Goal: Task Accomplishment & Management: Manage account settings

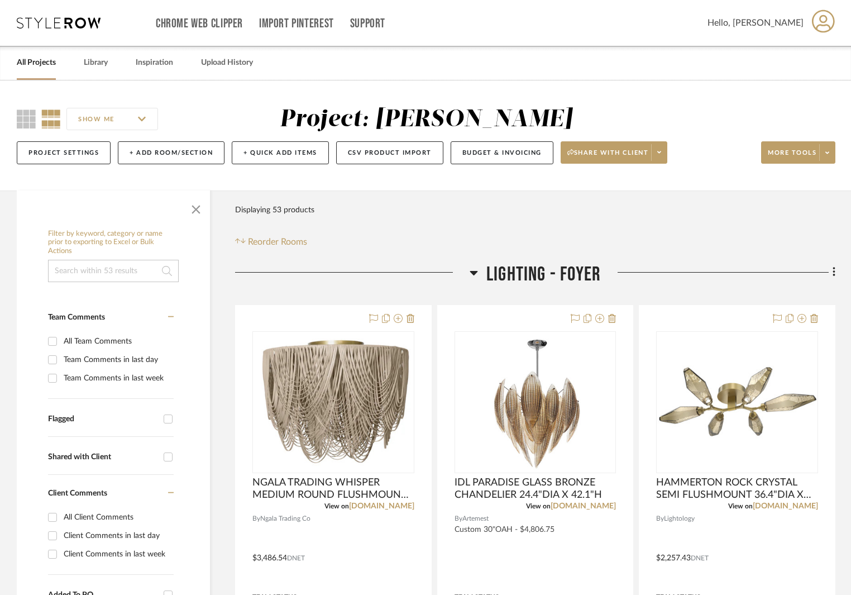
click at [123, 264] on input at bounding box center [113, 271] width 131 height 22
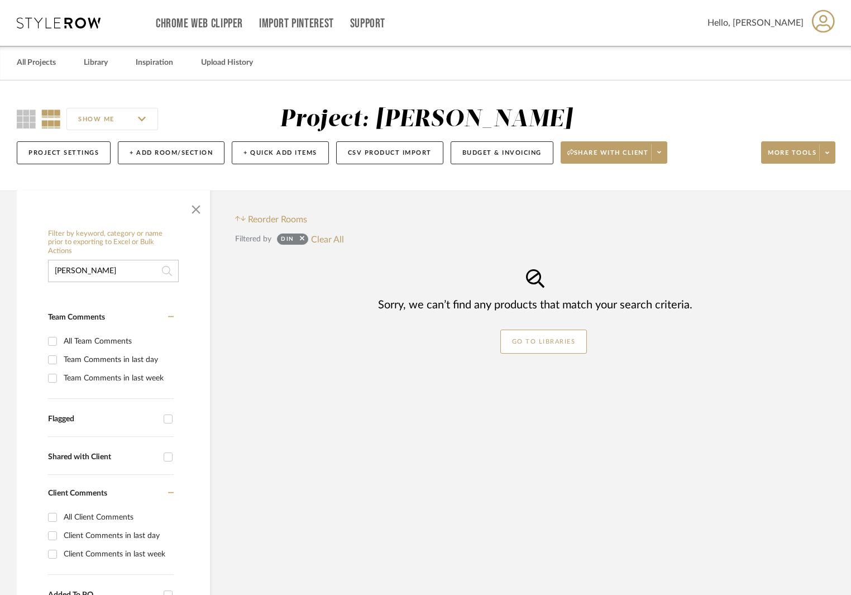
type input "[PERSON_NAME]"
click at [103, 65] on link "Library" at bounding box center [96, 62] width 24 height 15
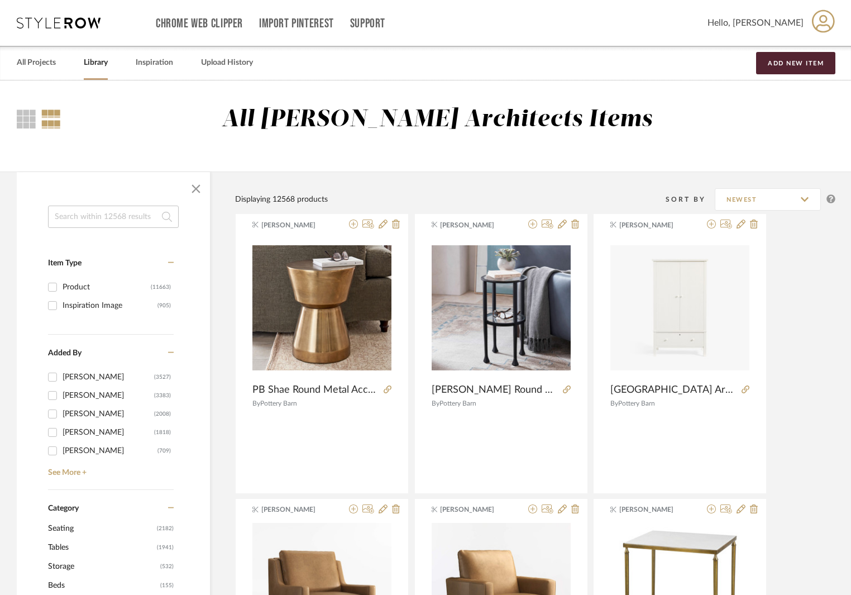
click at [129, 218] on input at bounding box center [113, 216] width 131 height 22
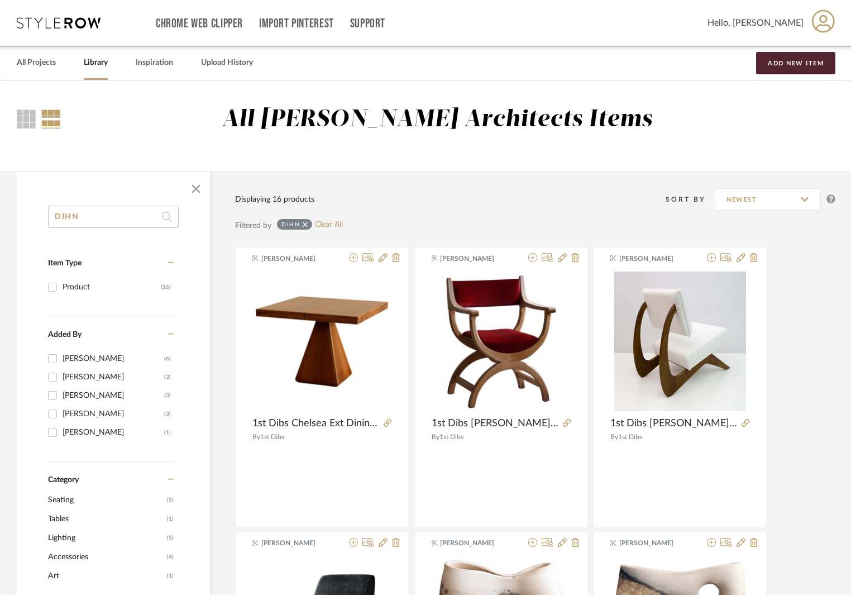
drag, startPoint x: 99, startPoint y: 217, endPoint x: 15, endPoint y: 209, distance: 84.7
type input "[PERSON_NAME]"
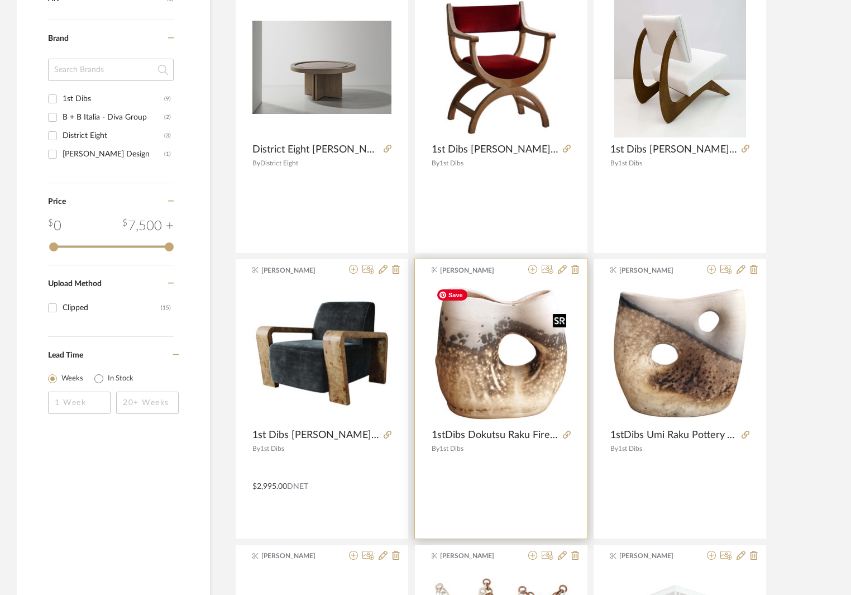
scroll to position [391, 0]
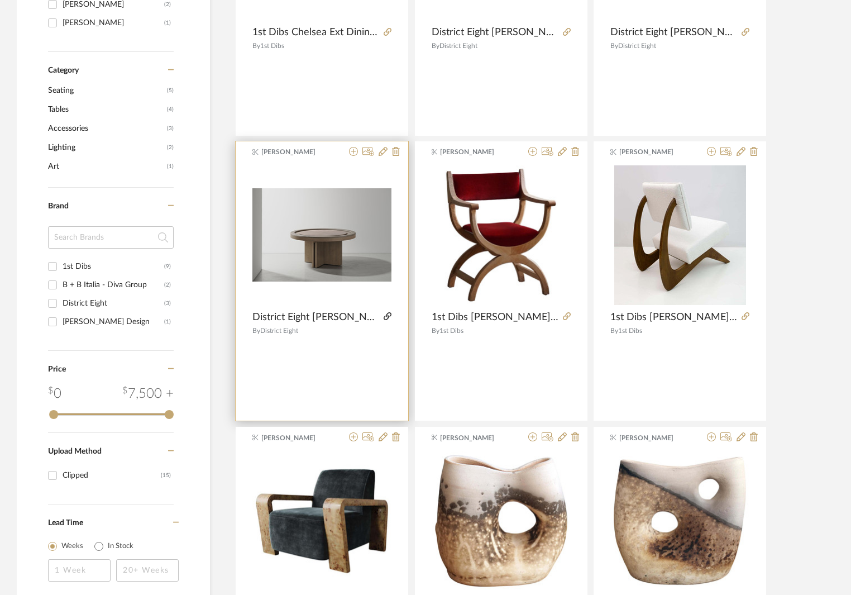
click at [385, 314] on icon at bounding box center [388, 316] width 8 height 8
click at [355, 312] on span "District Eight [PERSON_NAME] Poker Table in Raw Oak & Leather 62Dia #4010" at bounding box center [315, 317] width 127 height 12
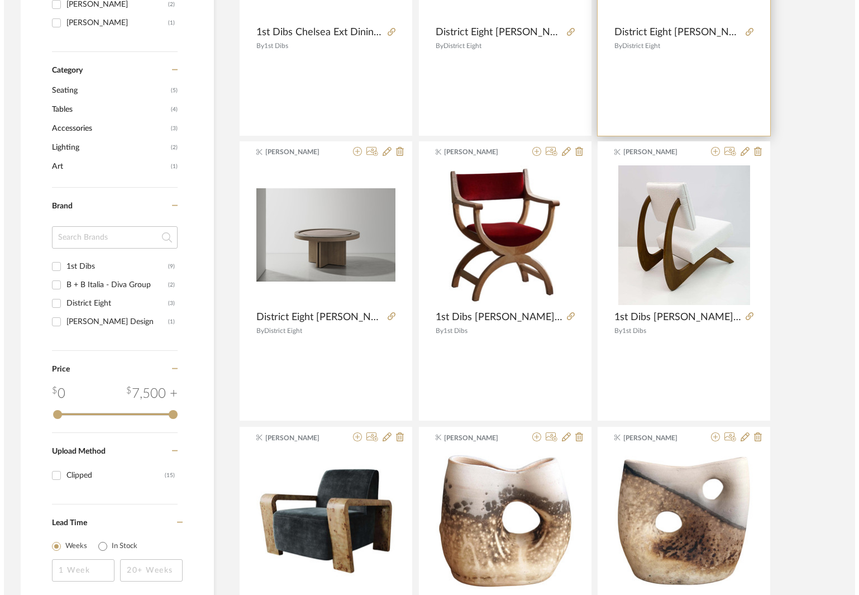
scroll to position [0, 0]
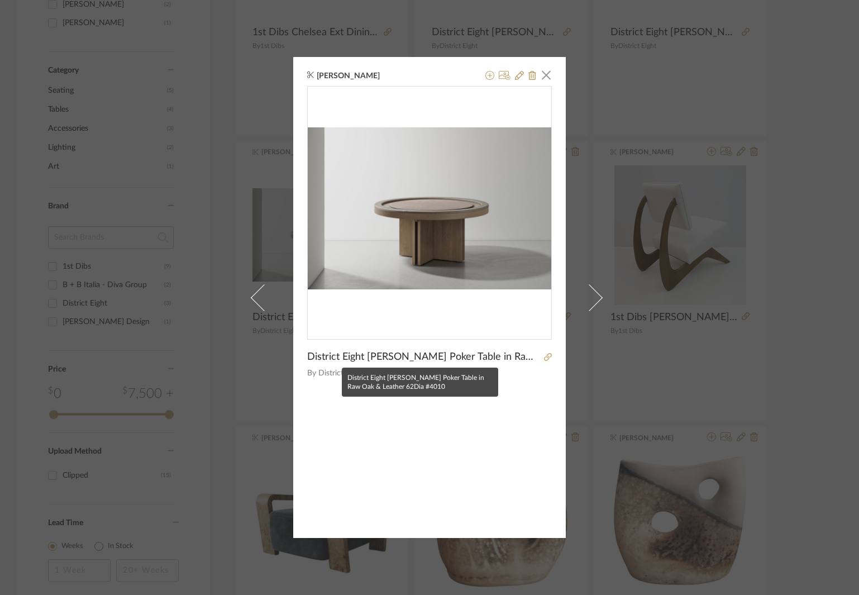
click at [483, 356] on span "District Eight [PERSON_NAME] Poker Table in Raw Oak & Leather 62Dia #4010" at bounding box center [423, 357] width 233 height 12
click at [338, 356] on span "District Eight [PERSON_NAME] Poker Table in Raw Oak & Leather 62Dia #4010" at bounding box center [423, 357] width 233 height 12
click at [540, 74] on span "button" at bounding box center [546, 75] width 22 height 22
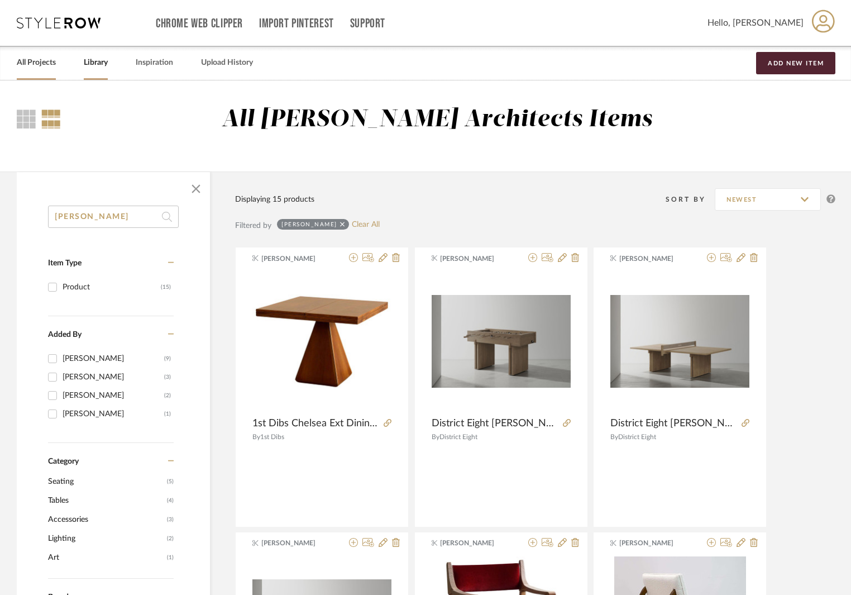
click at [45, 63] on link "All Projects" at bounding box center [36, 62] width 39 height 15
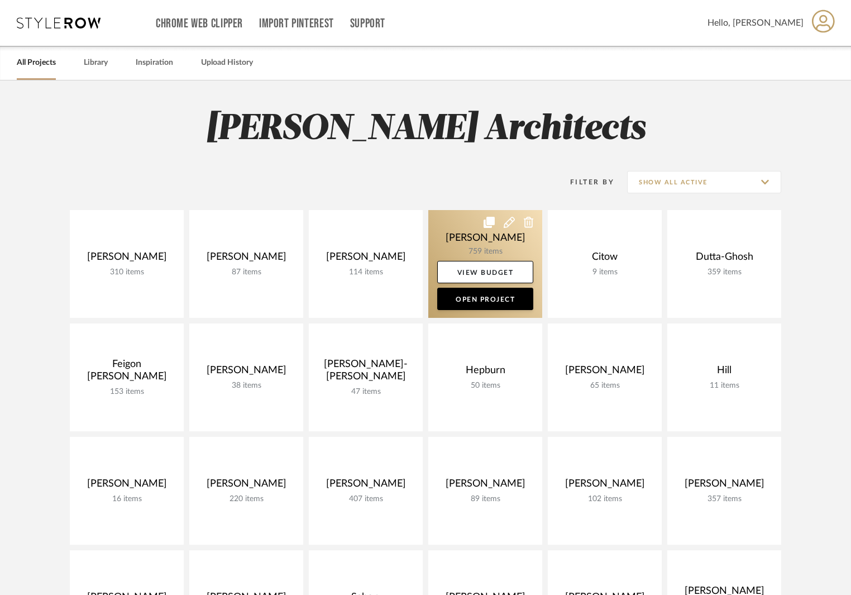
click at [486, 239] on link at bounding box center [485, 264] width 114 height 108
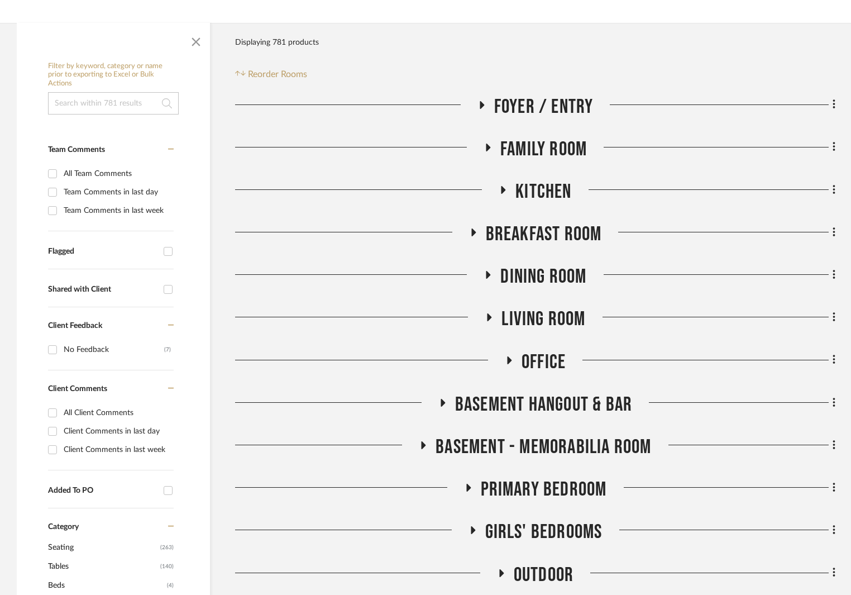
scroll to position [447, 0]
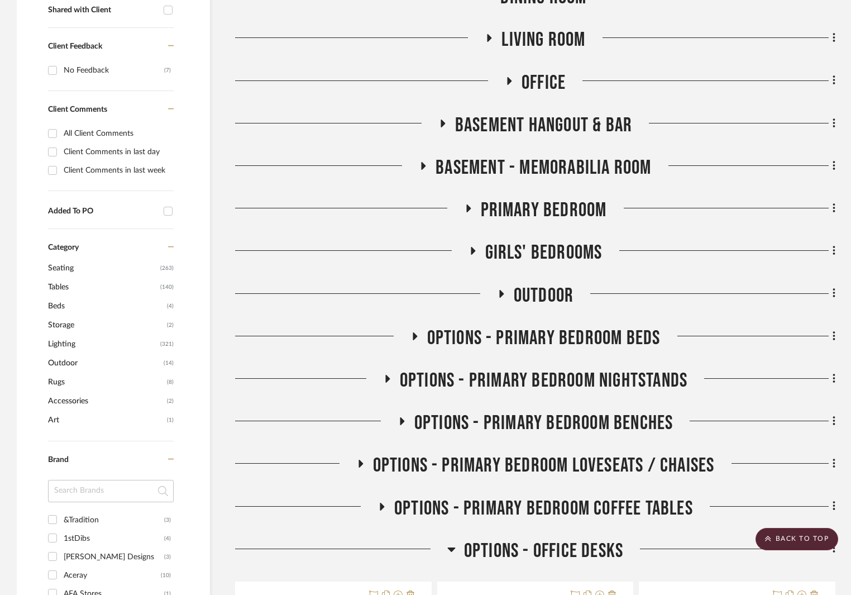
click at [423, 162] on icon at bounding box center [422, 166] width 13 height 8
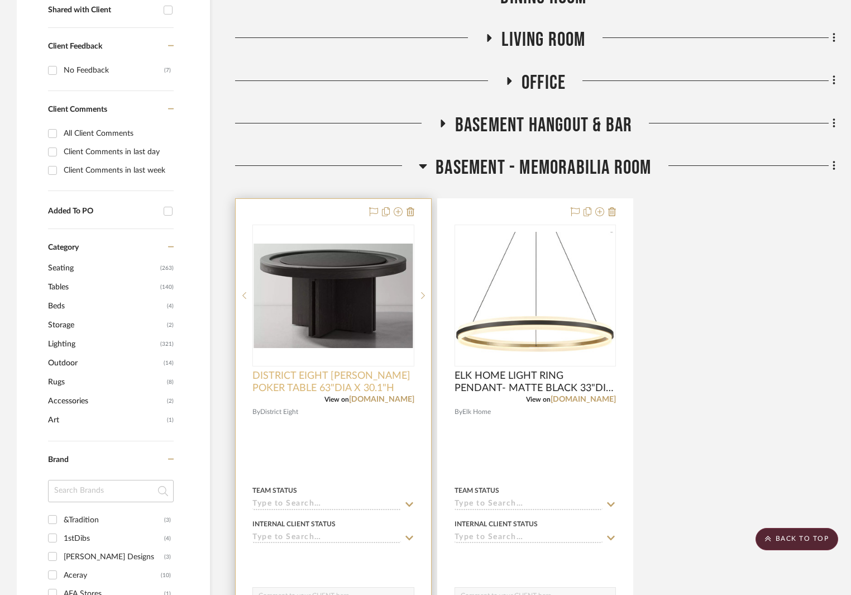
click at [349, 375] on span "DISTRICT EIGHT [PERSON_NAME] POKER TABLE 63"DIA X 30.1"H" at bounding box center [333, 382] width 162 height 25
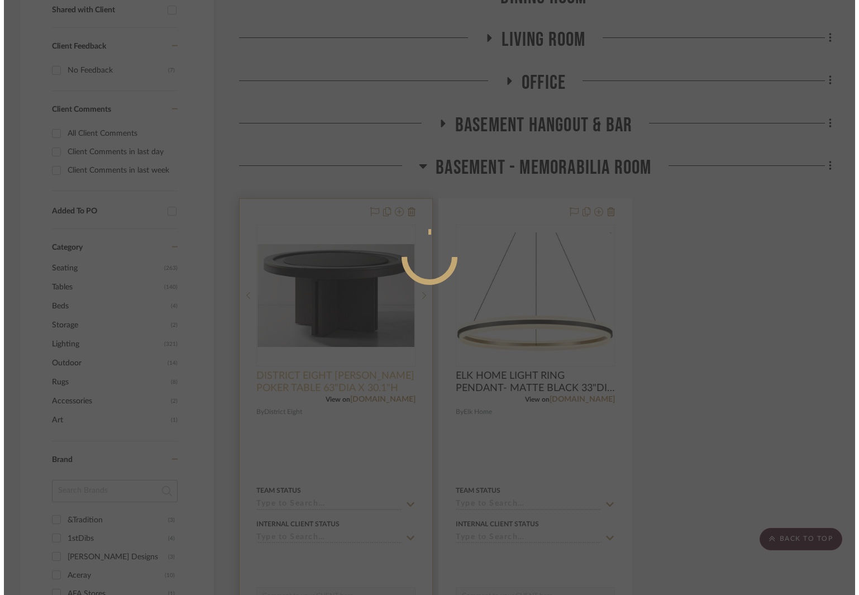
scroll to position [0, 0]
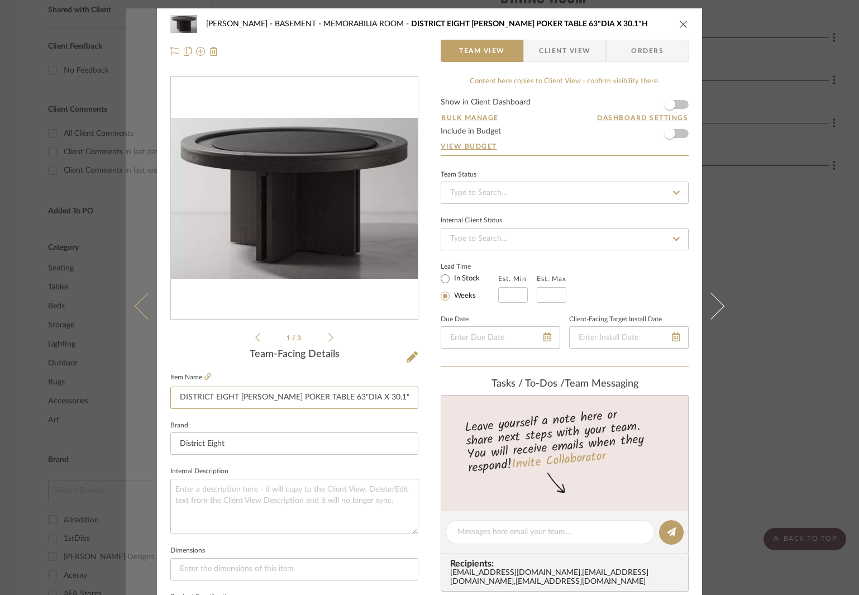
drag, startPoint x: 377, startPoint y: 395, endPoint x: 126, endPoint y: 394, distance: 251.8
click at [126, 394] on mat-dialog-content "[PERSON_NAME] BASEMENT - MEMORABILIA ROOM DISTRICT EIGHT [PERSON_NAME] POKER TA…" at bounding box center [429, 523] width 607 height 1031
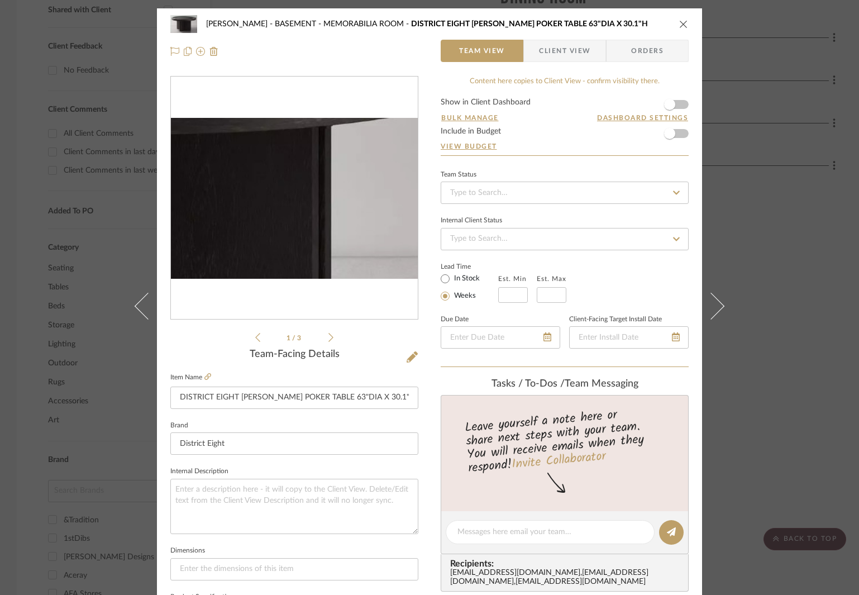
click at [344, 194] on img "0" at bounding box center [294, 198] width 247 height 161
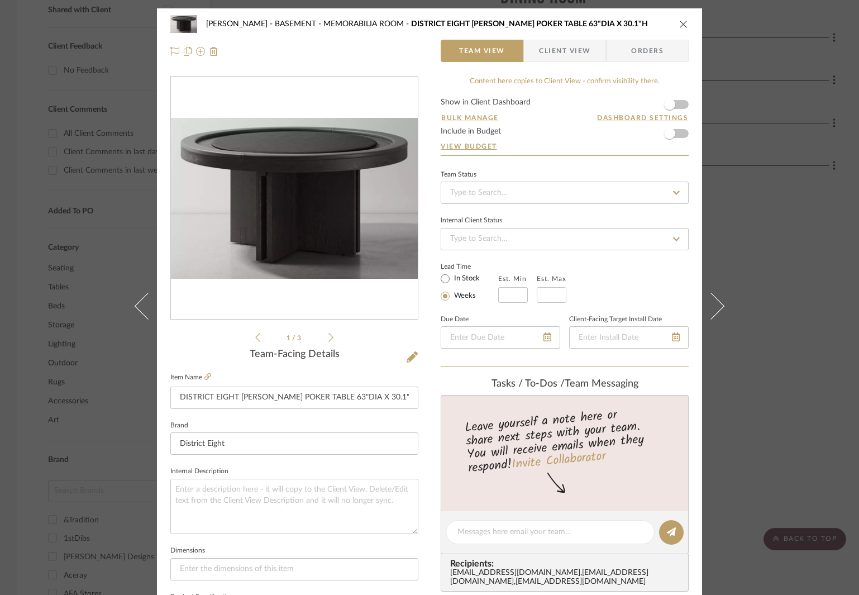
drag, startPoint x: 536, startPoint y: 342, endPoint x: 299, endPoint y: 250, distance: 254.5
click at [299, 250] on img "0" at bounding box center [294, 198] width 247 height 161
drag, startPoint x: 470, startPoint y: 202, endPoint x: 317, endPoint y: 237, distance: 157.1
click at [317, 237] on img "0" at bounding box center [294, 198] width 247 height 161
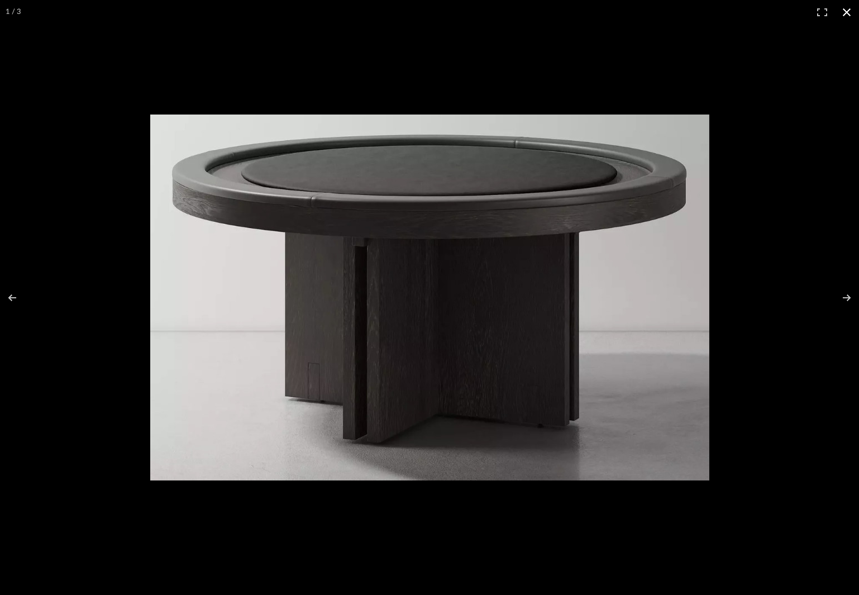
click at [845, 6] on button at bounding box center [846, 12] width 25 height 25
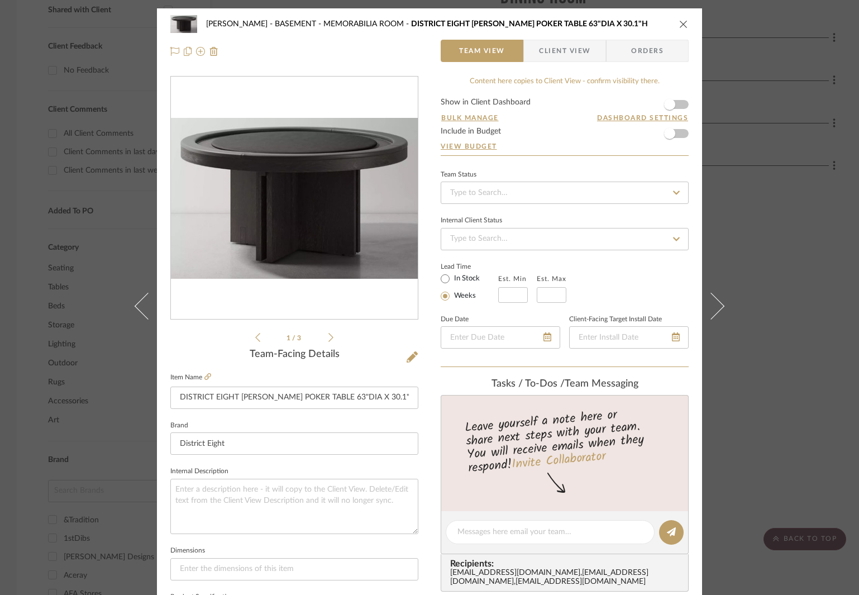
click at [684, 26] on button "close" at bounding box center [683, 24] width 10 height 10
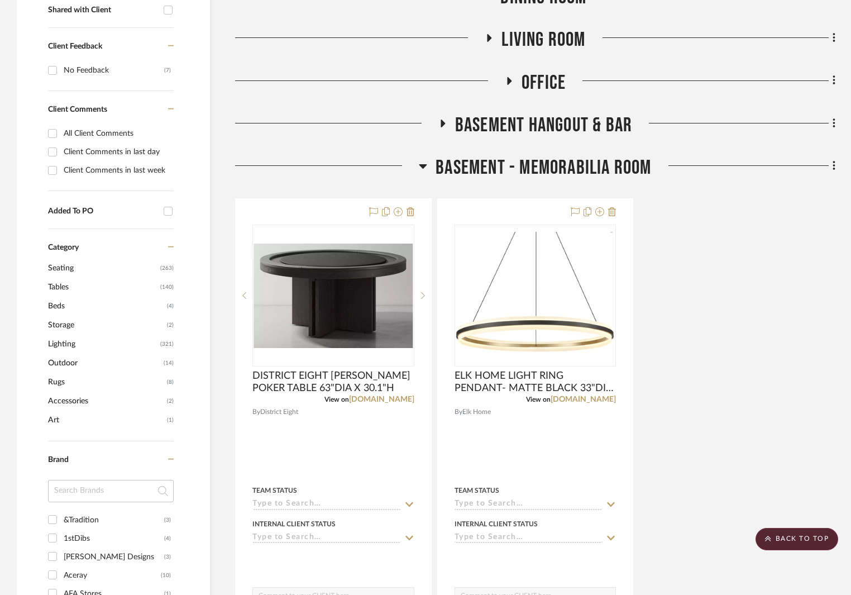
scroll to position [167, 0]
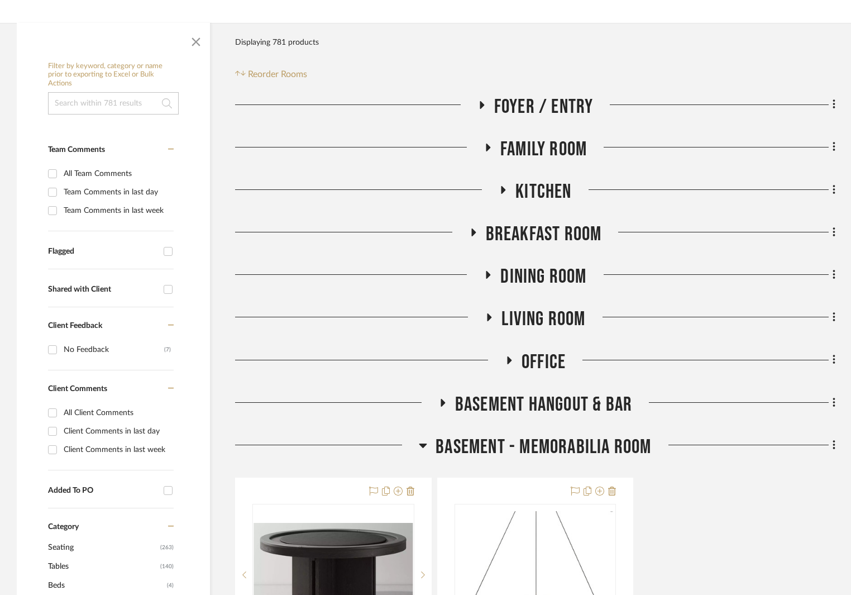
click at [443, 401] on icon at bounding box center [442, 403] width 4 height 8
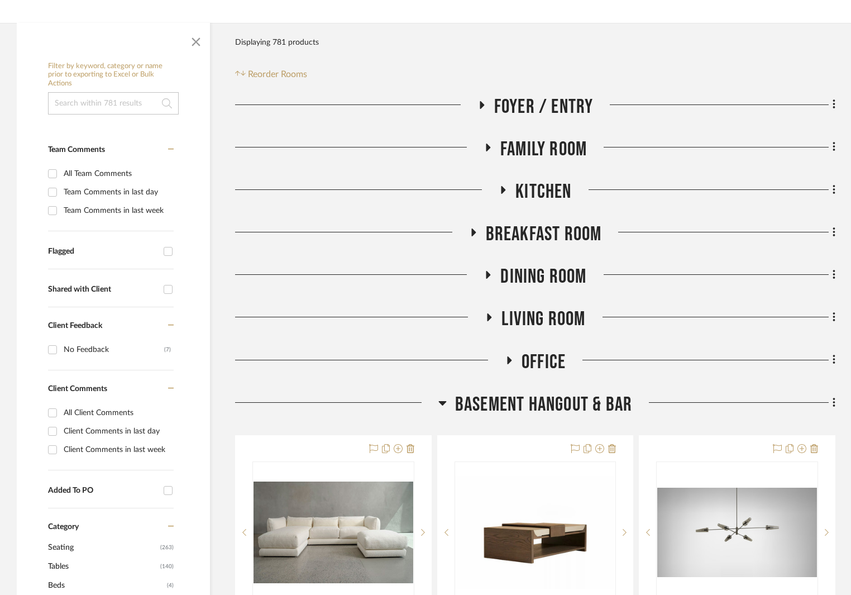
scroll to position [391, 0]
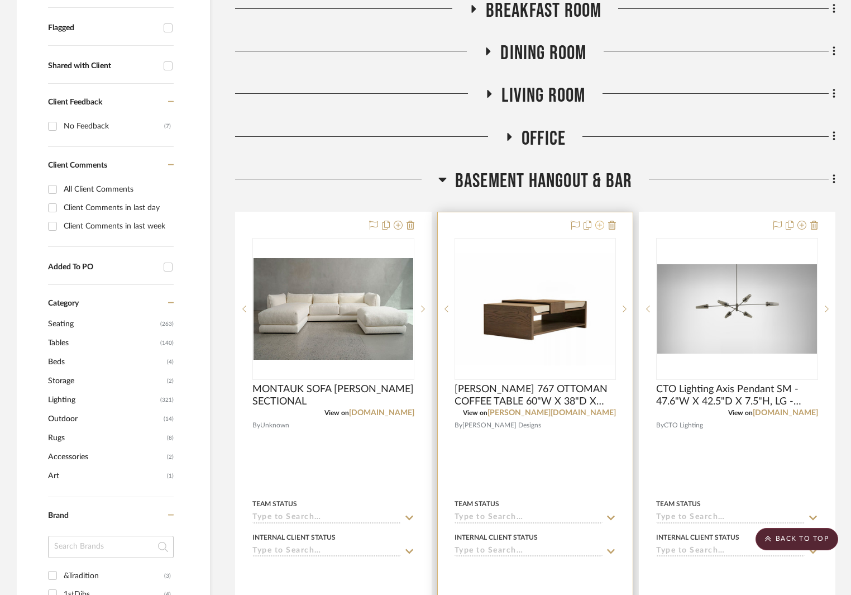
click at [600, 224] on icon at bounding box center [599, 225] width 9 height 9
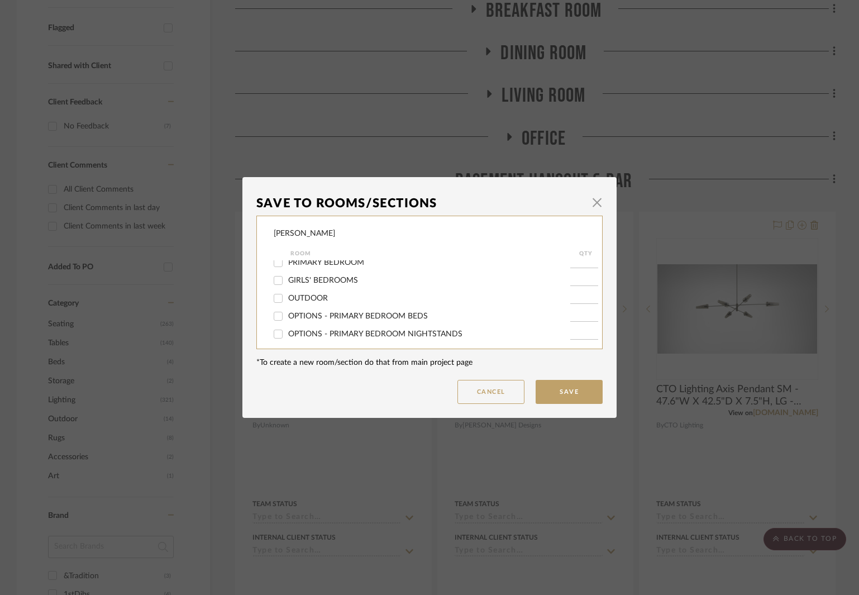
scroll to position [56, 0]
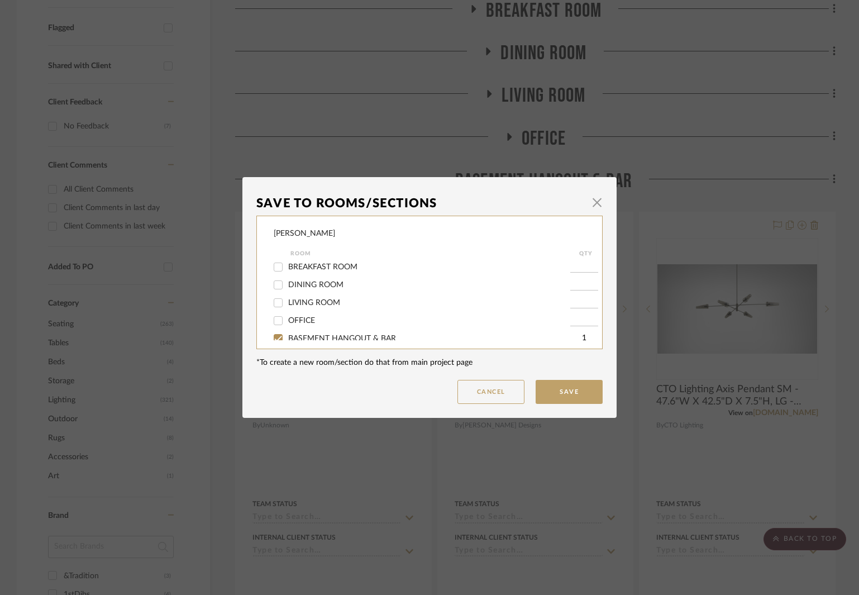
click at [330, 336] on span "BASEMENT HANGOUT & BAR" at bounding box center [342, 338] width 108 height 8
click at [287, 336] on input "BASEMENT HANGOUT & BAR" at bounding box center [278, 338] width 18 height 18
checkbox input "false"
click at [556, 398] on button "Save" at bounding box center [568, 392] width 67 height 24
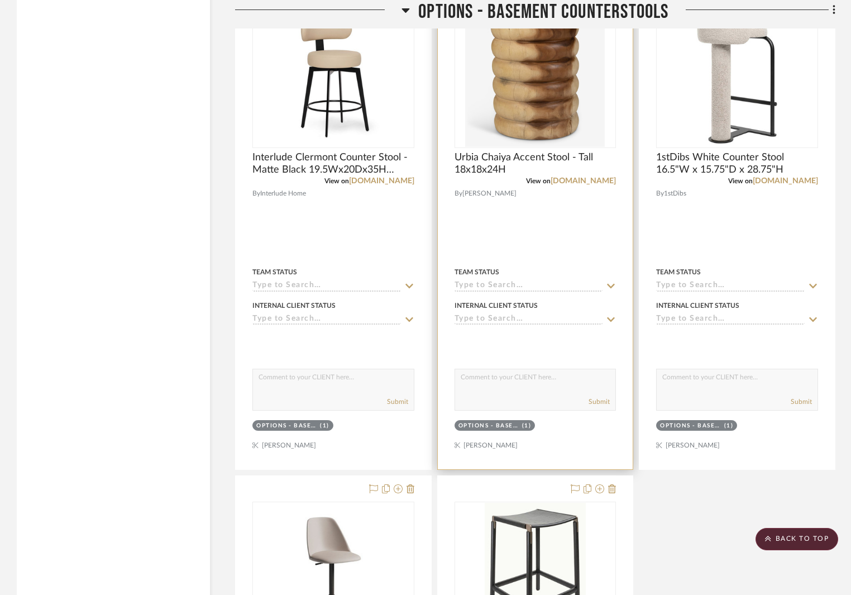
scroll to position [4355, 0]
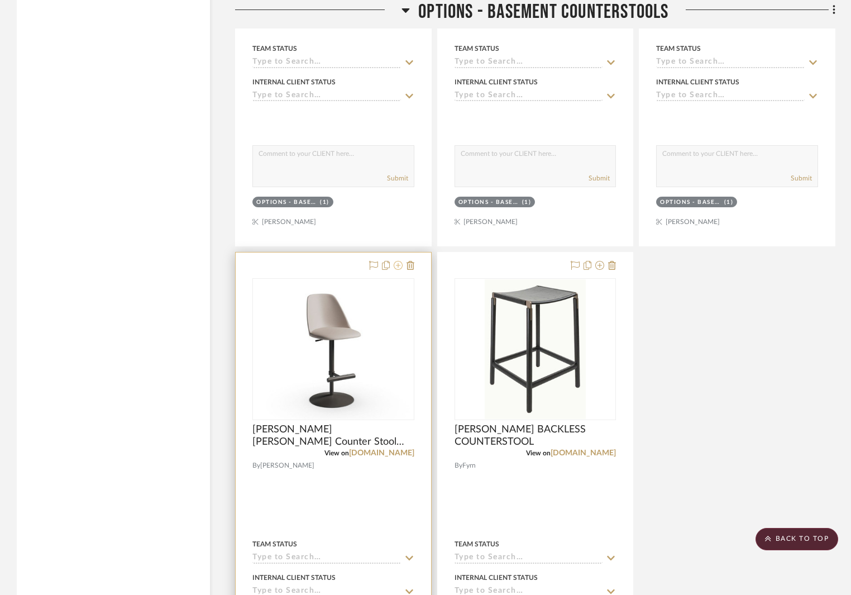
click at [398, 265] on icon at bounding box center [398, 265] width 9 height 9
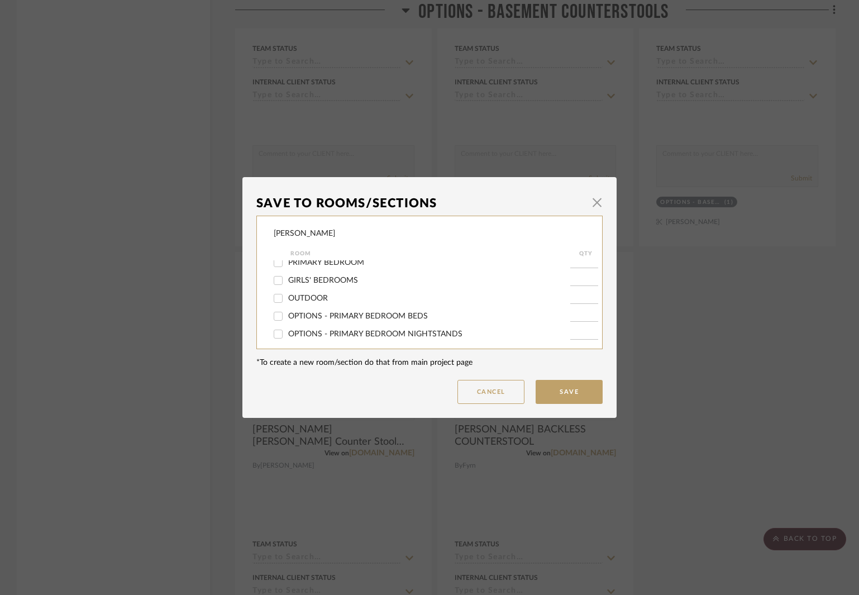
scroll to position [112, 0]
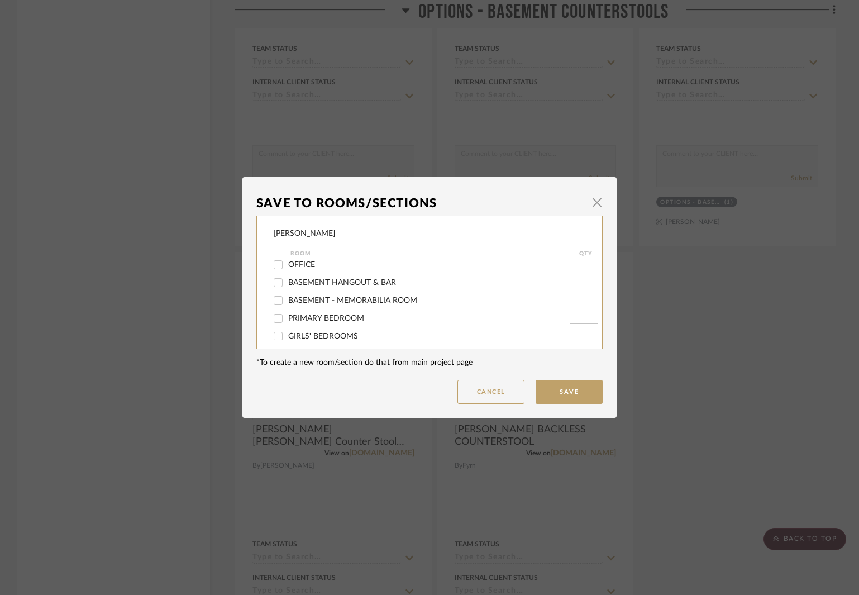
click at [360, 280] on span "BASEMENT HANGOUT & BAR" at bounding box center [342, 283] width 108 height 8
click at [287, 280] on input "BASEMENT HANGOUT & BAR" at bounding box center [278, 283] width 18 height 18
checkbox input "true"
type input "1"
click at [574, 387] on button "Save" at bounding box center [568, 392] width 67 height 24
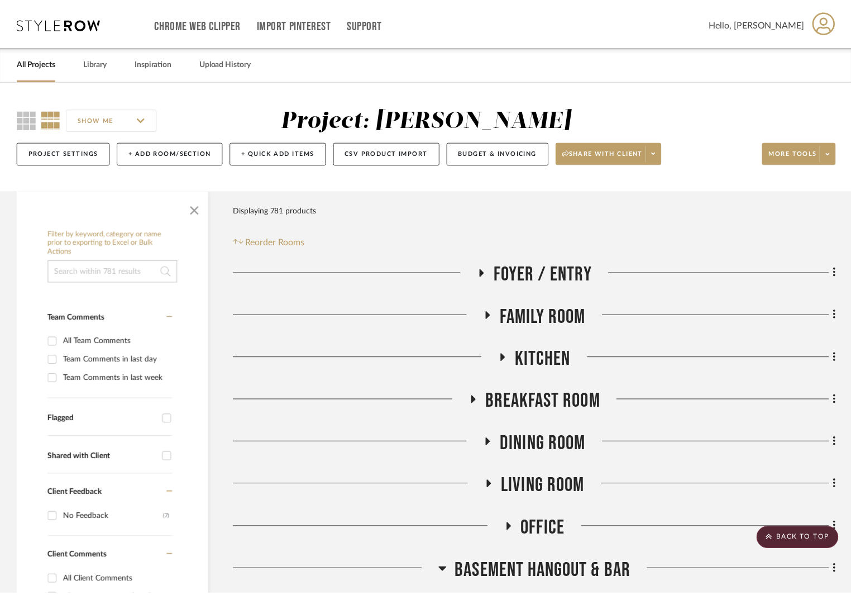
scroll to position [4819, 0]
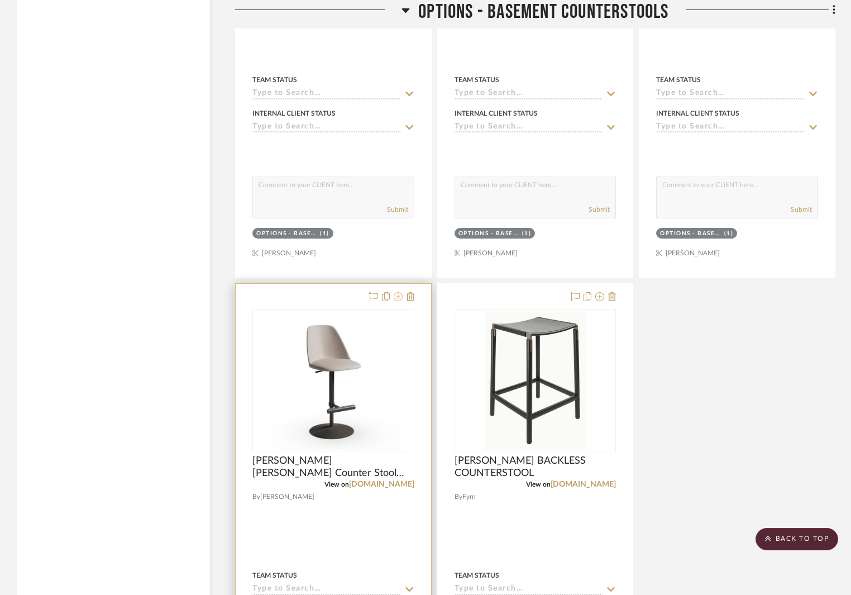
click at [397, 298] on icon at bounding box center [398, 296] width 9 height 9
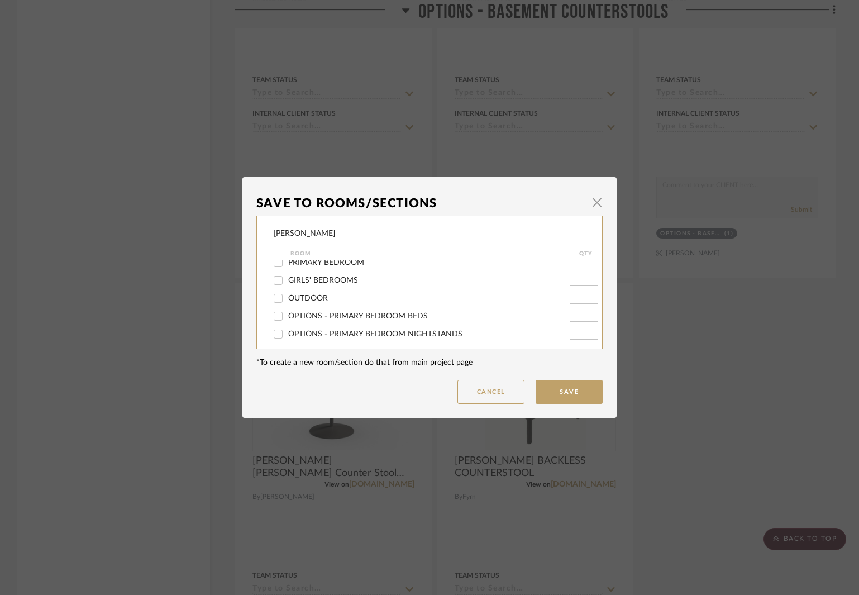
scroll to position [279, 0]
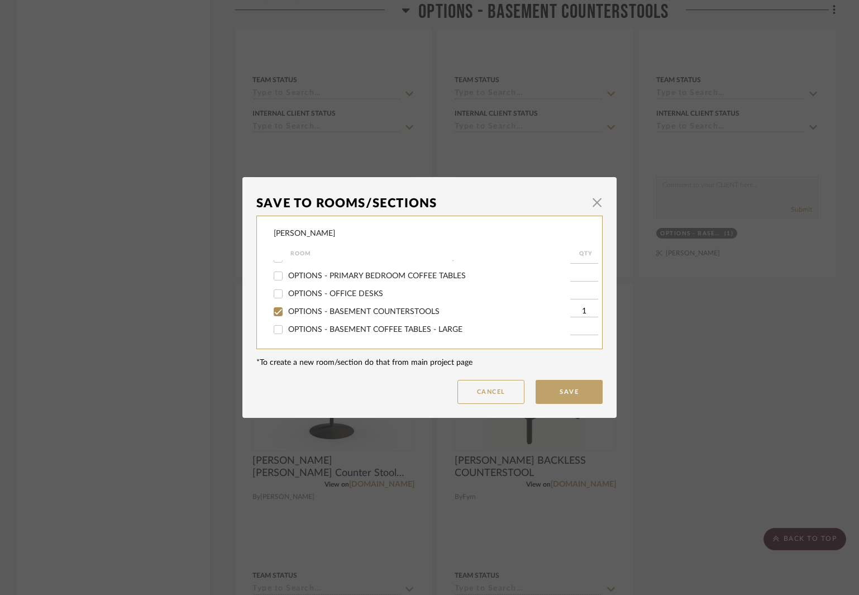
click at [364, 313] on span "OPTIONS - BASEMENT COUNTERSTOOLS" at bounding box center [363, 312] width 151 height 8
click at [287, 313] on input "OPTIONS - BASEMENT COUNTERSTOOLS" at bounding box center [278, 312] width 18 height 18
checkbox input "false"
click at [583, 387] on button "Save" at bounding box center [568, 392] width 67 height 24
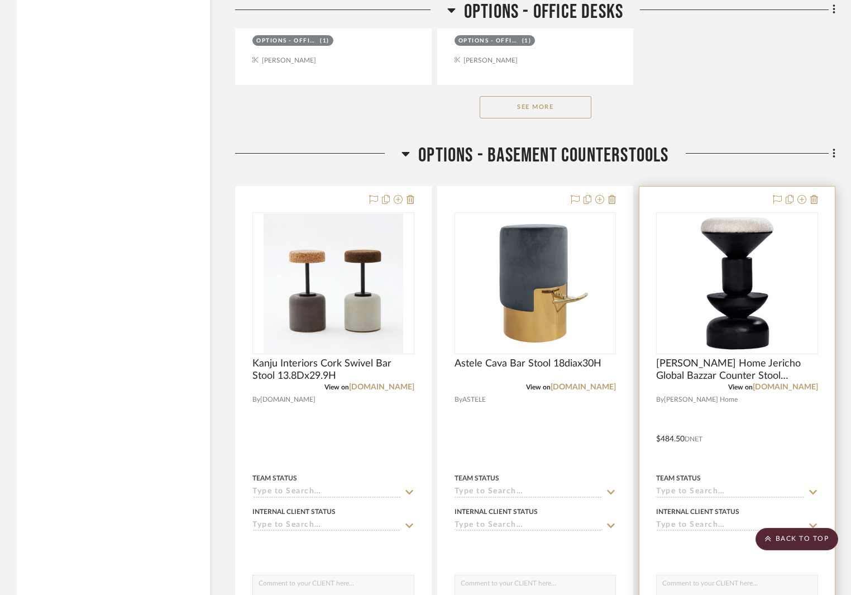
scroll to position [3758, 0]
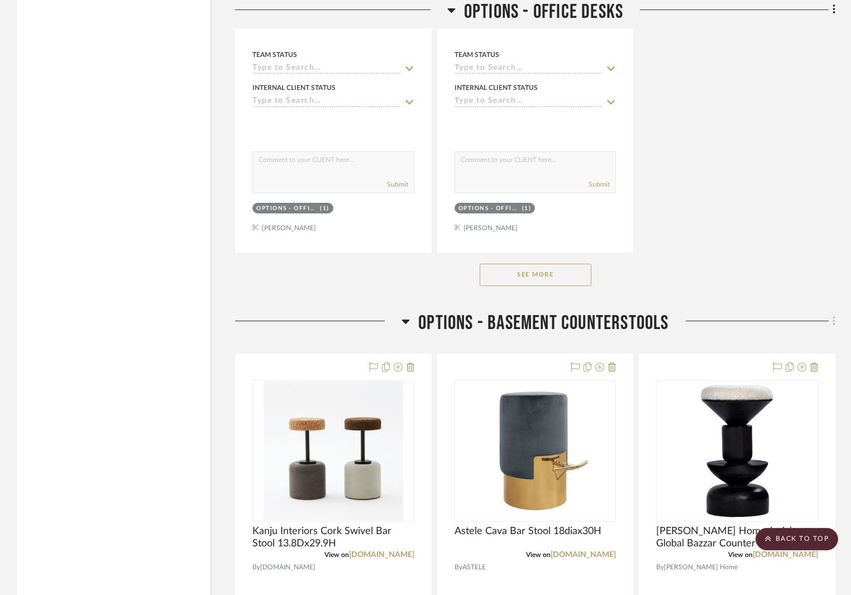
click at [831, 322] on fa-icon at bounding box center [832, 322] width 7 height 18
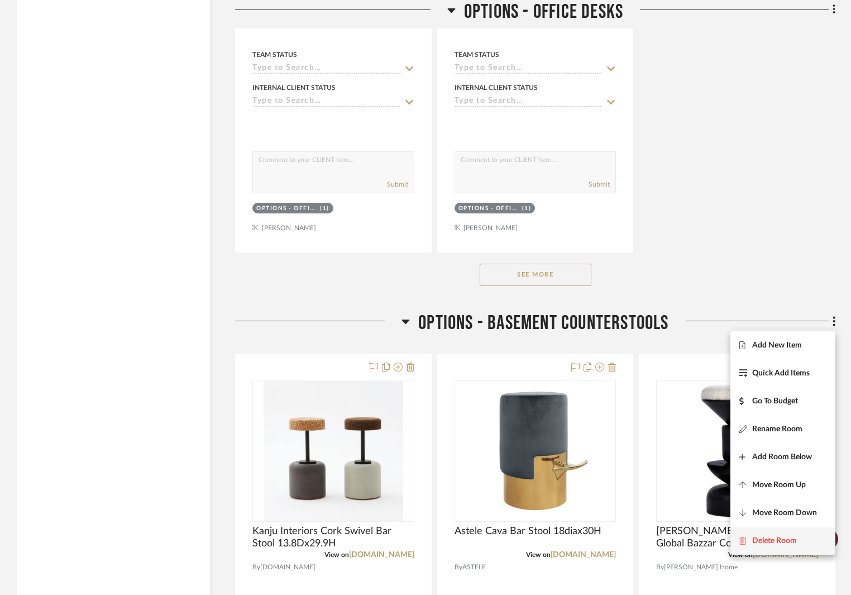
click at [773, 535] on span "Delete Room" at bounding box center [774, 539] width 45 height 9
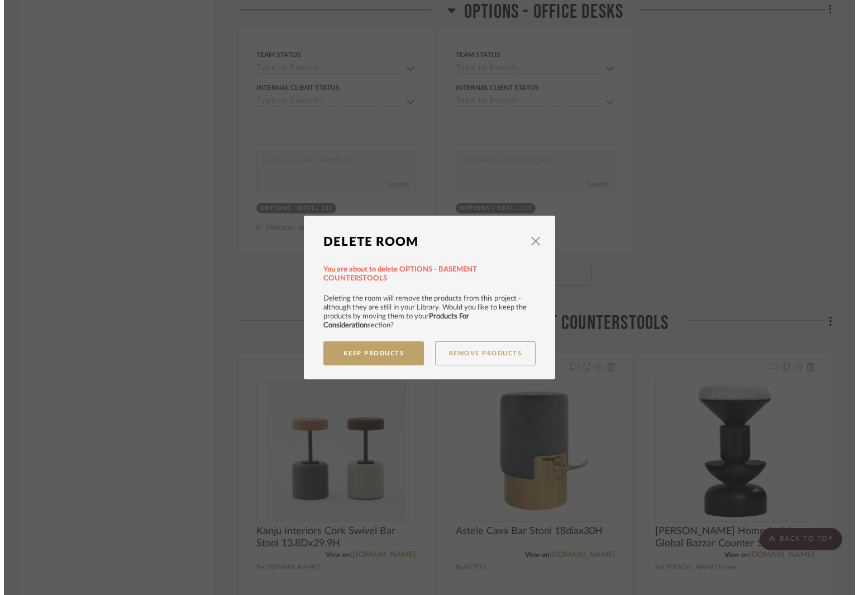
scroll to position [0, 0]
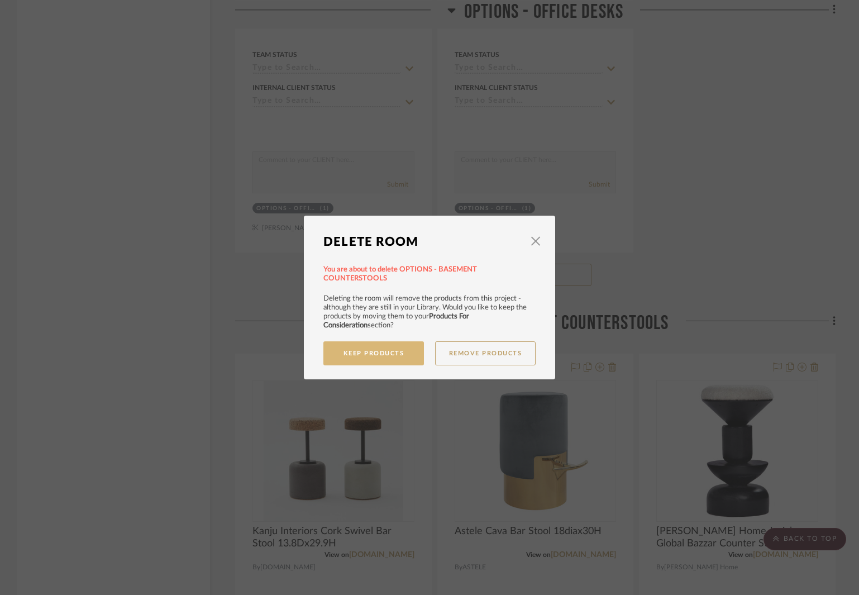
click at [387, 351] on button "Keep Products" at bounding box center [373, 353] width 100 height 24
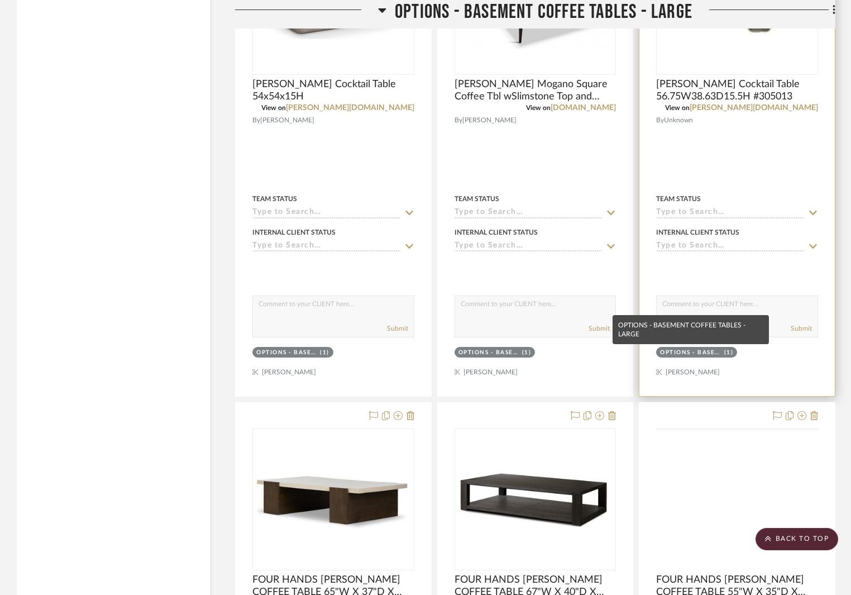
scroll to position [4372, 0]
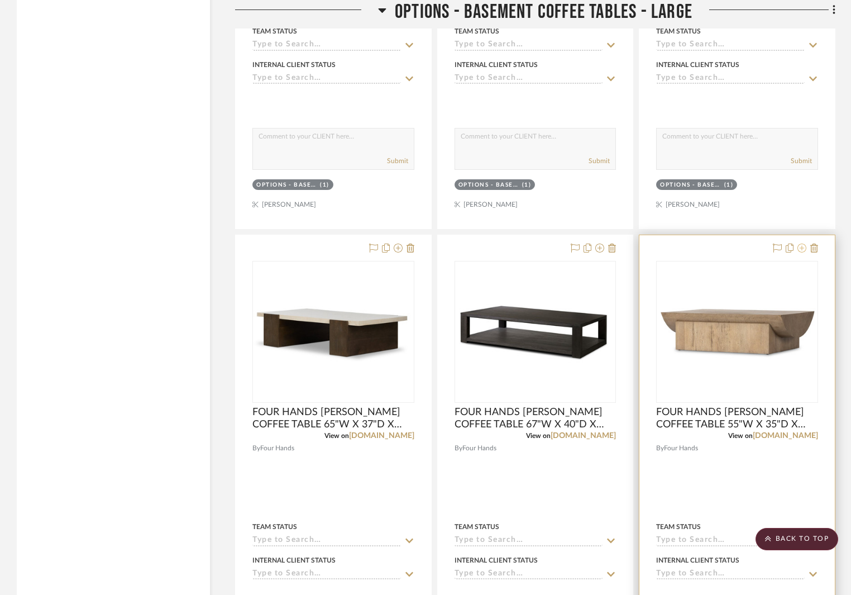
click at [805, 248] on icon at bounding box center [801, 247] width 9 height 9
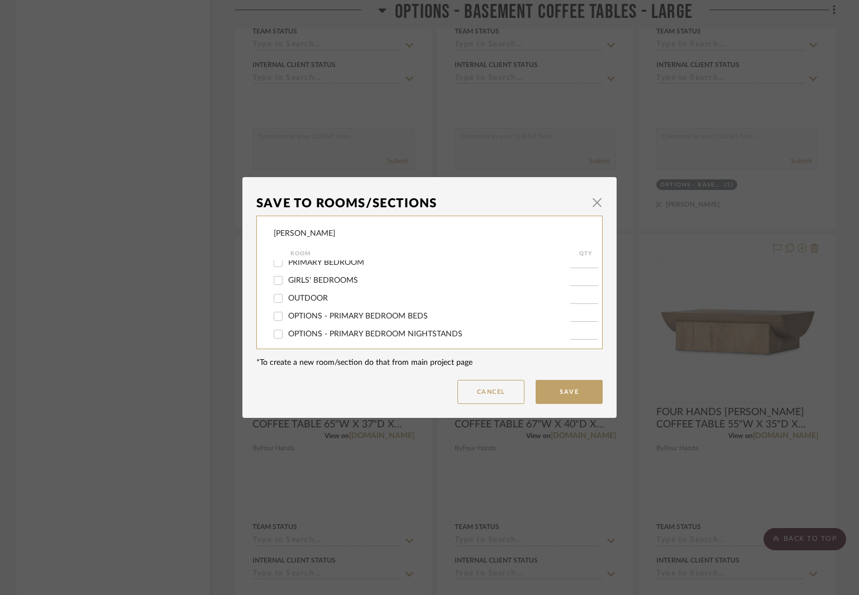
scroll to position [112, 0]
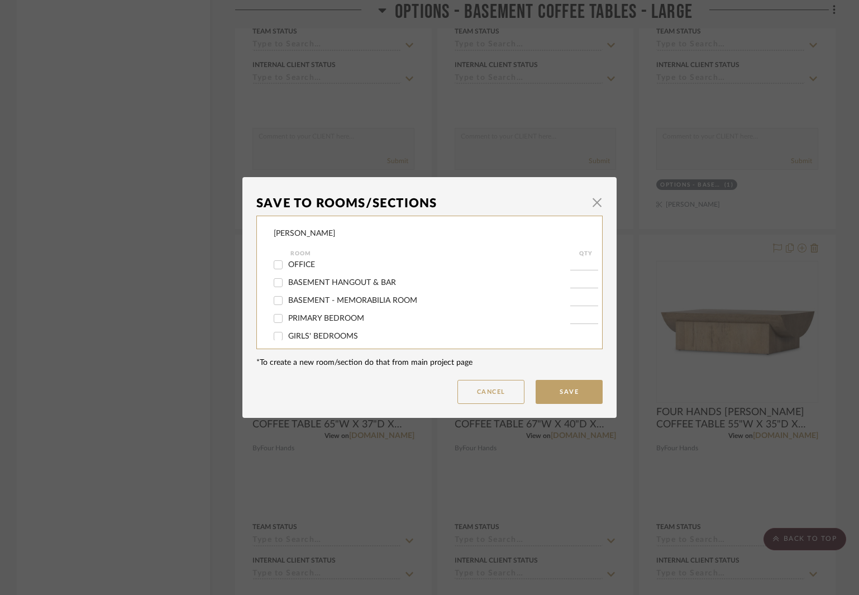
click at [354, 280] on span "BASEMENT HANGOUT & BAR" at bounding box center [342, 283] width 108 height 8
click at [287, 280] on input "BASEMENT HANGOUT & BAR" at bounding box center [278, 283] width 18 height 18
checkbox input "true"
type input "1"
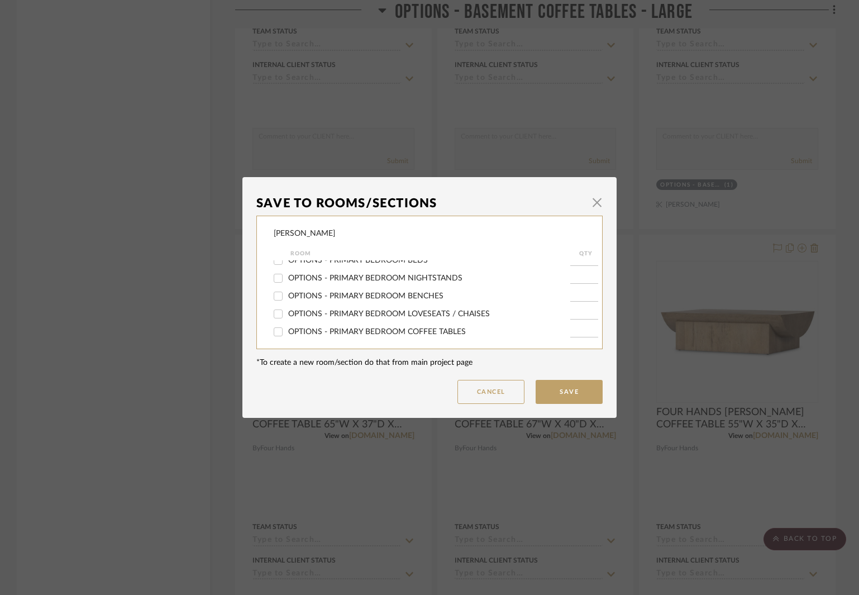
scroll to position [279, 0]
click at [392, 309] on span "OPTIONS - BASEMENT COFFEE TABLES - LARGE" at bounding box center [375, 312] width 174 height 8
click at [287, 309] on input "OPTIONS - BASEMENT COFFEE TABLES - LARGE" at bounding box center [278, 312] width 18 height 18
checkbox input "false"
click at [563, 386] on button "Save" at bounding box center [568, 392] width 67 height 24
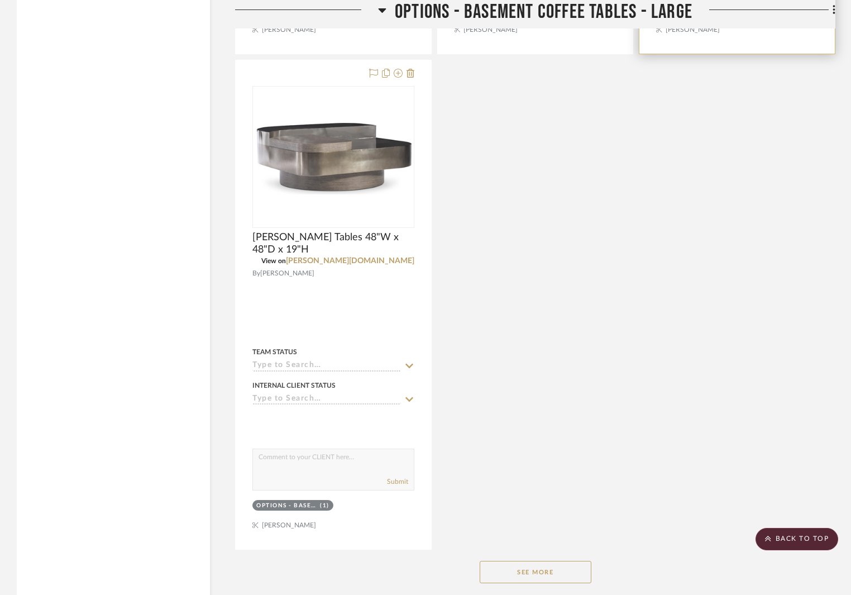
scroll to position [5210, 0]
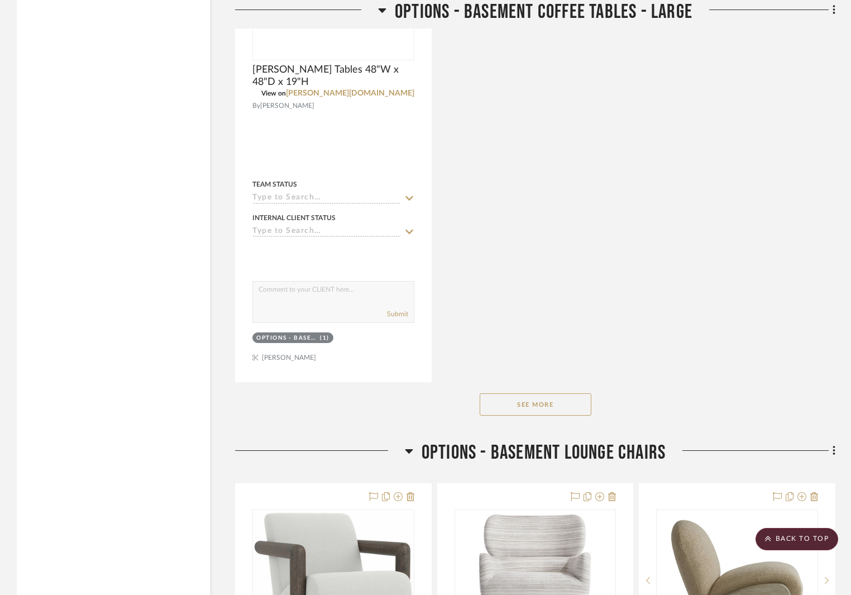
drag, startPoint x: 541, startPoint y: 406, endPoint x: 636, endPoint y: 389, distance: 96.6
click at [542, 406] on button "See More" at bounding box center [536, 404] width 112 height 22
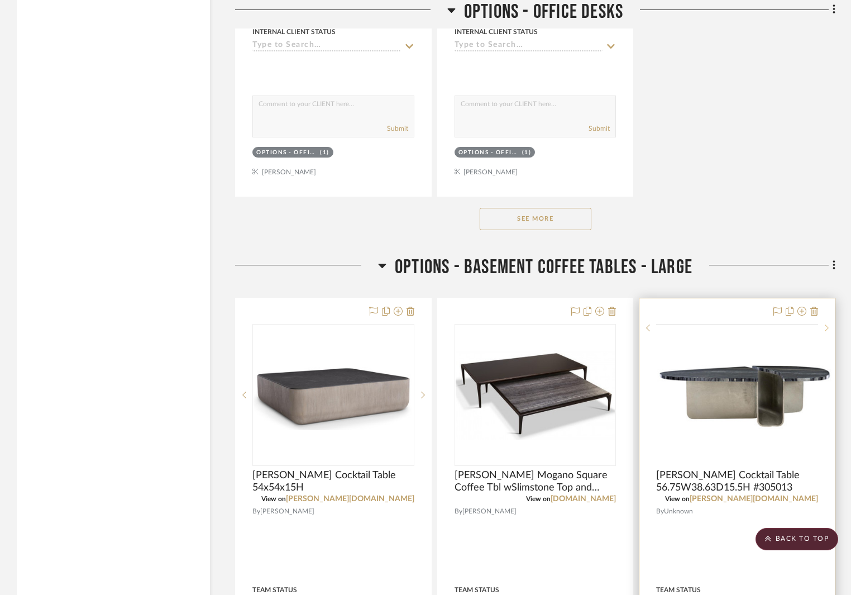
scroll to position [3870, 0]
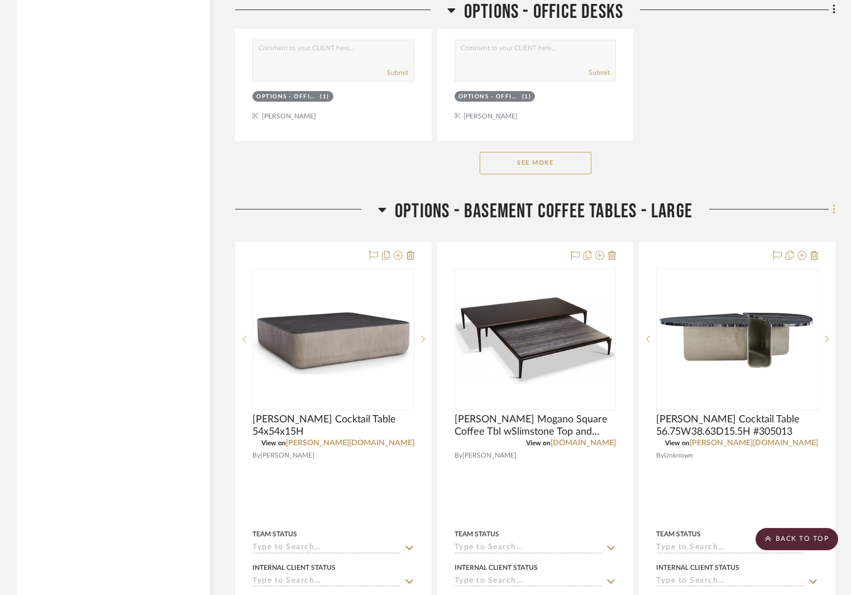
click at [833, 210] on icon at bounding box center [833, 208] width 2 height 9
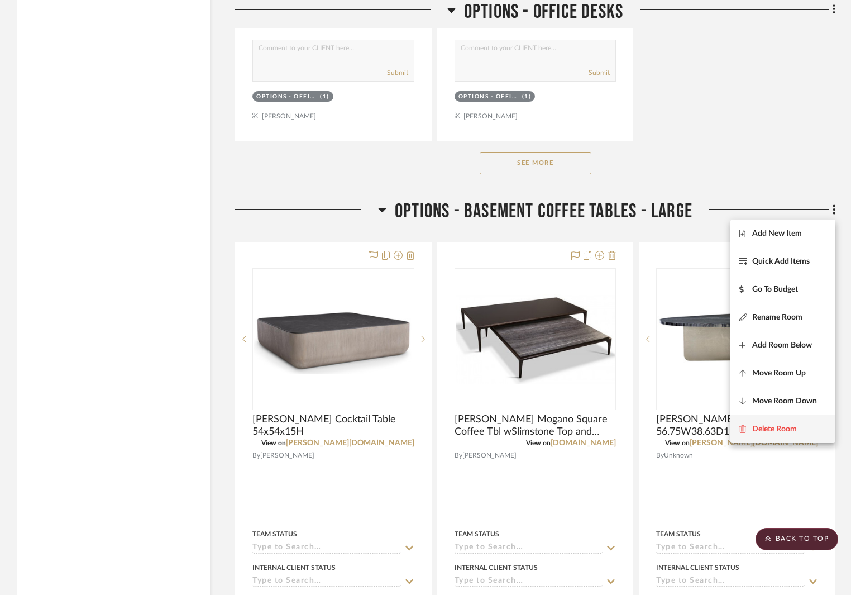
click at [786, 423] on button "Delete Room" at bounding box center [782, 429] width 105 height 28
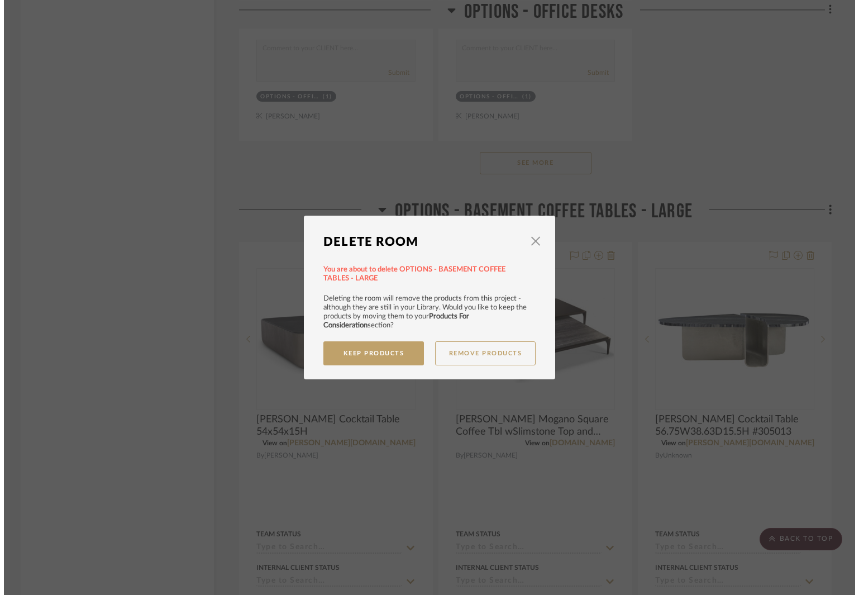
scroll to position [0, 0]
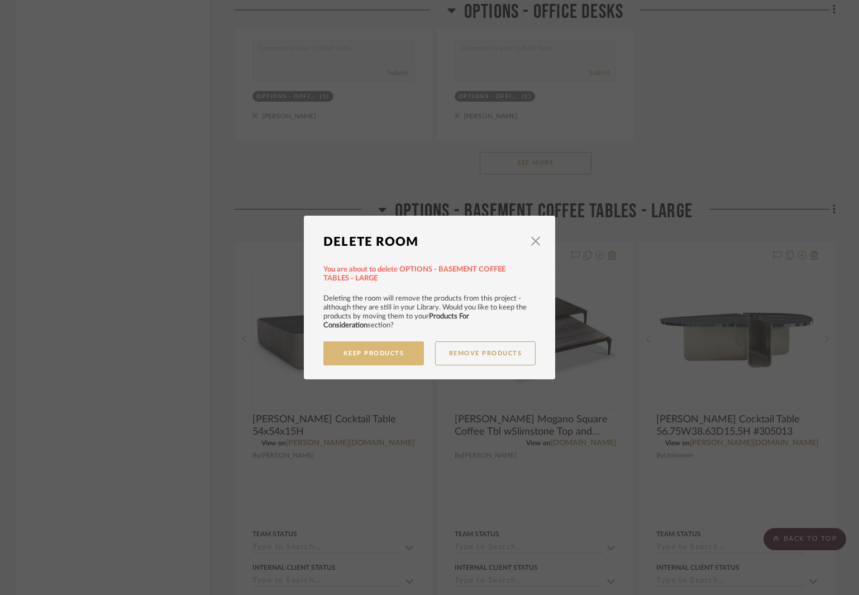
click at [390, 352] on button "Keep Products" at bounding box center [373, 353] width 100 height 24
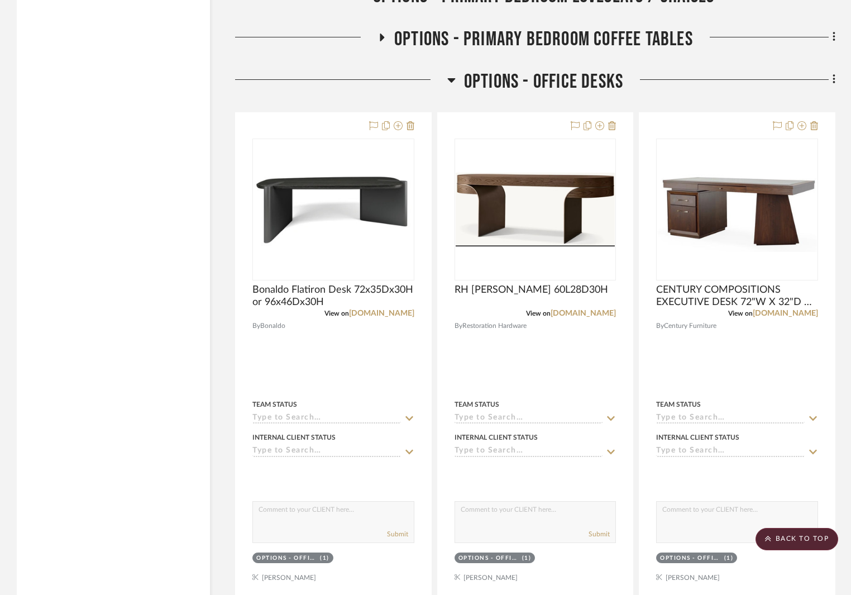
scroll to position [2139, 0]
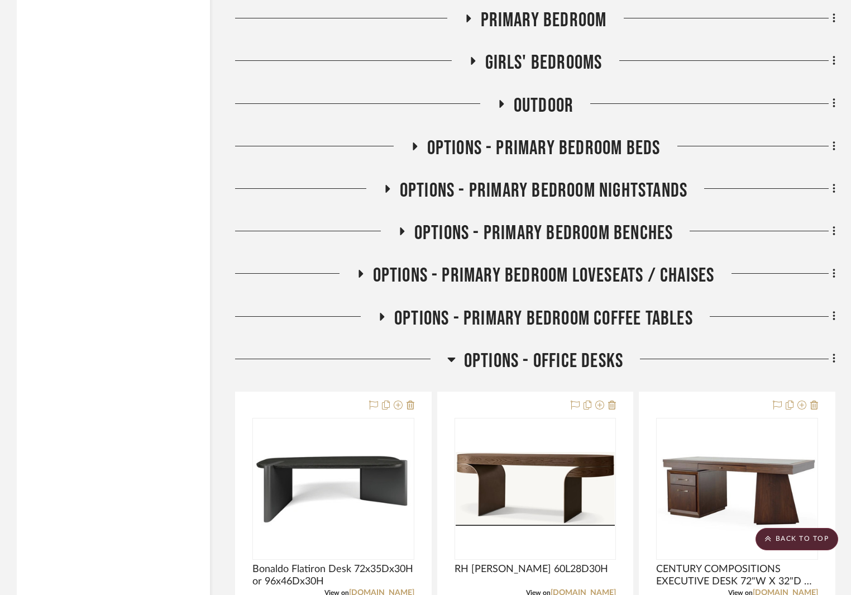
click at [451, 358] on icon at bounding box center [451, 359] width 8 height 4
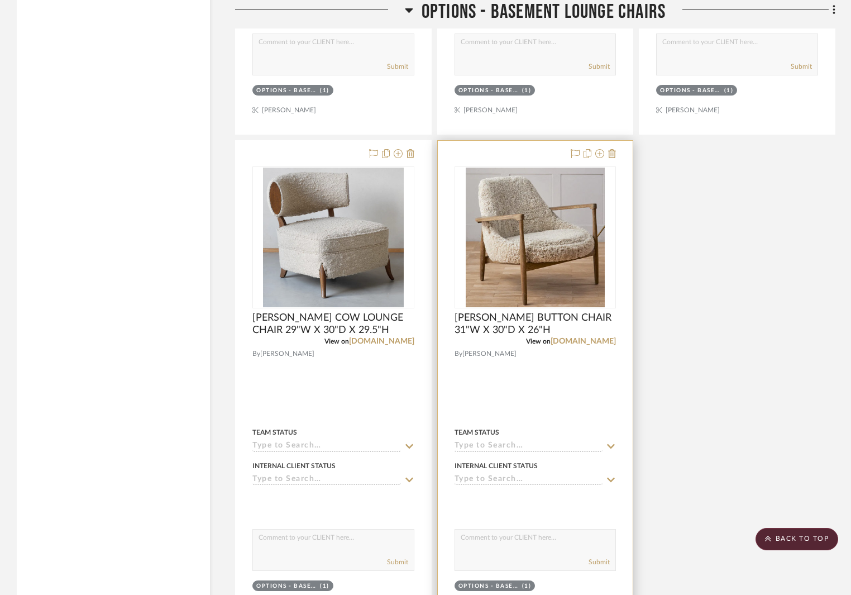
scroll to position [3646, 0]
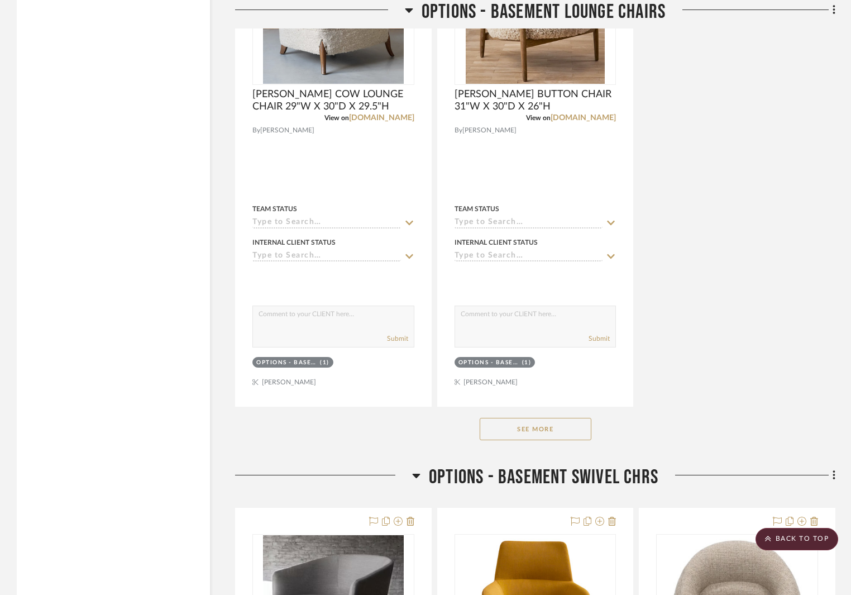
click at [550, 432] on button "See More" at bounding box center [536, 429] width 112 height 22
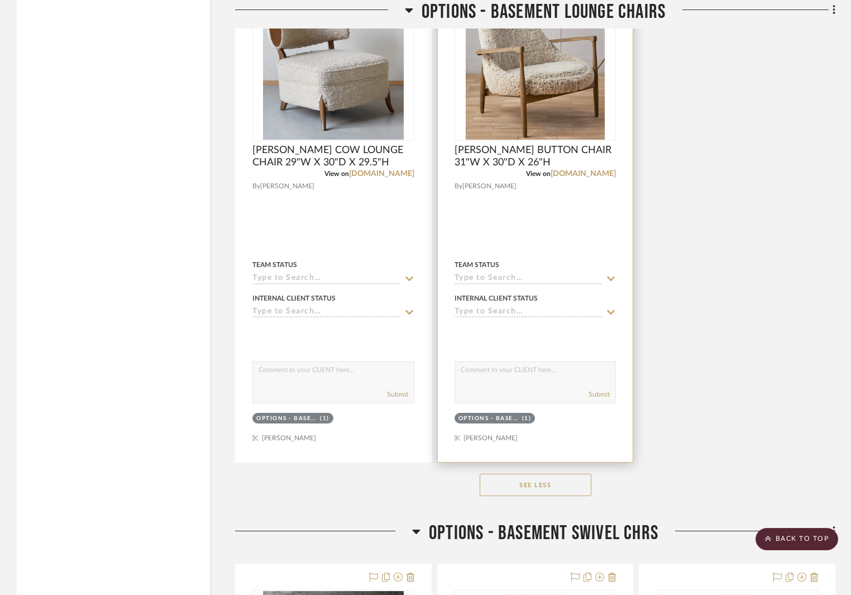
scroll to position [3870, 0]
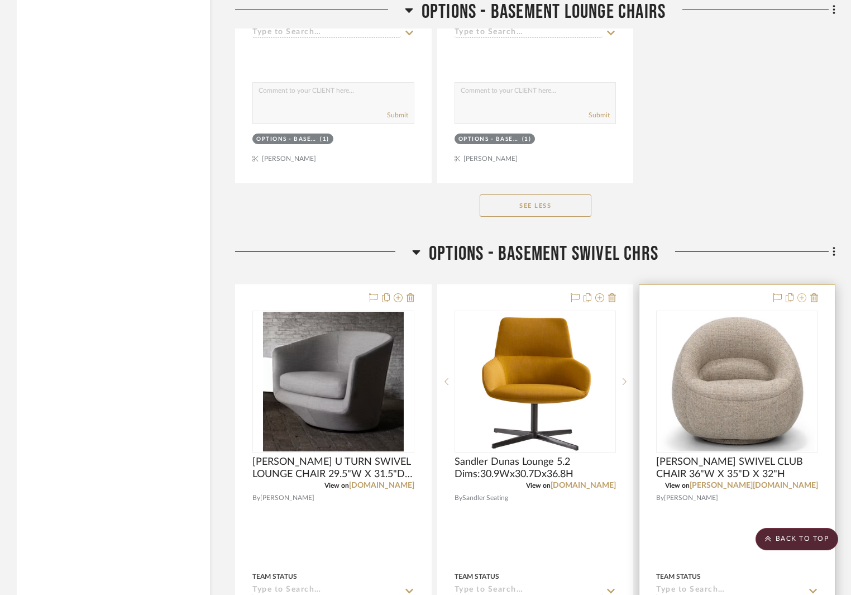
click at [803, 297] on icon at bounding box center [801, 297] width 9 height 9
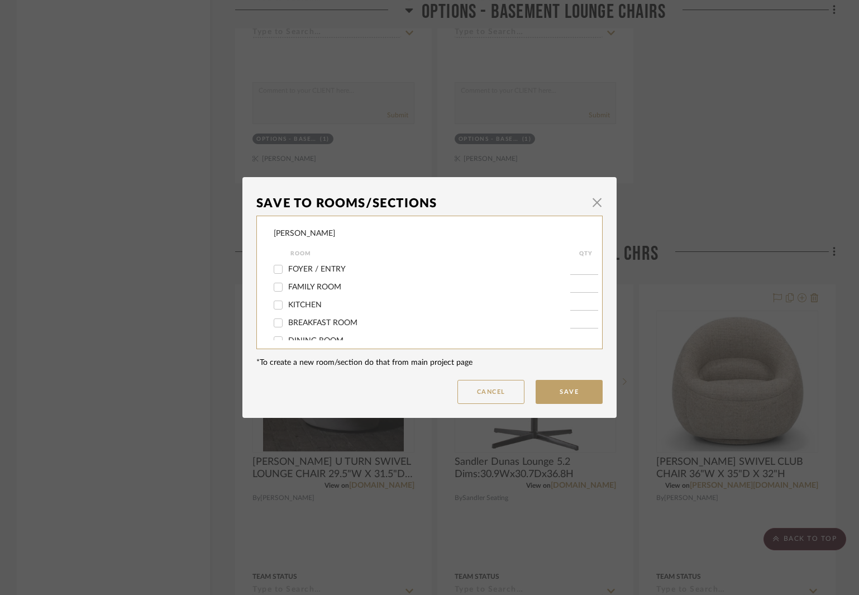
scroll to position [112, 0]
click at [349, 281] on span "BASEMENT HANGOUT & BAR" at bounding box center [342, 283] width 108 height 8
click at [287, 281] on input "BASEMENT HANGOUT & BAR" at bounding box center [278, 283] width 18 height 18
checkbox input "true"
type input "1"
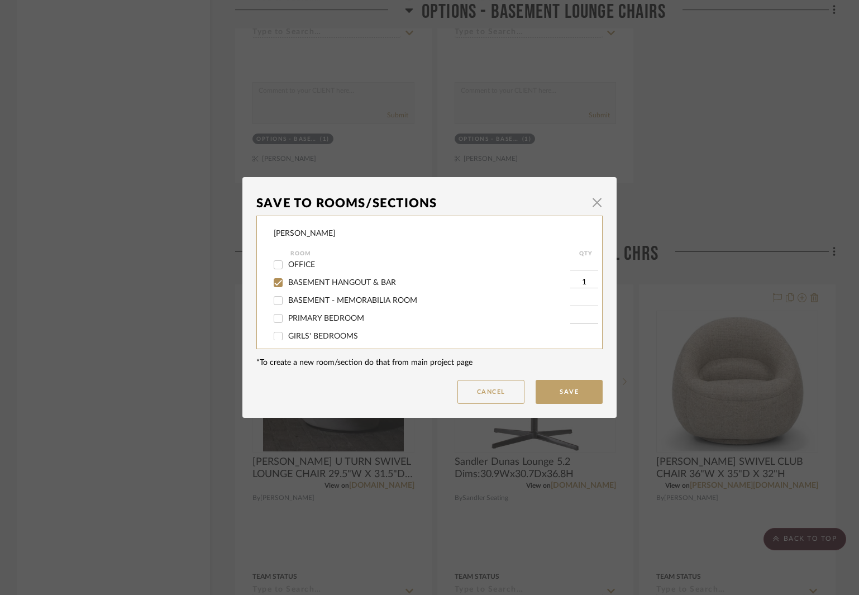
scroll to position [279, 0]
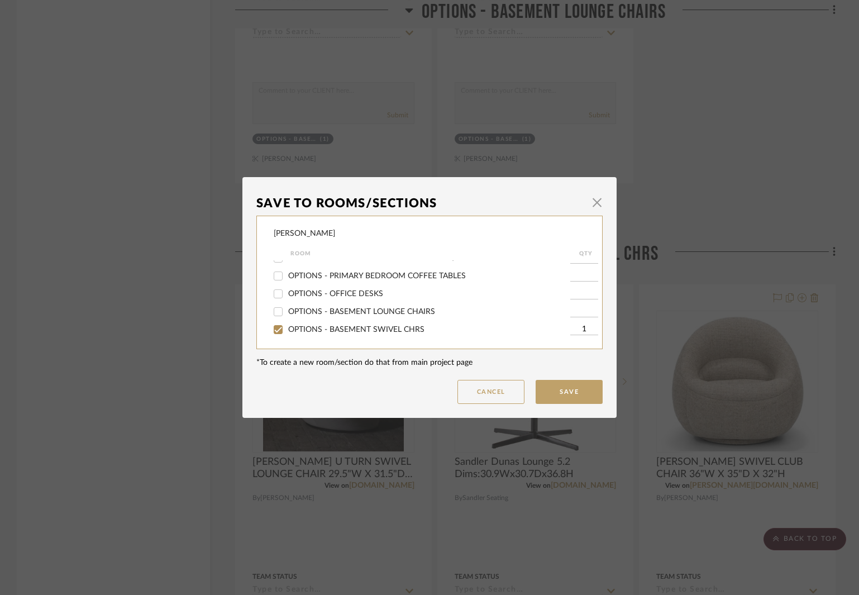
click at [376, 322] on div "OPTIONS - BASEMENT SWIVEL CHRS" at bounding box center [422, 329] width 296 height 18
click at [407, 326] on span "OPTIONS - BASEMENT SWIVEL CHRS" at bounding box center [356, 329] width 136 height 8
click at [287, 326] on input "OPTIONS - BASEMENT SWIVEL CHRS" at bounding box center [278, 329] width 18 height 18
checkbox input "false"
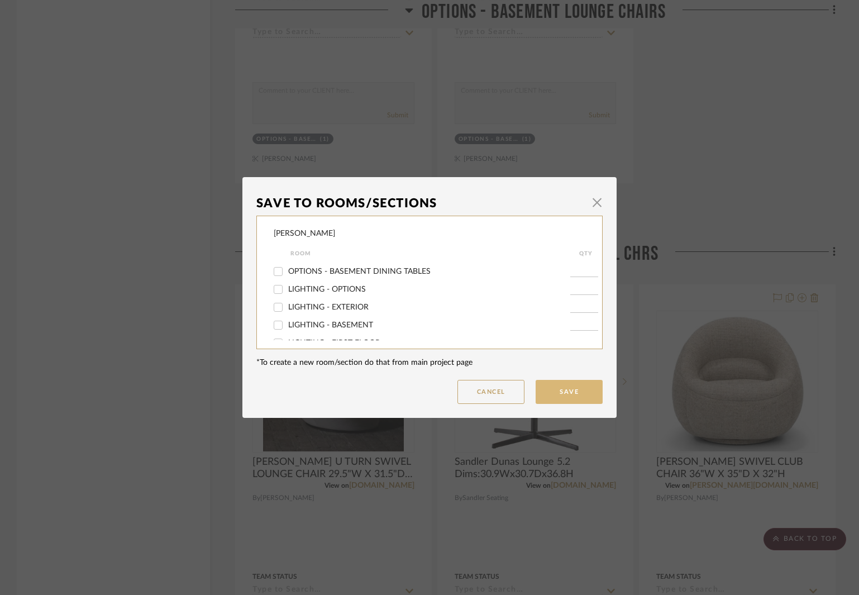
click at [561, 398] on button "Save" at bounding box center [568, 392] width 67 height 24
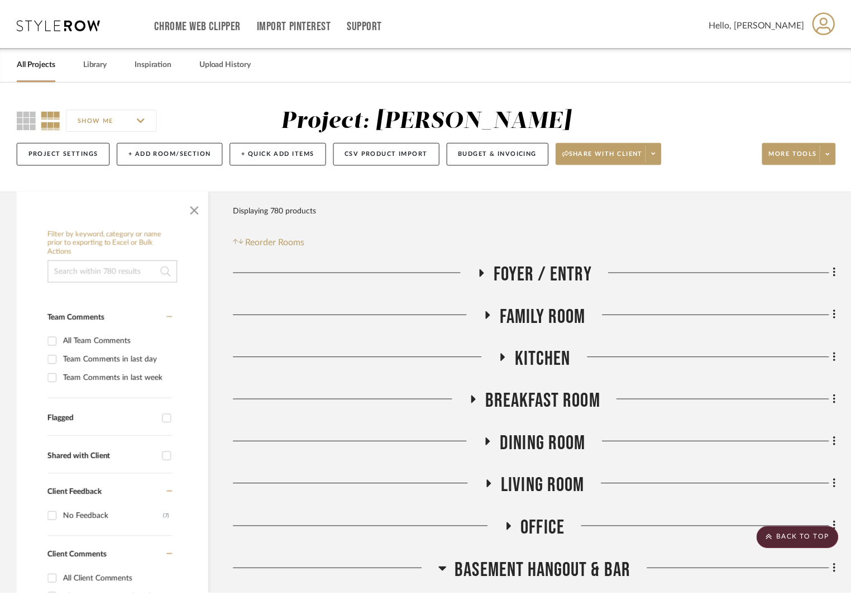
scroll to position [3870, 0]
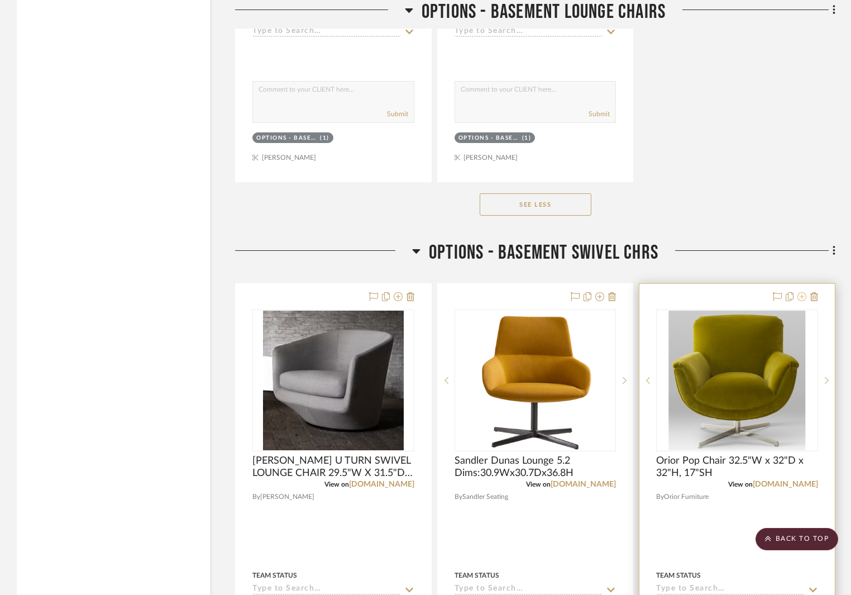
click at [802, 296] on icon at bounding box center [801, 296] width 9 height 9
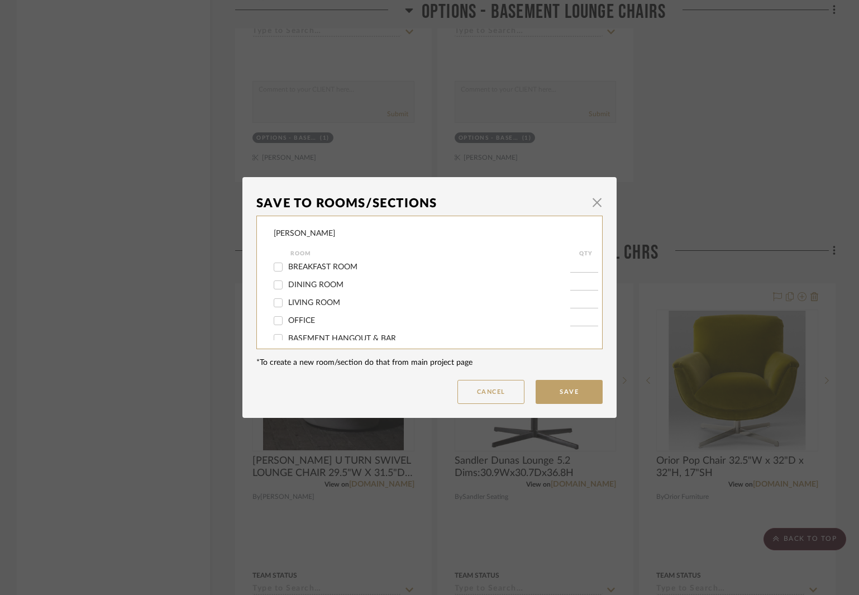
scroll to position [112, 0]
click at [327, 305] on div "BASEMENT - MEMORABILIA ROOM" at bounding box center [422, 300] width 296 height 18
click at [331, 299] on span "BASEMENT - MEMORABILIA ROOM" at bounding box center [352, 300] width 129 height 8
click at [287, 299] on input "BASEMENT - MEMORABILIA ROOM" at bounding box center [278, 300] width 18 height 18
checkbox input "true"
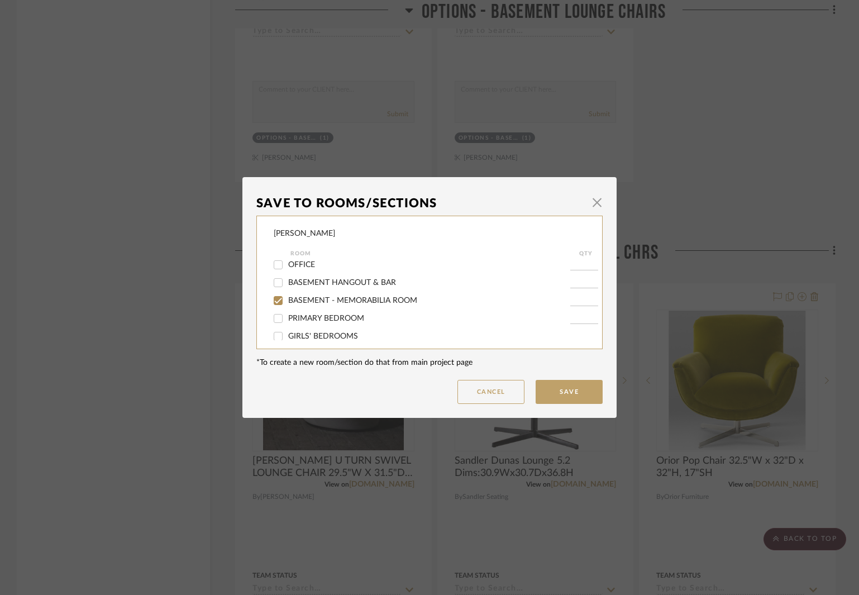
type input "1"
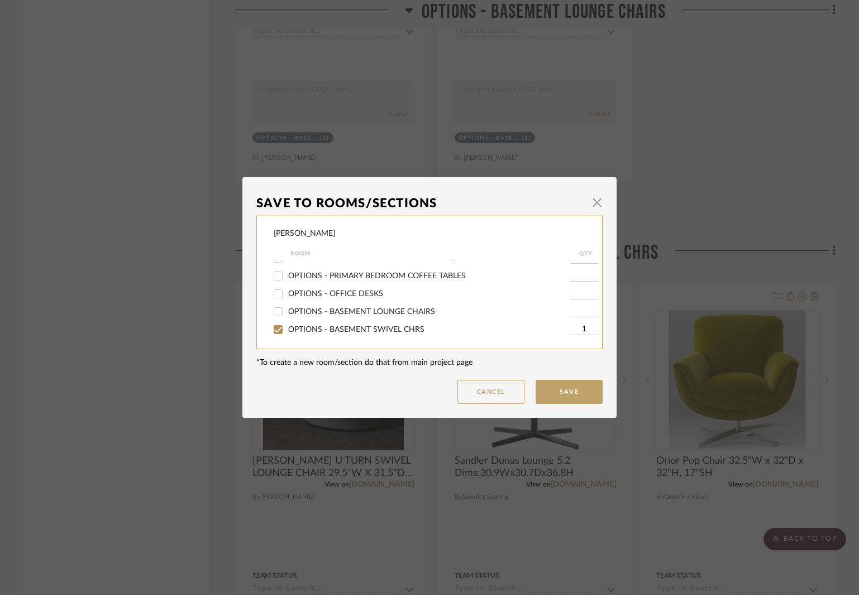
click at [384, 327] on span "OPTIONS - BASEMENT SWIVEL CHRS" at bounding box center [356, 329] width 136 height 8
click at [287, 327] on input "OPTIONS - BASEMENT SWIVEL CHRS" at bounding box center [278, 329] width 18 height 18
checkbox input "false"
click at [549, 389] on button "Save" at bounding box center [568, 392] width 67 height 24
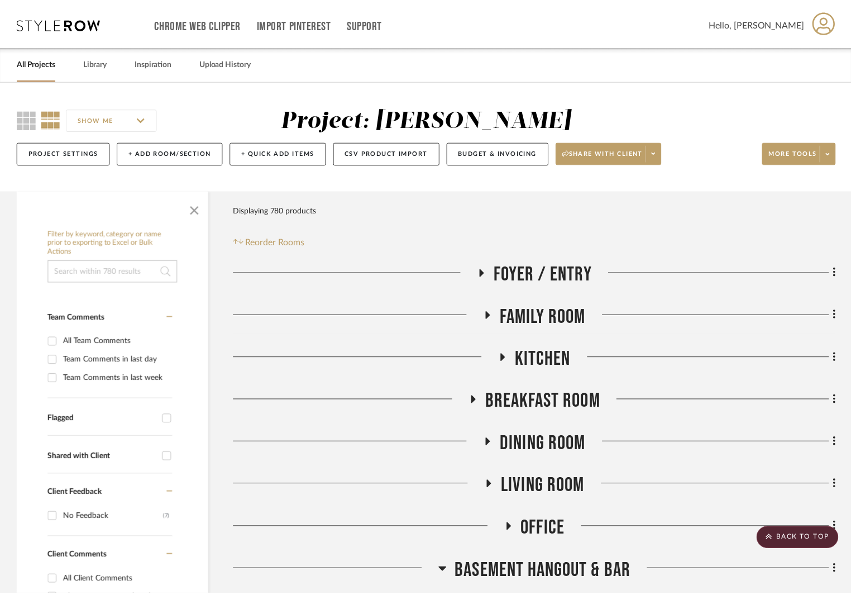
scroll to position [3870, 0]
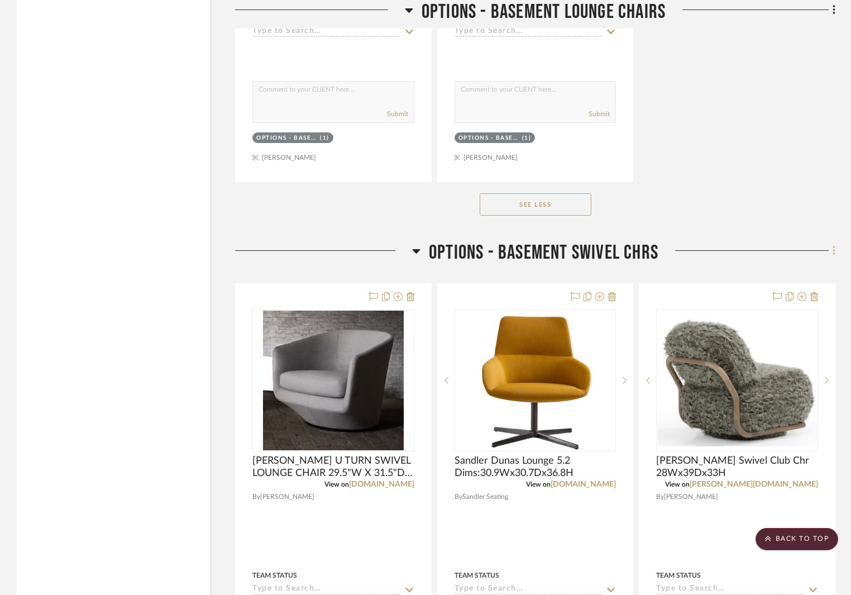
click at [831, 248] on fa-icon at bounding box center [832, 251] width 7 height 18
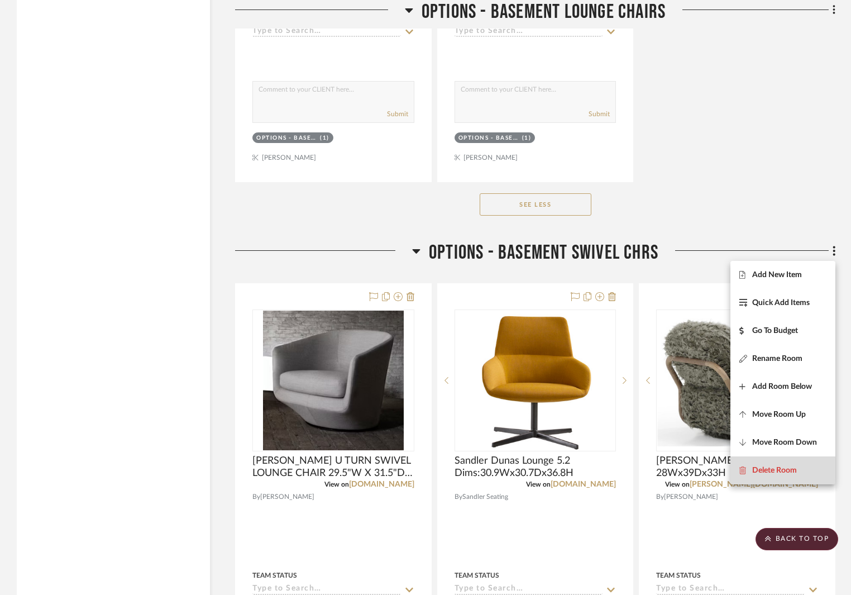
click at [776, 466] on span "Delete Room" at bounding box center [774, 470] width 45 height 9
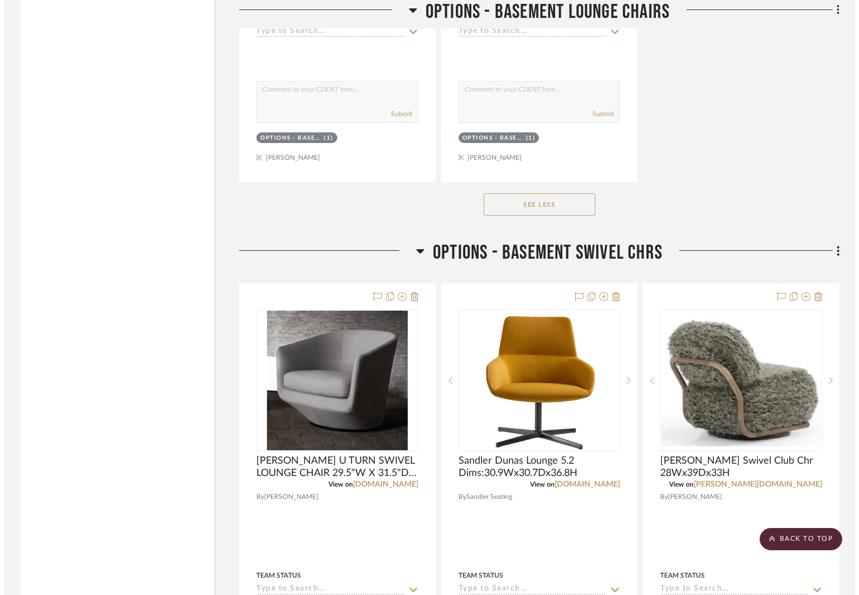
scroll to position [0, 0]
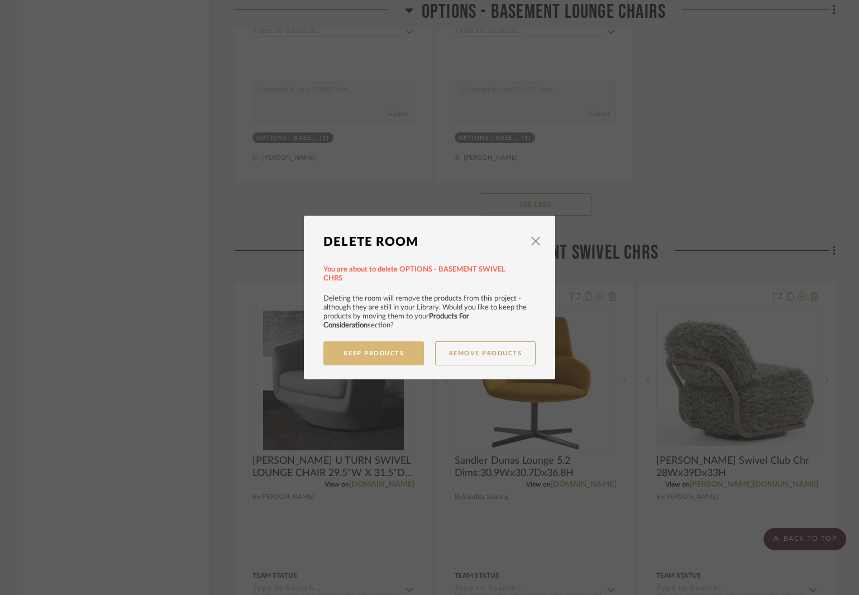
click at [381, 355] on button "Keep Products" at bounding box center [373, 353] width 100 height 24
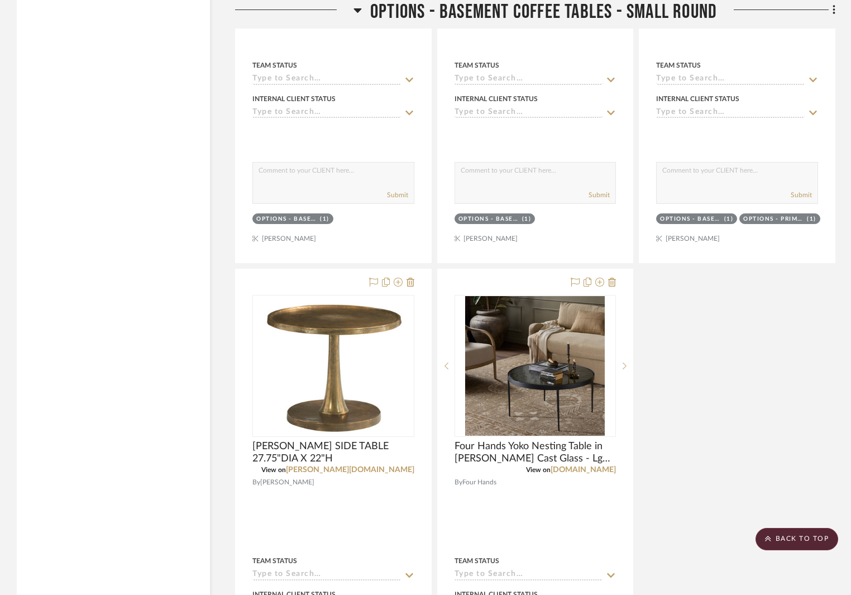
scroll to position [5098, 0]
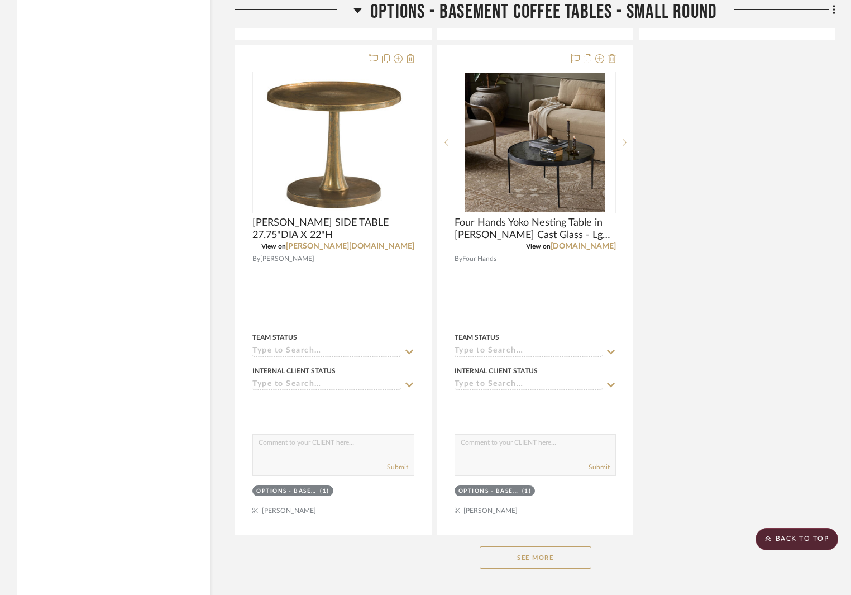
click at [530, 553] on button "See More" at bounding box center [536, 557] width 112 height 22
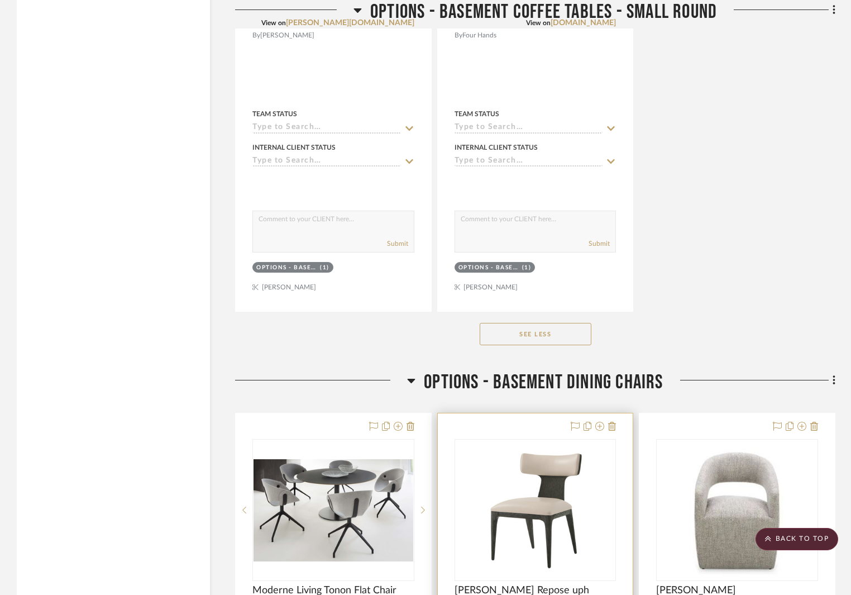
scroll to position [5489, 0]
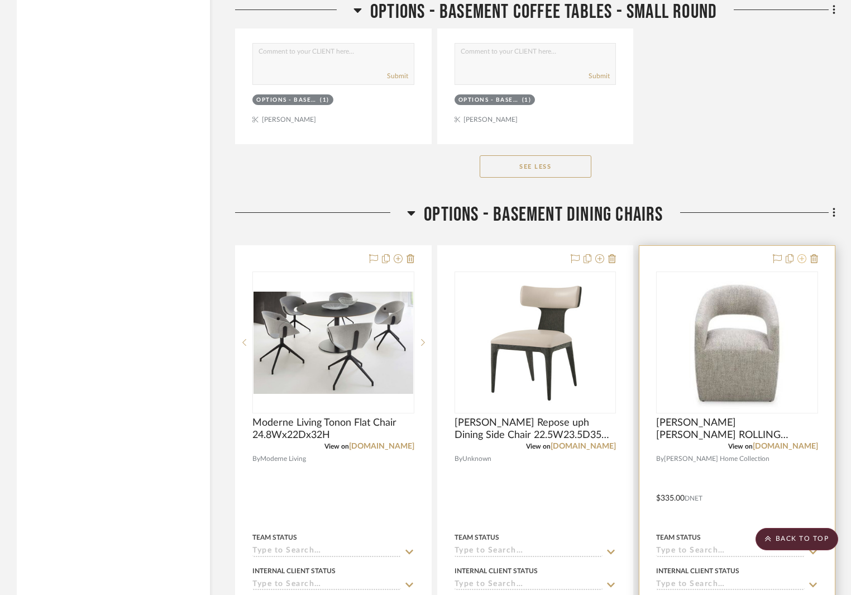
click at [800, 260] on icon at bounding box center [801, 258] width 9 height 9
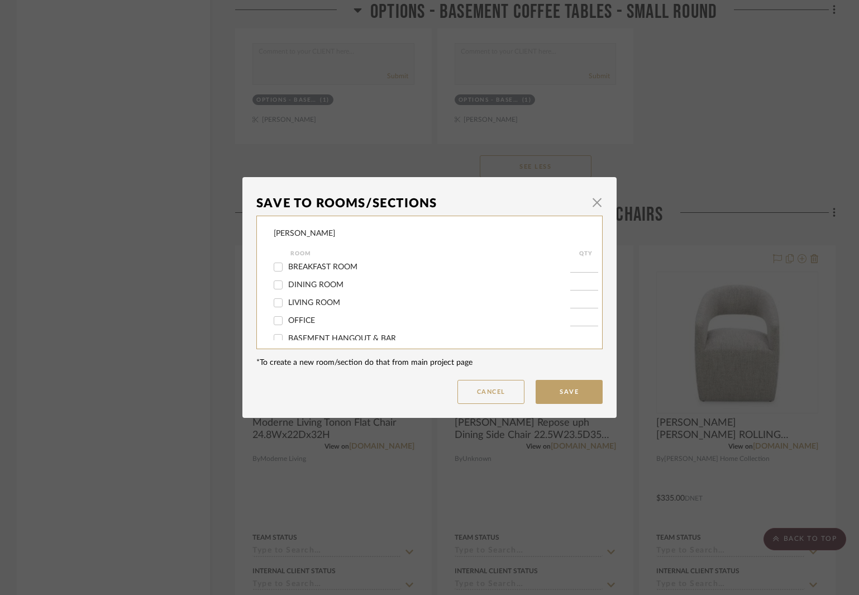
scroll to position [112, 0]
click at [367, 296] on label "BASEMENT - MEMORABILIA ROOM" at bounding box center [429, 300] width 282 height 9
click at [287, 295] on input "BASEMENT - MEMORABILIA ROOM" at bounding box center [278, 300] width 18 height 18
checkbox input "true"
type input "1"
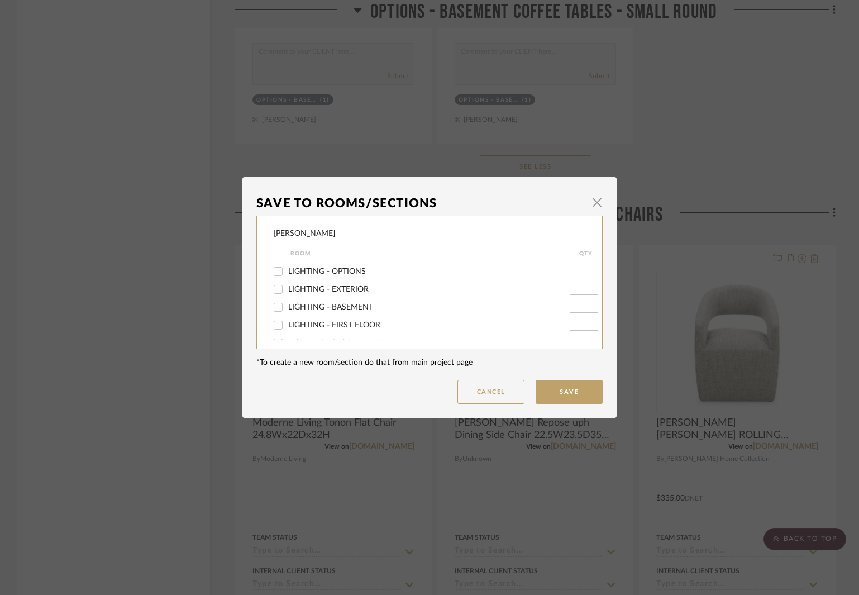
scroll to position [335, 0]
click at [327, 289] on span "OPTIONS - BASEMENT DINING CHAIRS" at bounding box center [359, 292] width 143 height 8
click at [287, 289] on input "OPTIONS - BASEMENT DINING CHAIRS" at bounding box center [278, 292] width 18 height 18
checkbox input "false"
click at [573, 397] on button "Save" at bounding box center [568, 392] width 67 height 24
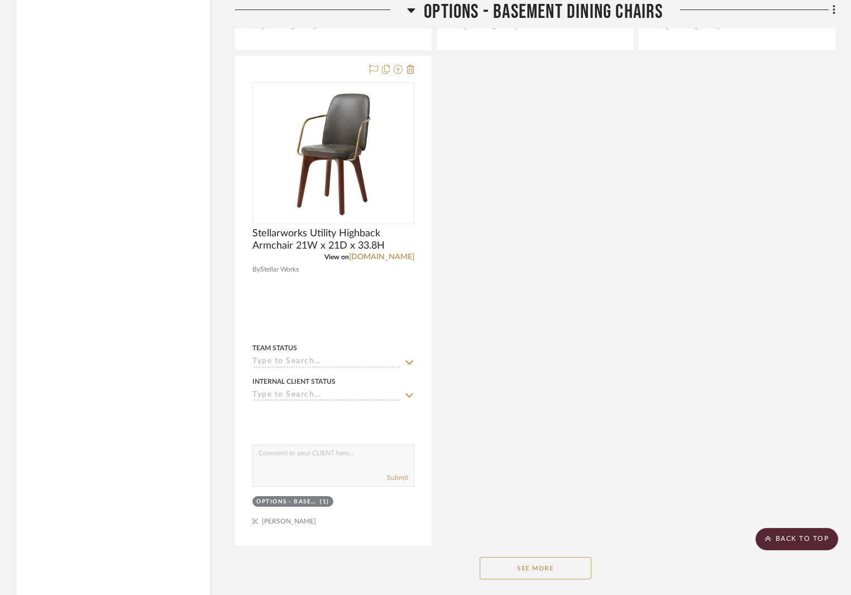
scroll to position [7387, 0]
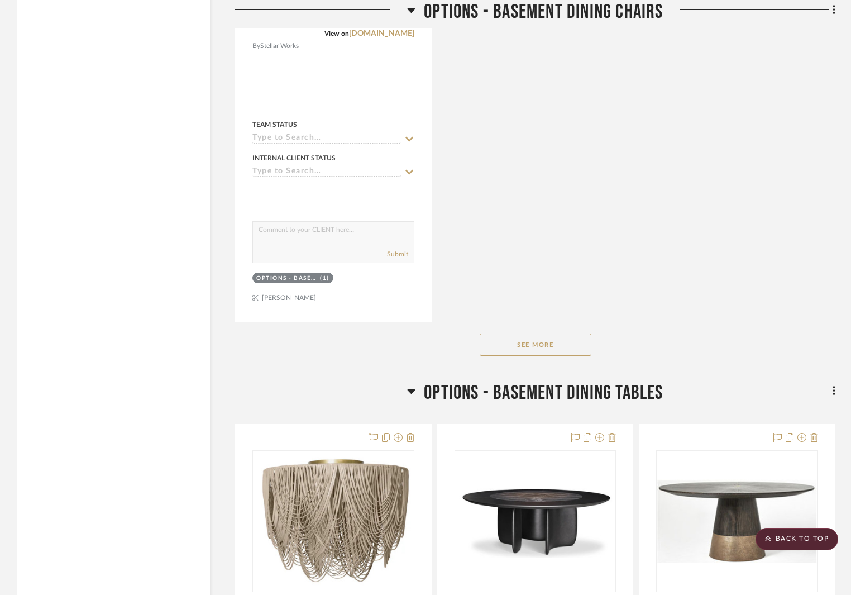
click at [583, 345] on button "See More" at bounding box center [536, 344] width 112 height 22
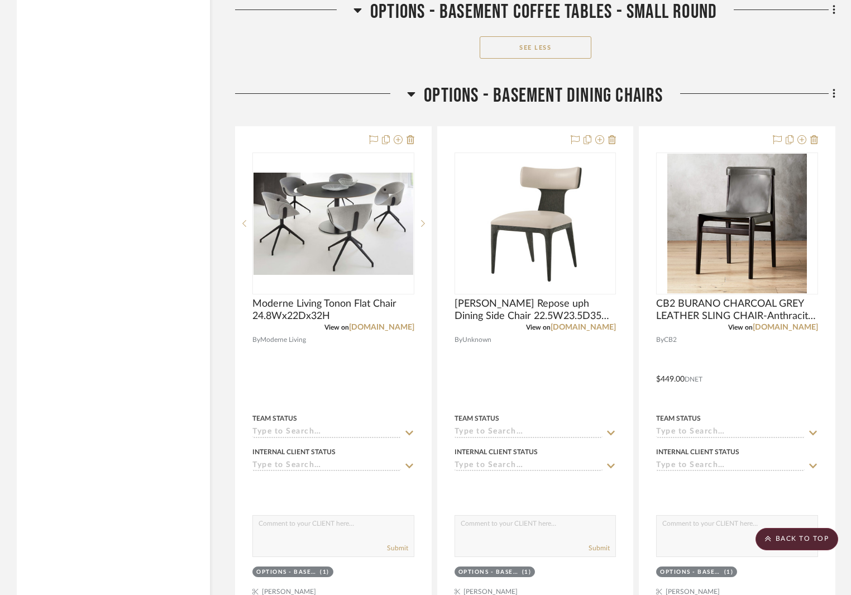
scroll to position [5879, 0]
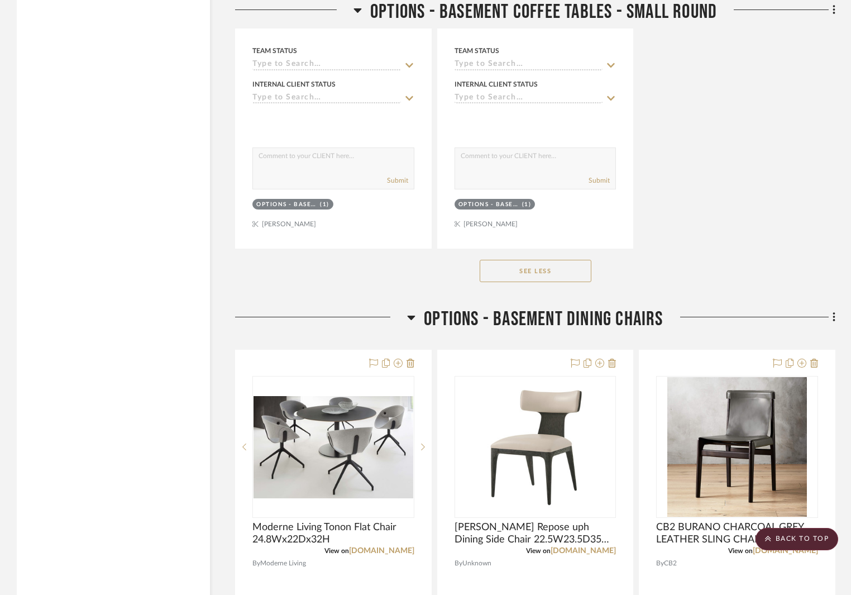
click at [834, 317] on icon at bounding box center [833, 316] width 2 height 9
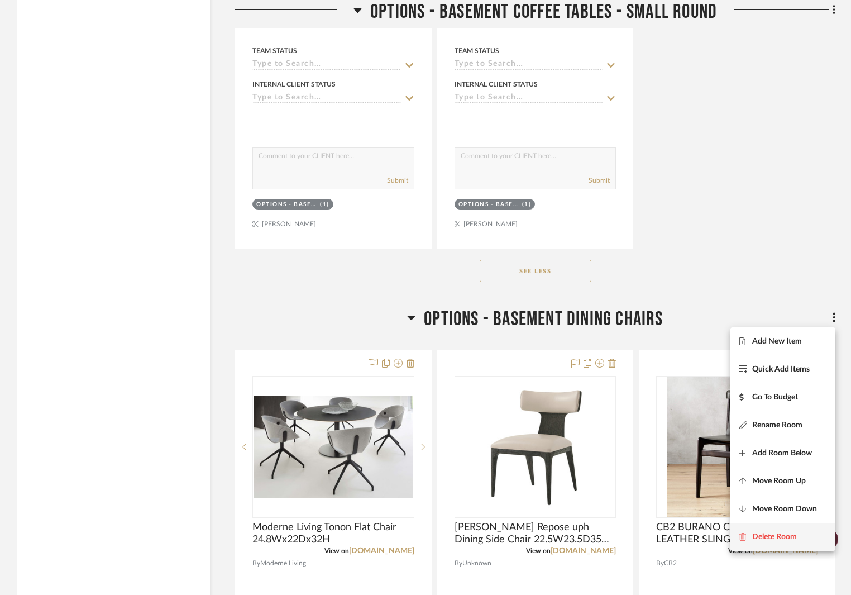
click at [784, 532] on span "Delete Room" at bounding box center [774, 536] width 45 height 9
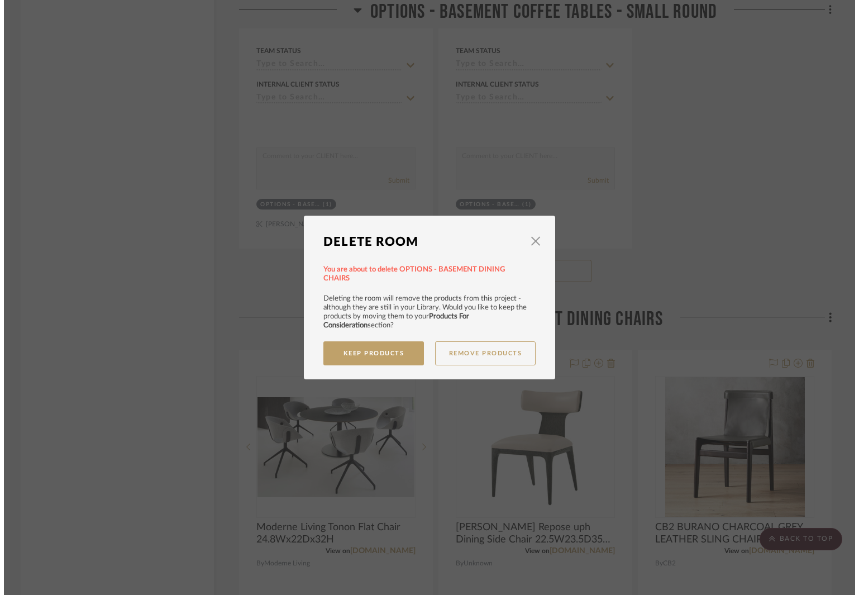
scroll to position [0, 0]
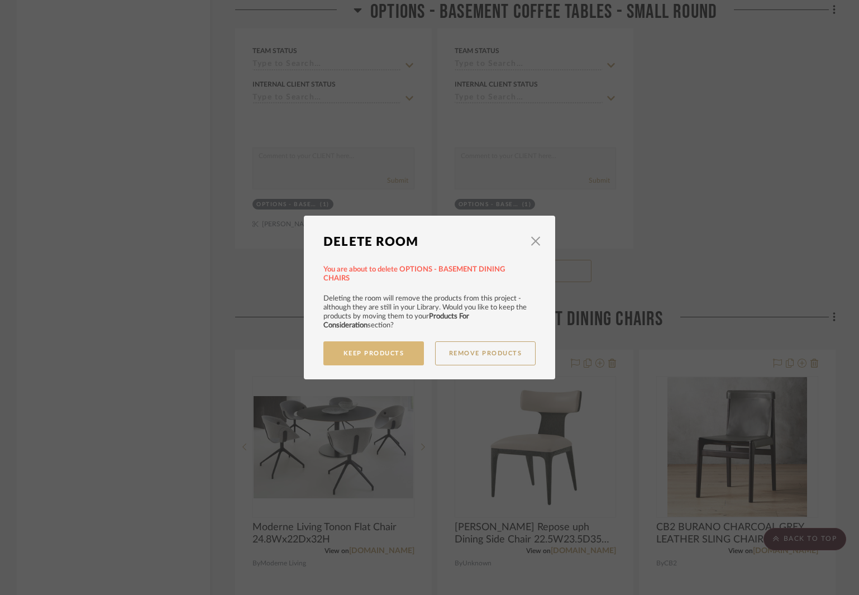
click at [391, 351] on button "Keep Products" at bounding box center [373, 353] width 100 height 24
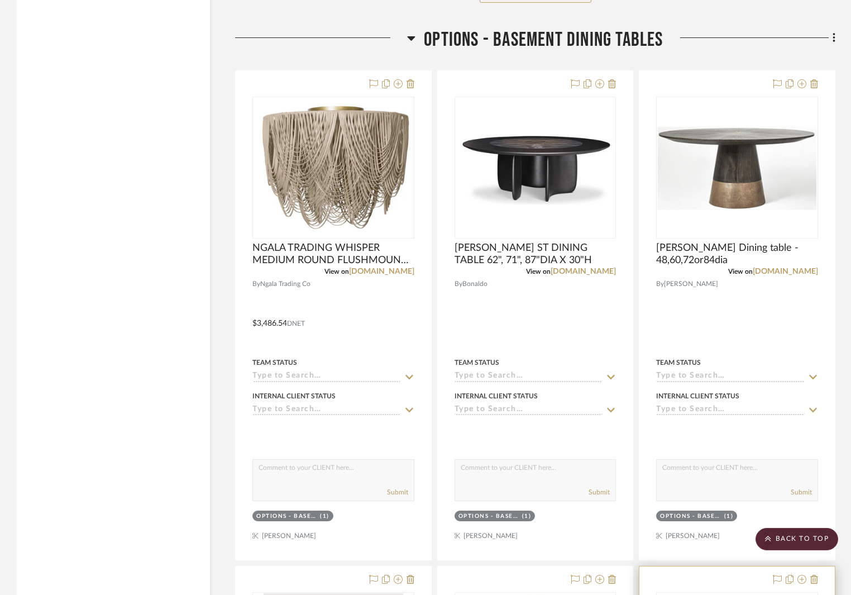
scroll to position [6494, 0]
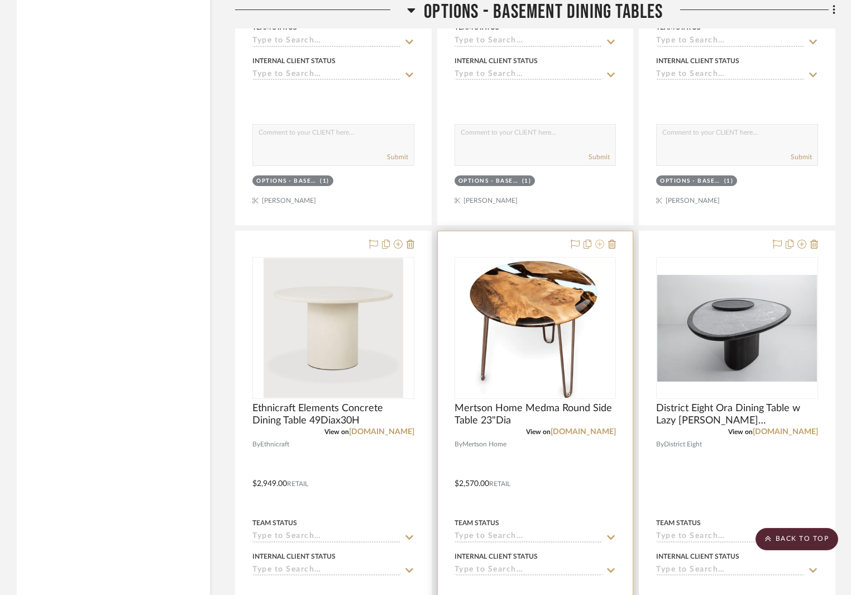
click at [599, 245] on icon at bounding box center [599, 244] width 9 height 9
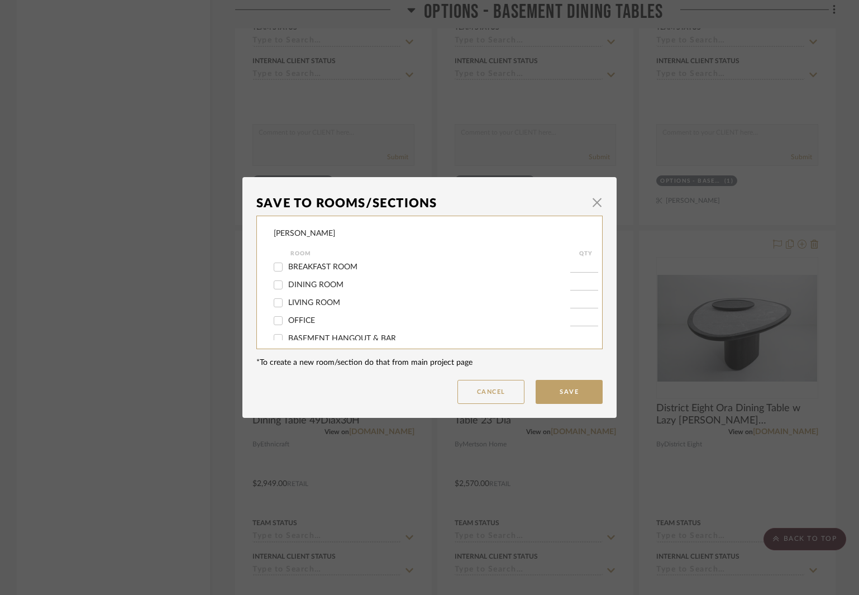
scroll to position [112, 0]
click at [348, 280] on span "BASEMENT HANGOUT & BAR" at bounding box center [342, 283] width 108 height 8
click at [287, 280] on input "BASEMENT HANGOUT & BAR" at bounding box center [278, 283] width 18 height 18
checkbox input "true"
type input "1"
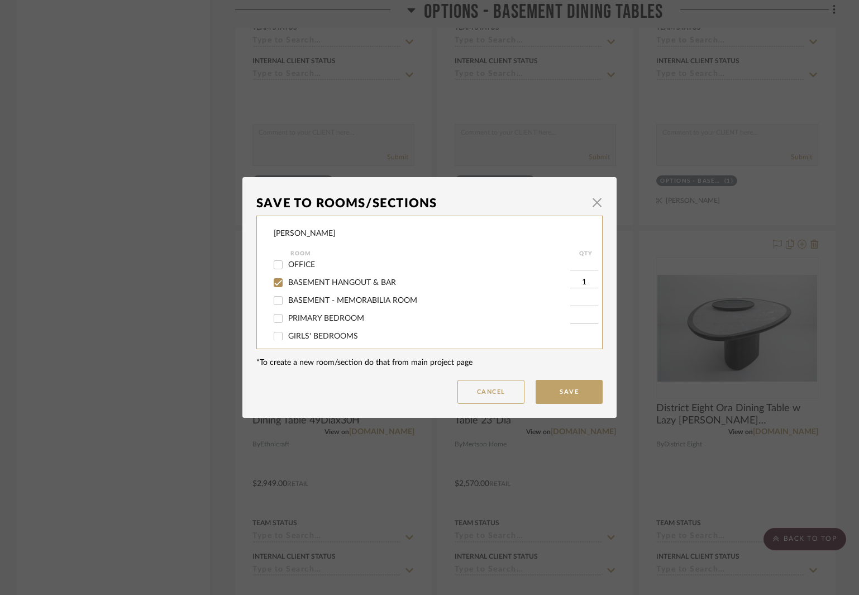
click at [366, 300] on span "BASEMENT - MEMORABILIA ROOM" at bounding box center [352, 300] width 129 height 8
click at [287, 300] on input "BASEMENT - MEMORABILIA ROOM" at bounding box center [278, 300] width 18 height 18
checkbox input "true"
type input "1"
click at [348, 284] on span "BASEMENT HANGOUT & BAR" at bounding box center [342, 283] width 108 height 8
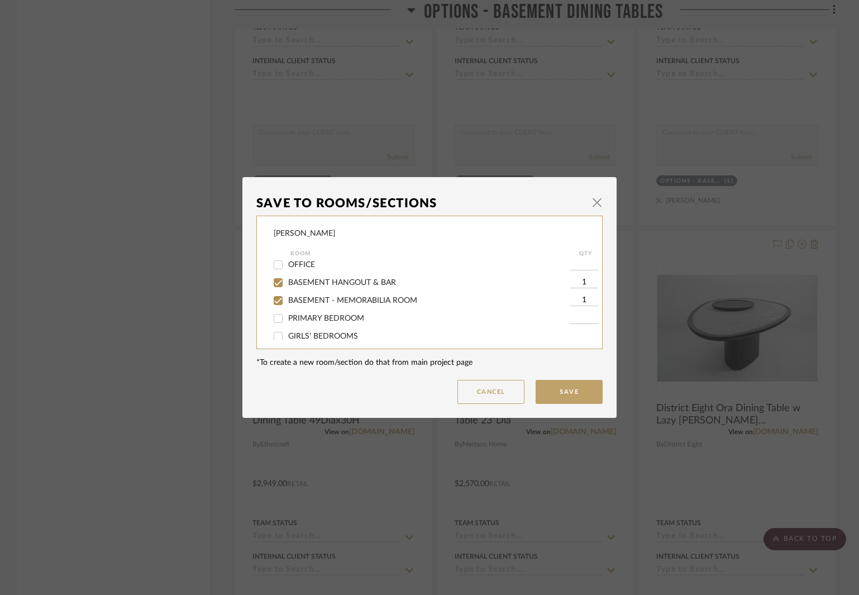
click at [287, 284] on input "BASEMENT HANGOUT & BAR" at bounding box center [278, 283] width 18 height 18
checkbox input "false"
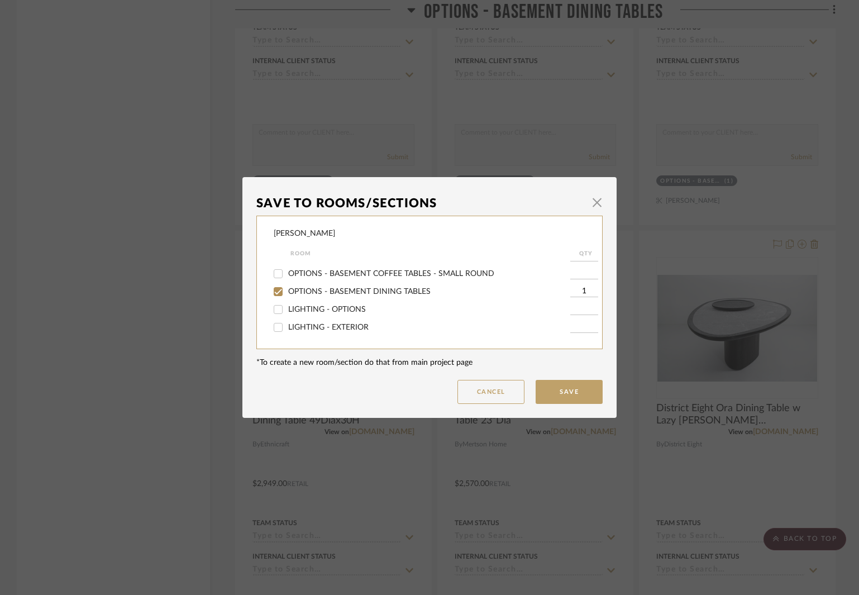
click at [353, 296] on label "OPTIONS - BASEMENT DINING TABLES" at bounding box center [429, 291] width 282 height 9
click at [287, 296] on input "OPTIONS - BASEMENT DINING TABLES" at bounding box center [278, 292] width 18 height 18
checkbox input "false"
click at [571, 395] on button "Save" at bounding box center [568, 392] width 67 height 24
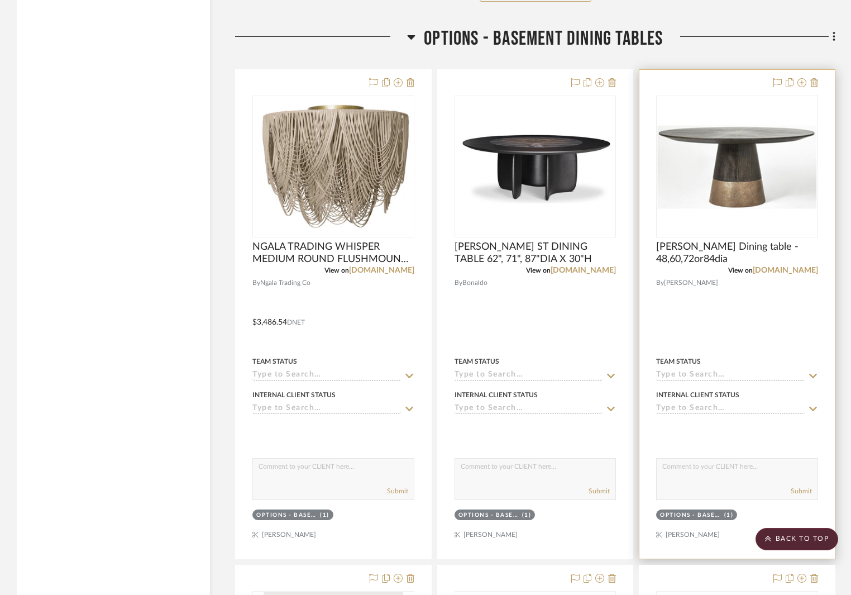
scroll to position [6047, 0]
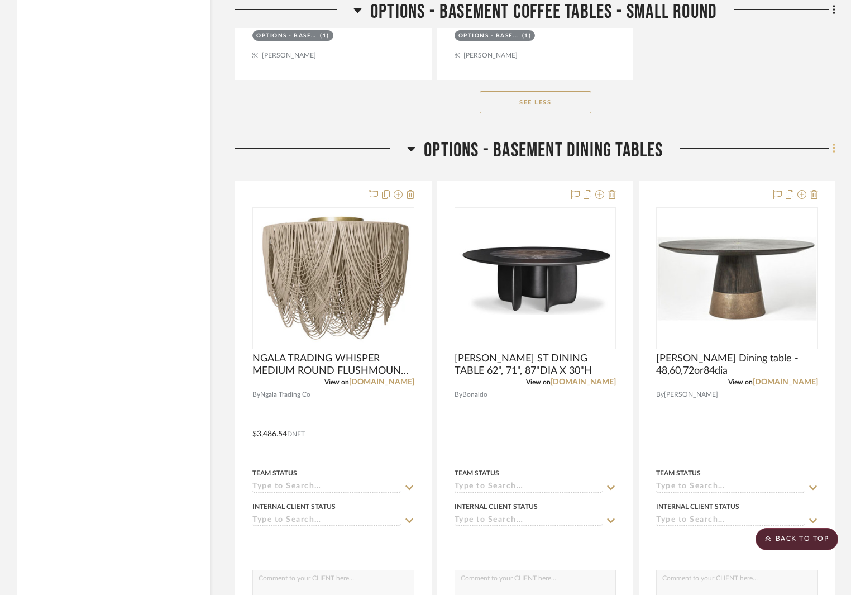
click at [832, 151] on icon at bounding box center [833, 148] width 3 height 12
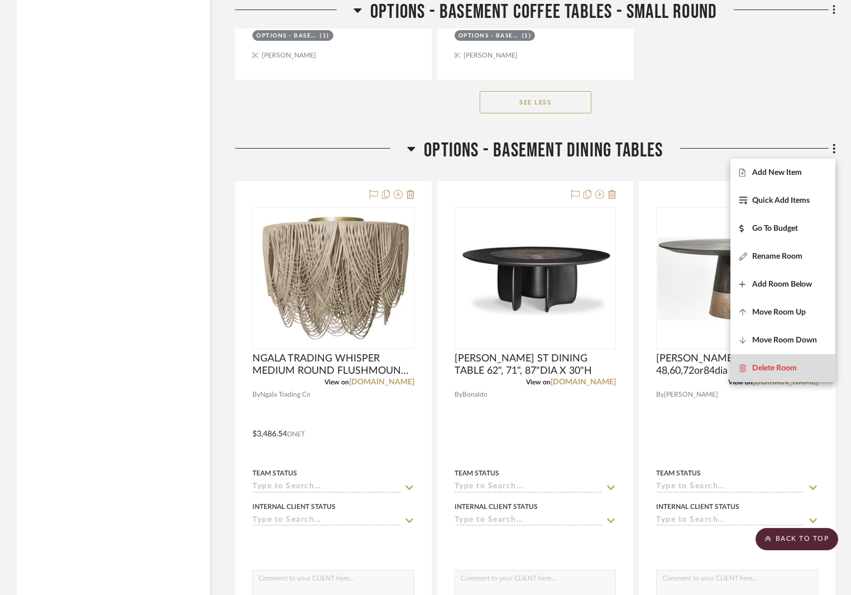
click at [767, 365] on span "Delete Room" at bounding box center [774, 367] width 45 height 9
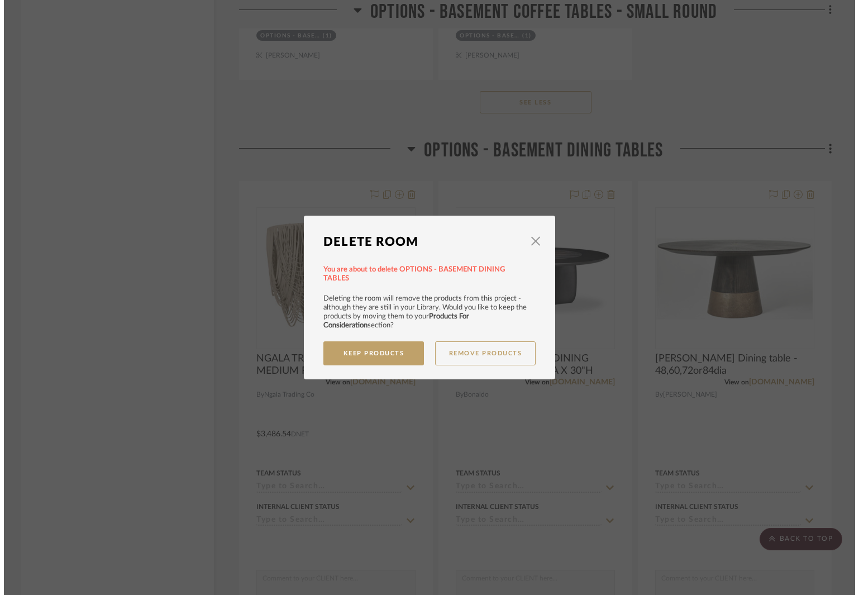
scroll to position [0, 0]
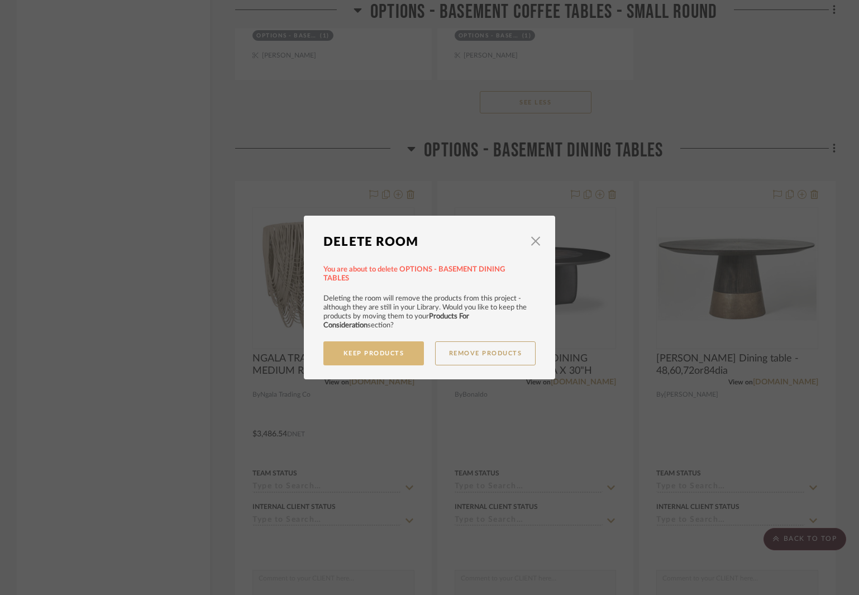
click at [392, 351] on button "Keep Products" at bounding box center [373, 353] width 100 height 24
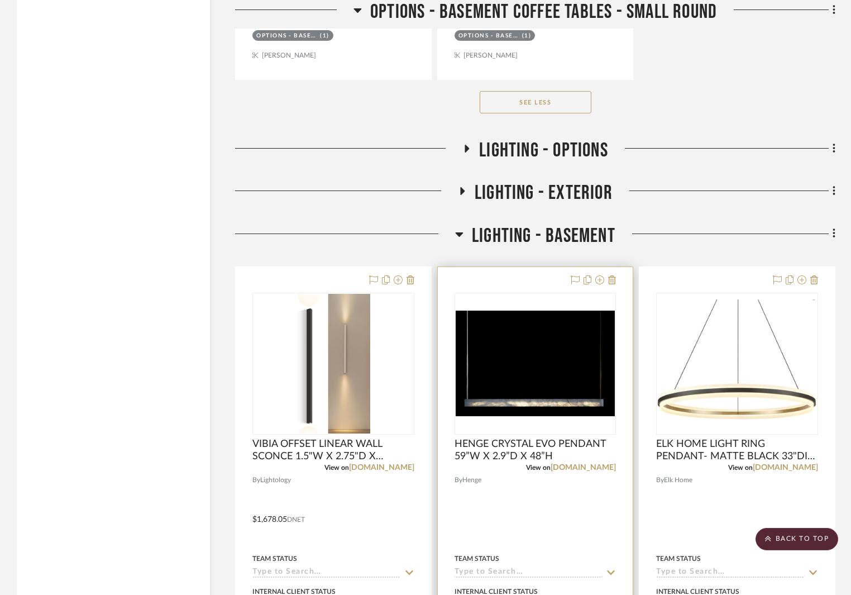
scroll to position [5879, 0]
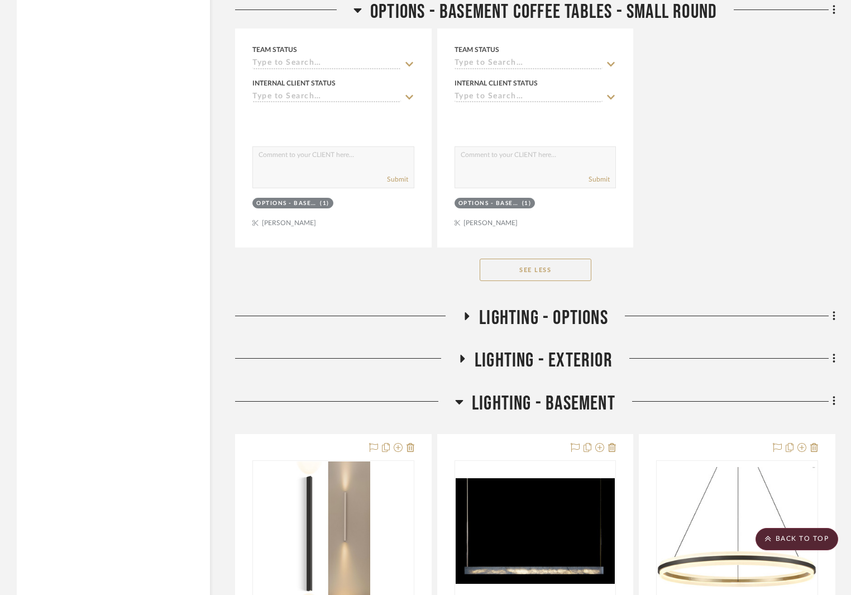
click at [461, 313] on icon at bounding box center [466, 316] width 13 height 8
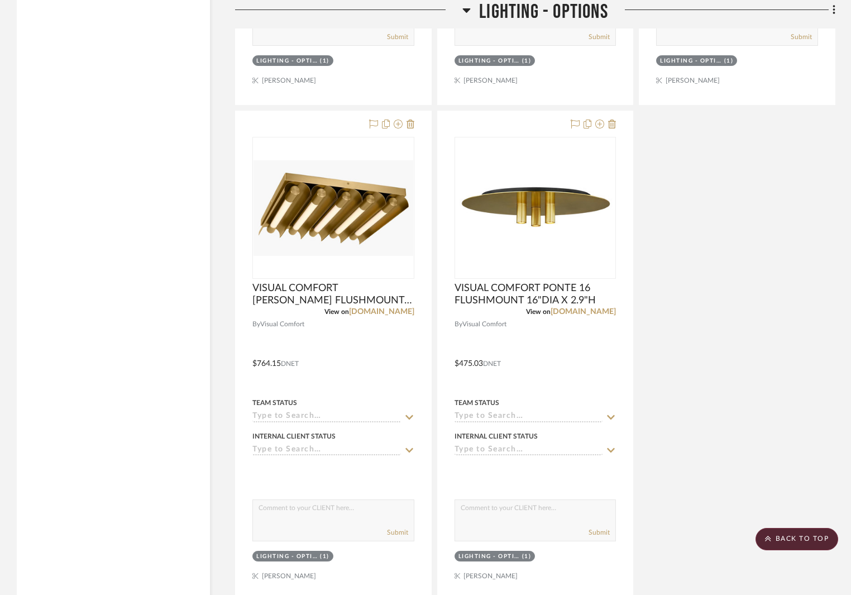
scroll to position [7387, 0]
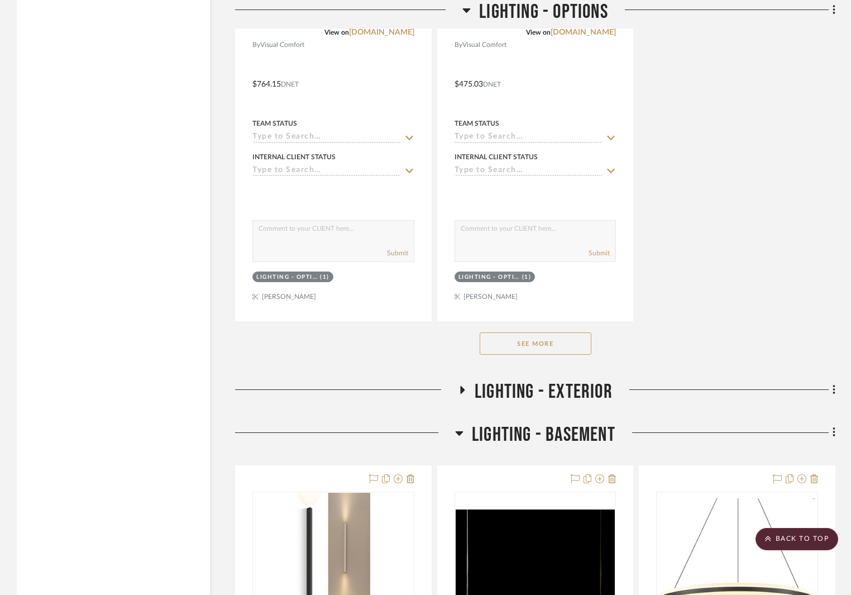
click at [568, 342] on button "See More" at bounding box center [536, 343] width 112 height 22
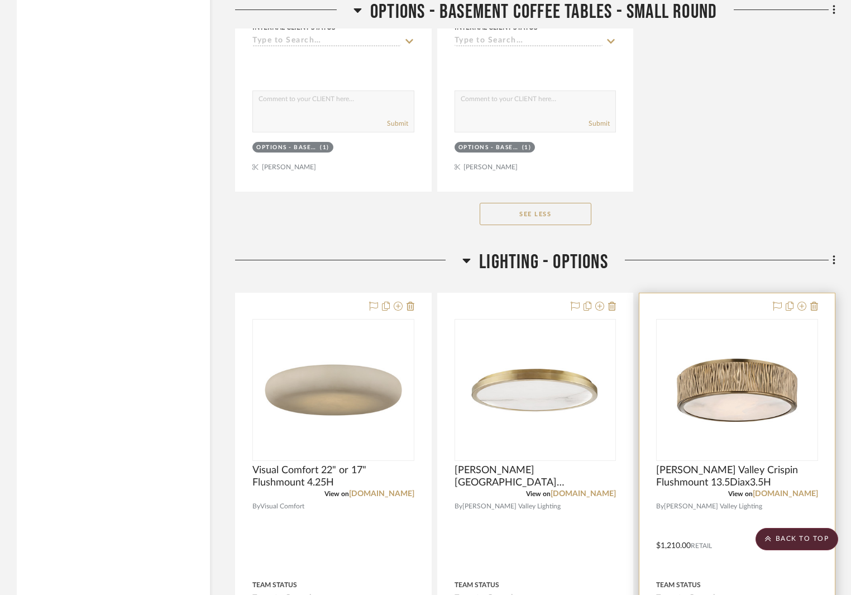
scroll to position [5768, 0]
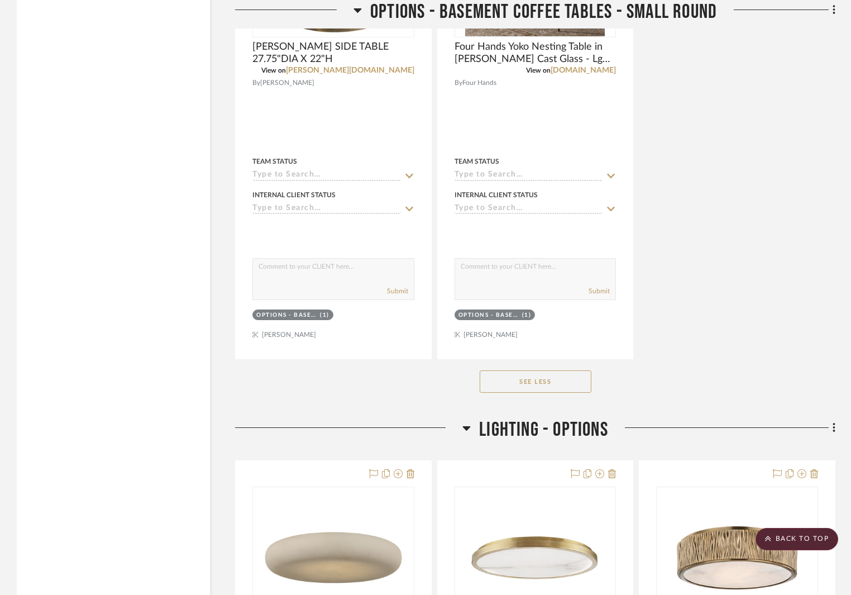
click at [463, 427] on icon at bounding box center [467, 428] width 8 height 4
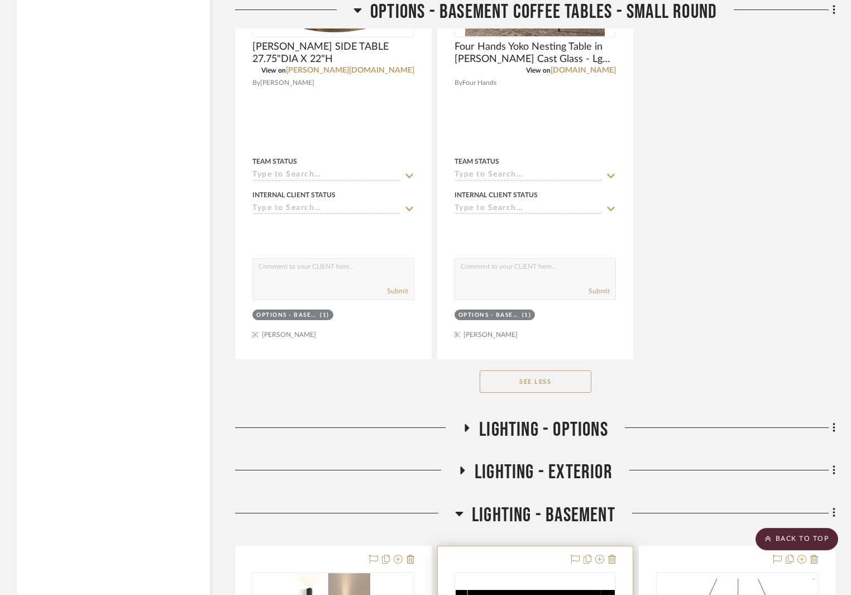
scroll to position [5991, 0]
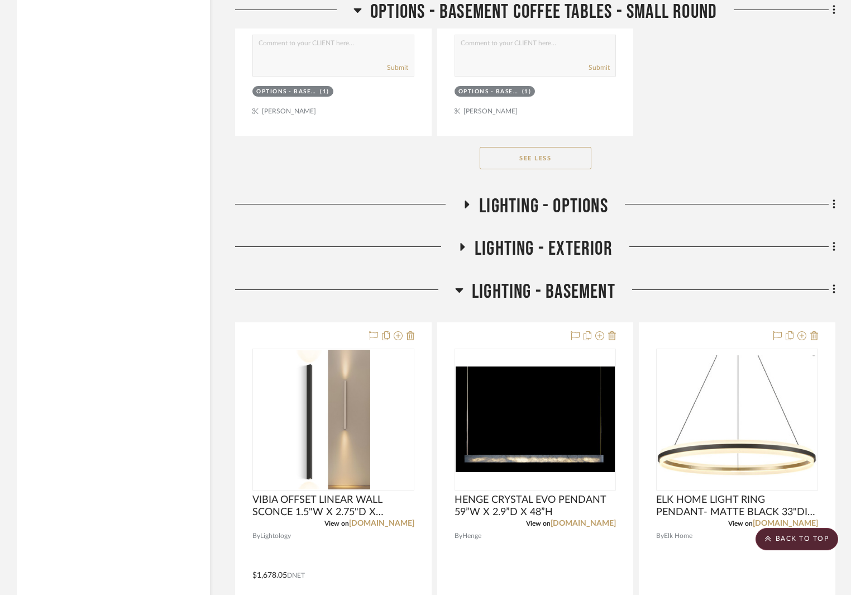
click at [458, 288] on icon at bounding box center [460, 290] width 8 height 4
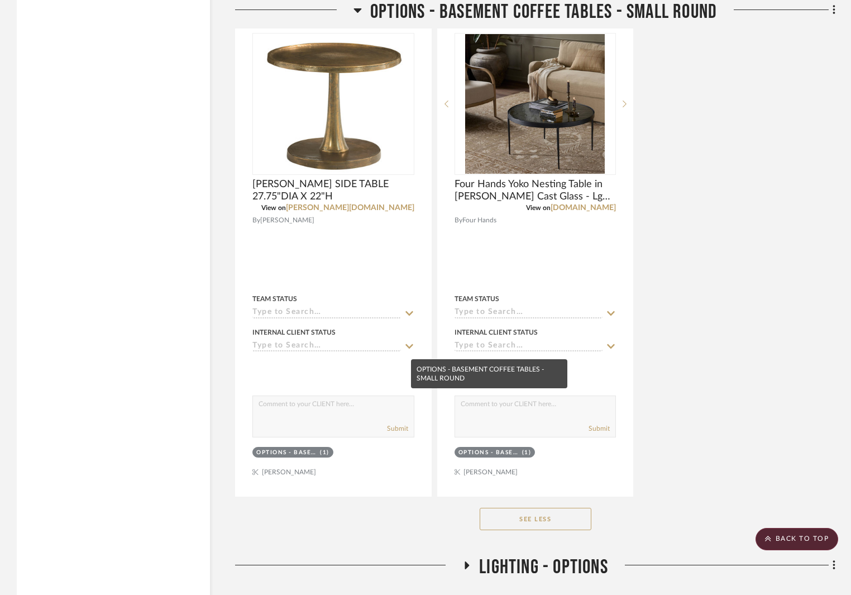
scroll to position [5965, 0]
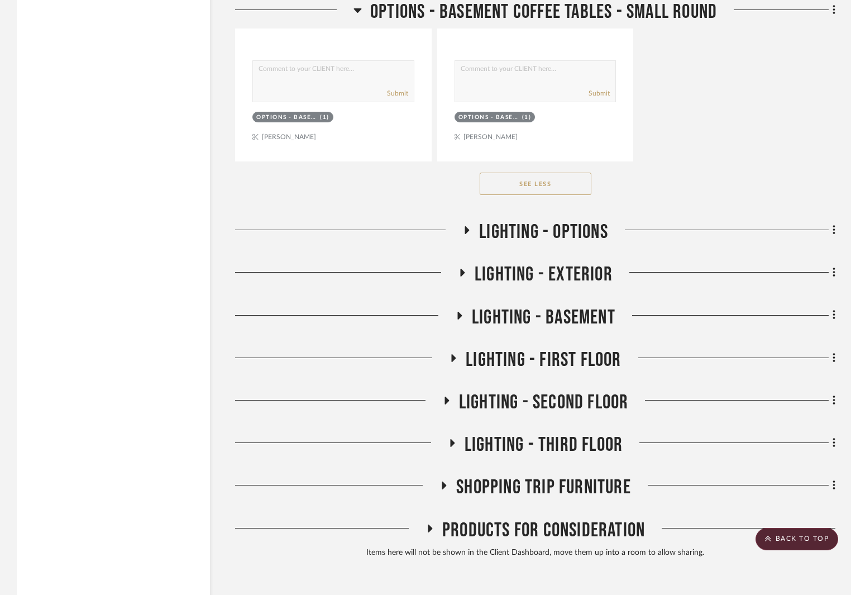
click at [458, 314] on icon at bounding box center [460, 316] width 4 height 8
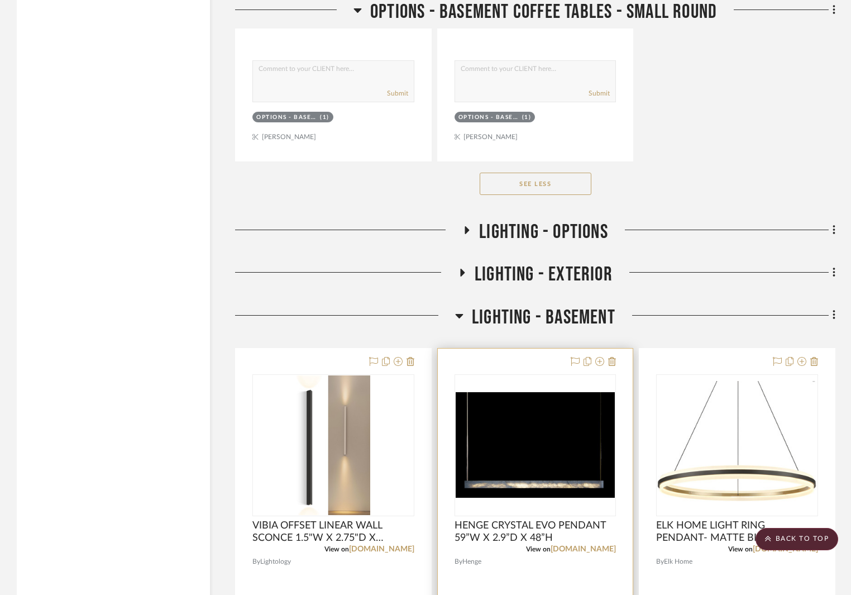
scroll to position [6021, 0]
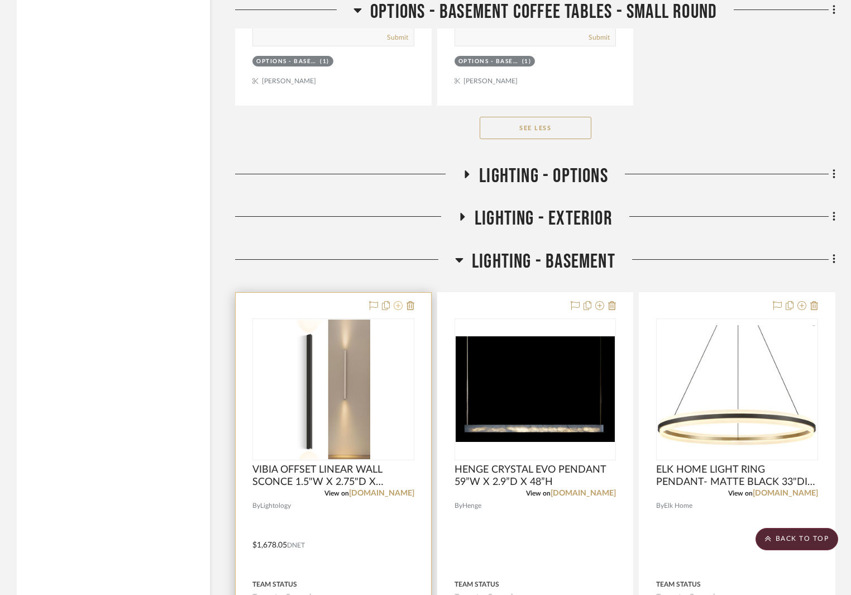
click at [397, 305] on icon at bounding box center [398, 305] width 9 height 9
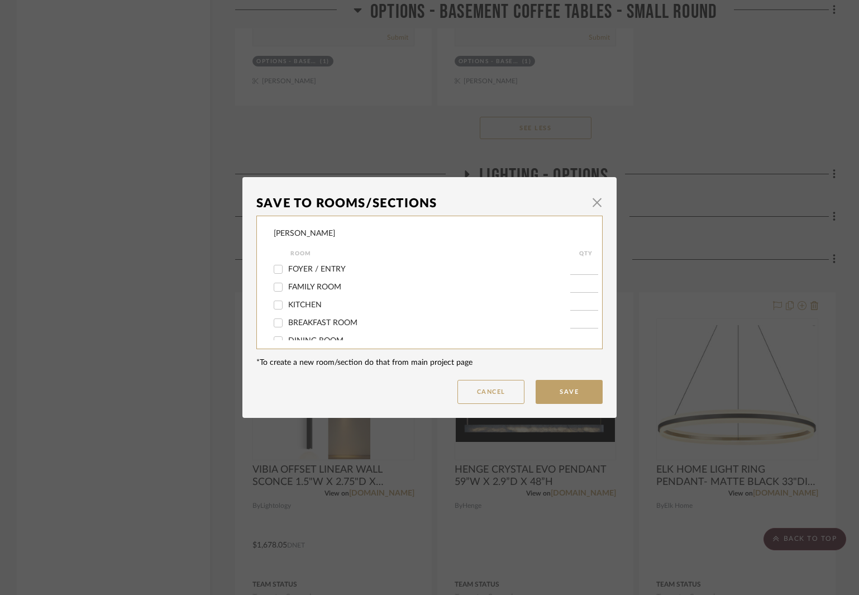
scroll to position [112, 0]
click at [343, 286] on label "BASEMENT HANGOUT & BAR" at bounding box center [429, 282] width 282 height 9
click at [287, 286] on input "BASEMENT HANGOUT & BAR" at bounding box center [278, 283] width 18 height 18
checkbox input "true"
type input "1"
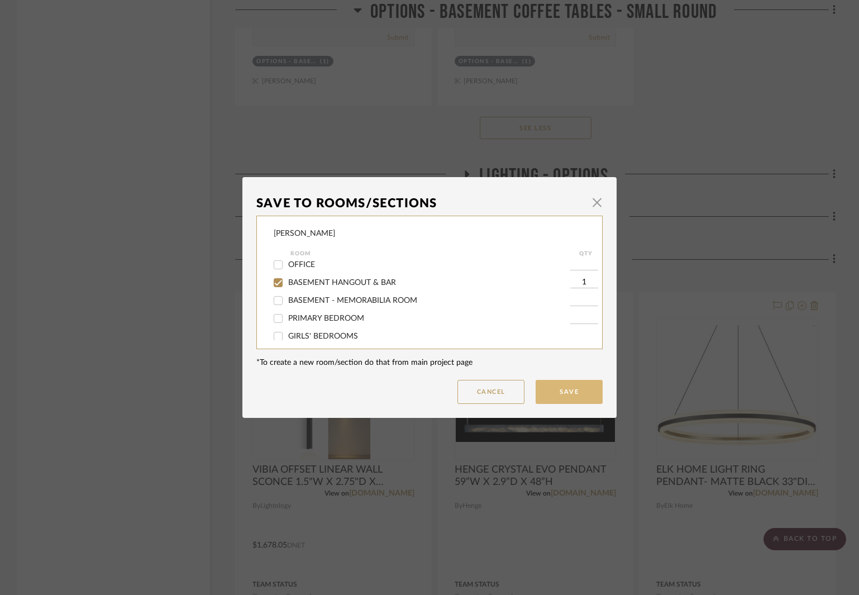
click at [572, 389] on button "Save" at bounding box center [568, 392] width 67 height 24
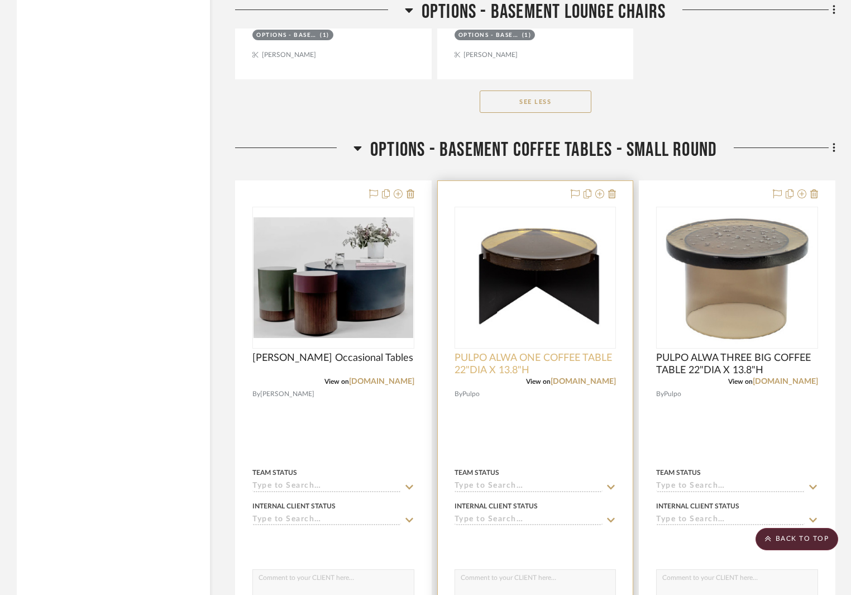
scroll to position [5062, 0]
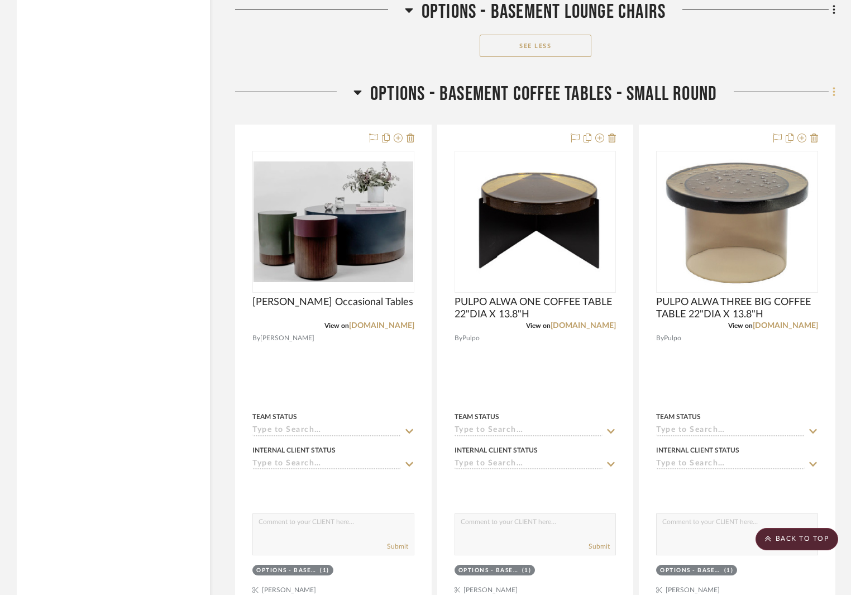
click at [831, 93] on fa-icon at bounding box center [832, 93] width 7 height 18
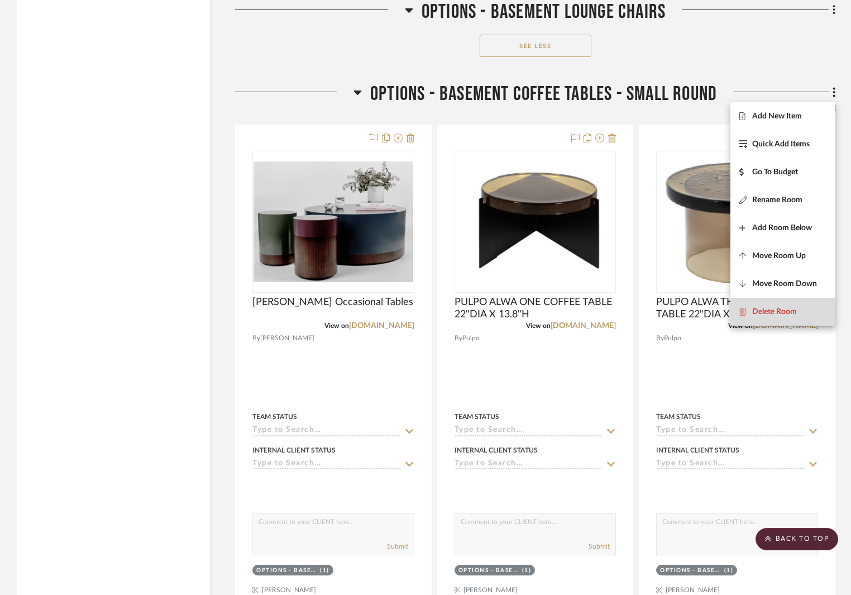
click at [774, 308] on span "Delete Room" at bounding box center [774, 311] width 45 height 9
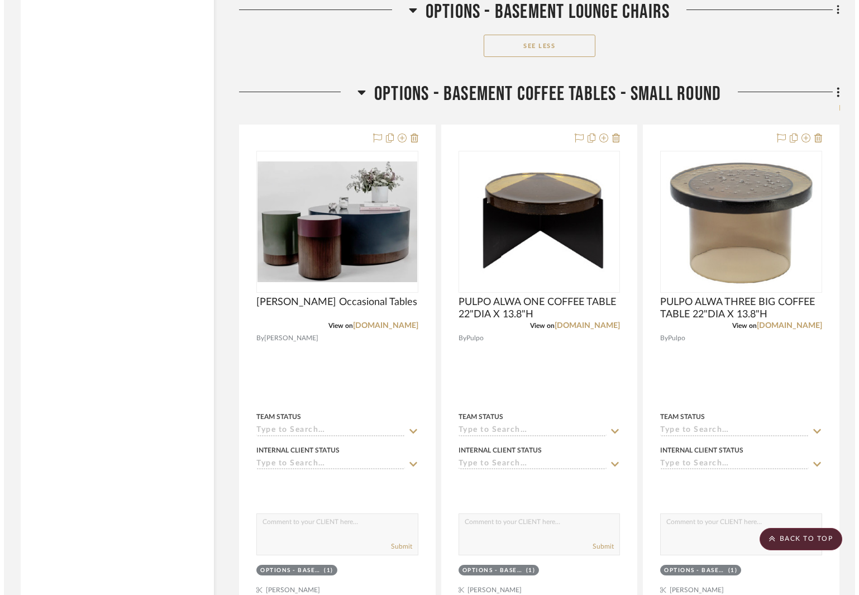
scroll to position [0, 0]
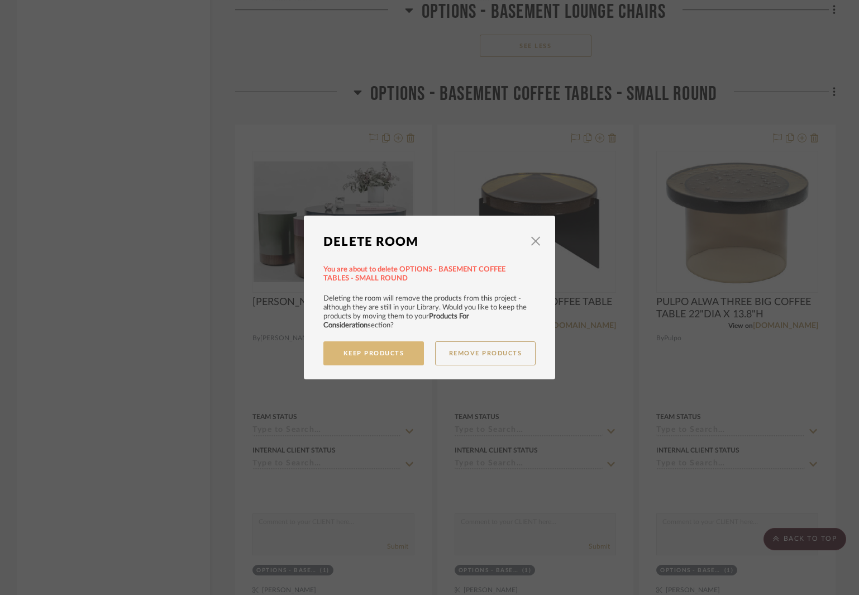
click at [364, 349] on button "Keep Products" at bounding box center [373, 353] width 100 height 24
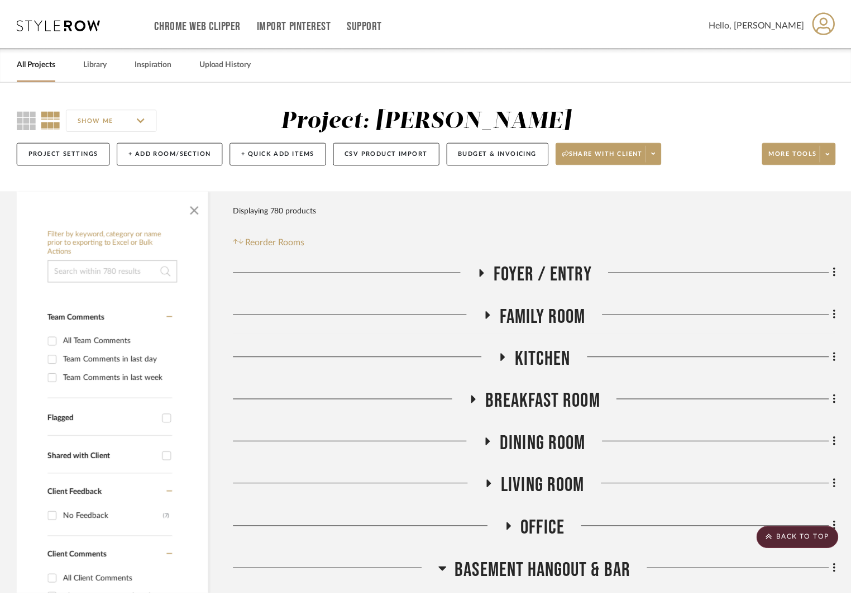
scroll to position [5062, 0]
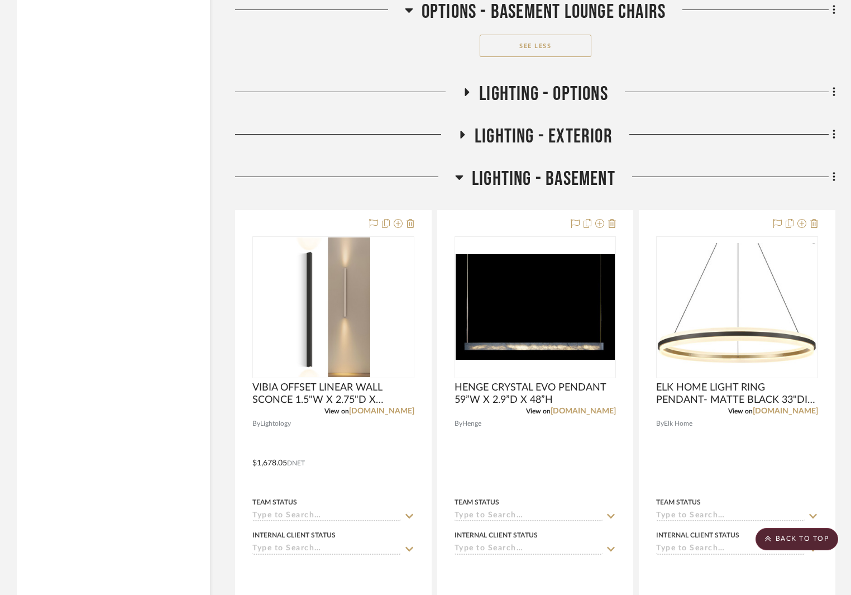
click at [455, 173] on icon at bounding box center [459, 176] width 8 height 13
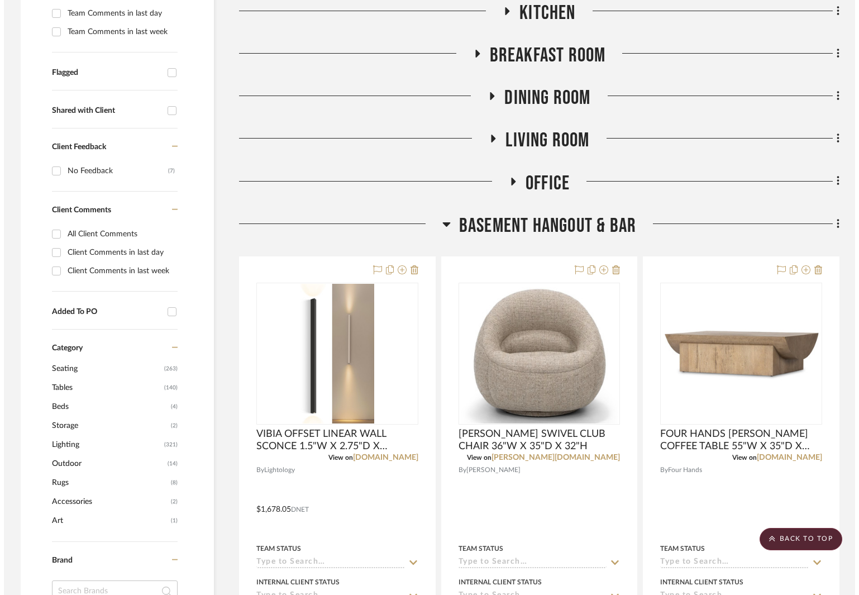
scroll to position [0, 0]
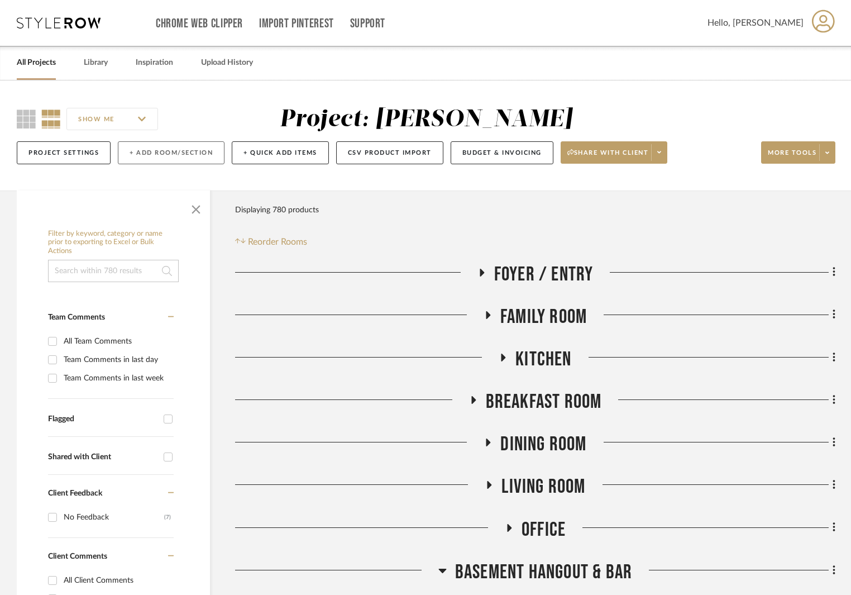
click at [193, 161] on button "+ Add Room/Section" at bounding box center [171, 152] width 107 height 23
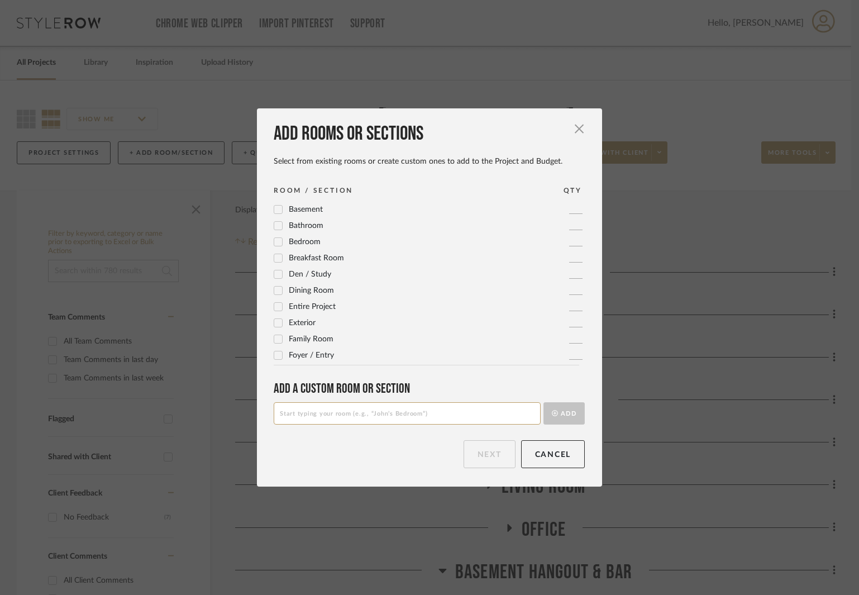
click at [380, 410] on input at bounding box center [407, 413] width 267 height 22
type input "TBD ROOM"
click at [566, 414] on button "Add" at bounding box center [563, 413] width 41 height 22
click at [494, 452] on button "Next" at bounding box center [489, 454] width 52 height 28
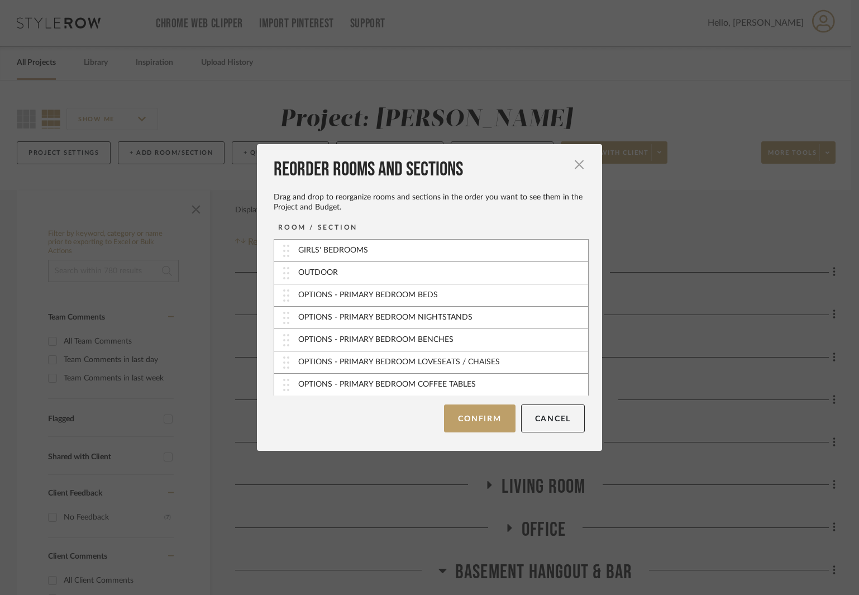
scroll to position [447, 0]
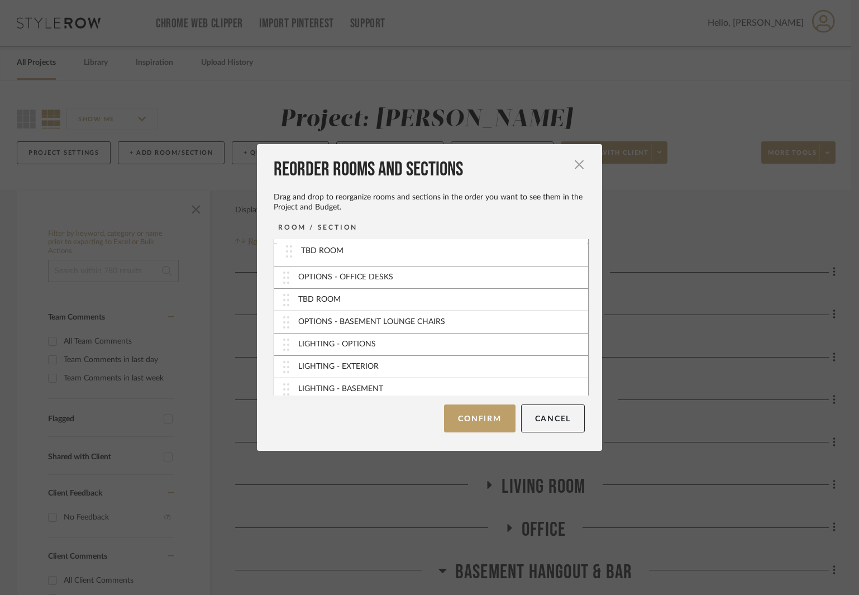
drag, startPoint x: 279, startPoint y: 387, endPoint x: 286, endPoint y: 253, distance: 133.6
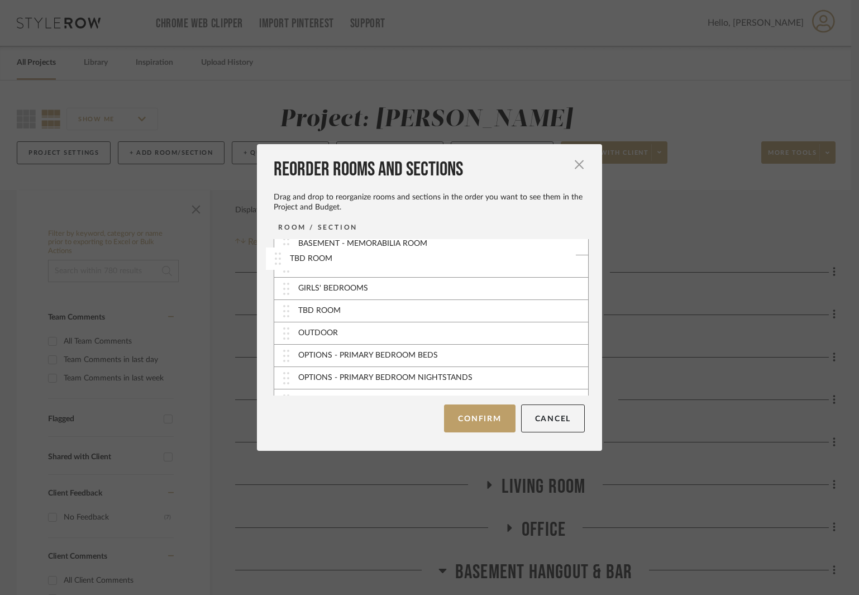
drag, startPoint x: 283, startPoint y: 358, endPoint x: 278, endPoint y: 261, distance: 97.2
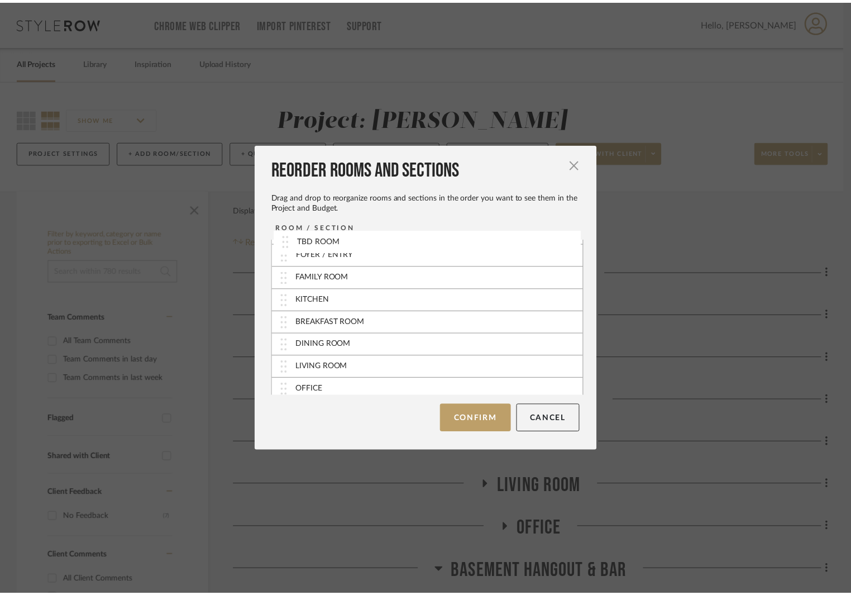
scroll to position [0, 0]
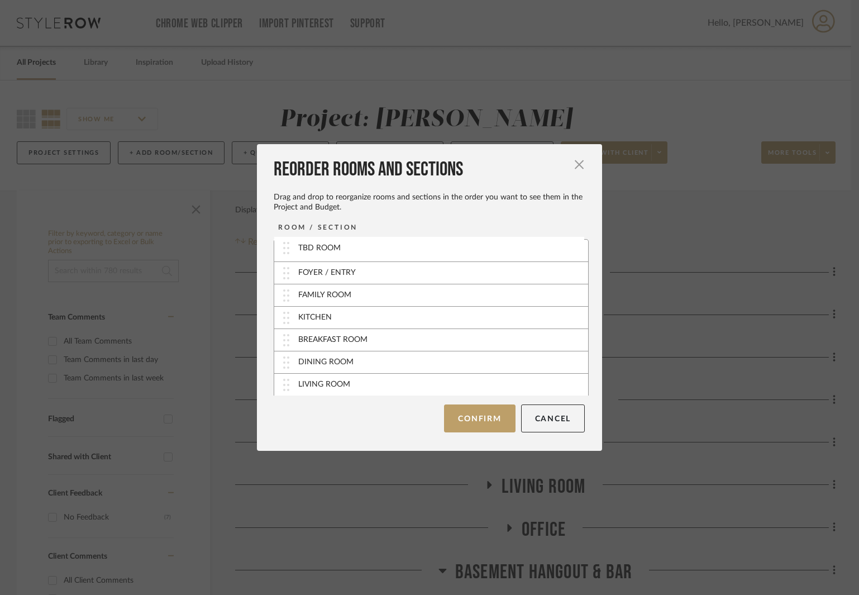
drag, startPoint x: 285, startPoint y: 274, endPoint x: 289, endPoint y: 250, distance: 24.3
click at [485, 411] on button "Confirm" at bounding box center [479, 418] width 71 height 28
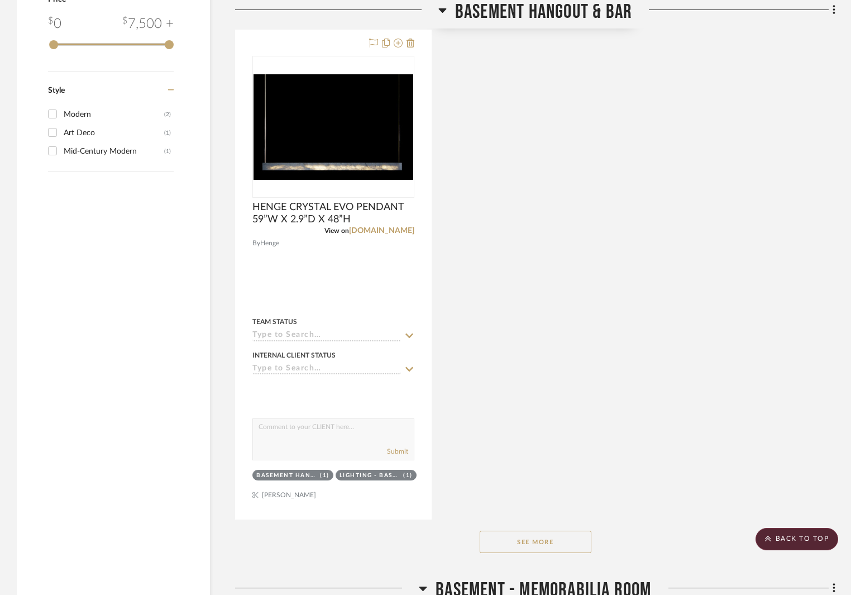
scroll to position [1787, 0]
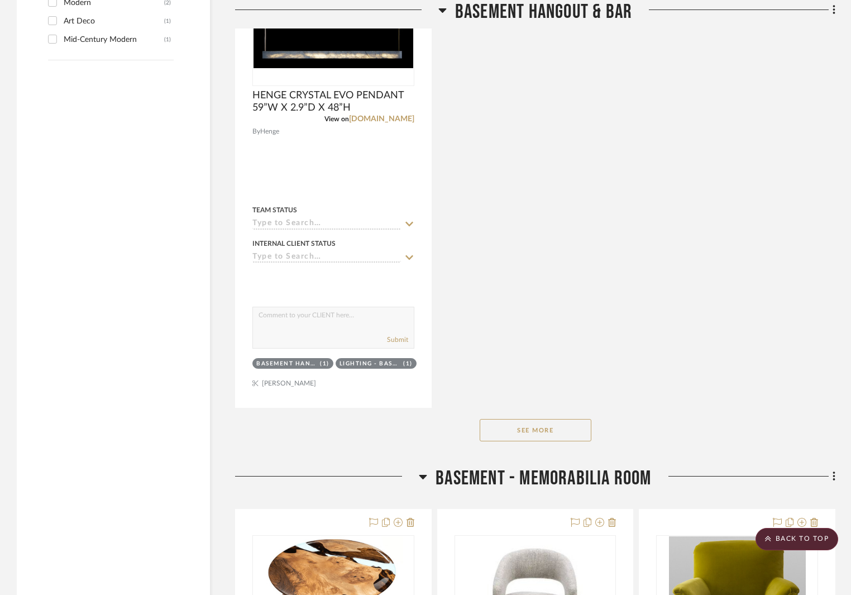
click at [552, 426] on button "See More" at bounding box center [536, 430] width 112 height 22
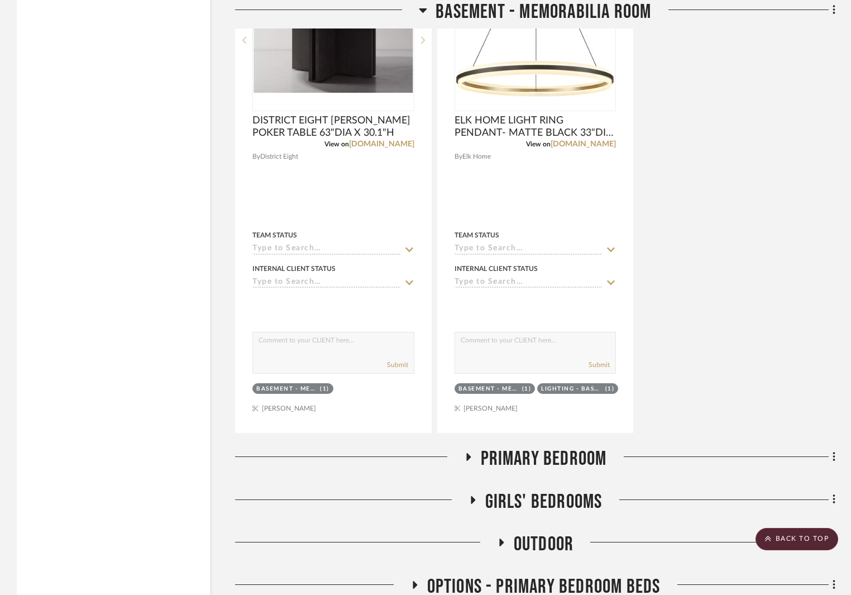
scroll to position [3015, 0]
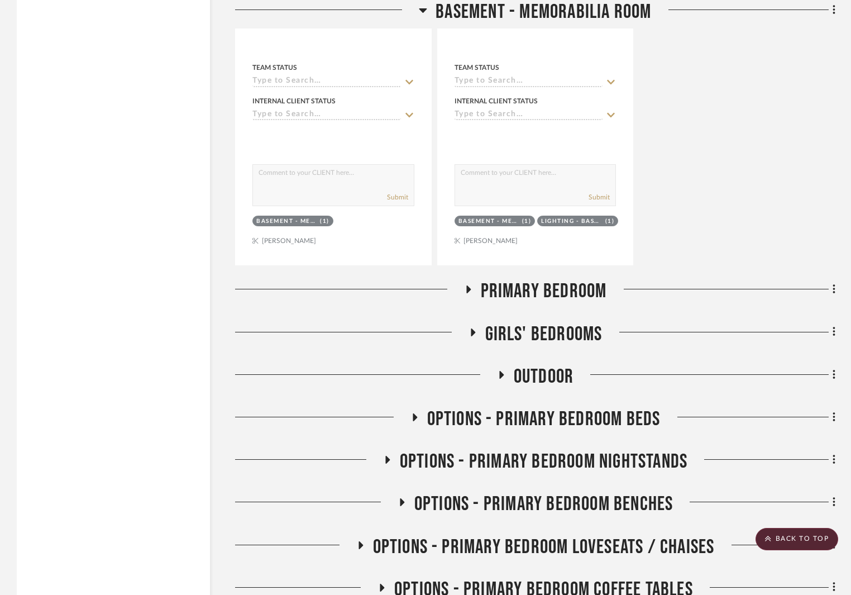
click at [469, 289] on icon at bounding box center [468, 289] width 4 height 8
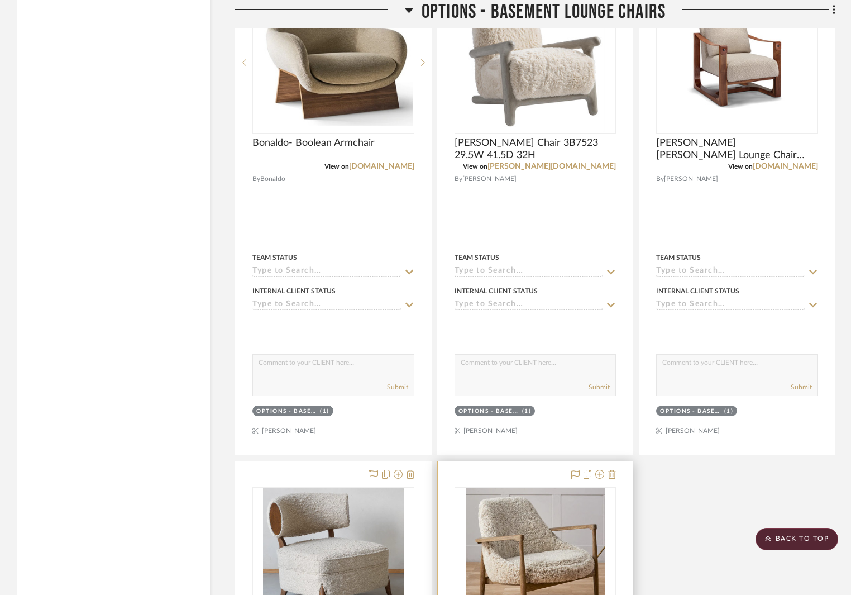
scroll to position [5527, 0]
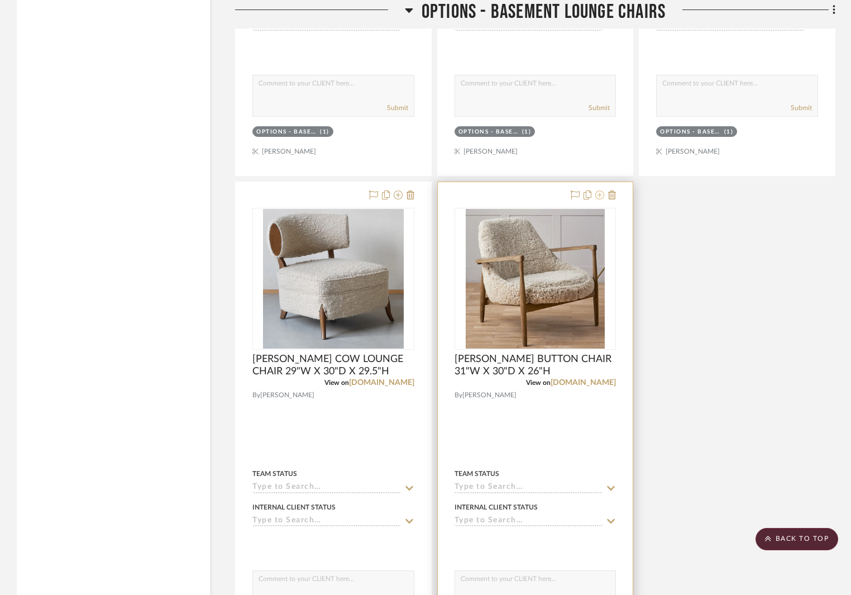
click at [602, 197] on icon at bounding box center [599, 194] width 9 height 9
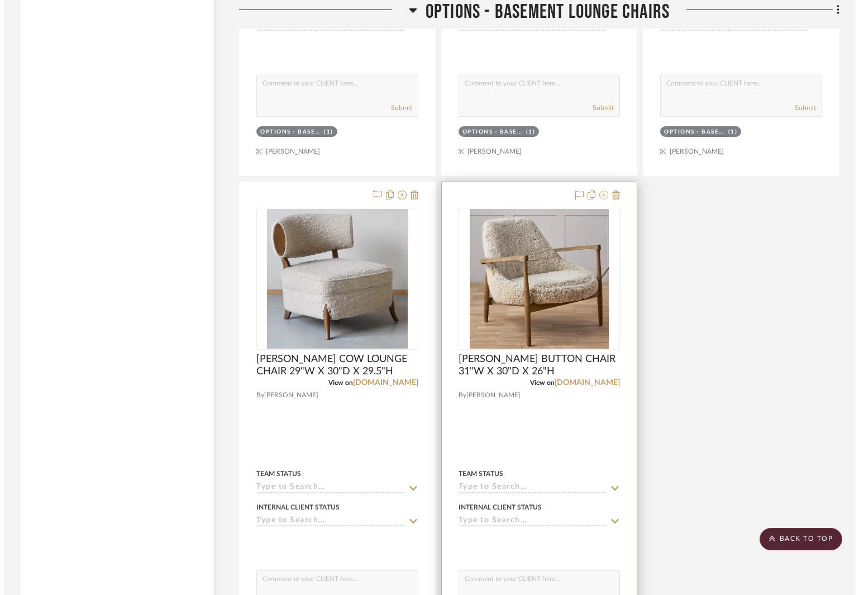
scroll to position [0, 0]
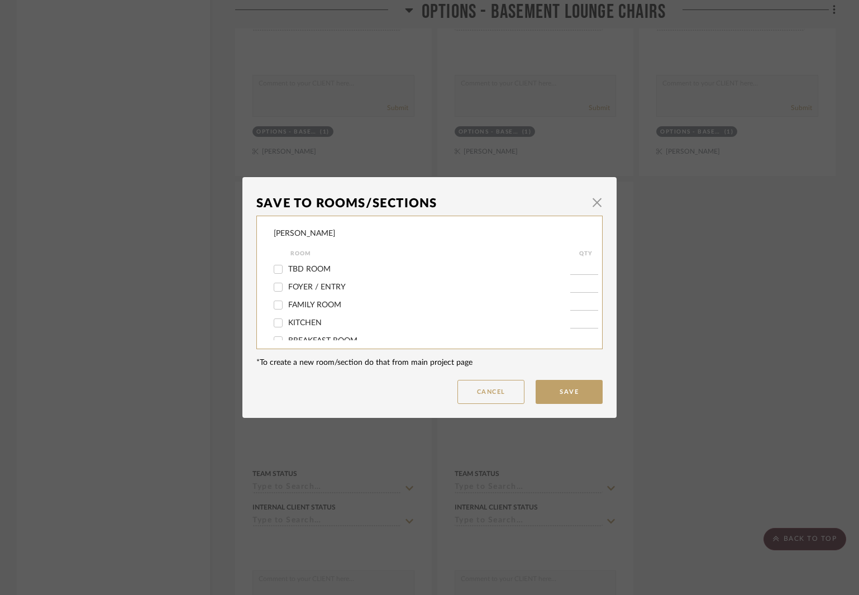
click at [320, 267] on span "TBD ROOM" at bounding box center [309, 269] width 42 height 8
click at [287, 267] on input "TBD ROOM" at bounding box center [278, 269] width 18 height 18
checkbox input "true"
type input "1"
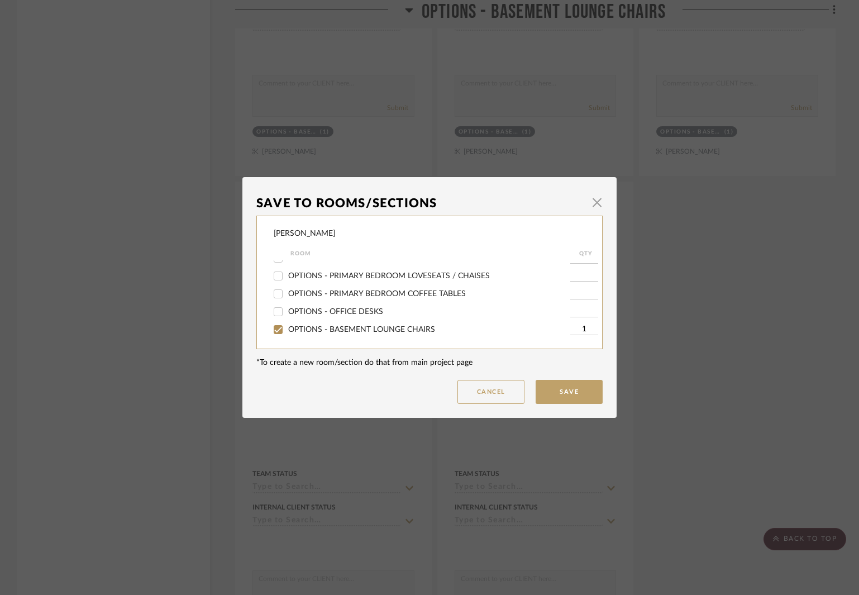
scroll to position [335, 0]
click at [553, 394] on button "Save" at bounding box center [568, 392] width 67 height 24
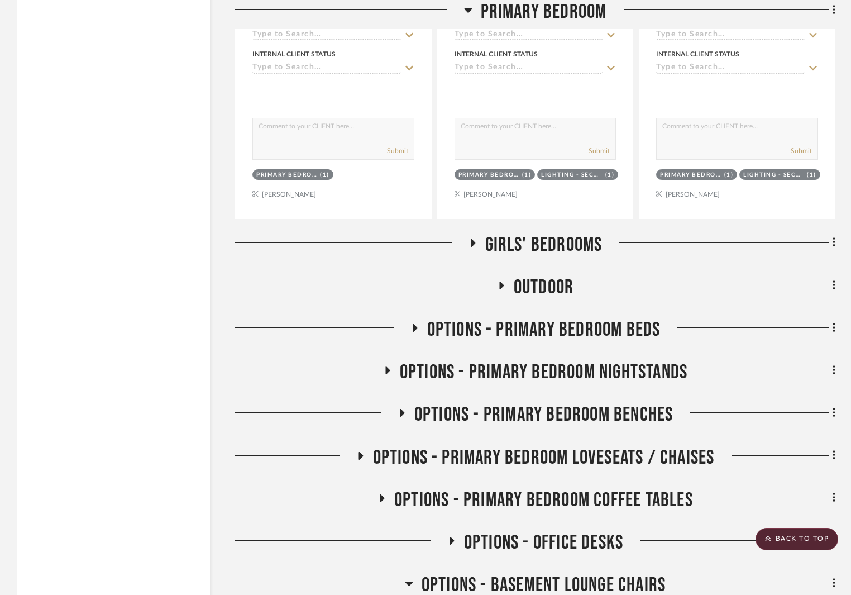
scroll to position [4760, 0]
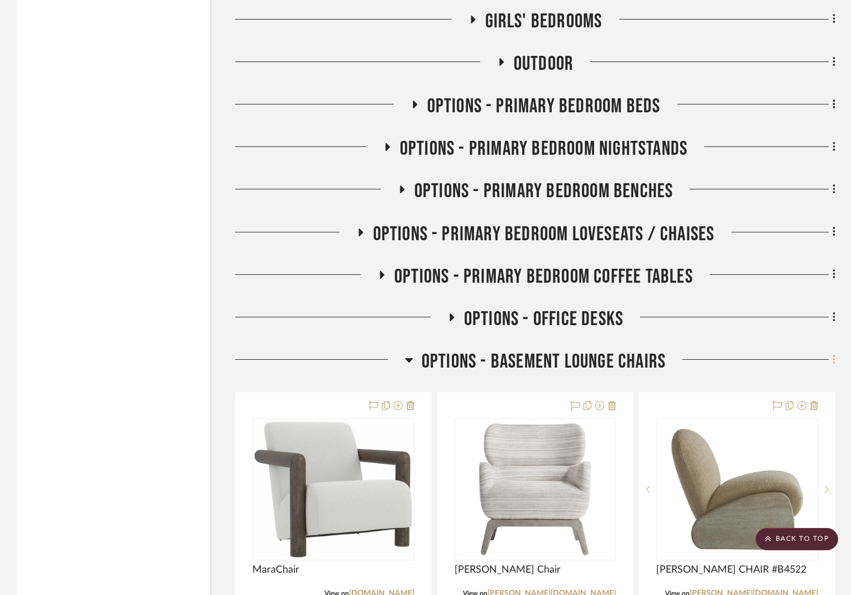
click at [831, 358] on fa-icon at bounding box center [832, 360] width 7 height 18
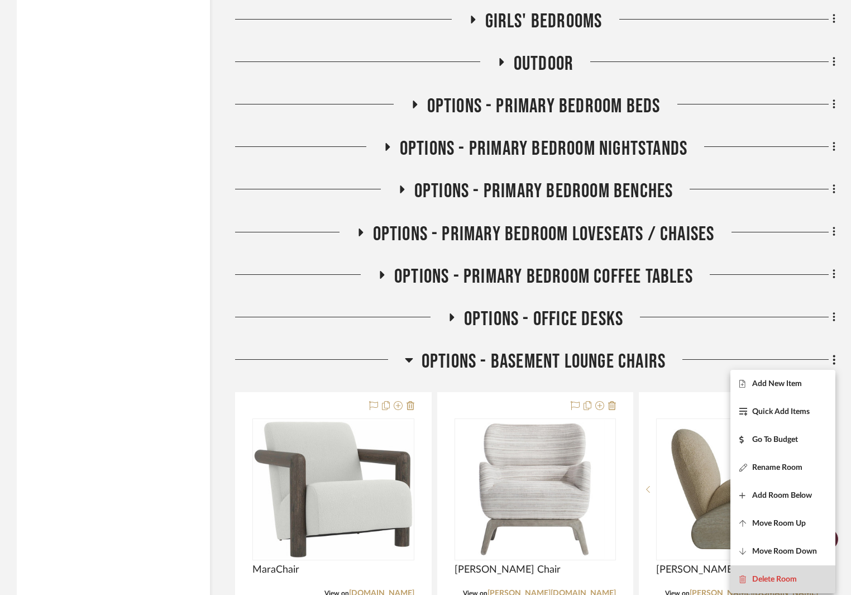
click at [792, 572] on button "Delete Room" at bounding box center [782, 579] width 105 height 28
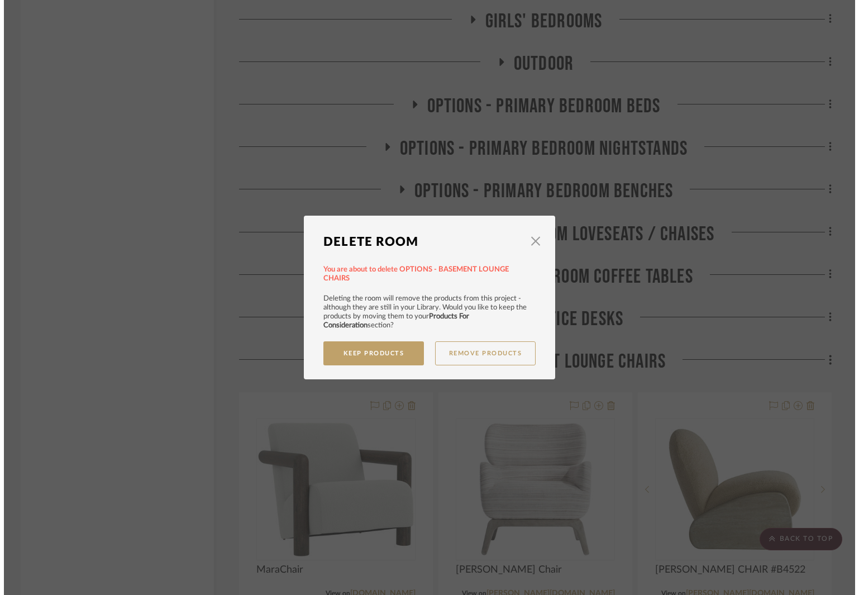
scroll to position [0, 0]
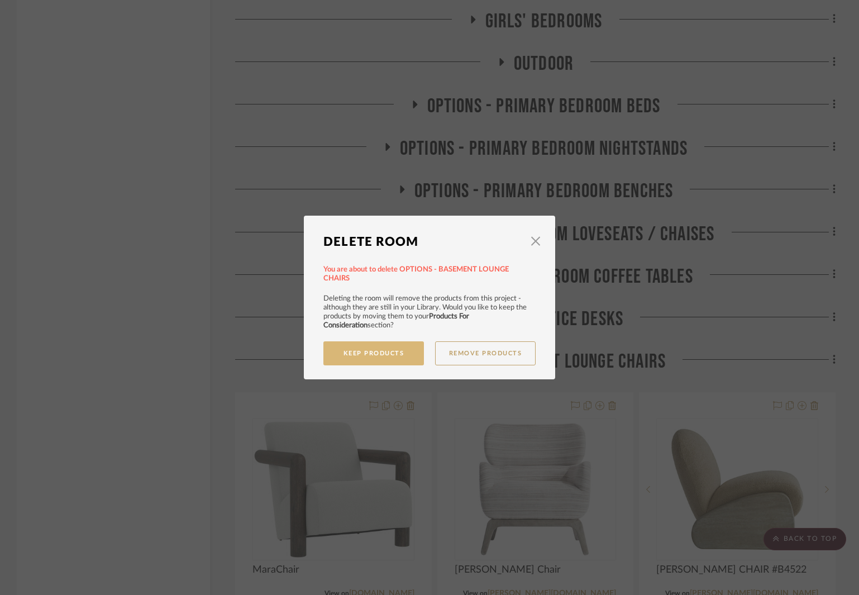
click at [351, 350] on button "Keep Products" at bounding box center [373, 353] width 100 height 24
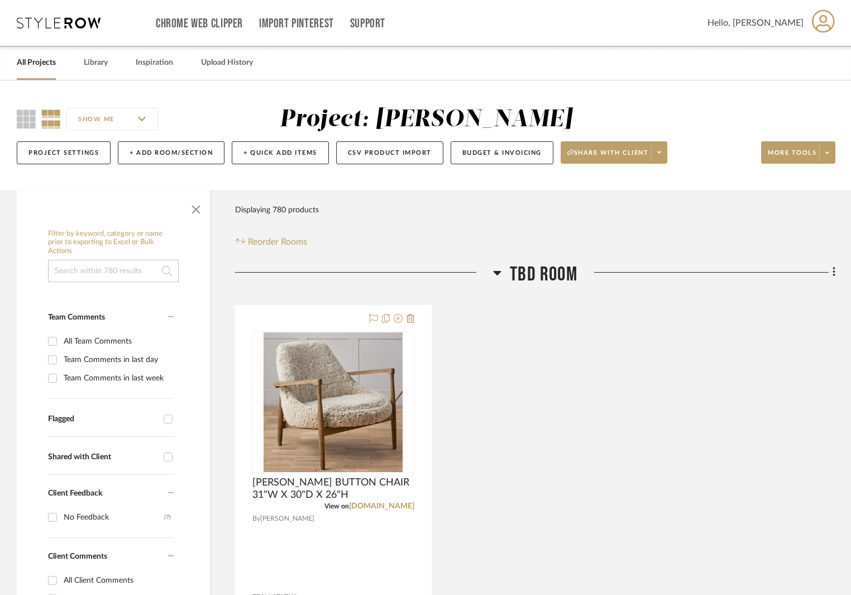
click at [500, 271] on icon at bounding box center [498, 273] width 8 height 4
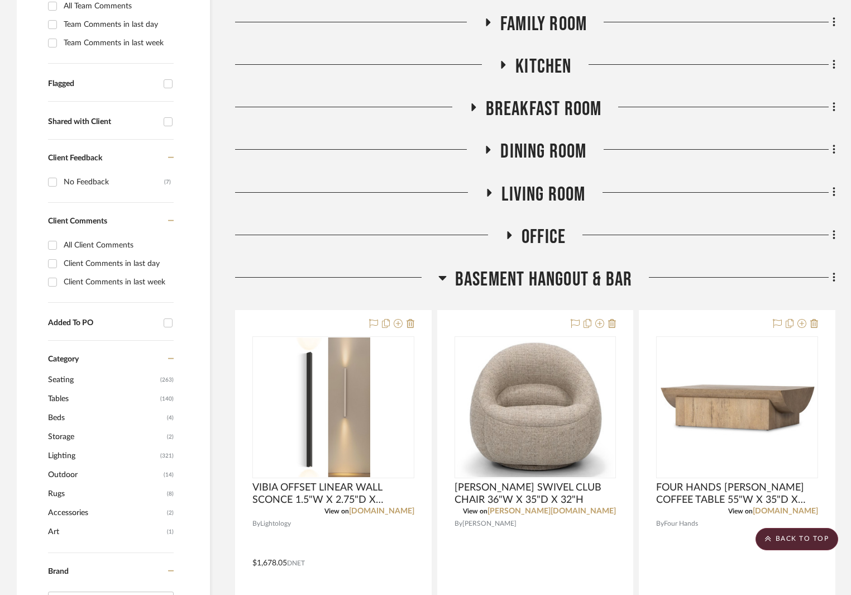
scroll to position [391, 0]
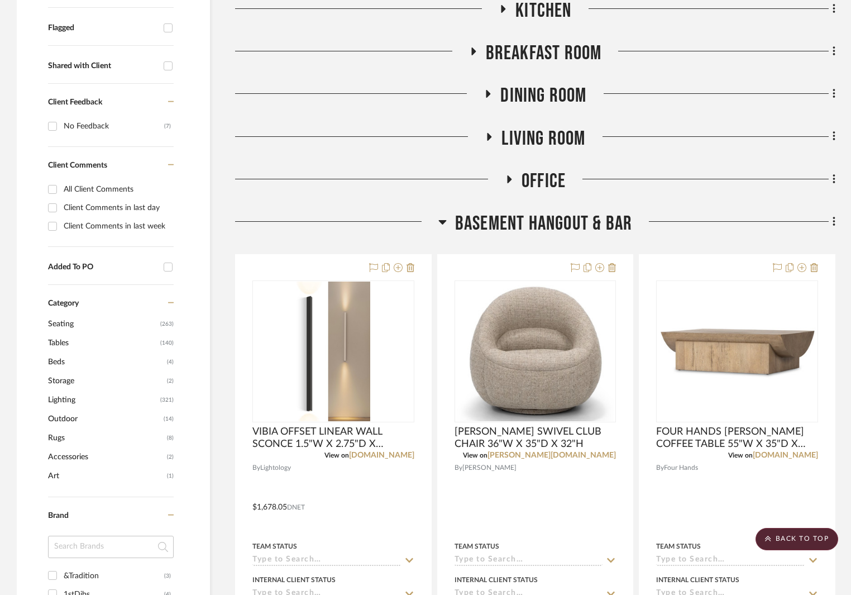
click at [444, 223] on icon at bounding box center [442, 221] width 8 height 13
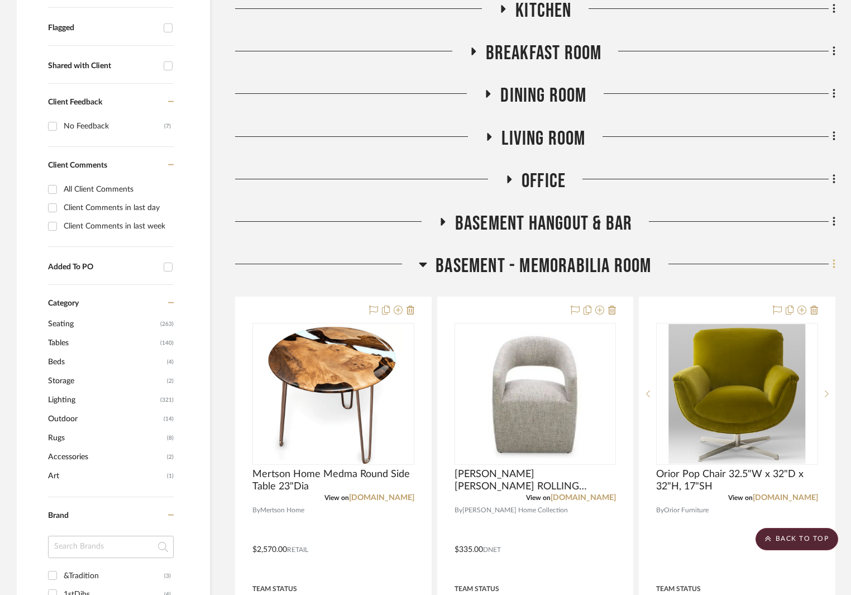
click at [834, 263] on icon at bounding box center [833, 263] width 2 height 9
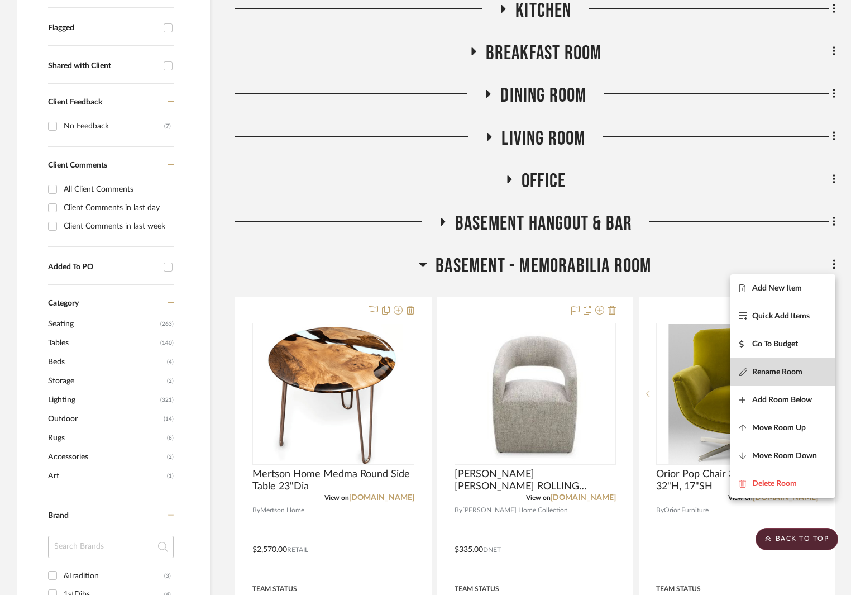
click at [786, 372] on span "Rename Room" at bounding box center [777, 371] width 50 height 9
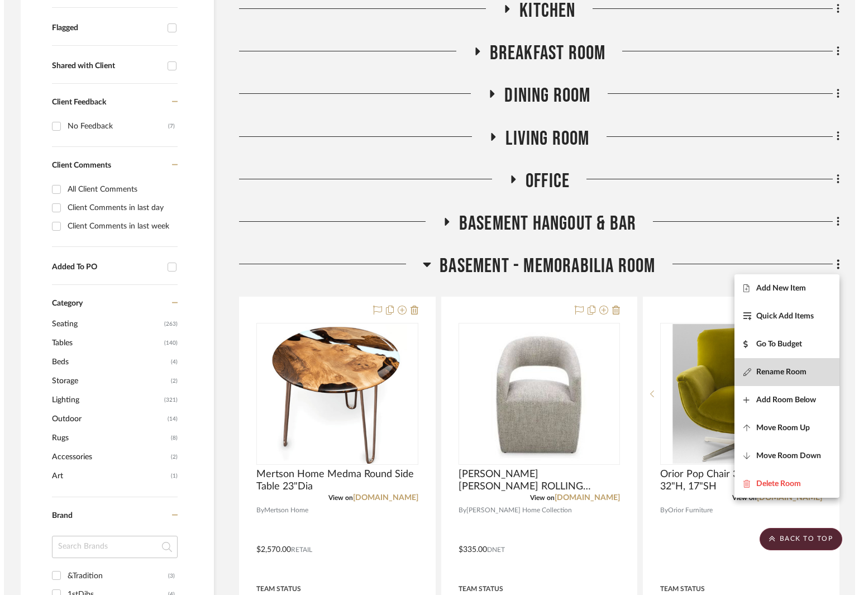
scroll to position [0, 0]
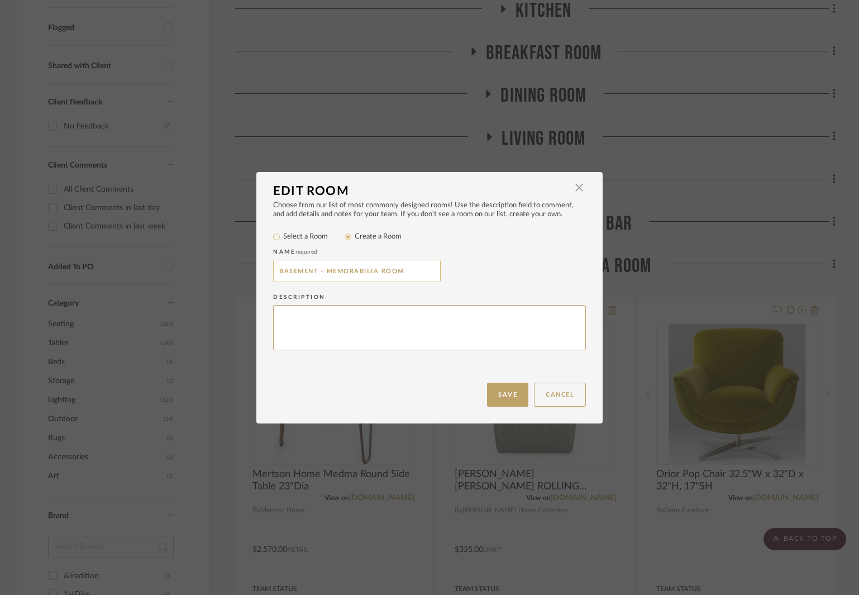
click at [322, 274] on input "BASEMENT - MEMORABILIA ROOM" at bounding box center [356, 271] width 167 height 22
type input "BASEMENT MEMORABILIA ROOM"
click at [496, 404] on button "Save" at bounding box center [507, 394] width 41 height 24
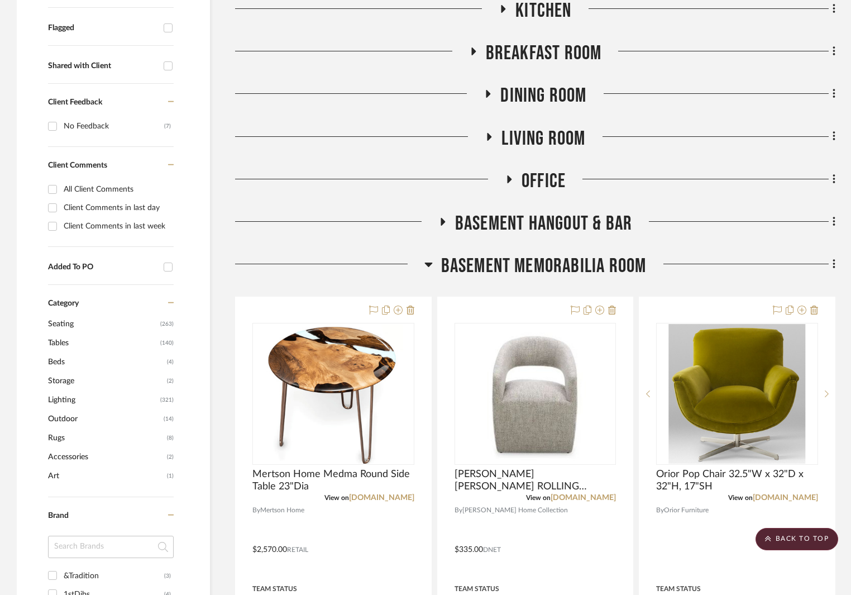
scroll to position [447, 0]
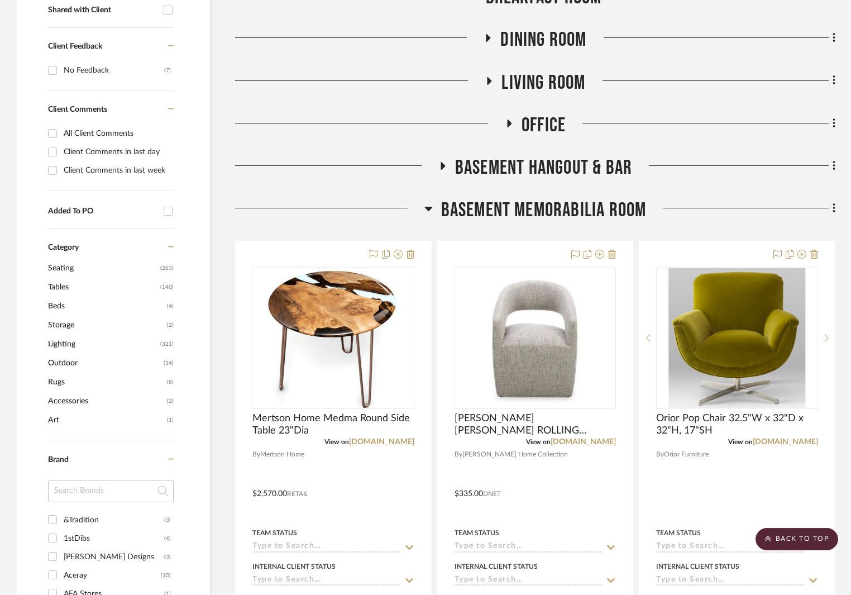
click at [443, 164] on icon at bounding box center [441, 166] width 13 height 8
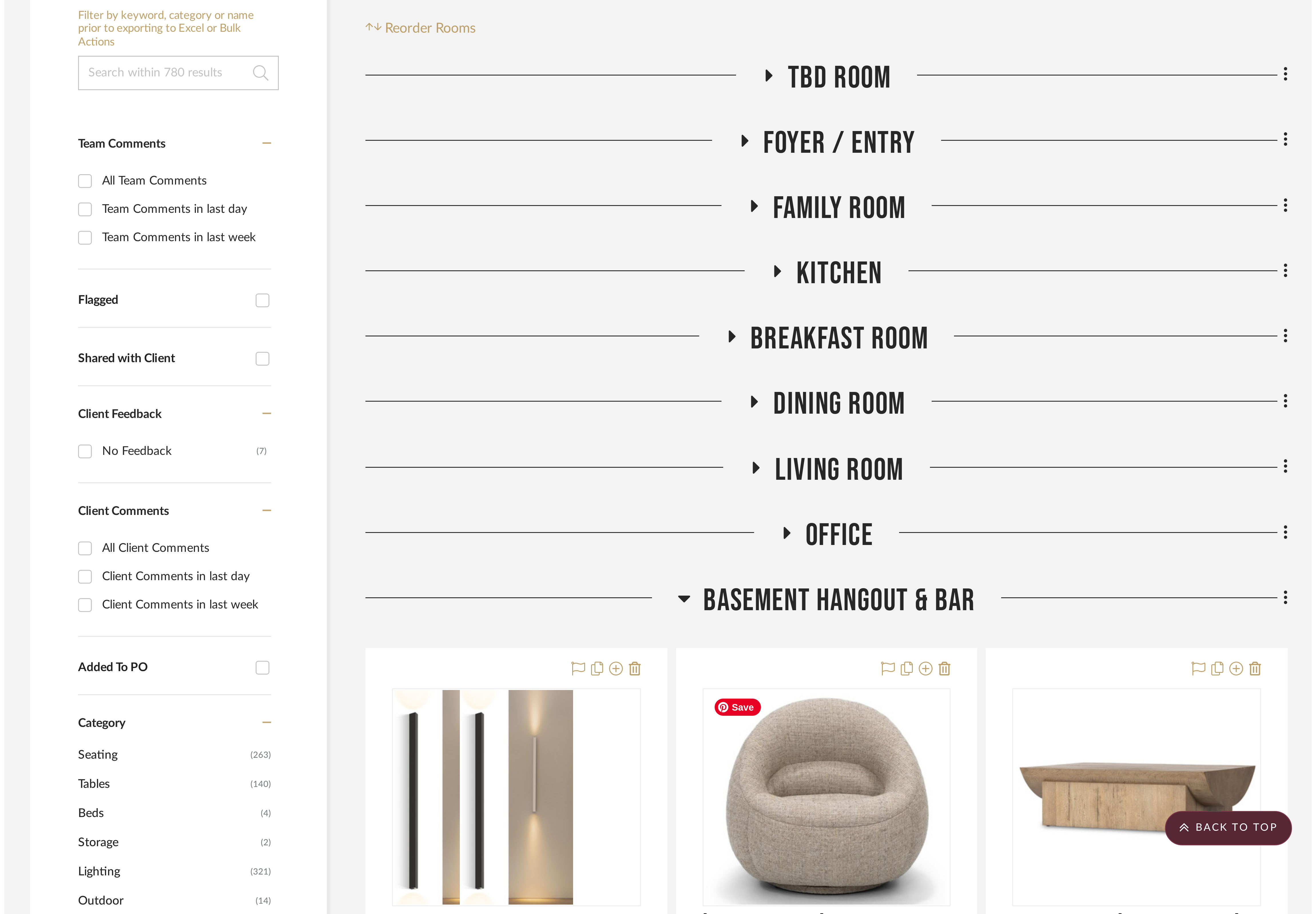
scroll to position [0, 0]
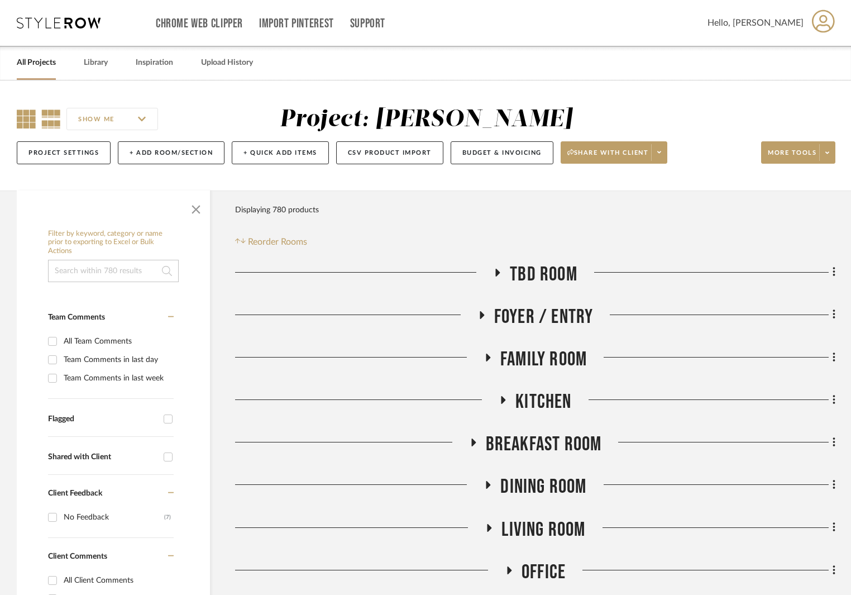
click at [30, 121] on icon at bounding box center [26, 118] width 19 height 19
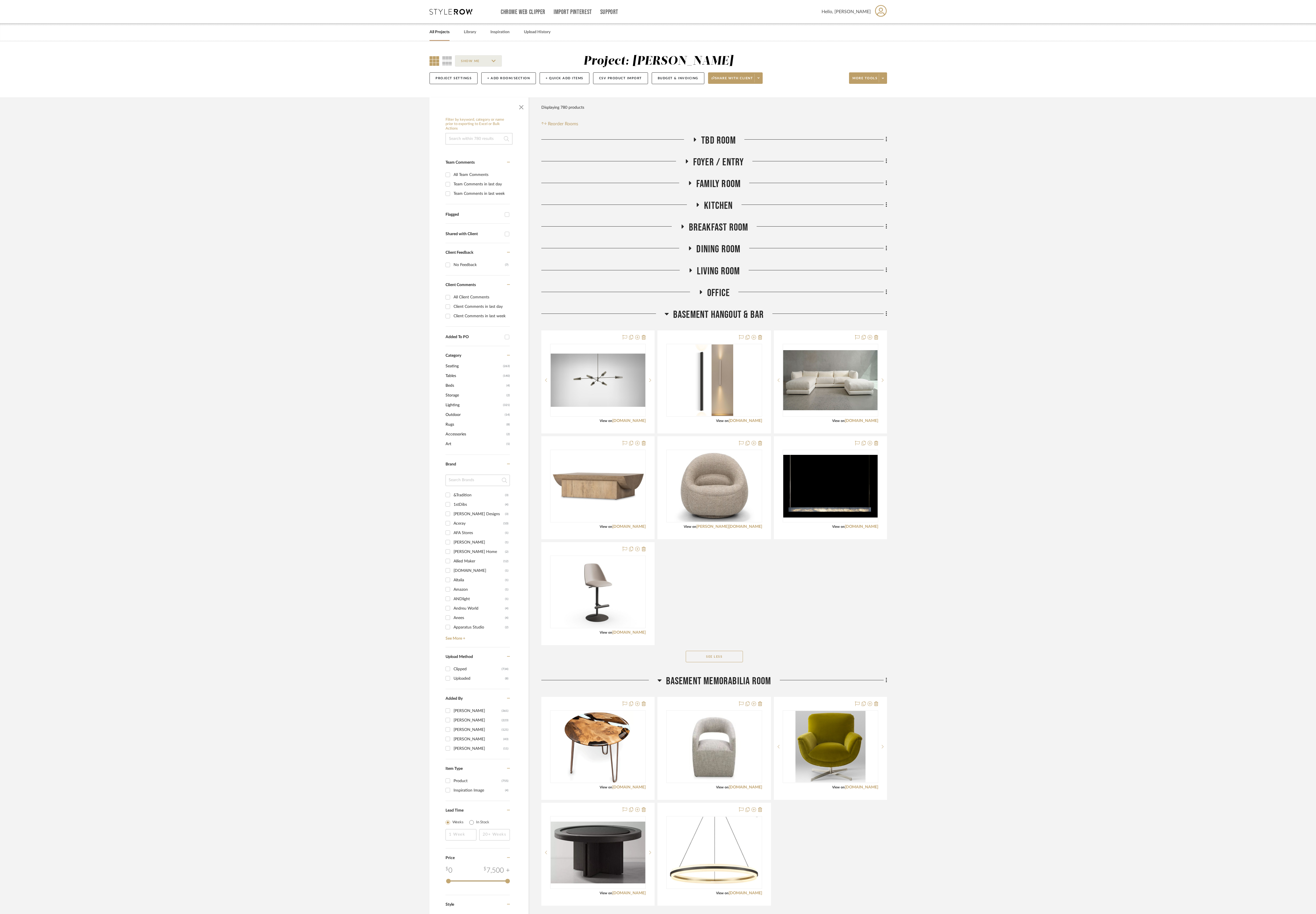
scroll to position [172, 0]
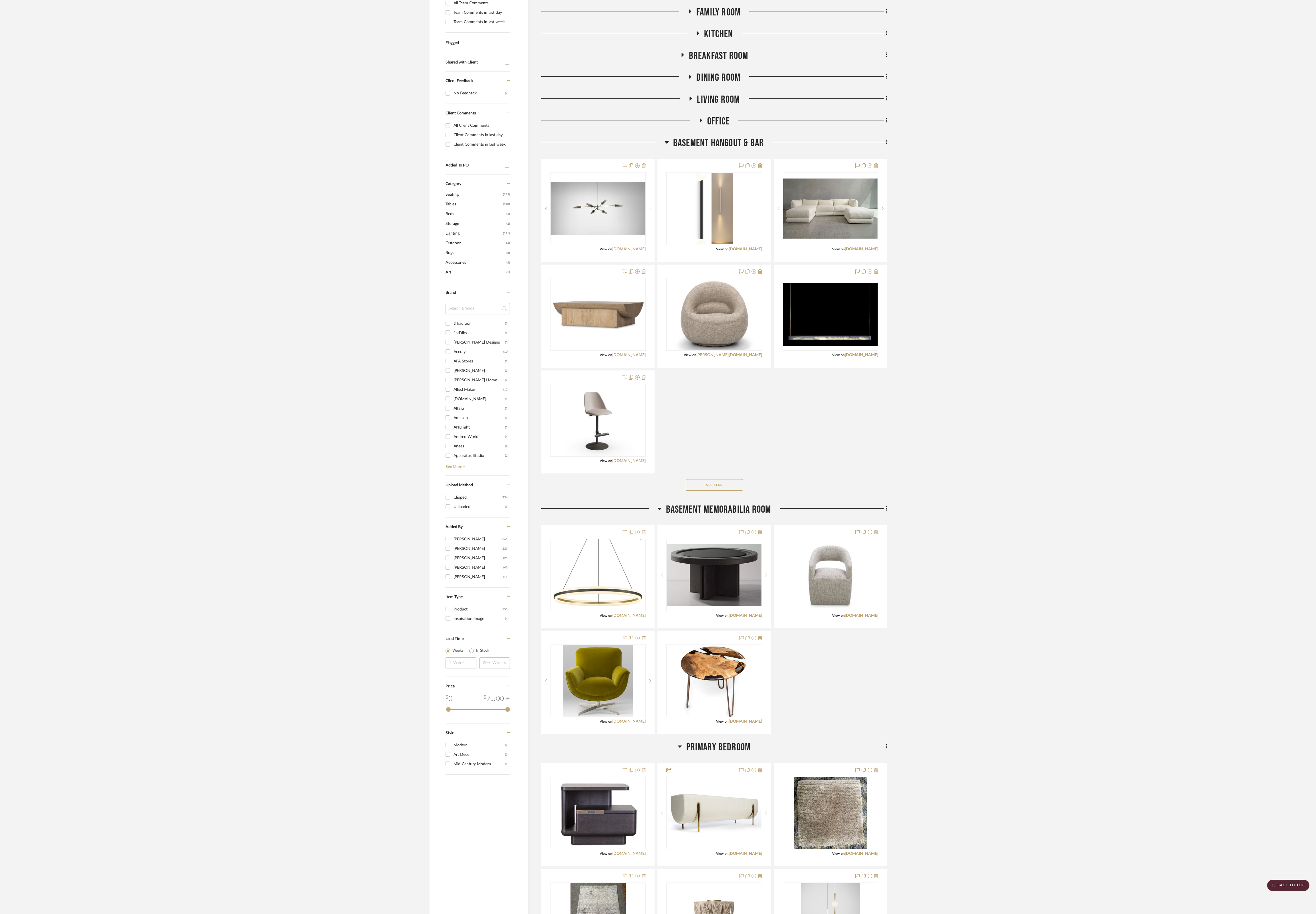
click at [435, 304] on div "ELK HOME LIGHT RING PENDANT- MATTE BLACK 33"DIA X 2.5"H View on [DOMAIN_NAME] B…" at bounding box center [714, 630] width 346 height 209
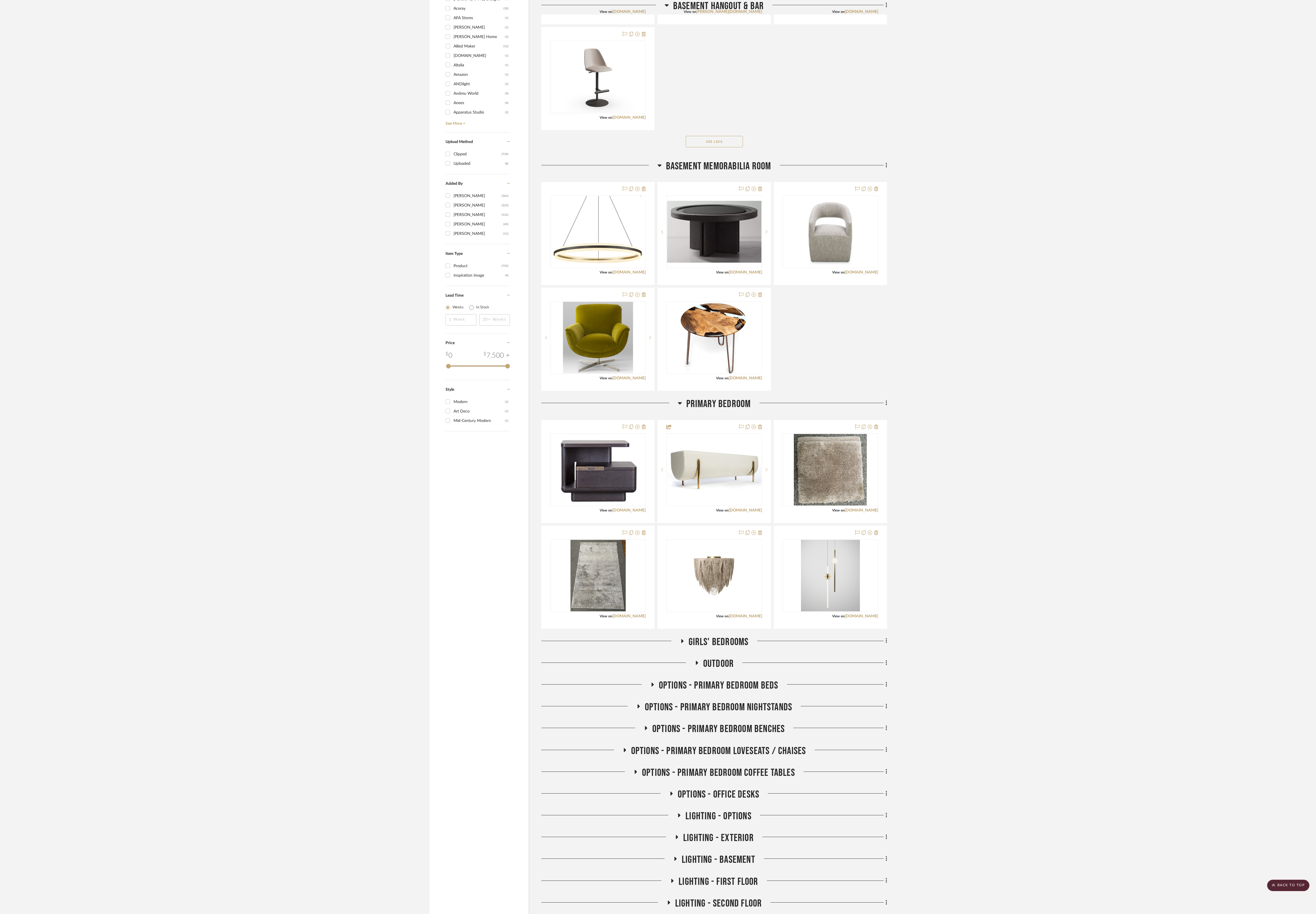
scroll to position [640, 0]
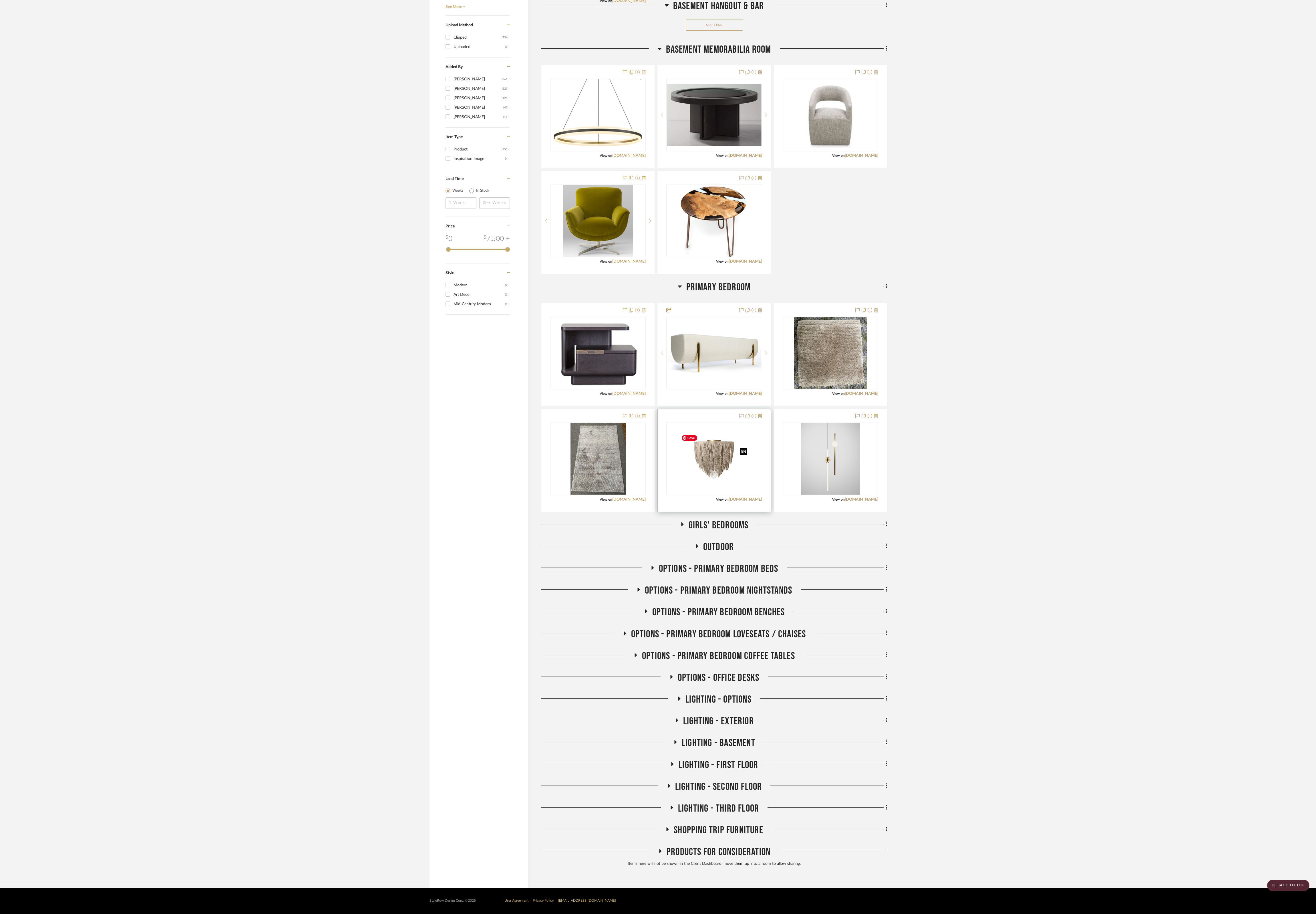
click at [435, 304] on img "0" at bounding box center [714, 459] width 72 height 72
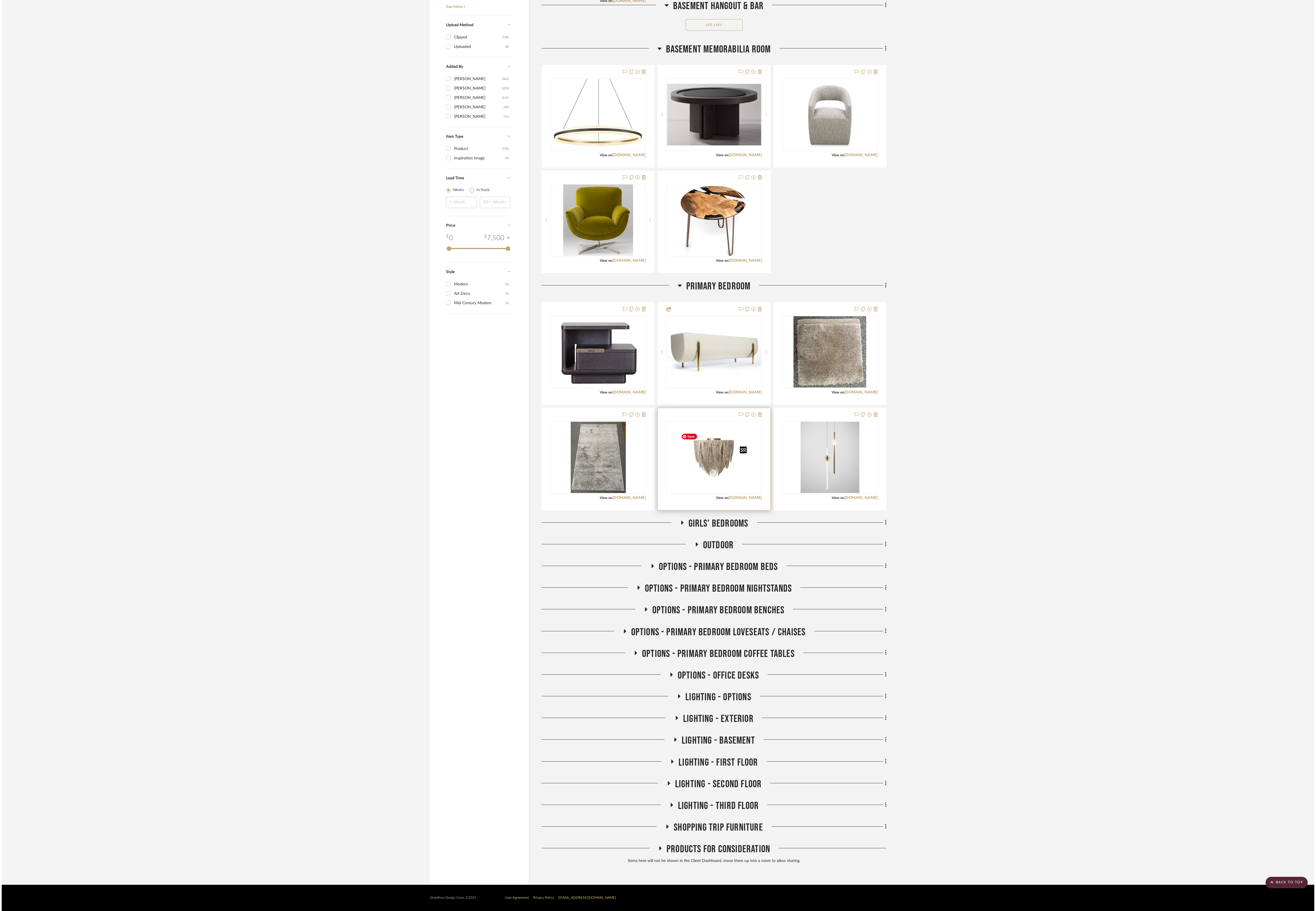
scroll to position [0, 0]
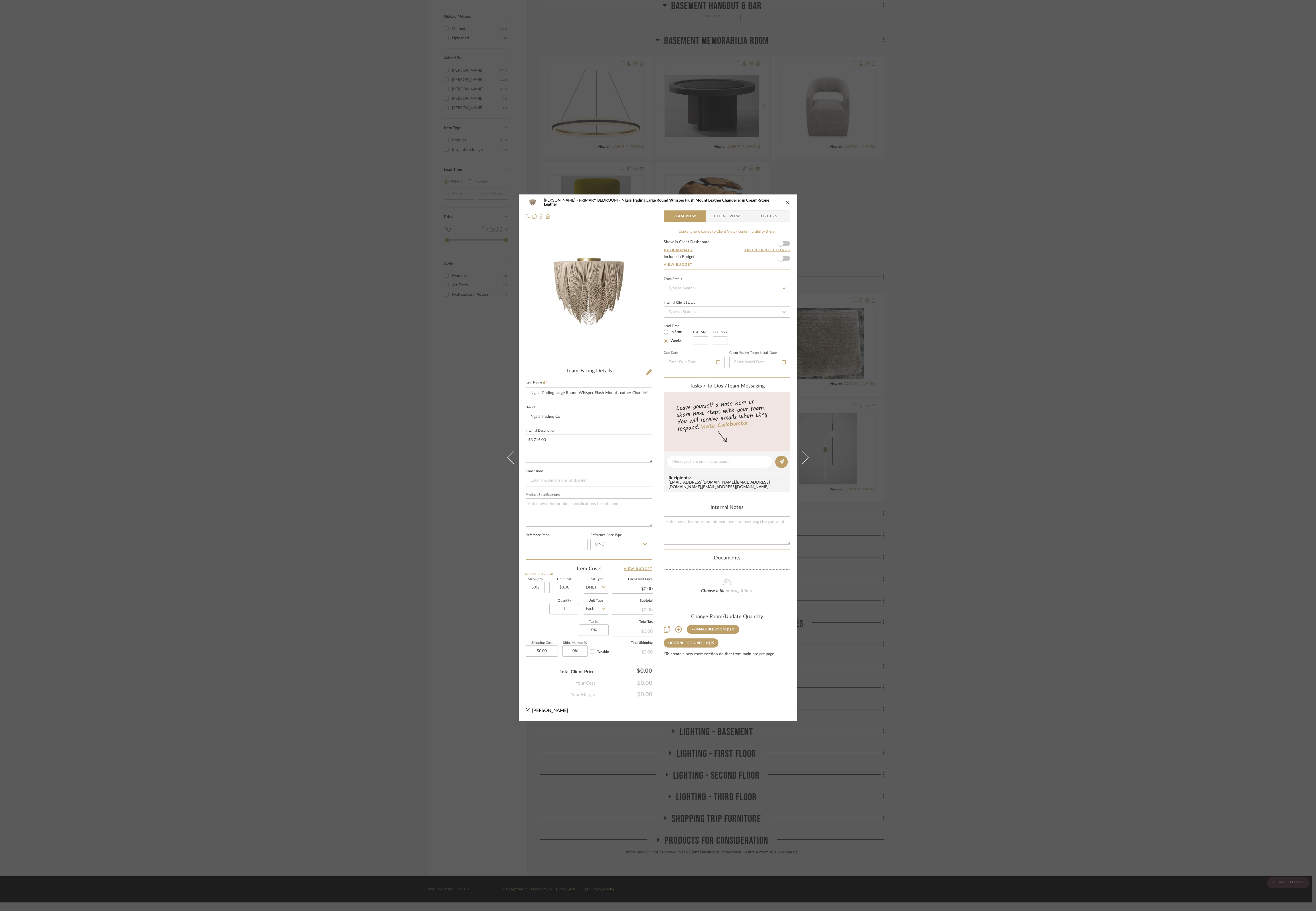
click at [434, 303] on div "[PERSON_NAME] PRIMARY BEDROOM Ngala Trading Large Round Whisper Flush Mount Lea…" at bounding box center [658, 456] width 1316 height 911
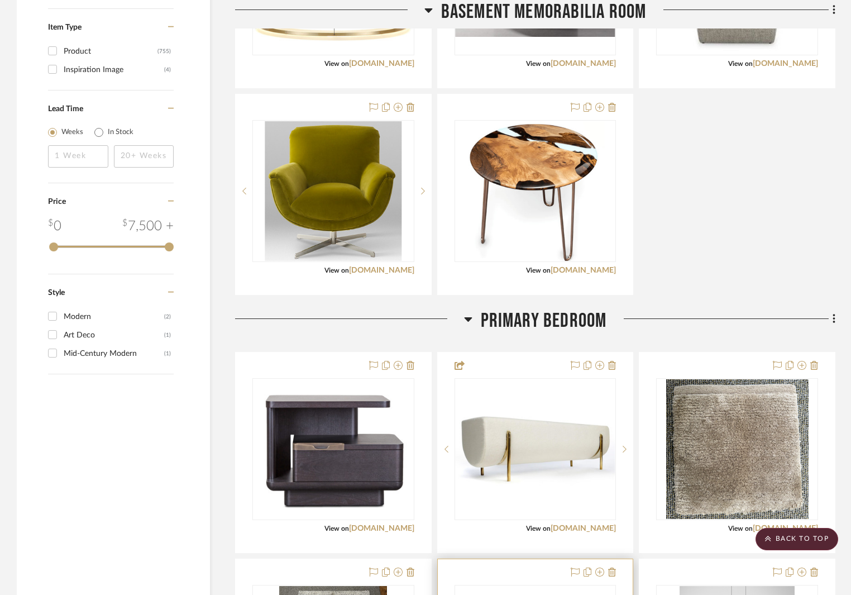
scroll to position [1808, 0]
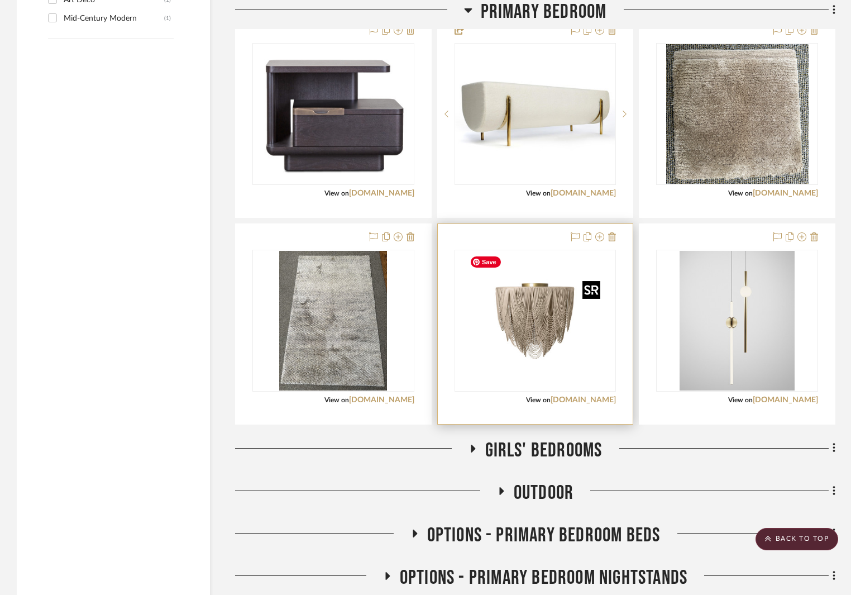
click at [575, 323] on img "0" at bounding box center [535, 321] width 140 height 140
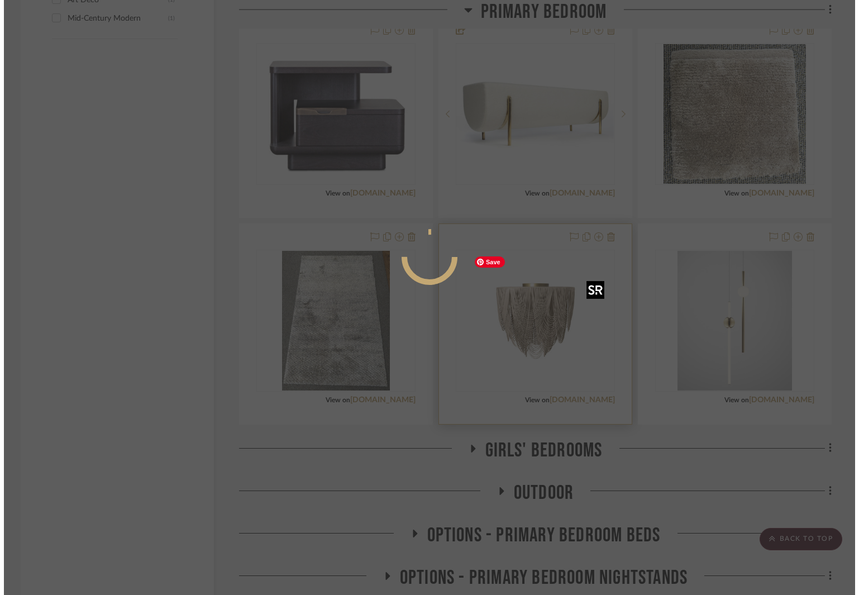
scroll to position [0, 0]
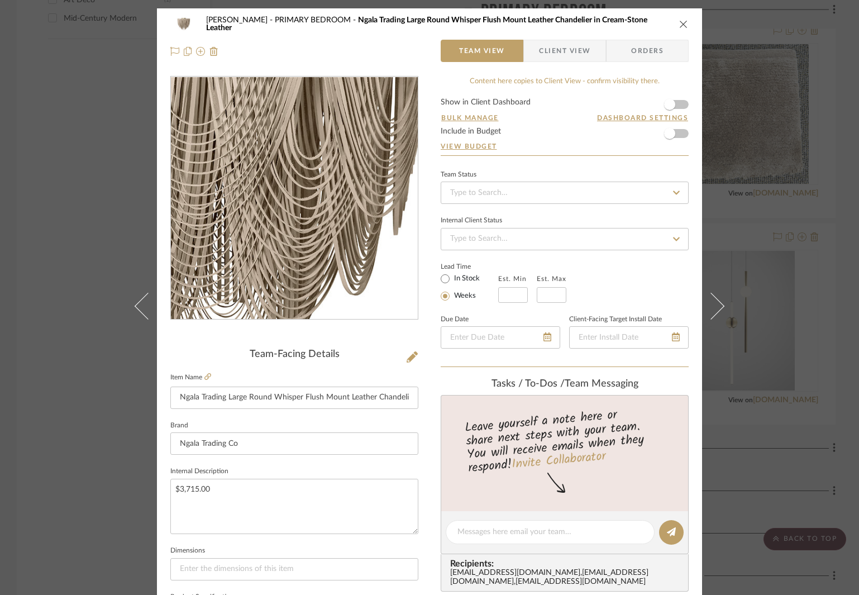
click at [313, 205] on img "0" at bounding box center [294, 198] width 242 height 242
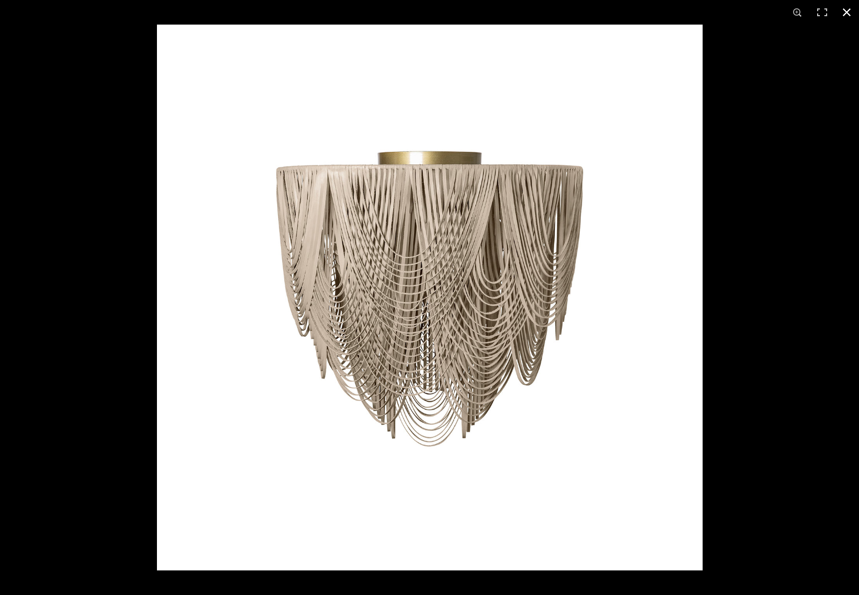
click at [846, 11] on button at bounding box center [846, 12] width 25 height 25
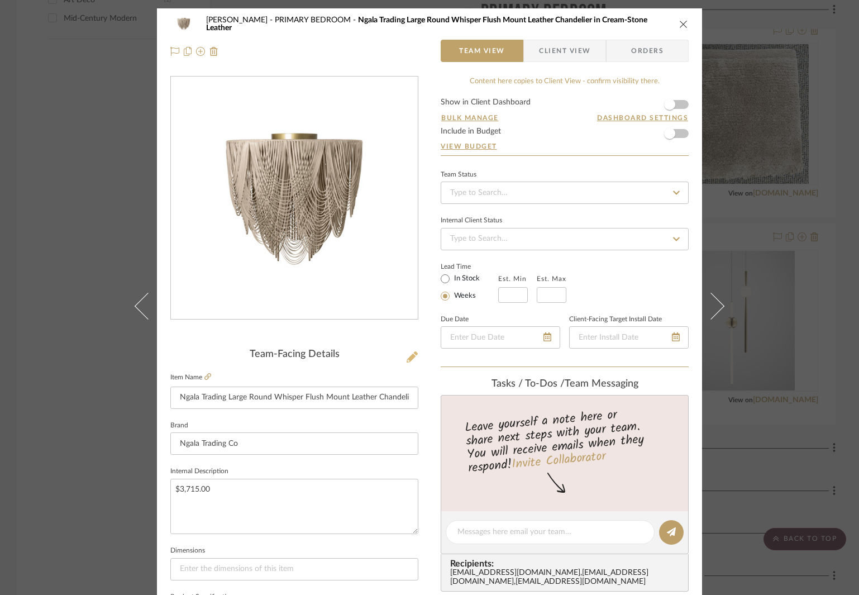
click at [406, 353] on icon at bounding box center [411, 356] width 11 height 11
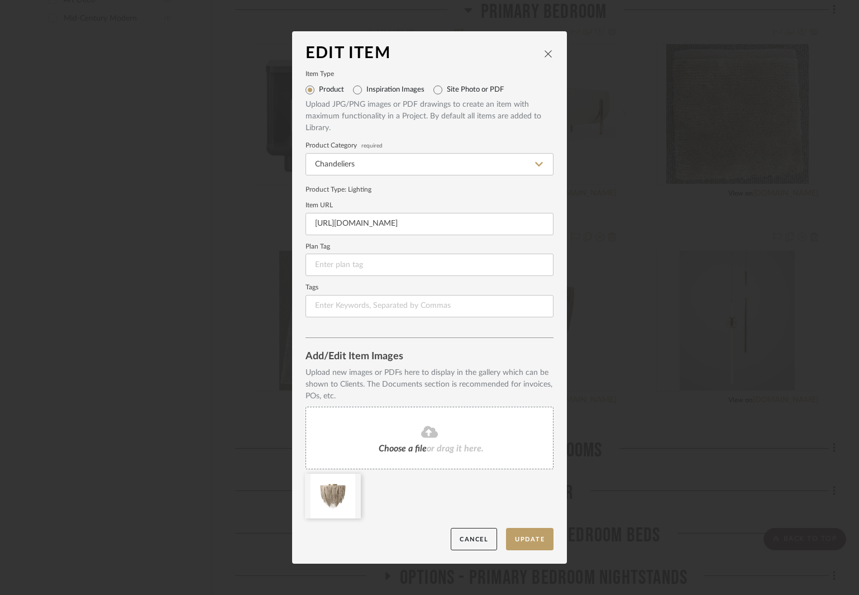
click at [401, 451] on span "Choose a file" at bounding box center [403, 448] width 48 height 9
click at [529, 540] on button "Update" at bounding box center [529, 539] width 47 height 23
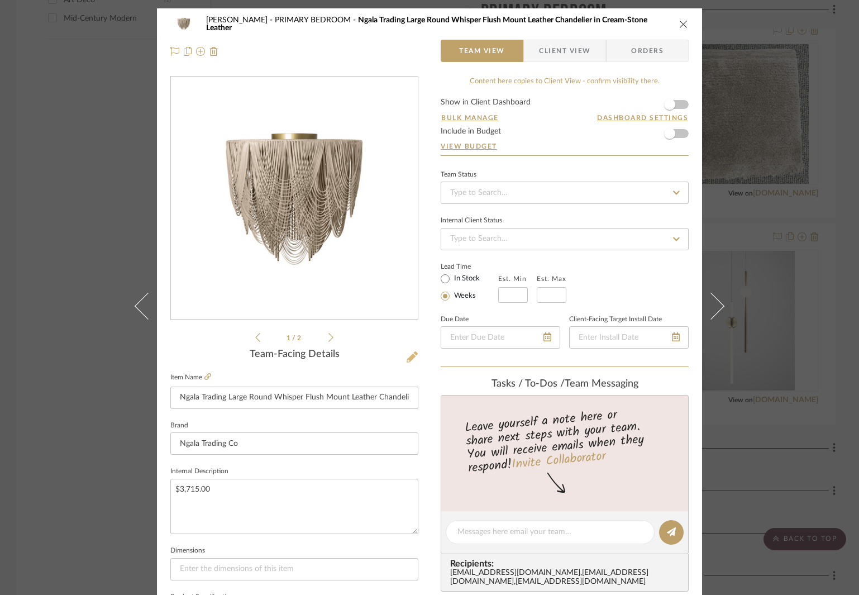
click at [409, 355] on icon at bounding box center [411, 356] width 11 height 11
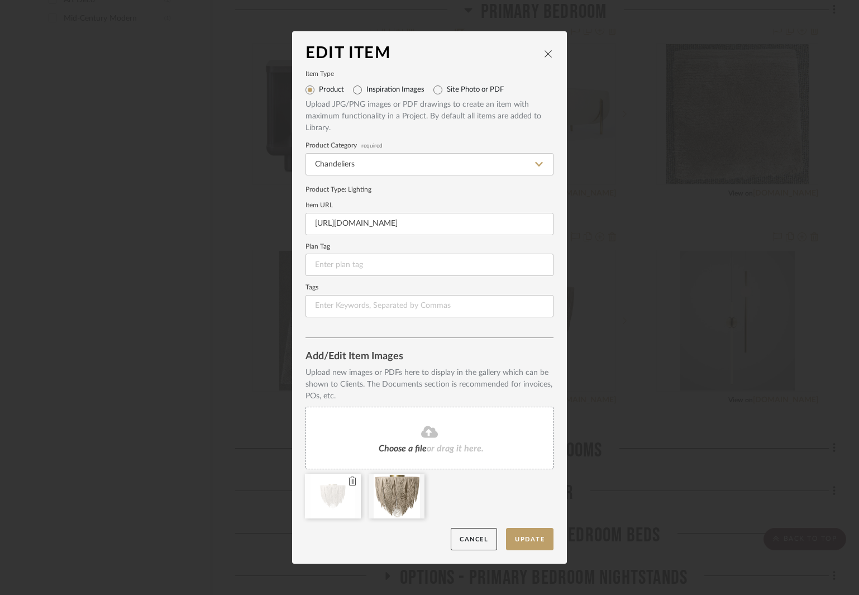
click at [348, 486] on fa-icon at bounding box center [352, 481] width 8 height 13
click at [529, 540] on button "Update" at bounding box center [529, 539] width 47 height 23
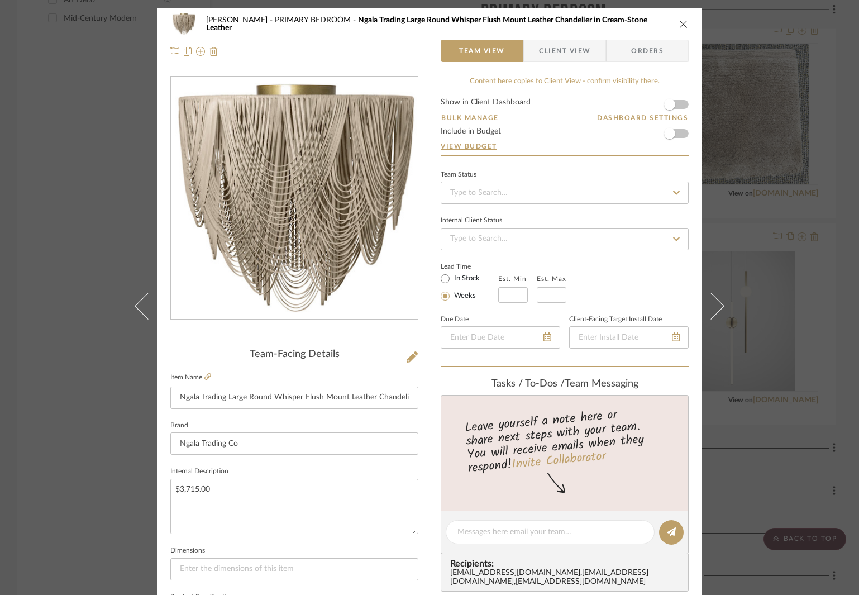
click at [683, 22] on icon "close" at bounding box center [683, 24] width 9 height 9
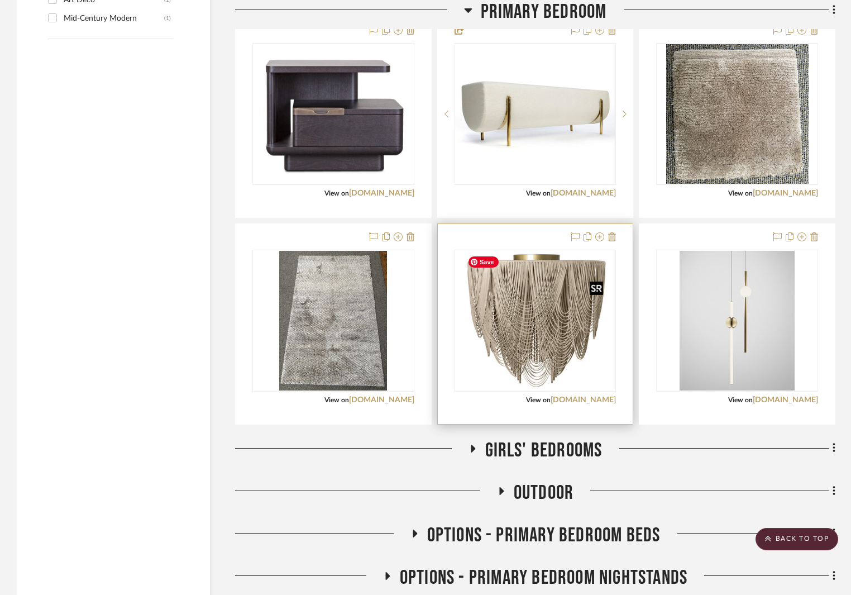
scroll to position [1752, 0]
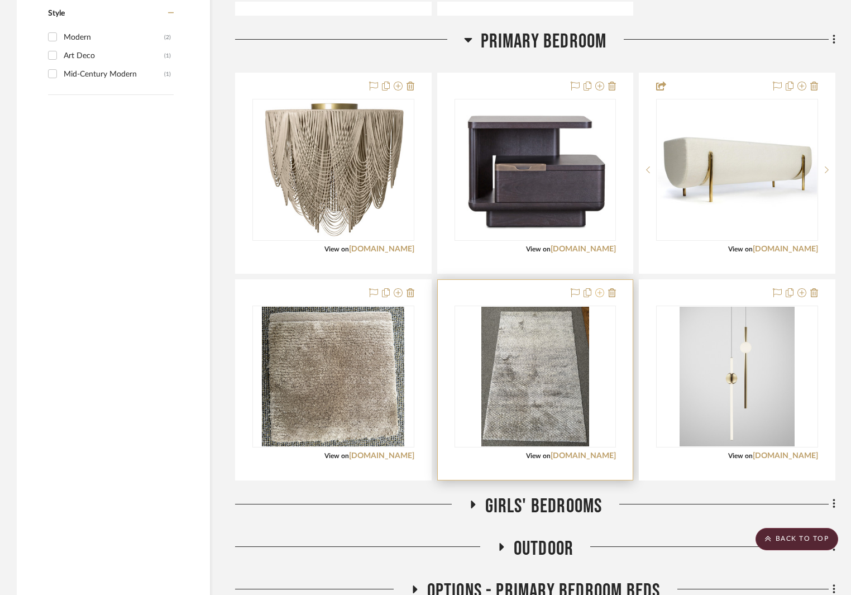
click at [600, 291] on icon at bounding box center [599, 292] width 9 height 9
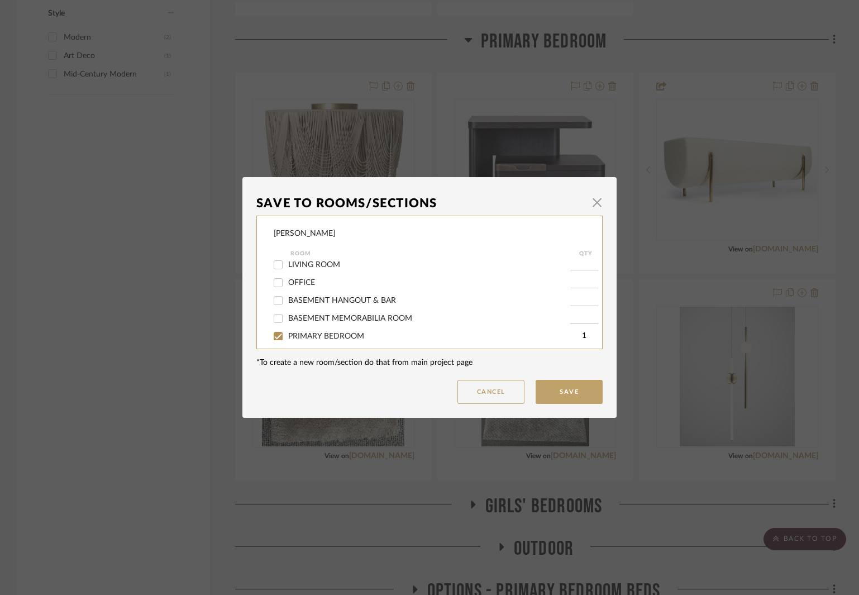
scroll to position [167, 0]
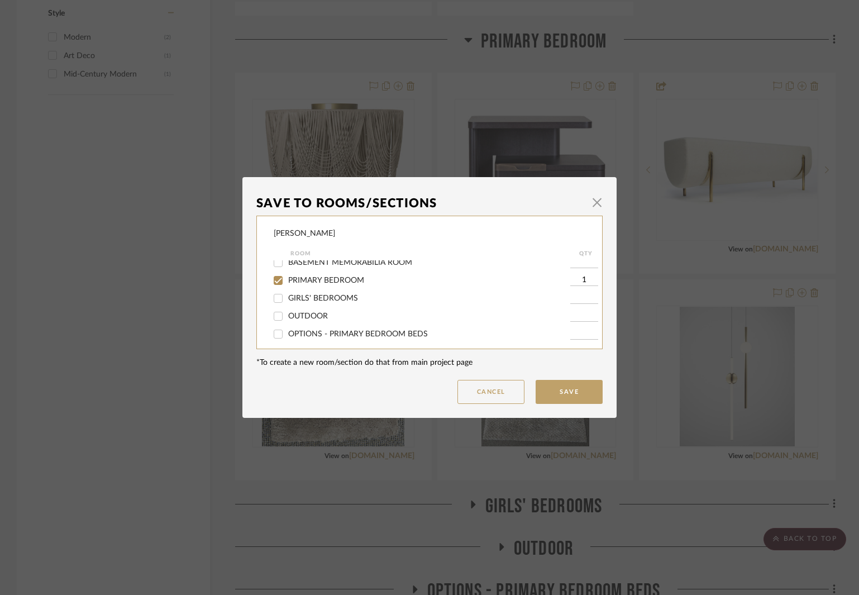
click at [334, 279] on span "PRIMARY BEDROOM" at bounding box center [326, 280] width 76 height 8
click at [287, 279] on input "PRIMARY BEDROOM" at bounding box center [278, 280] width 18 height 18
checkbox input "false"
click at [571, 390] on button "Save" at bounding box center [568, 392] width 67 height 24
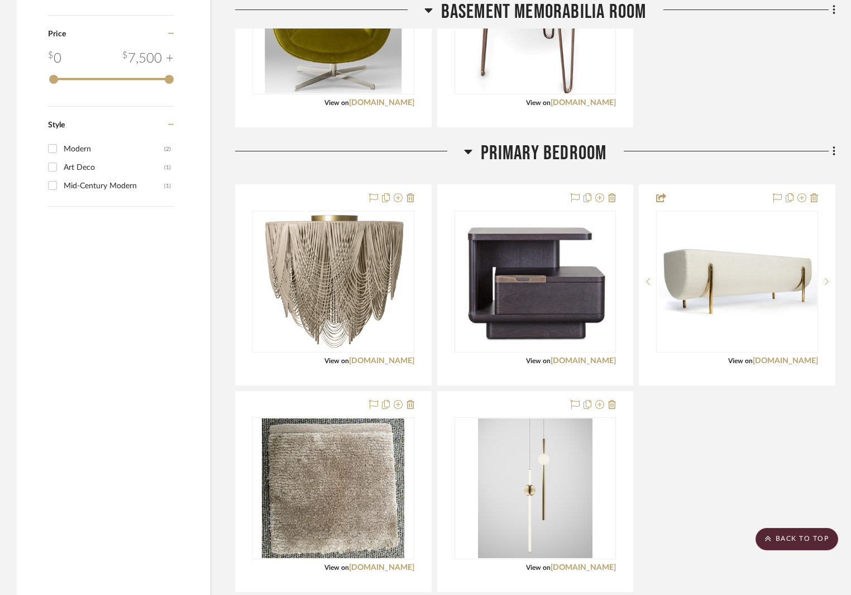
scroll to position [1752, 0]
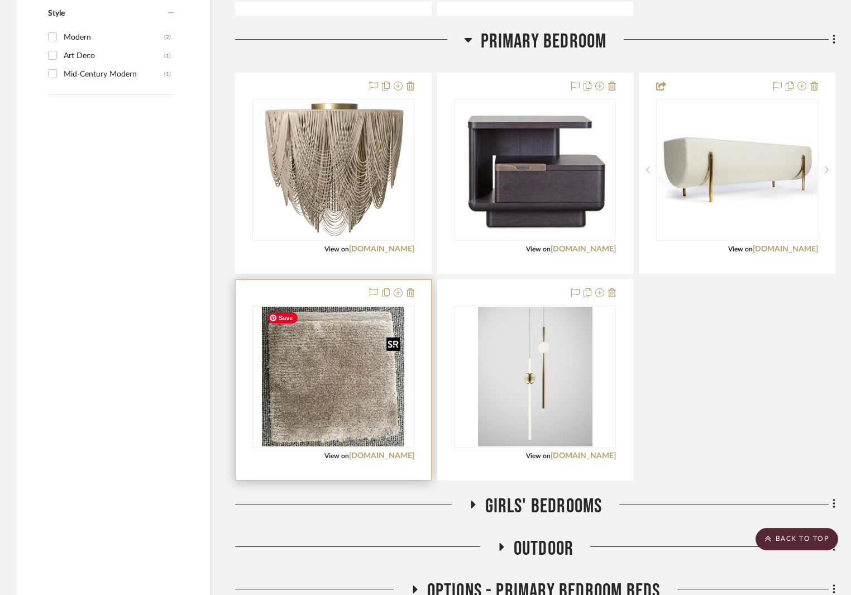
click at [396, 381] on img "0" at bounding box center [333, 377] width 142 height 140
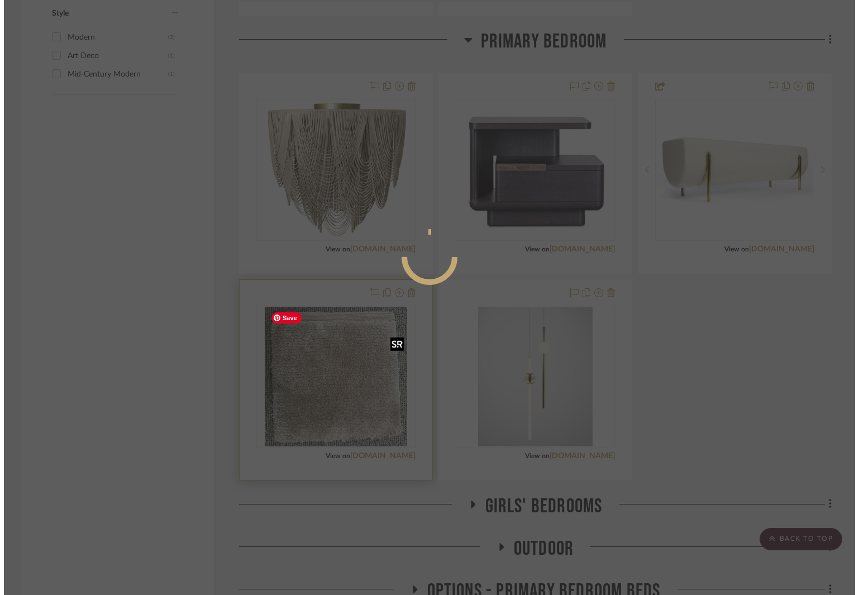
scroll to position [0, 0]
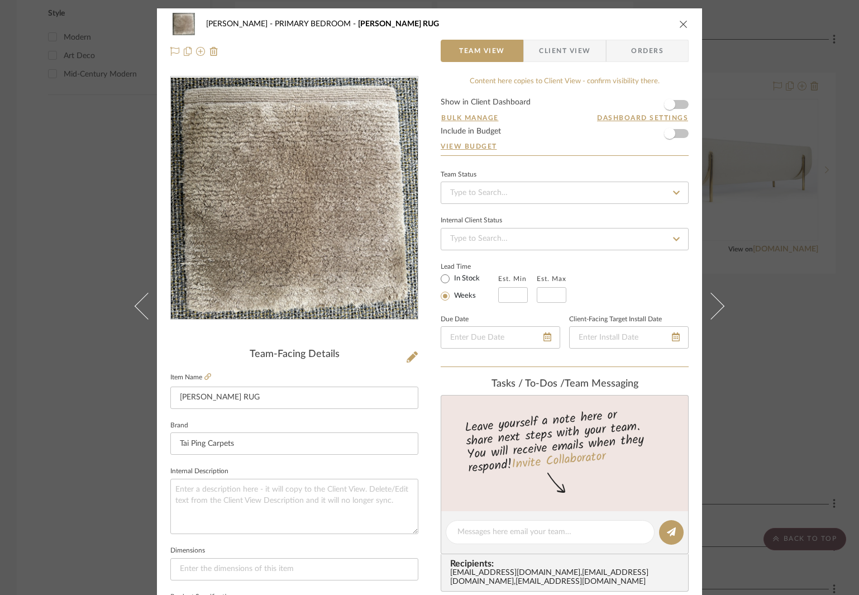
click at [400, 357] on div "Team-Facing Details" at bounding box center [294, 354] width 248 height 12
click at [406, 357] on icon at bounding box center [411, 356] width 11 height 11
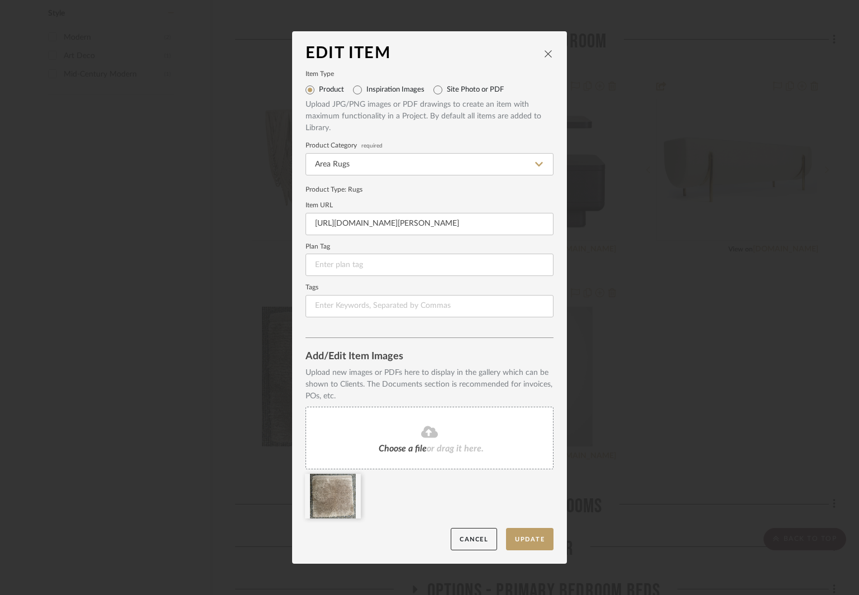
click at [415, 438] on fa-icon at bounding box center [430, 432] width 102 height 15
click at [348, 482] on icon at bounding box center [352, 480] width 8 height 9
click at [518, 534] on button "Update" at bounding box center [529, 539] width 47 height 23
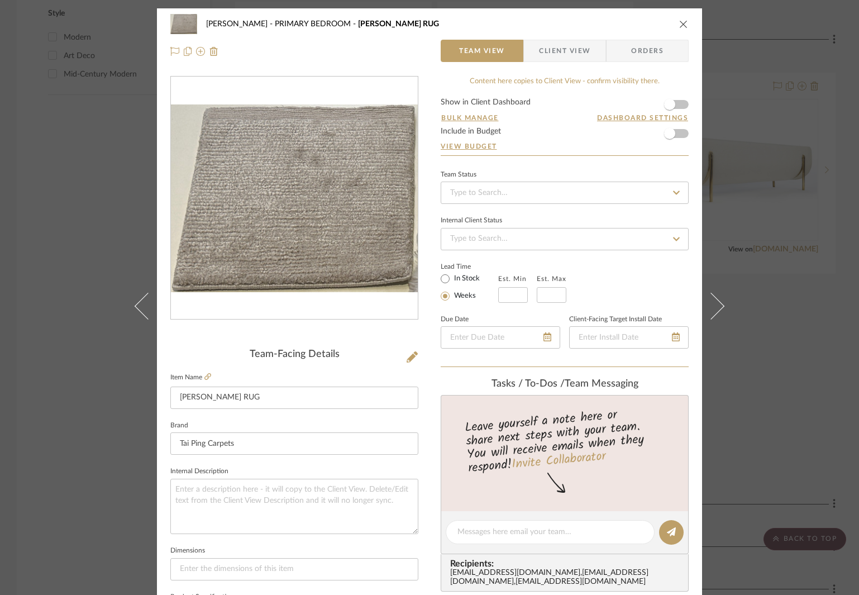
click at [679, 21] on icon "close" at bounding box center [683, 24] width 9 height 9
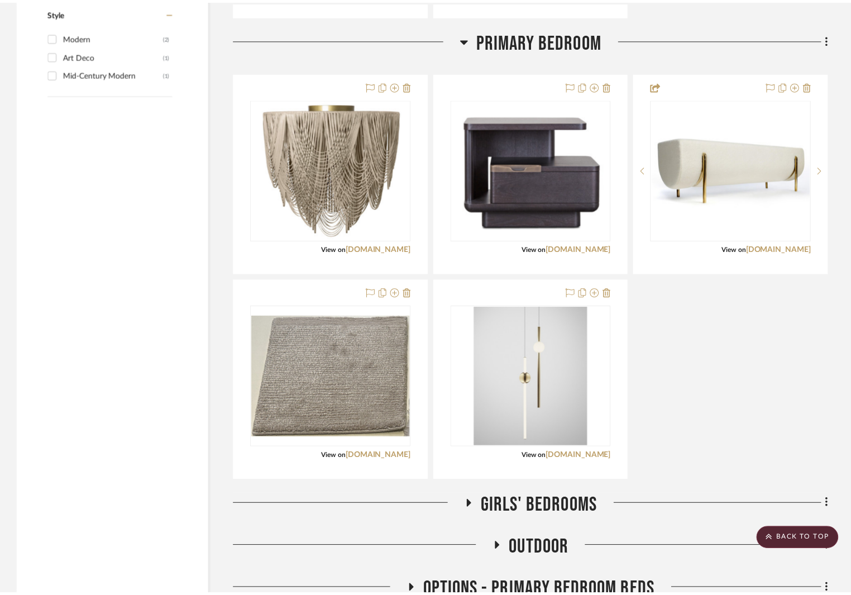
scroll to position [1752, 0]
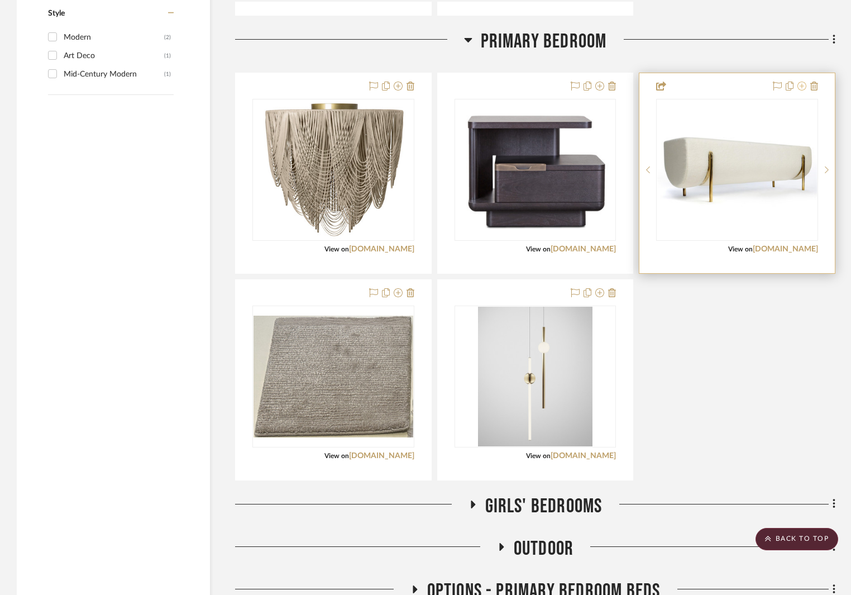
click at [801, 86] on icon at bounding box center [801, 86] width 9 height 9
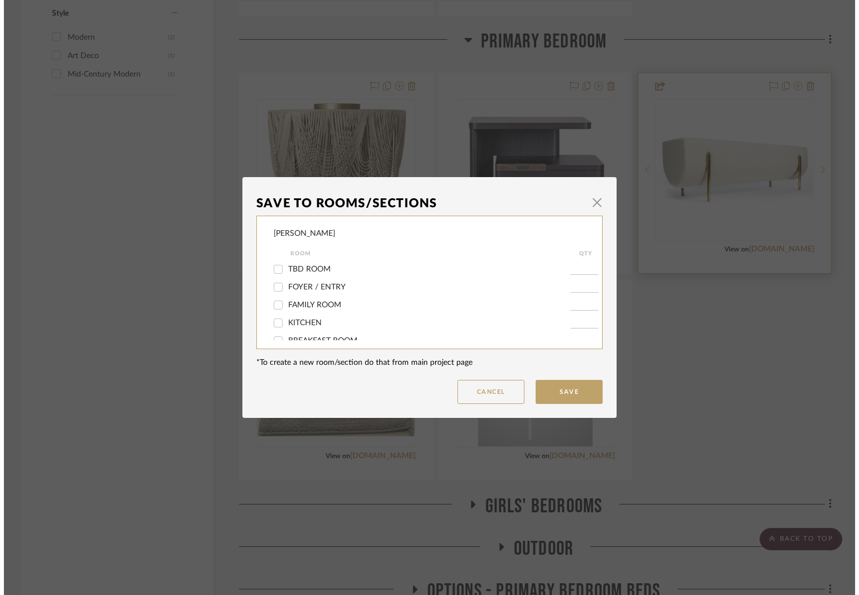
scroll to position [0, 0]
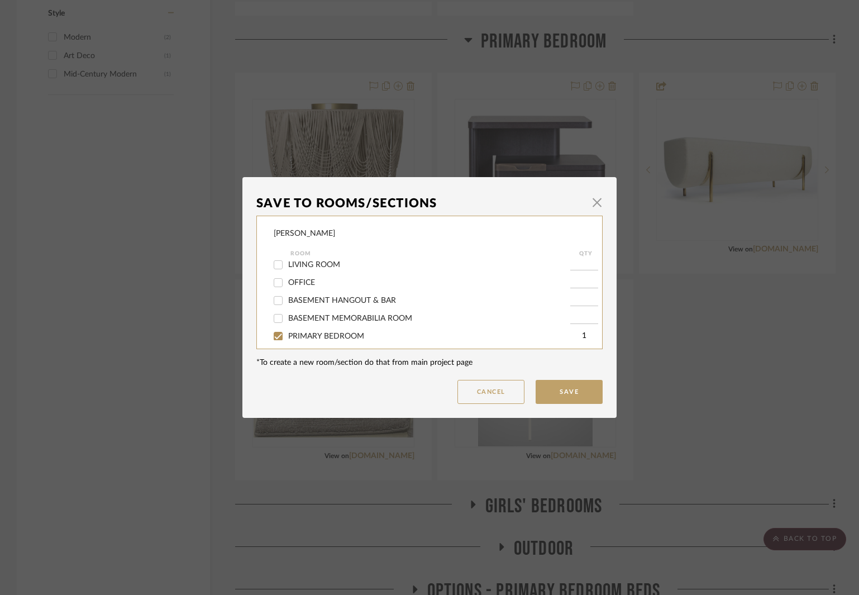
click at [314, 332] on span "PRIMARY BEDROOM" at bounding box center [326, 336] width 76 height 8
click at [287, 332] on input "PRIMARY BEDROOM" at bounding box center [278, 336] width 18 height 18
checkbox input "false"
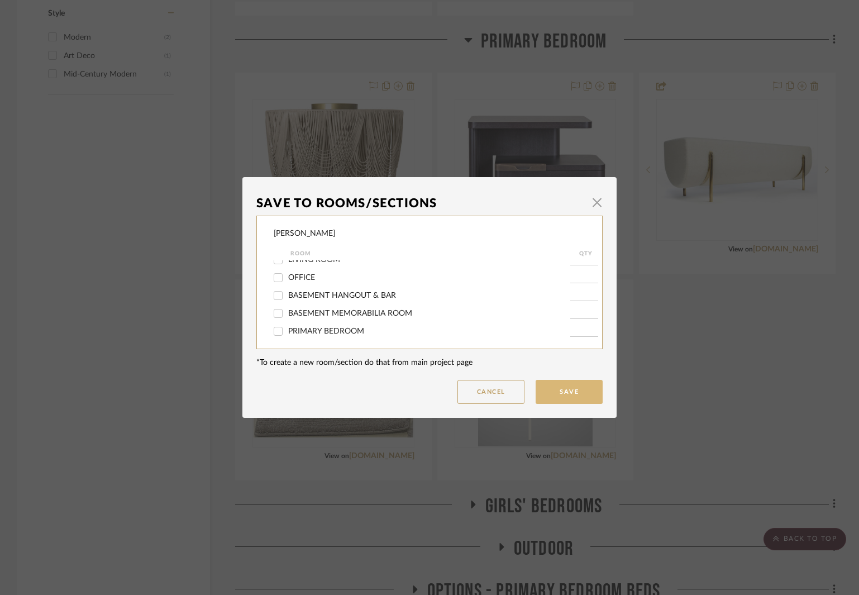
click at [544, 388] on button "Save" at bounding box center [568, 392] width 67 height 24
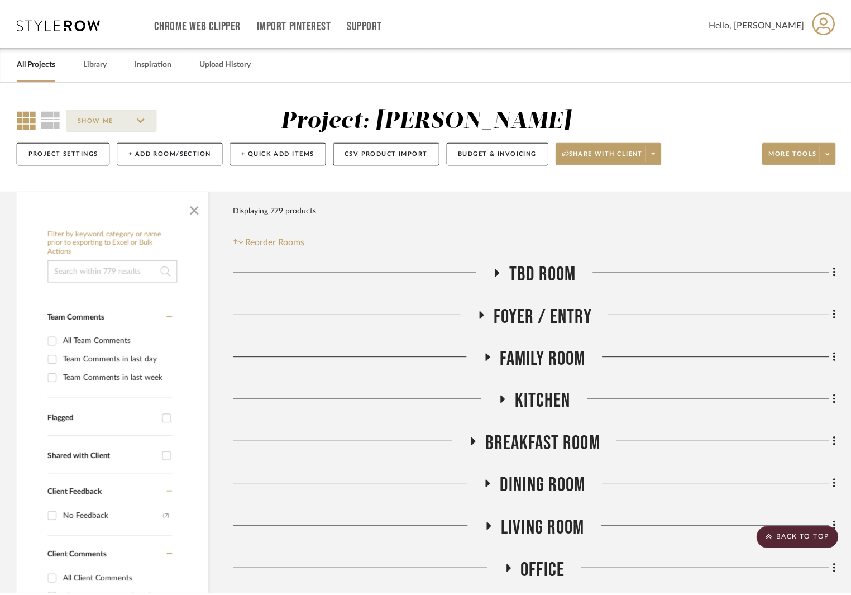
scroll to position [1752, 0]
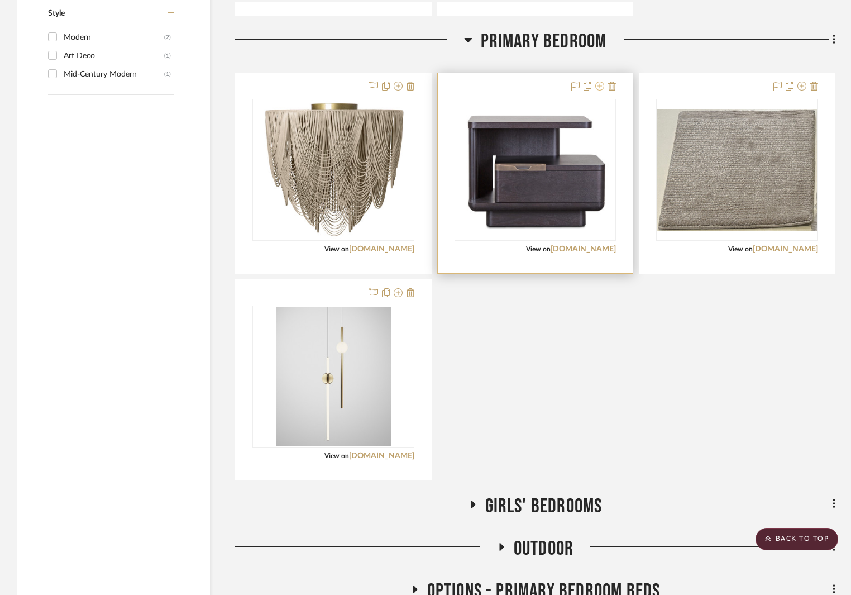
click at [600, 86] on icon at bounding box center [599, 86] width 9 height 9
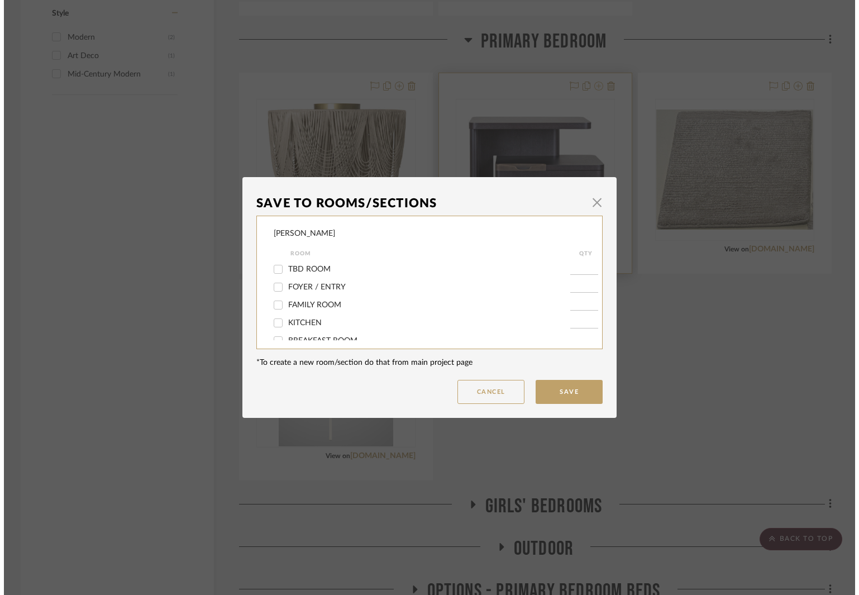
scroll to position [0, 0]
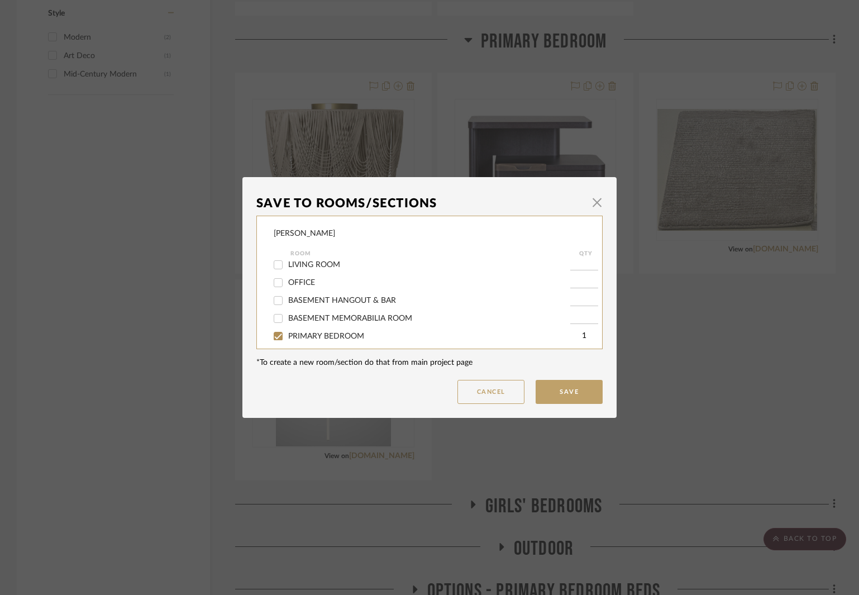
click at [346, 332] on label "PRIMARY BEDROOM" at bounding box center [429, 336] width 282 height 9
click at [287, 331] on input "PRIMARY BEDROOM" at bounding box center [278, 336] width 18 height 18
checkbox input "false"
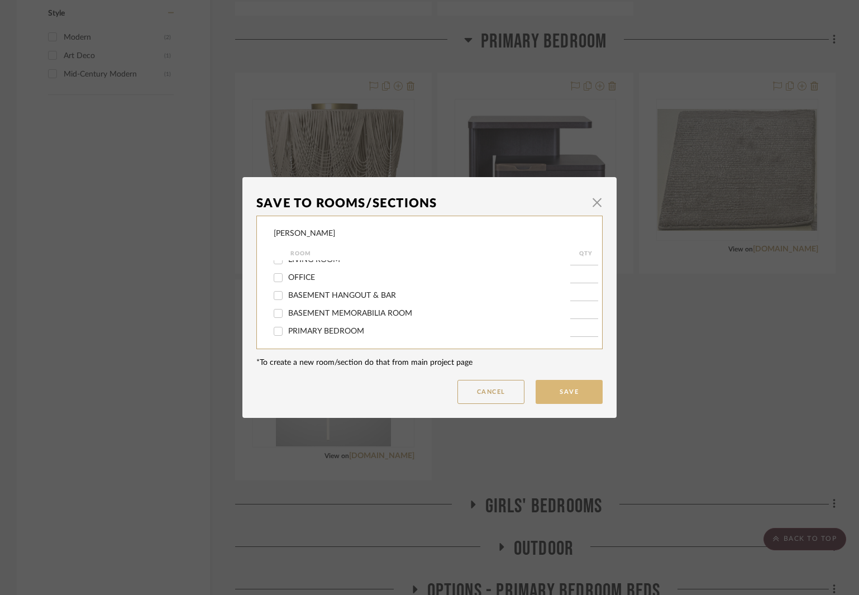
click at [551, 388] on button "Save" at bounding box center [568, 392] width 67 height 24
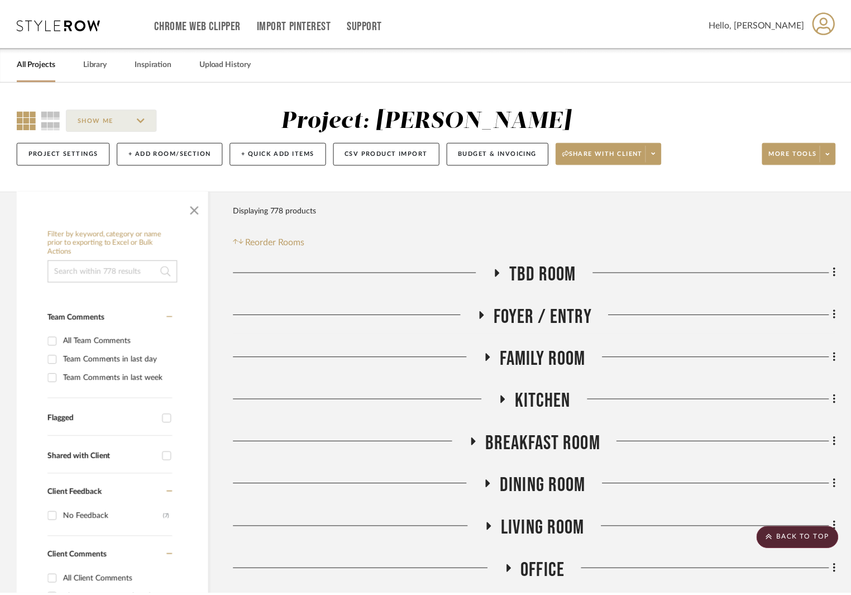
scroll to position [1752, 0]
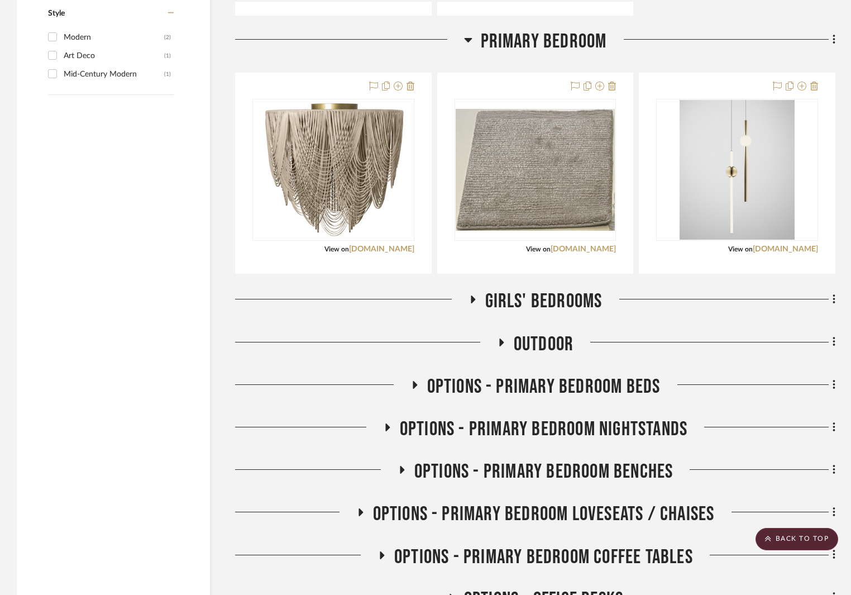
click at [414, 384] on icon at bounding box center [415, 385] width 4 height 8
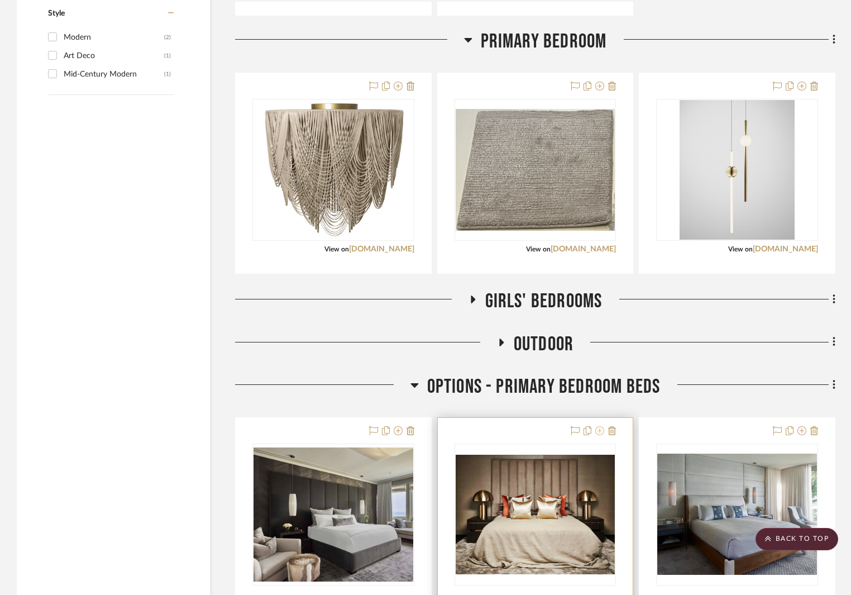
click at [596, 426] on icon at bounding box center [599, 430] width 9 height 9
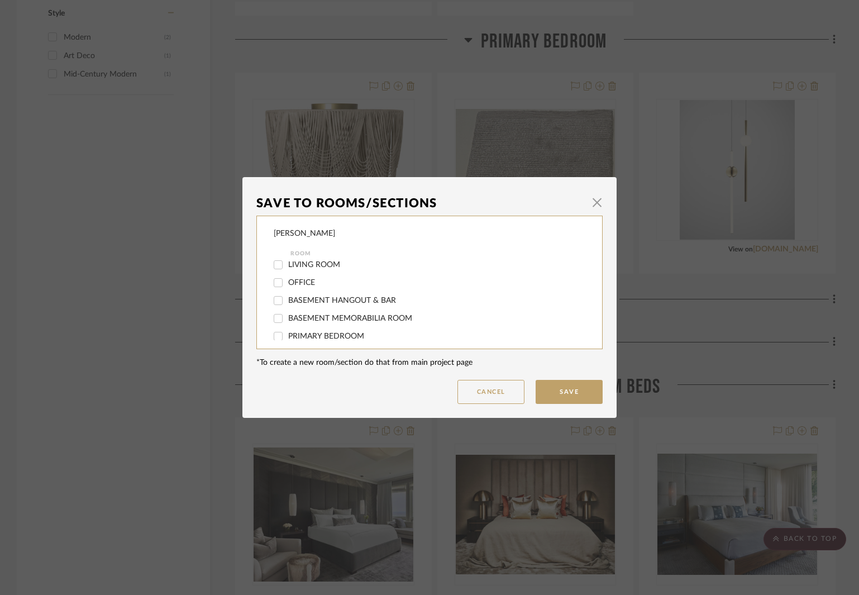
scroll to position [167, 0]
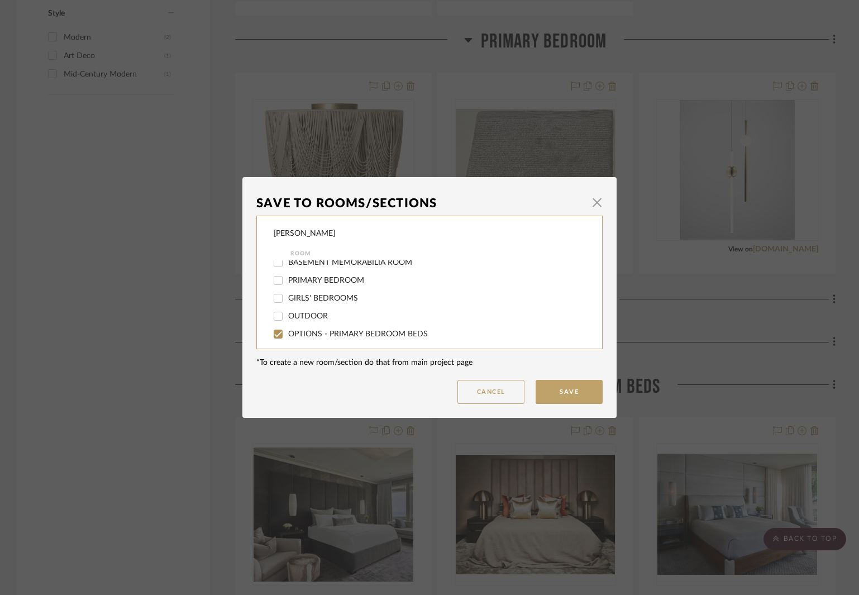
click at [328, 277] on span "PRIMARY BEDROOM" at bounding box center [326, 280] width 76 height 8
click at [287, 277] on input "PRIMARY BEDROOM" at bounding box center [278, 280] width 18 height 18
checkbox input "true"
click at [569, 389] on button "Save" at bounding box center [568, 392] width 67 height 24
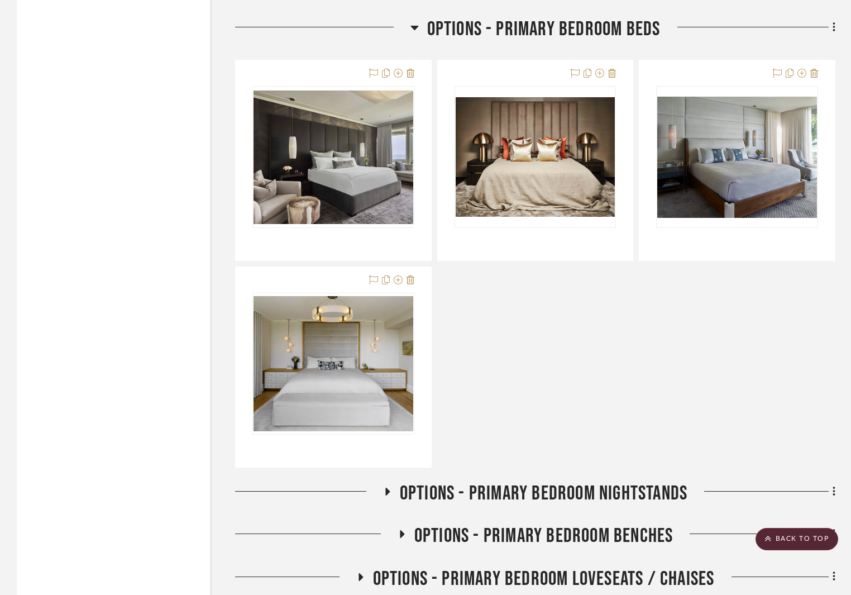
scroll to position [2425, 0]
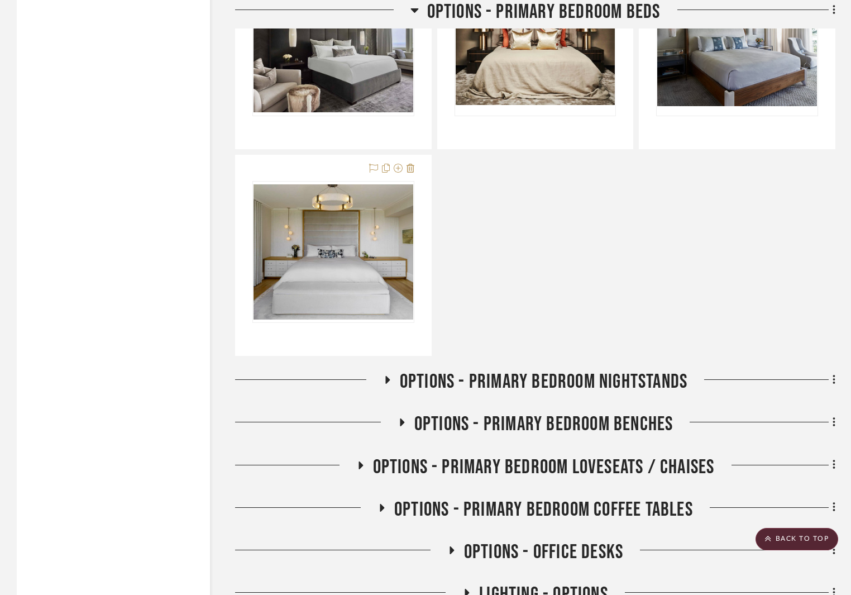
drag, startPoint x: 385, startPoint y: 380, endPoint x: 390, endPoint y: 381, distance: 5.6
click at [385, 380] on icon at bounding box center [387, 380] width 4 height 8
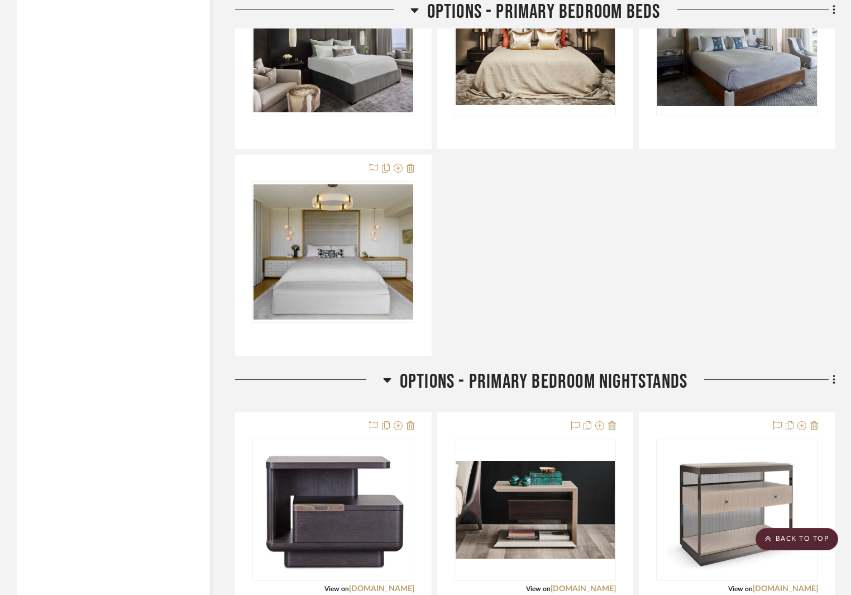
scroll to position [2537, 0]
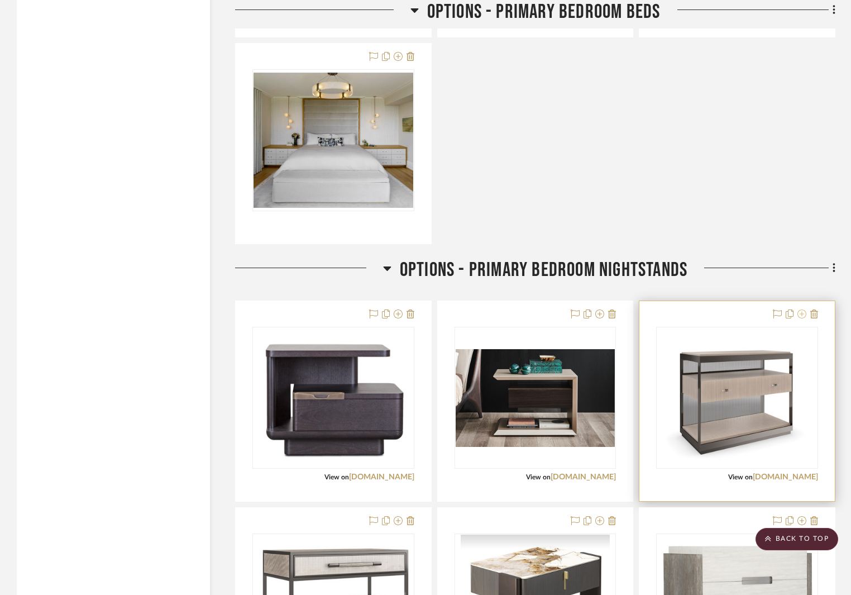
click at [801, 313] on icon at bounding box center [801, 313] width 9 height 9
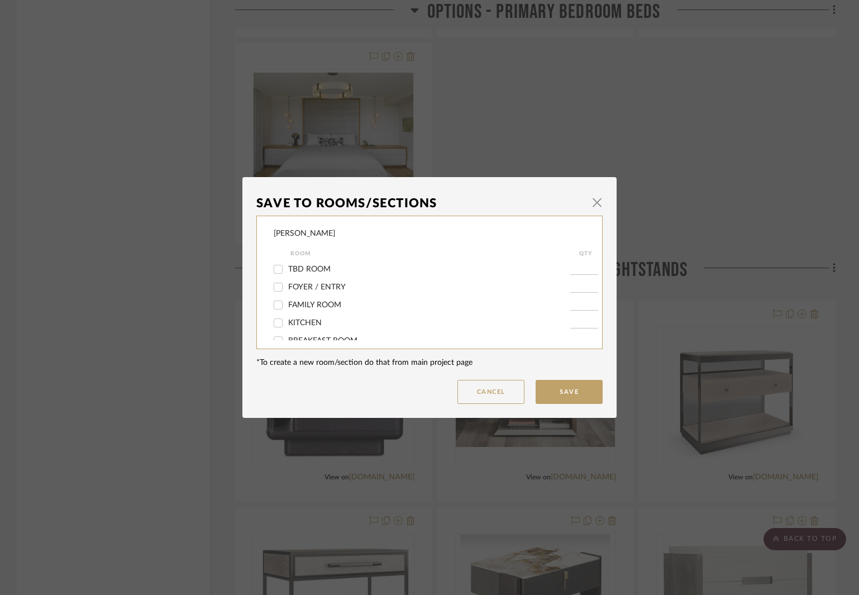
scroll to position [167, 0]
click at [343, 280] on span "PRIMARY BEDROOM" at bounding box center [326, 280] width 76 height 8
click at [287, 280] on input "PRIMARY BEDROOM" at bounding box center [278, 280] width 18 height 18
checkbox input "true"
type input "1"
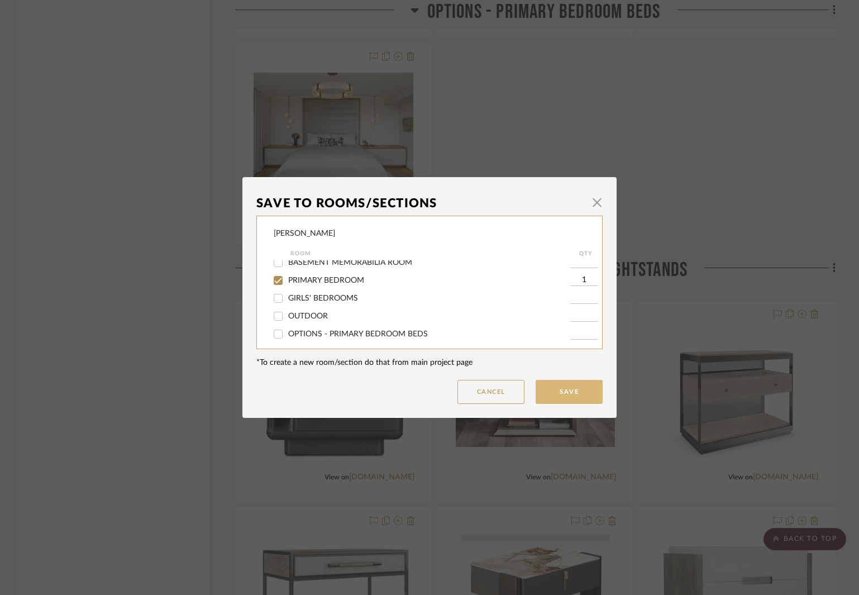
click at [576, 395] on button "Save" at bounding box center [568, 392] width 67 height 24
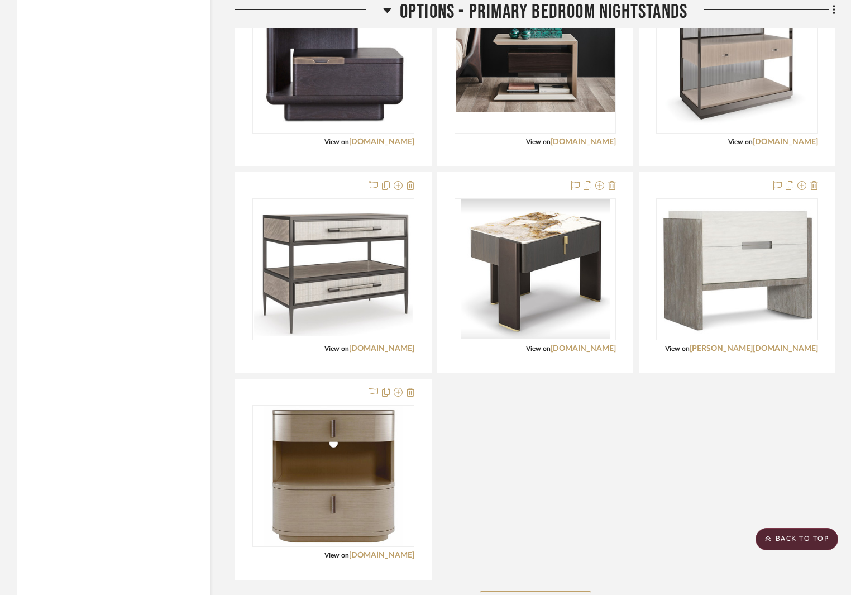
scroll to position [3095, 0]
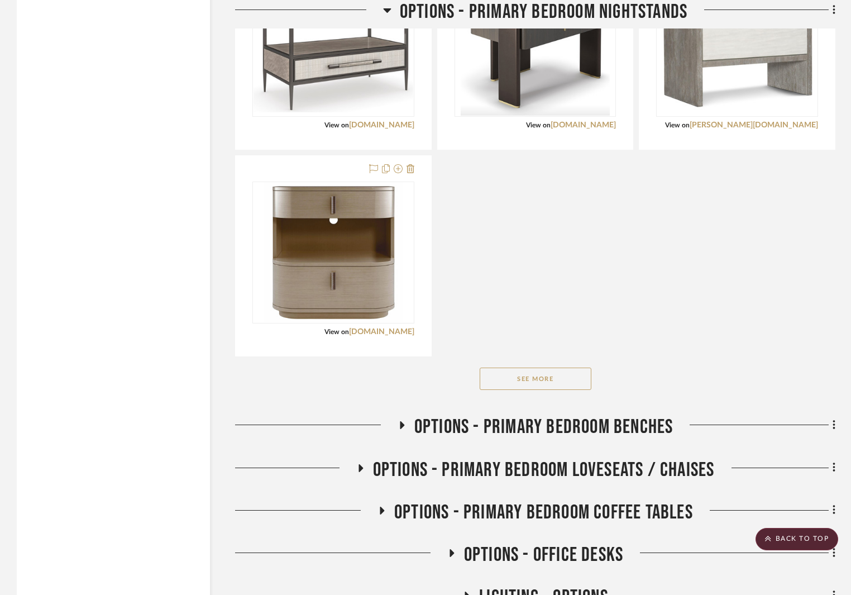
click at [636, 419] on span "OPTIONS - PRIMARY BEDROOM BENCHES" at bounding box center [543, 427] width 259 height 24
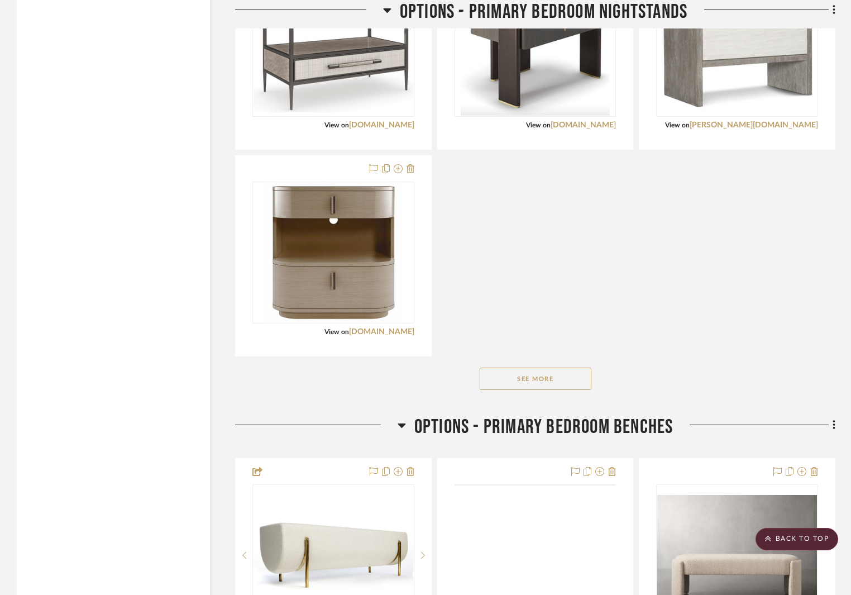
scroll to position [3263, 0]
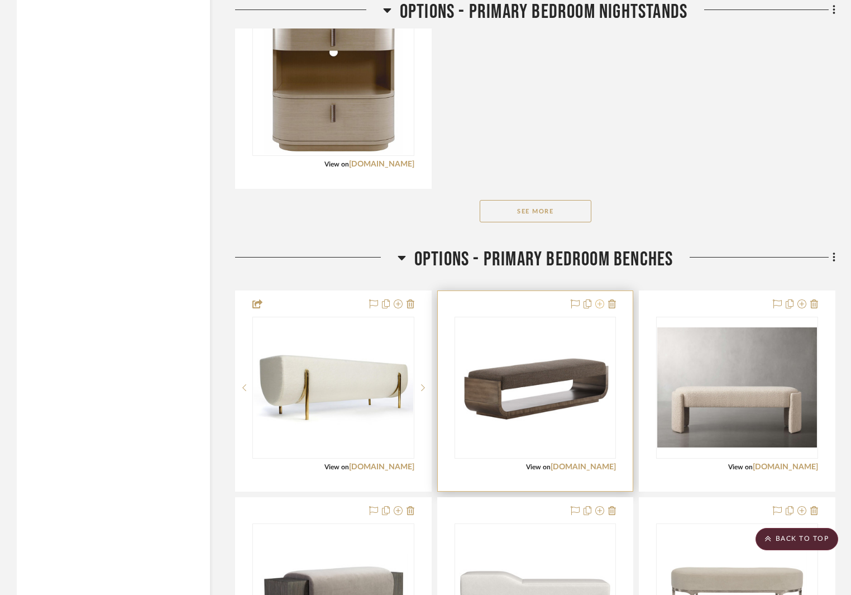
click at [600, 307] on icon at bounding box center [599, 303] width 9 height 9
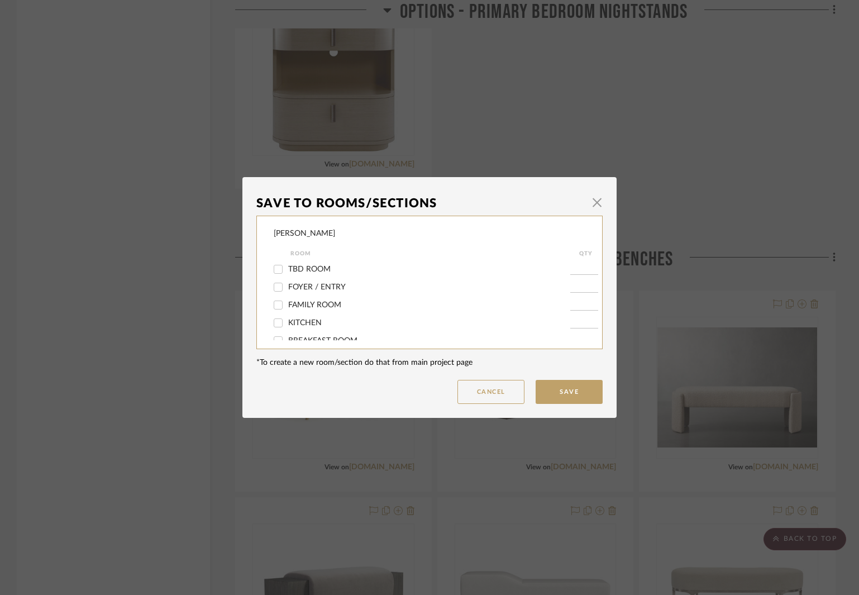
scroll to position [112, 0]
click at [314, 338] on span "PRIMARY BEDROOM" at bounding box center [326, 336] width 76 height 8
click at [287, 338] on input "PRIMARY BEDROOM" at bounding box center [278, 336] width 18 height 18
checkbox input "true"
type input "1"
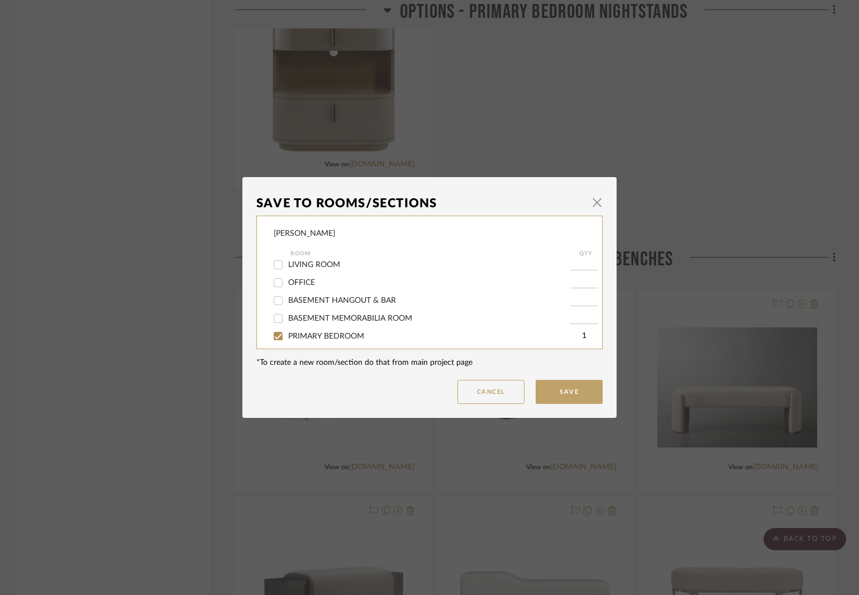
scroll to position [117, 0]
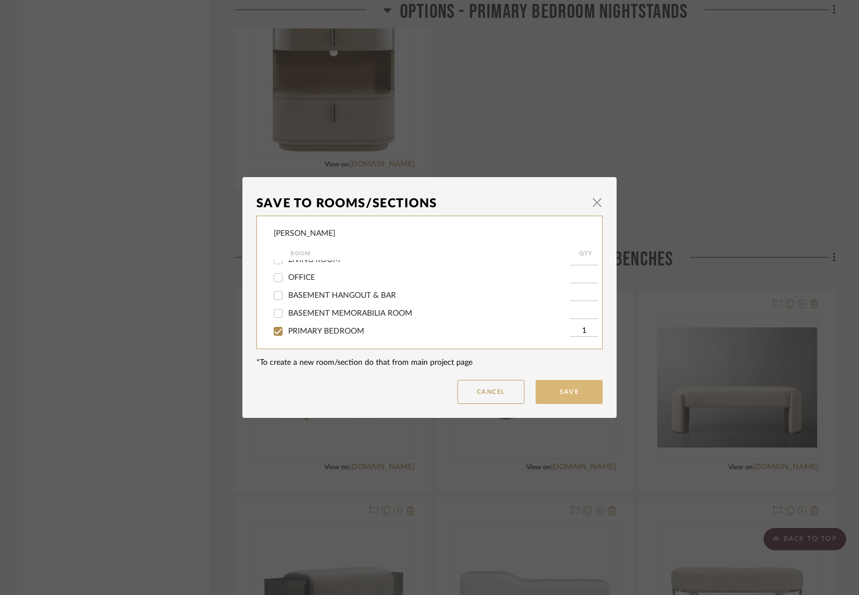
click at [576, 391] on button "Save" at bounding box center [568, 392] width 67 height 24
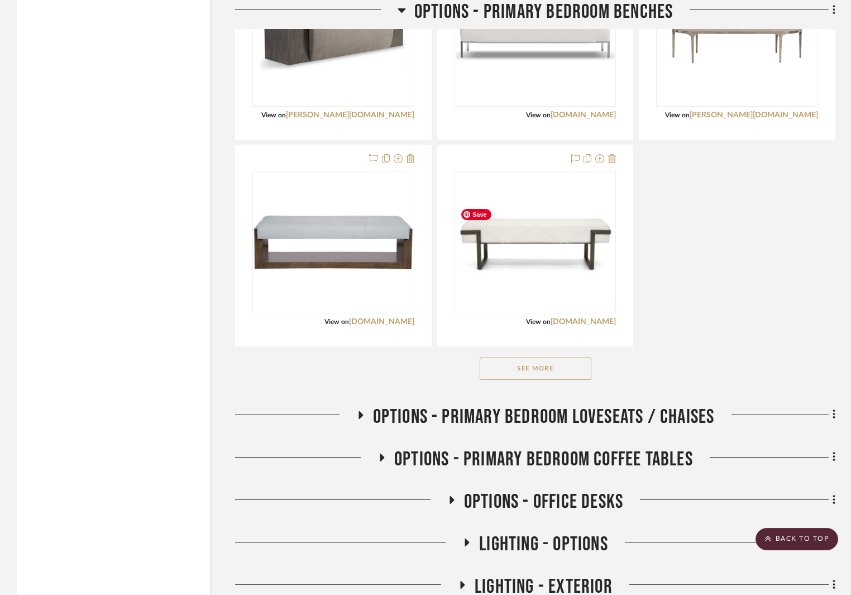
scroll to position [3877, 0]
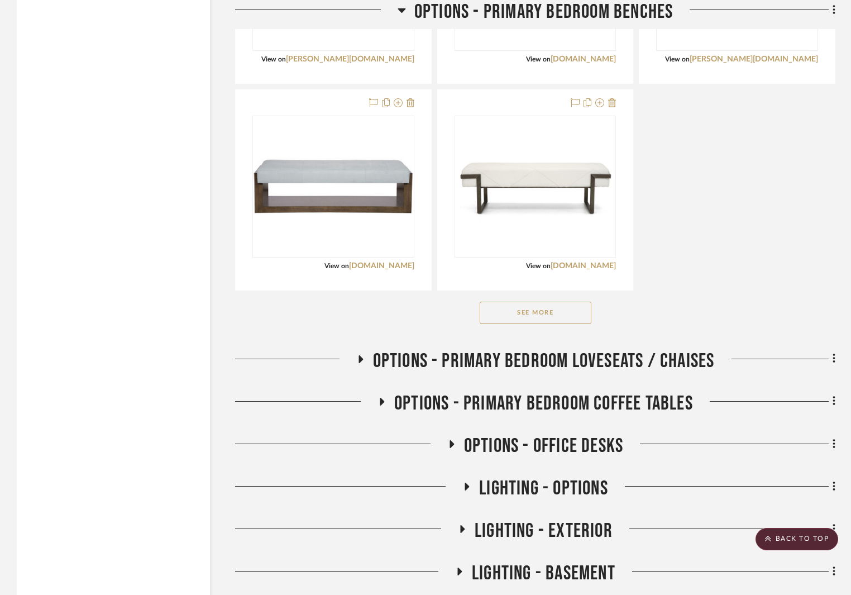
click at [361, 358] on icon at bounding box center [360, 359] width 4 height 8
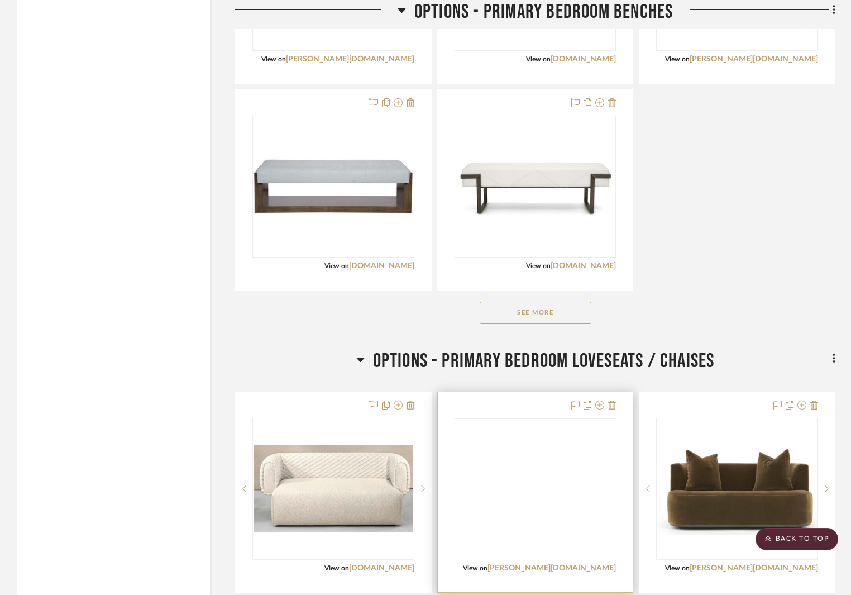
scroll to position [3989, 0]
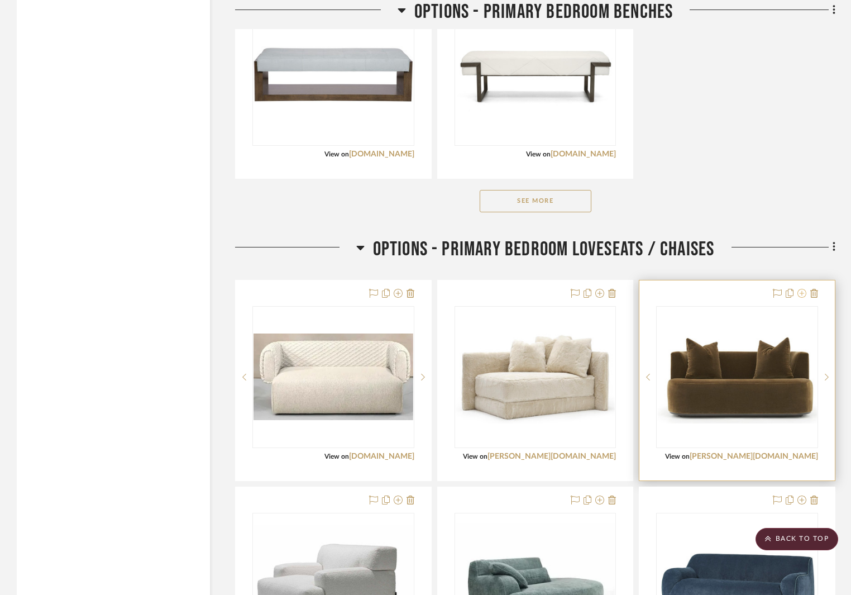
click at [803, 295] on icon at bounding box center [801, 293] width 9 height 9
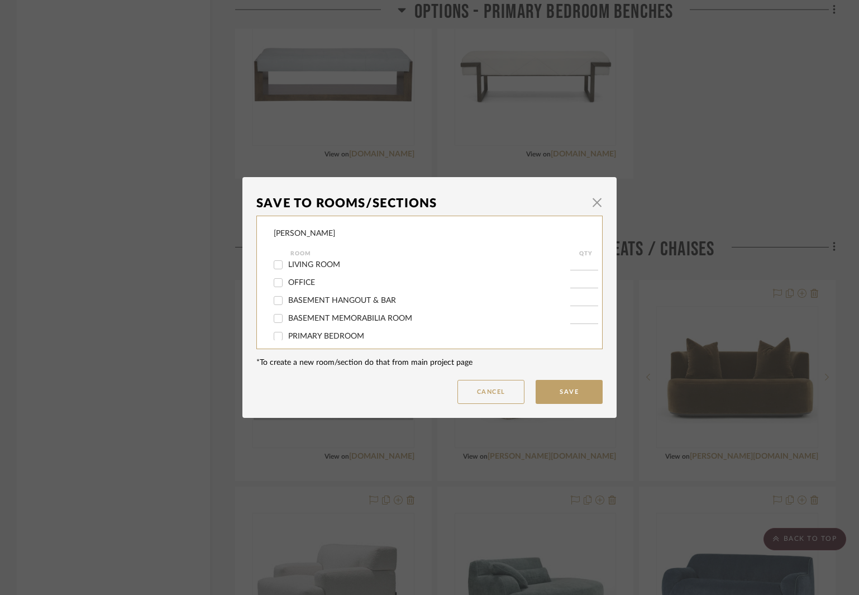
scroll to position [167, 0]
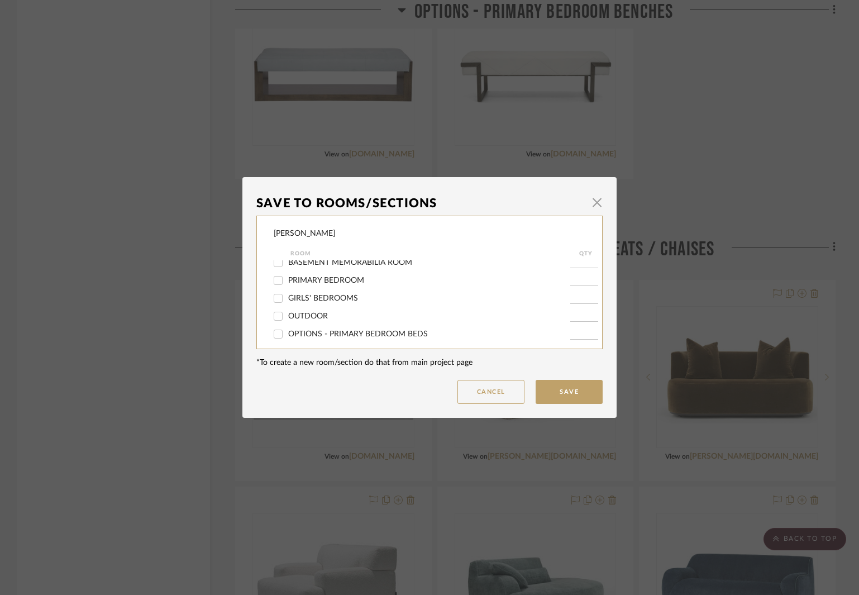
click at [319, 281] on span "PRIMARY BEDROOM" at bounding box center [326, 280] width 76 height 8
click at [287, 281] on input "PRIMARY BEDROOM" at bounding box center [278, 280] width 18 height 18
checkbox input "true"
type input "1"
click at [568, 395] on button "Save" at bounding box center [568, 392] width 67 height 24
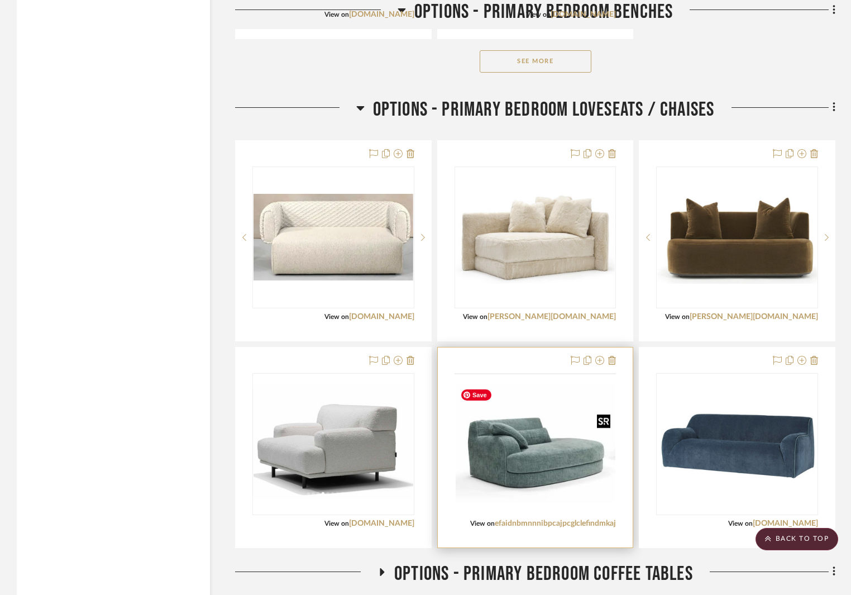
scroll to position [4603, 0]
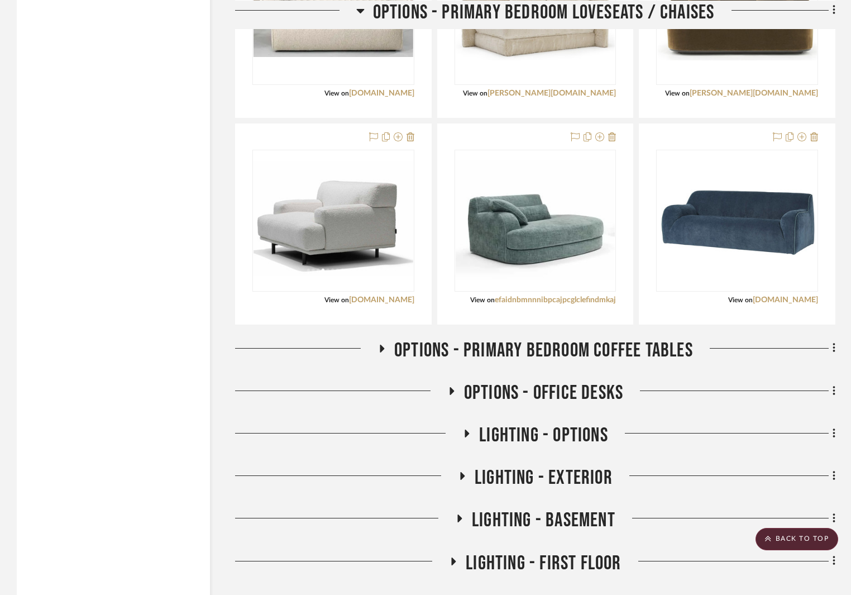
click at [579, 351] on span "OPTIONS - PRIMARY BEDROOM COFFEE TABLES" at bounding box center [543, 350] width 299 height 24
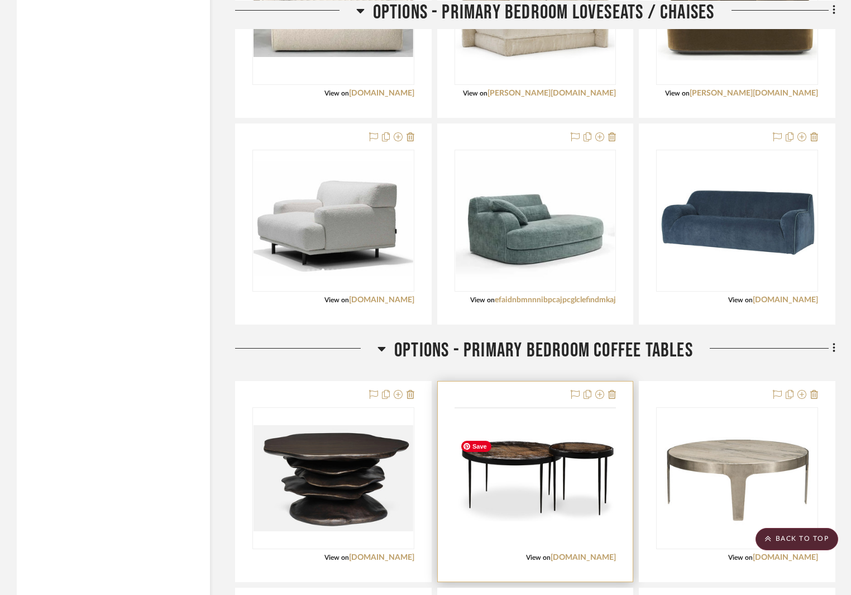
scroll to position [4770, 0]
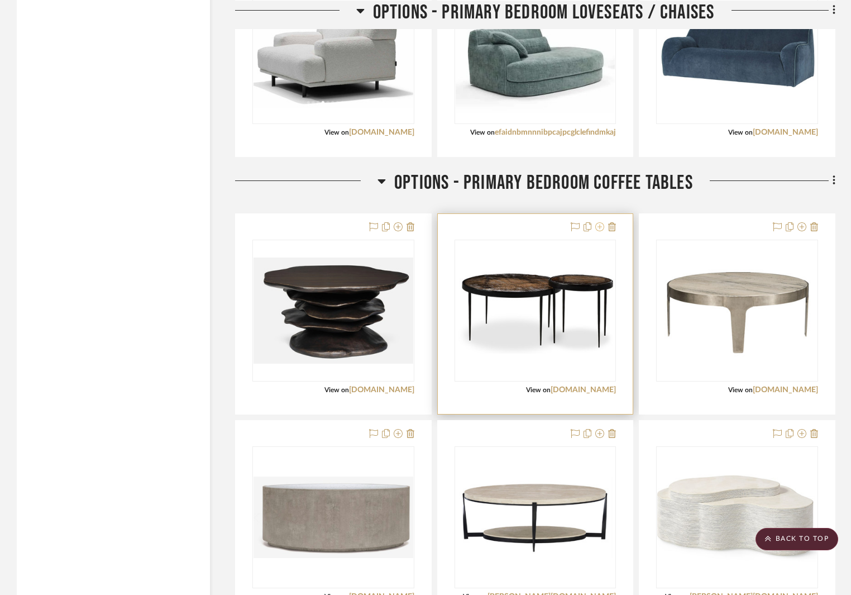
click at [598, 228] on icon at bounding box center [599, 226] width 9 height 9
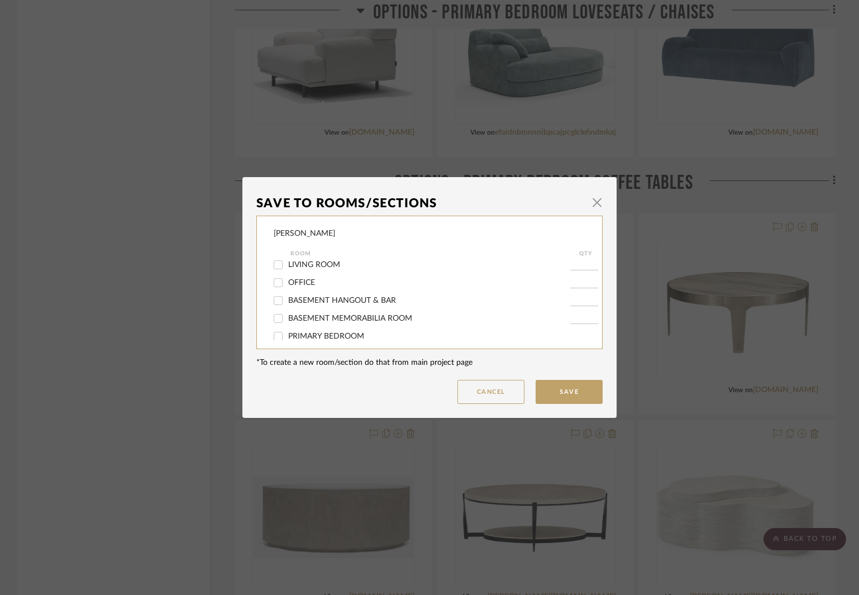
scroll to position [167, 0]
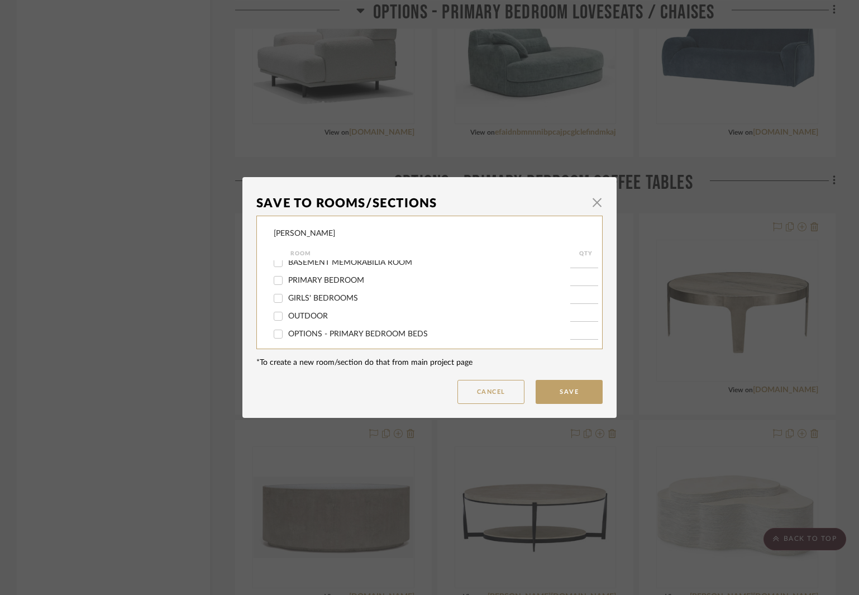
click at [331, 279] on span "PRIMARY BEDROOM" at bounding box center [326, 280] width 76 height 8
click at [287, 279] on input "PRIMARY BEDROOM" at bounding box center [278, 280] width 18 height 18
checkbox input "true"
type input "1"
click at [576, 382] on button "Save" at bounding box center [568, 392] width 67 height 24
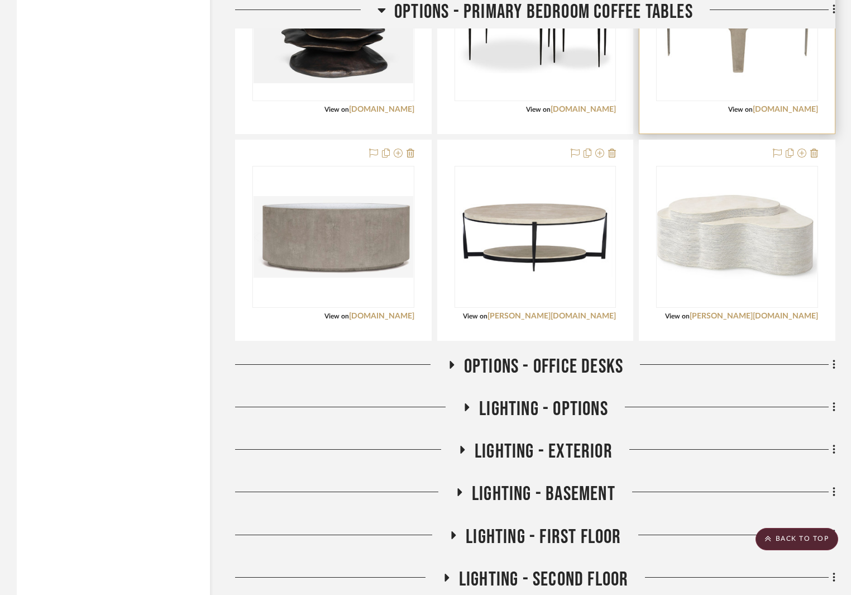
scroll to position [4770, 0]
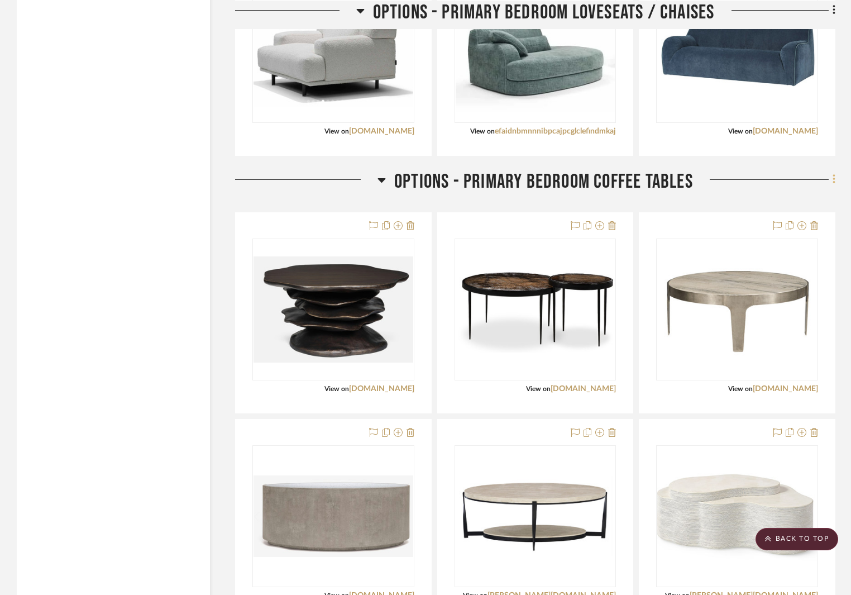
click at [835, 180] on icon at bounding box center [833, 179] width 2 height 9
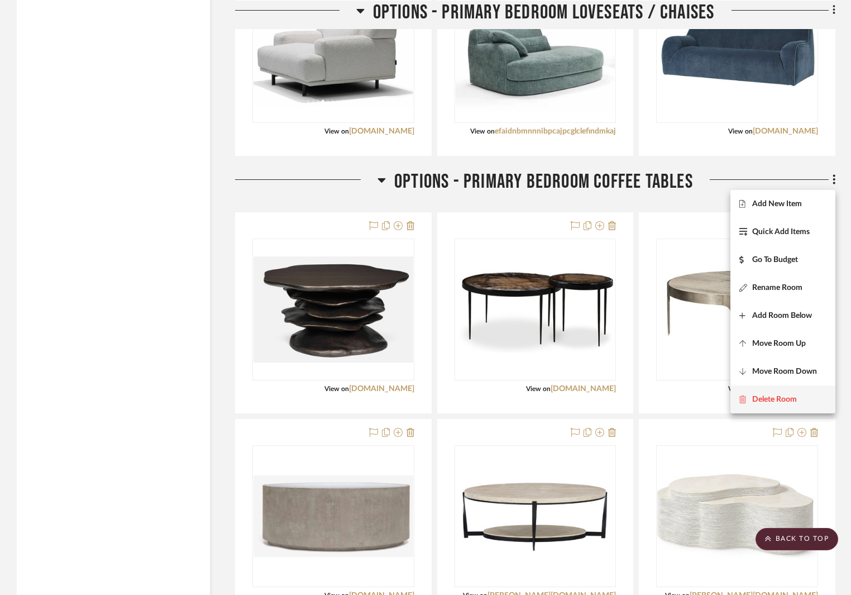
click at [783, 396] on span "Delete Room" at bounding box center [774, 398] width 45 height 9
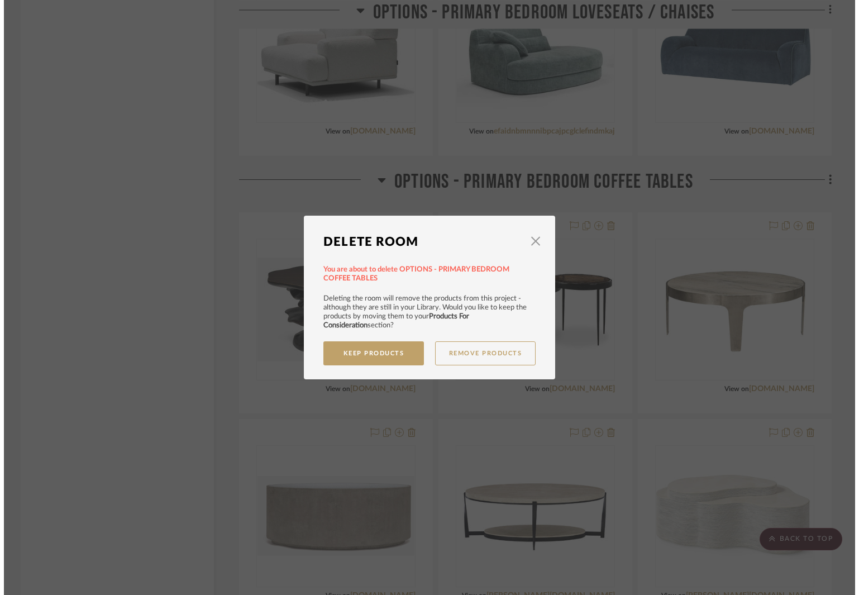
scroll to position [0, 0]
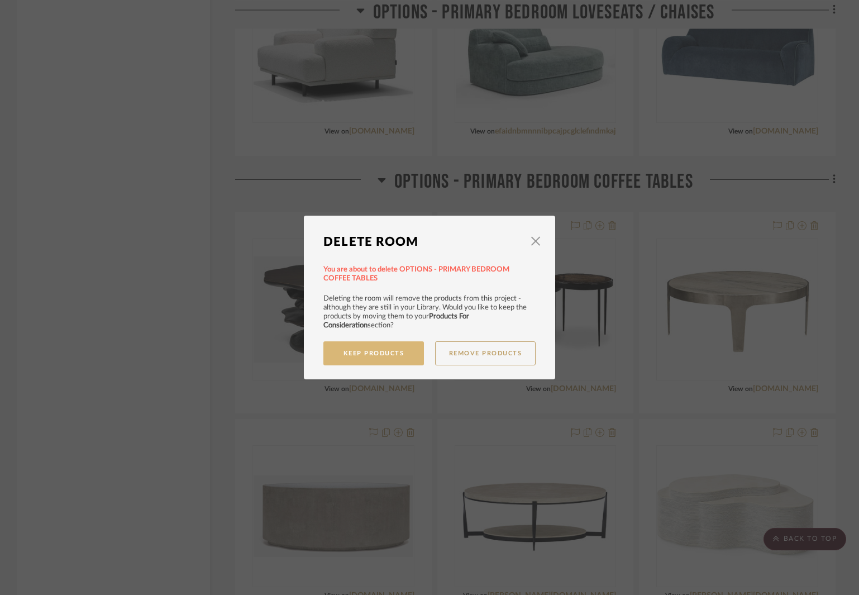
click at [386, 351] on button "Keep Products" at bounding box center [373, 353] width 100 height 24
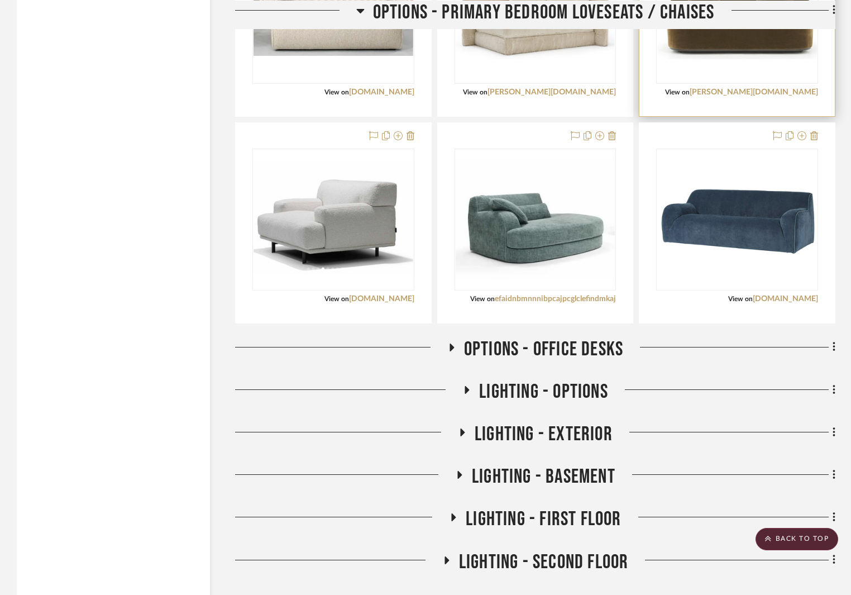
scroll to position [4323, 0]
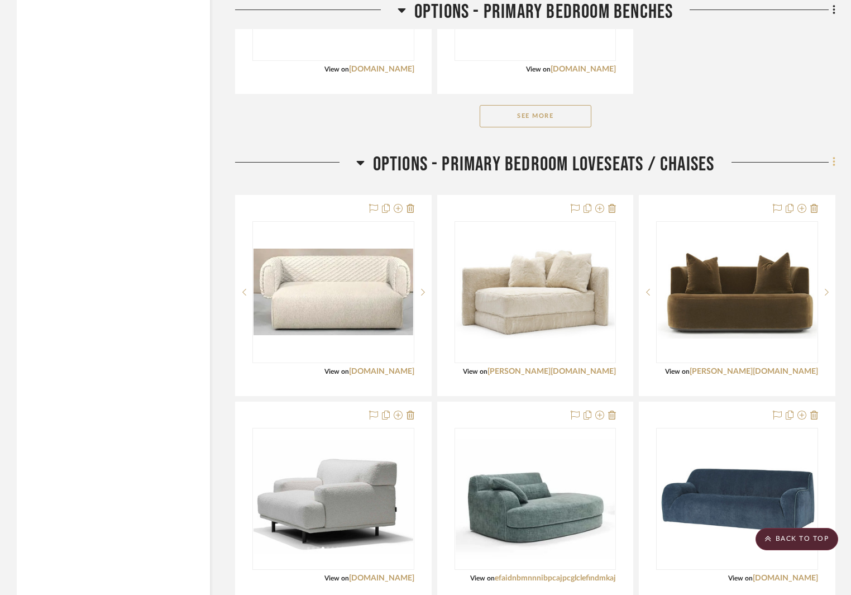
click at [830, 163] on fa-icon at bounding box center [832, 163] width 7 height 18
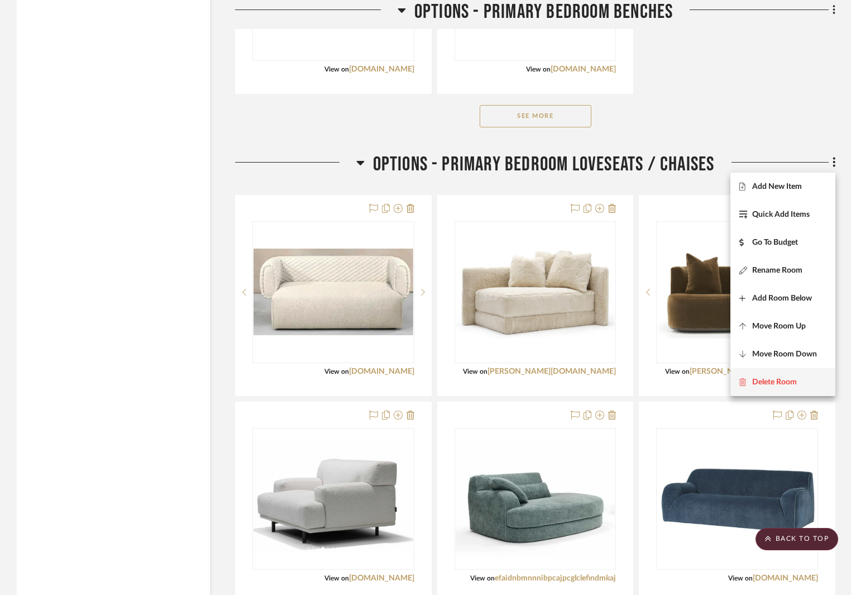
click at [788, 376] on button "Delete Room" at bounding box center [782, 382] width 105 height 28
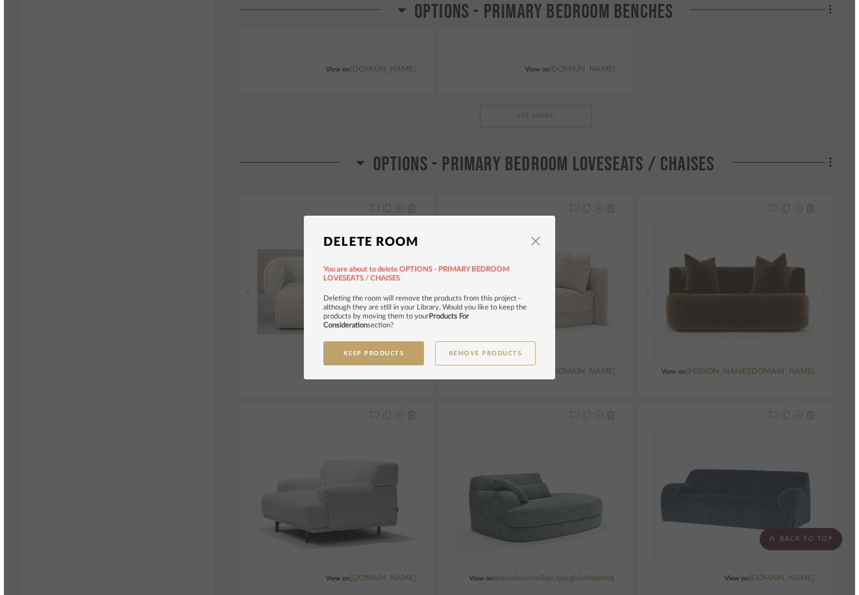
scroll to position [0, 0]
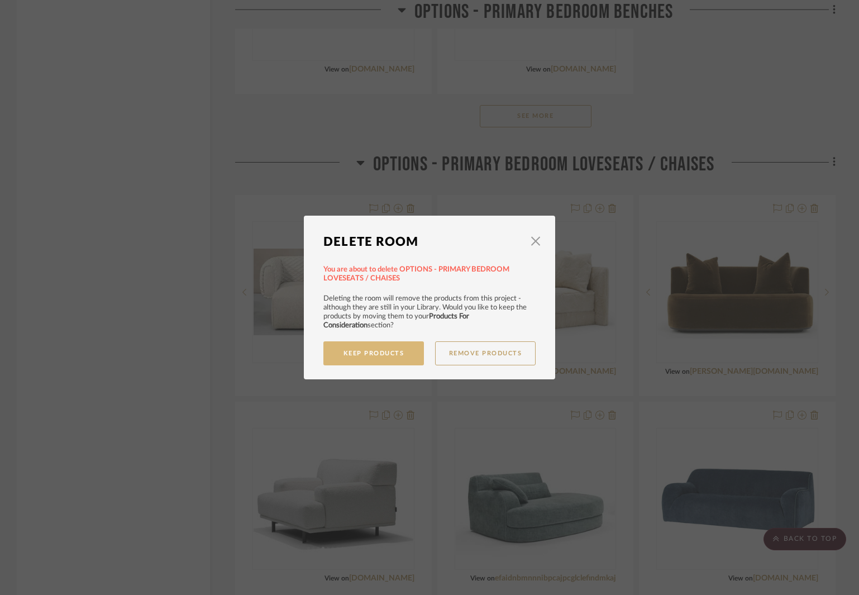
click at [406, 356] on button "Keep Products" at bounding box center [373, 353] width 100 height 24
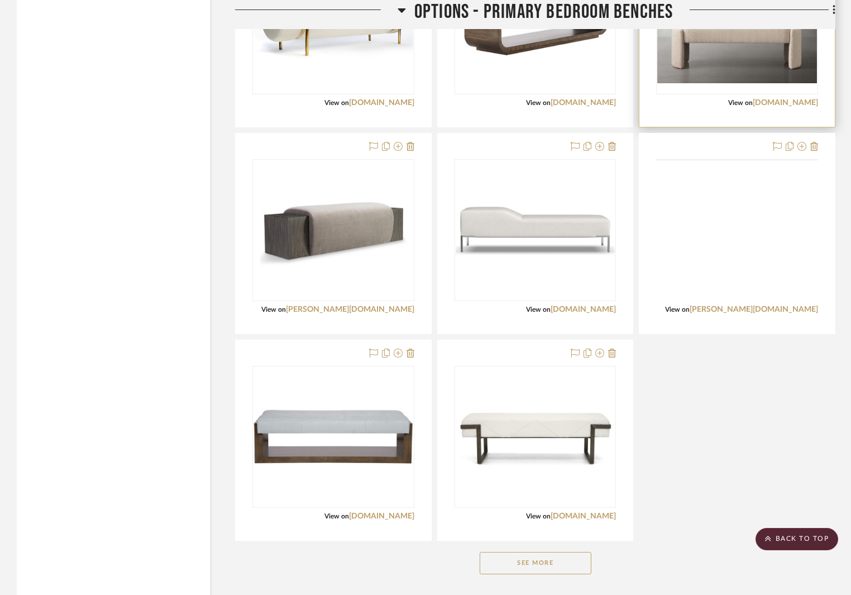
scroll to position [3654, 0]
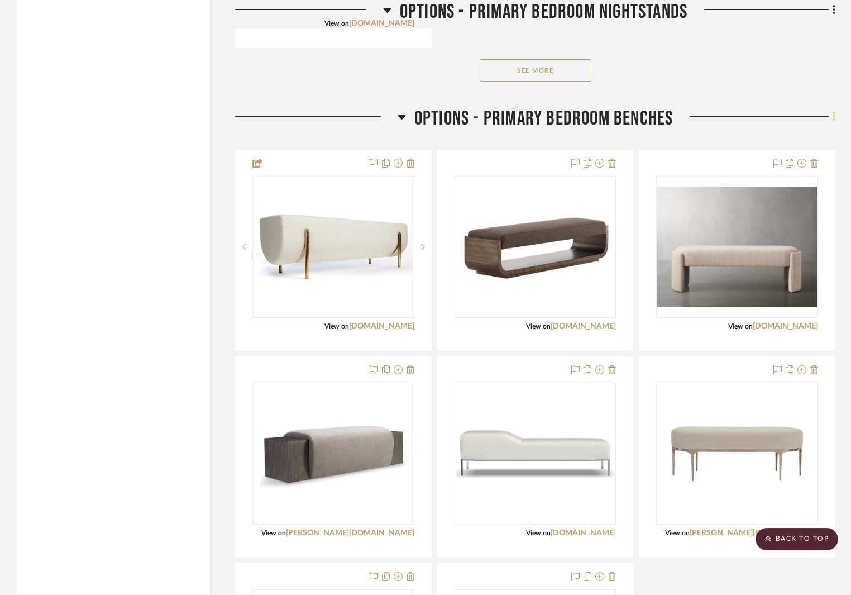
click at [830, 115] on fa-icon at bounding box center [832, 117] width 7 height 18
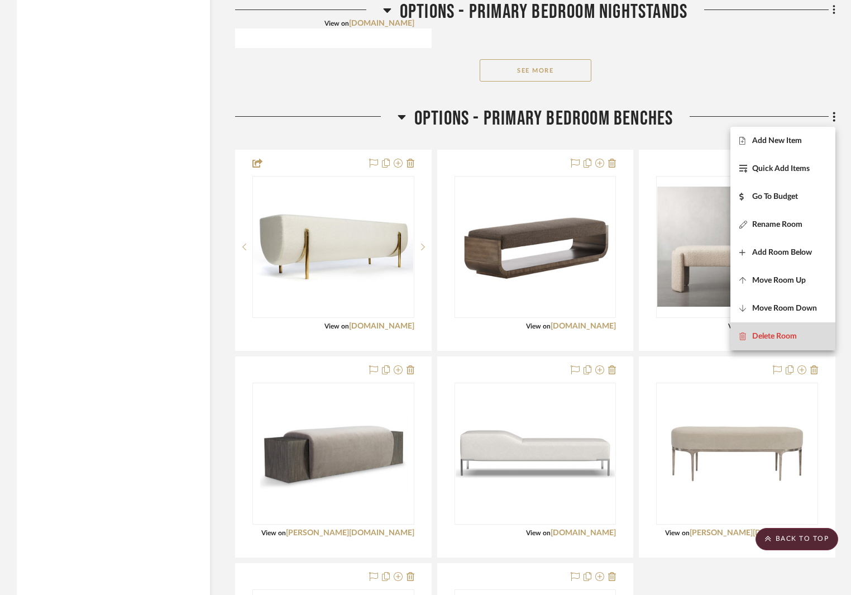
click at [777, 334] on span "Delete Room" at bounding box center [774, 336] width 45 height 9
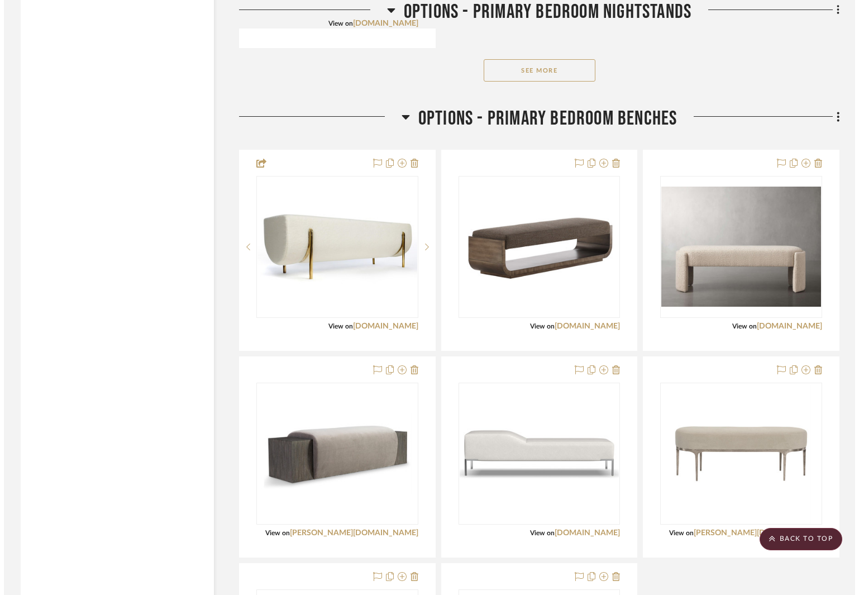
scroll to position [0, 0]
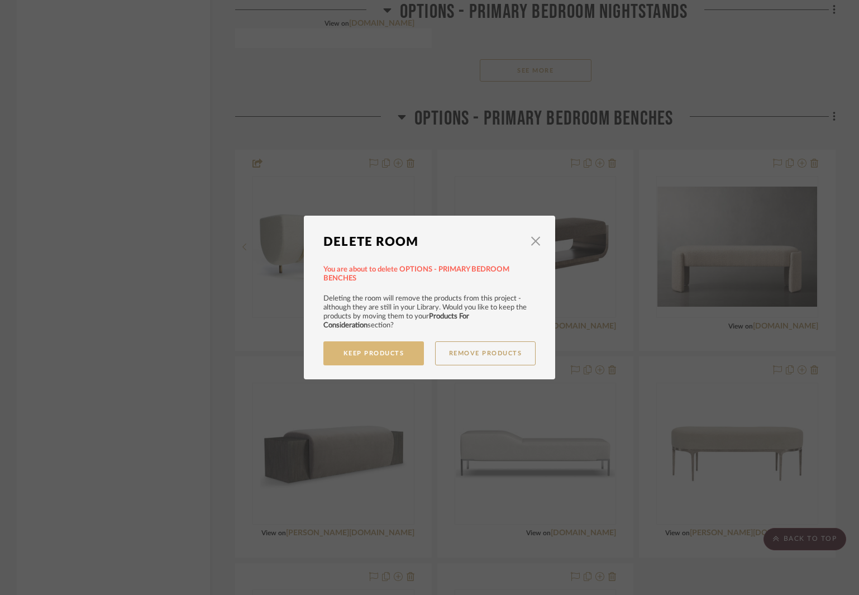
click at [403, 356] on button "Keep Products" at bounding box center [373, 353] width 100 height 24
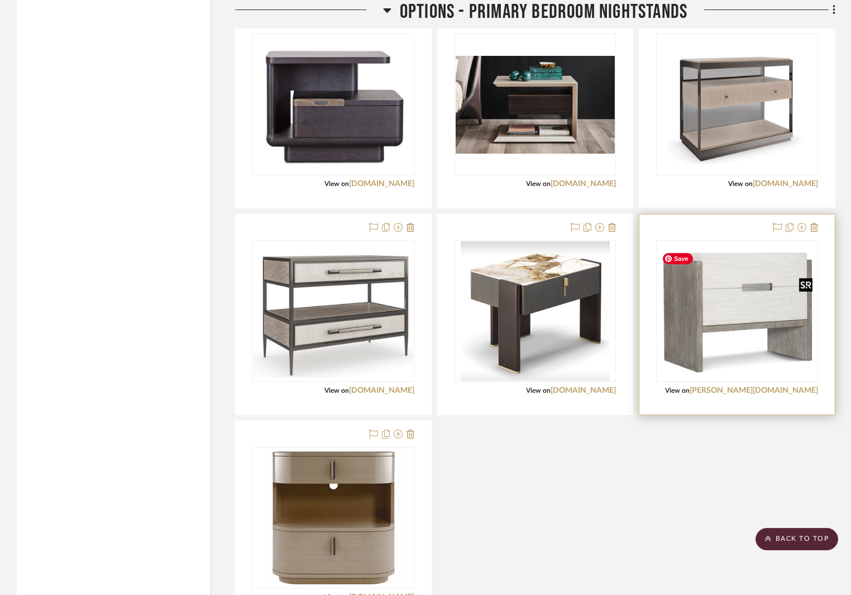
scroll to position [2857, 0]
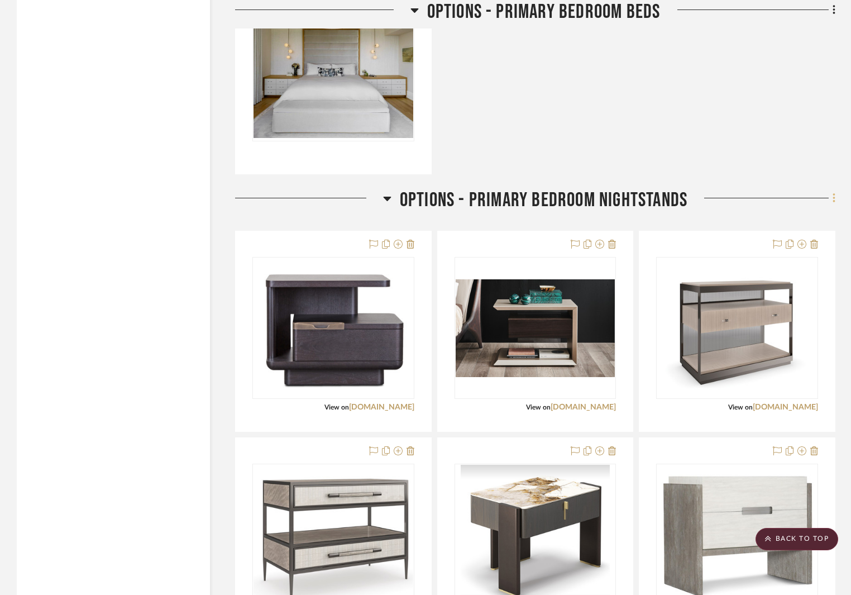
click at [832, 197] on icon at bounding box center [833, 198] width 3 height 12
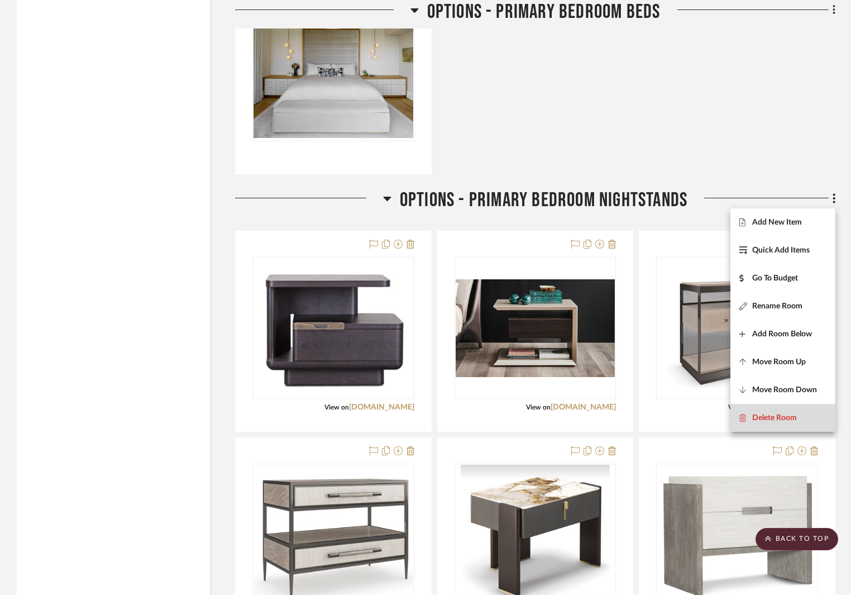
click at [781, 411] on button "Delete Room" at bounding box center [782, 418] width 105 height 28
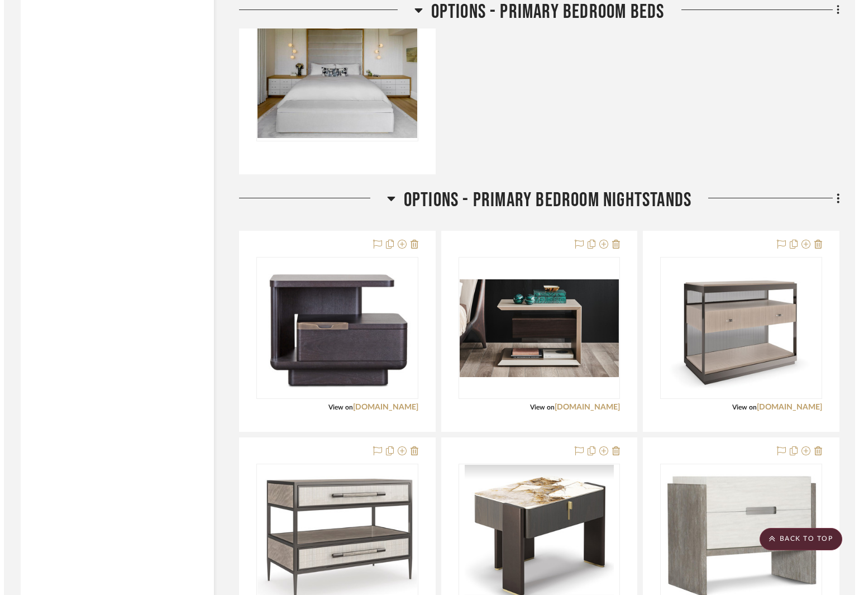
scroll to position [0, 0]
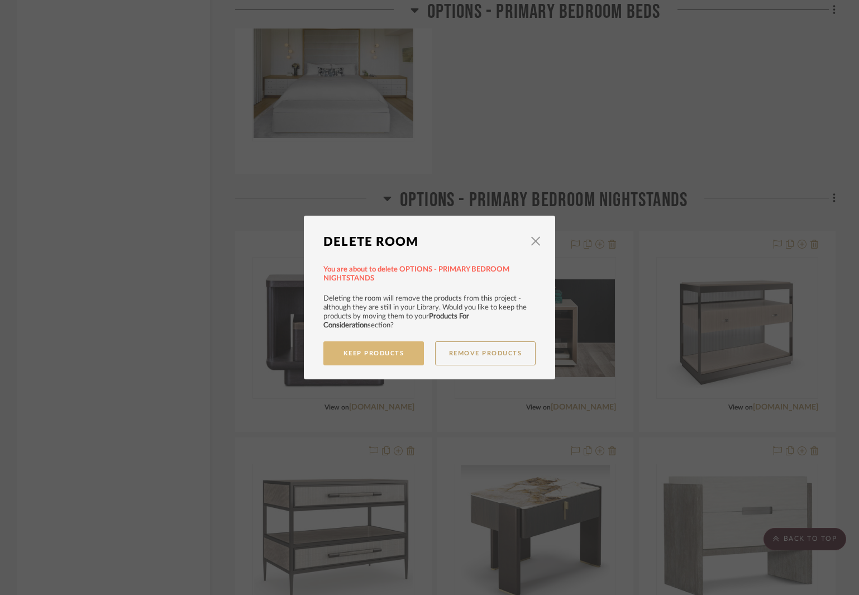
drag, startPoint x: 385, startPoint y: 354, endPoint x: 613, endPoint y: 357, distance: 227.8
click at [389, 354] on button "Keep Products" at bounding box center [373, 353] width 100 height 24
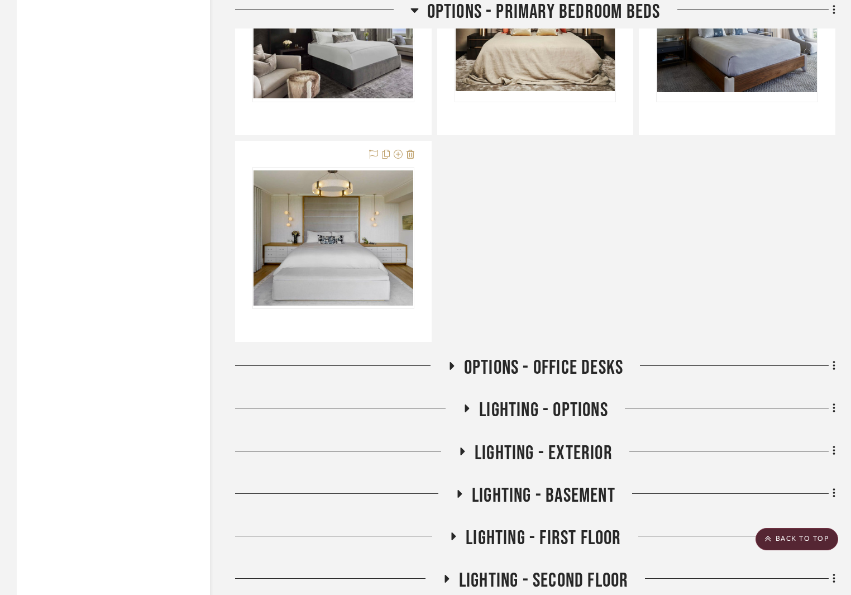
scroll to position [2466, 0]
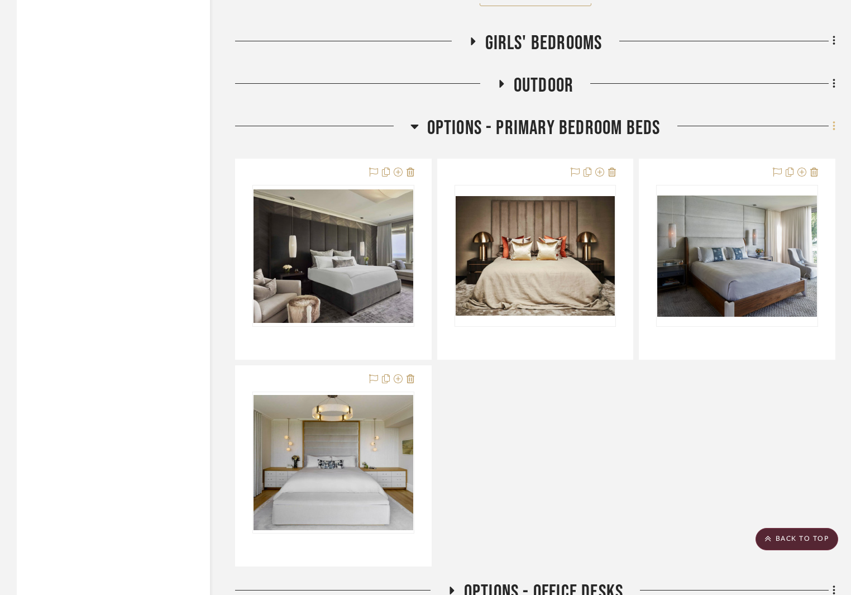
click at [832, 127] on icon at bounding box center [833, 126] width 3 height 12
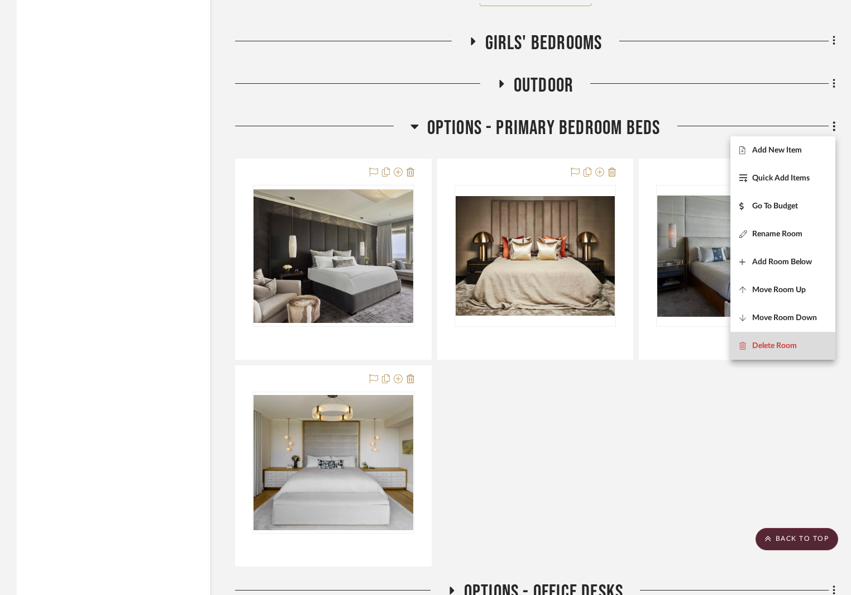
click at [773, 338] on button "Delete Room" at bounding box center [782, 346] width 105 height 28
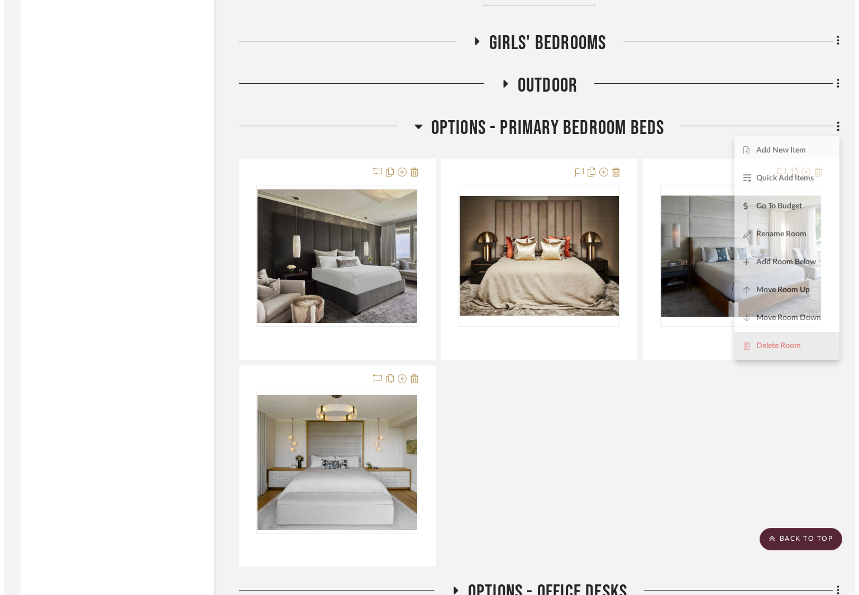
scroll to position [0, 0]
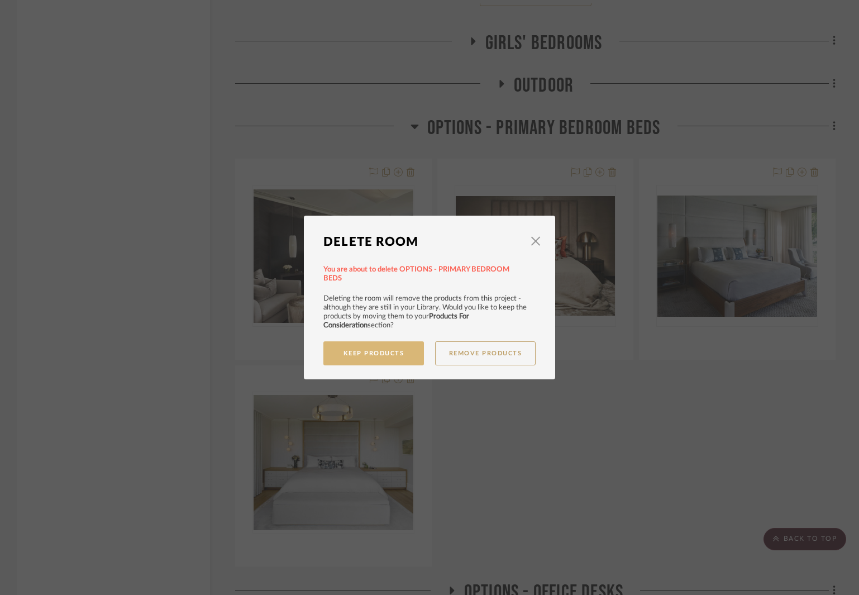
click at [389, 358] on button "Keep Products" at bounding box center [373, 353] width 100 height 24
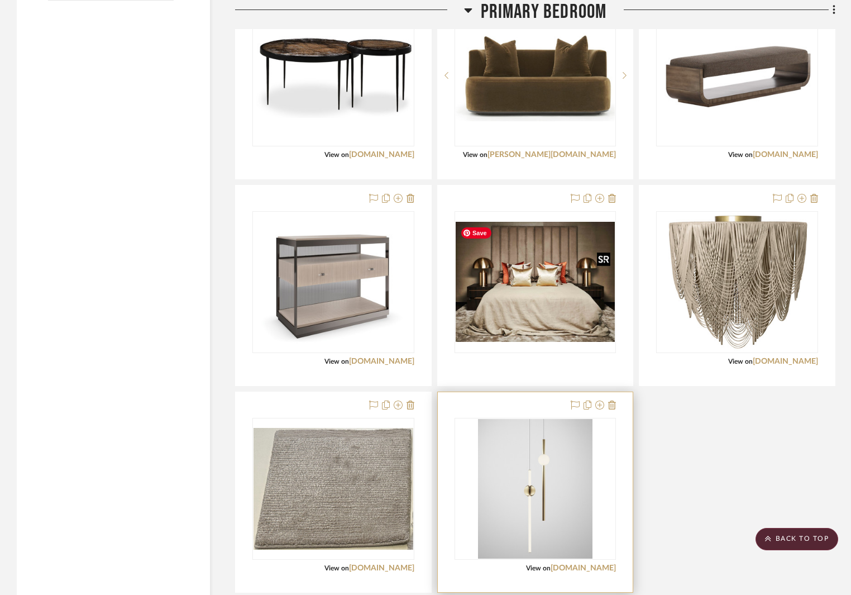
scroll to position [2070, 0]
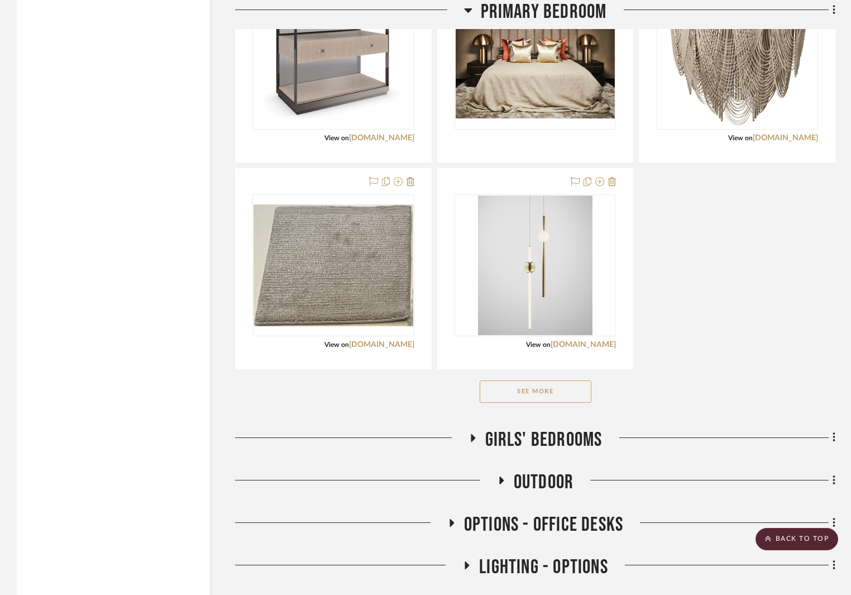
click at [571, 392] on button "See More" at bounding box center [536, 391] width 112 height 22
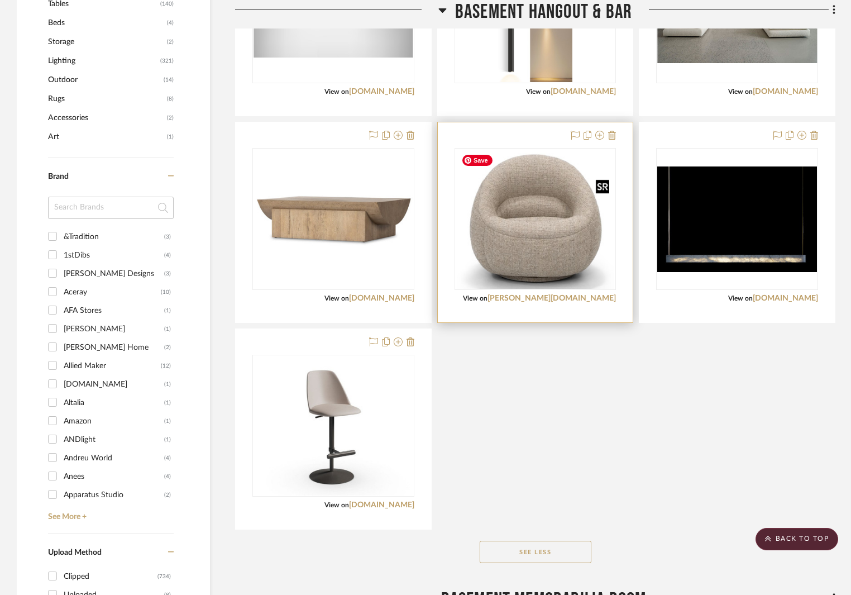
scroll to position [562, 0]
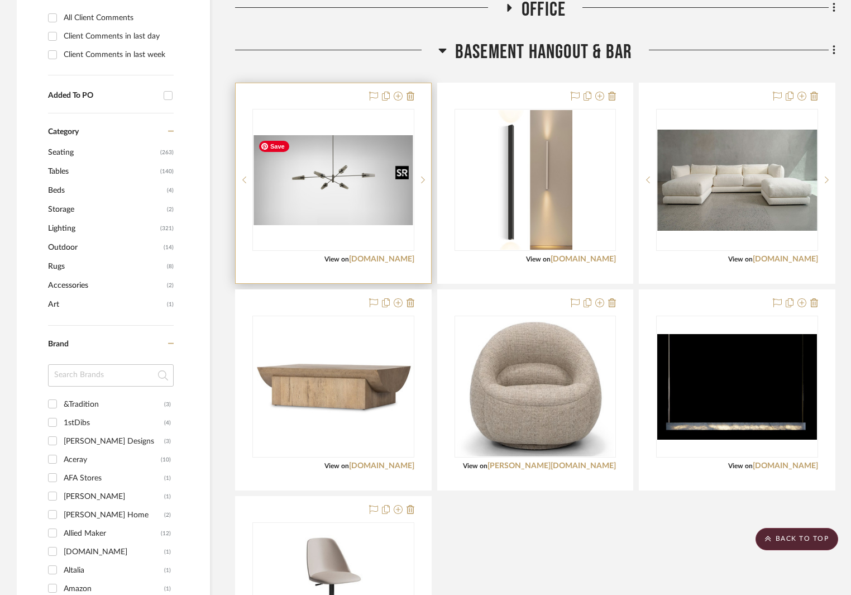
click at [392, 207] on img "0" at bounding box center [333, 180] width 160 height 90
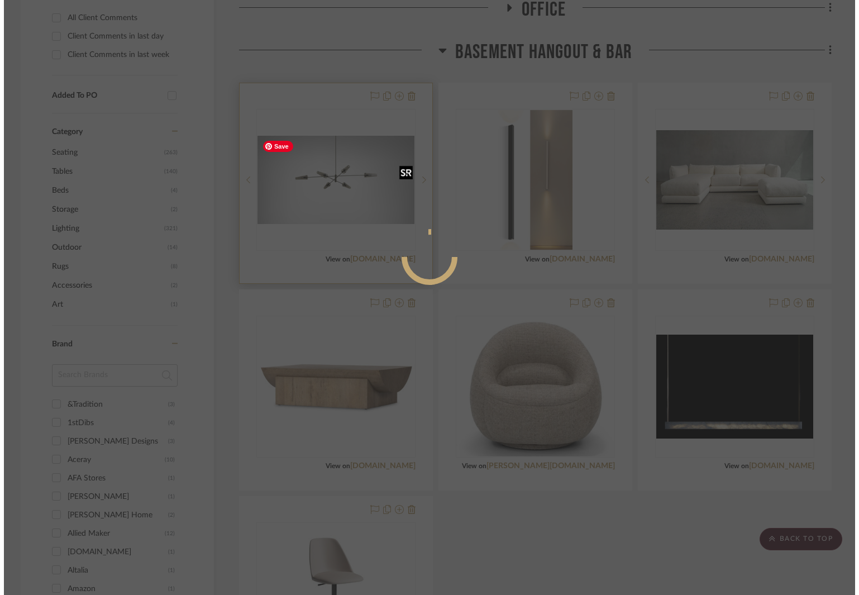
scroll to position [0, 0]
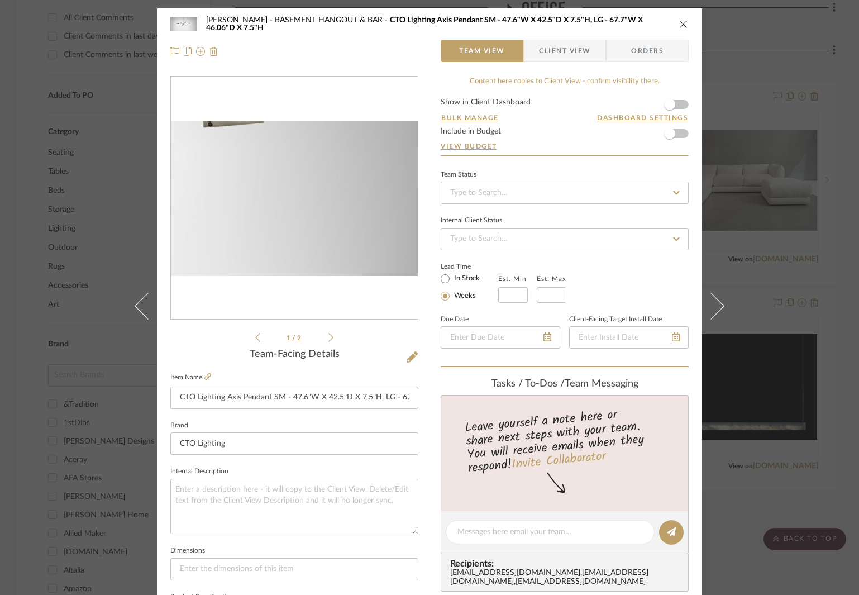
click at [365, 218] on img "0" at bounding box center [294, 198] width 247 height 139
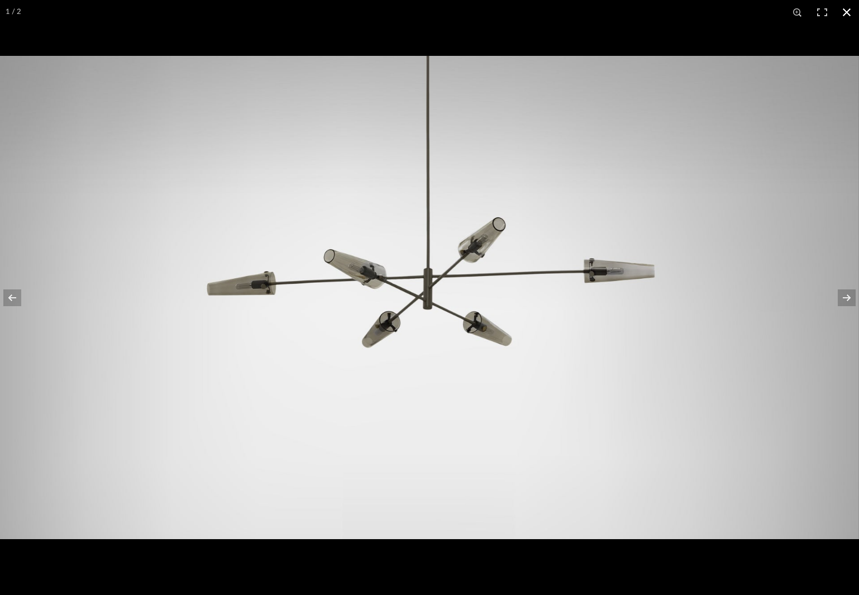
click at [846, 11] on button at bounding box center [846, 12] width 25 height 25
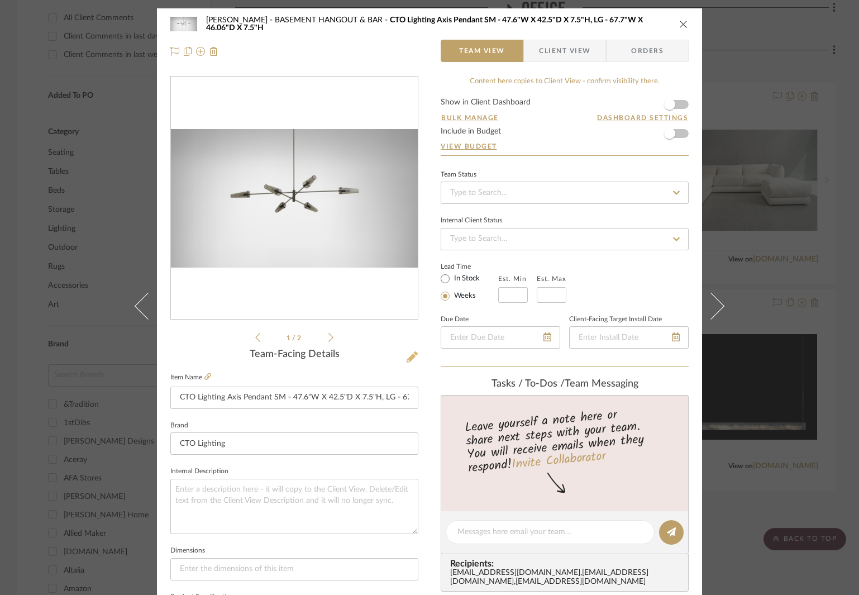
click at [406, 358] on icon at bounding box center [411, 356] width 11 height 11
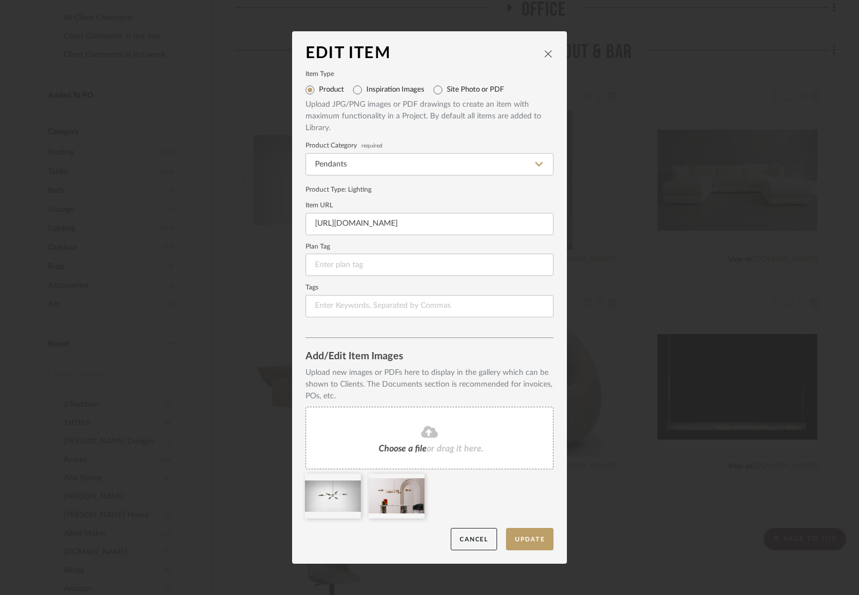
click at [435, 443] on div "Choose a file or drag it here." at bounding box center [429, 437] width 248 height 63
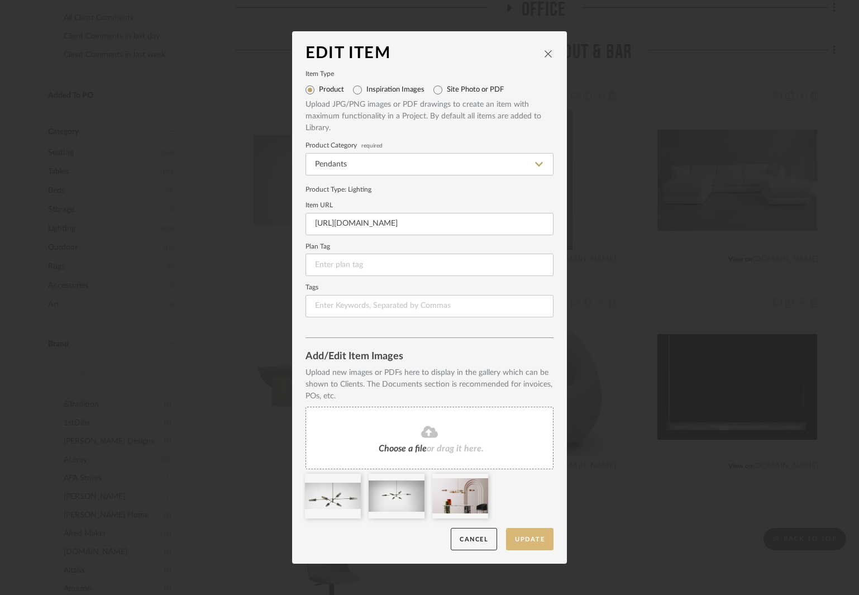
click at [524, 533] on button "Update" at bounding box center [529, 539] width 47 height 23
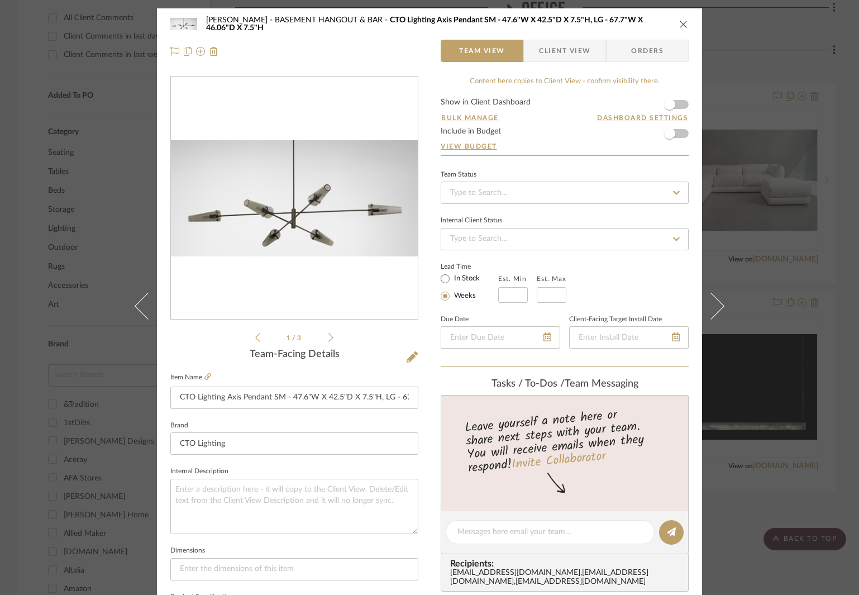
click at [683, 22] on icon "close" at bounding box center [683, 24] width 9 height 9
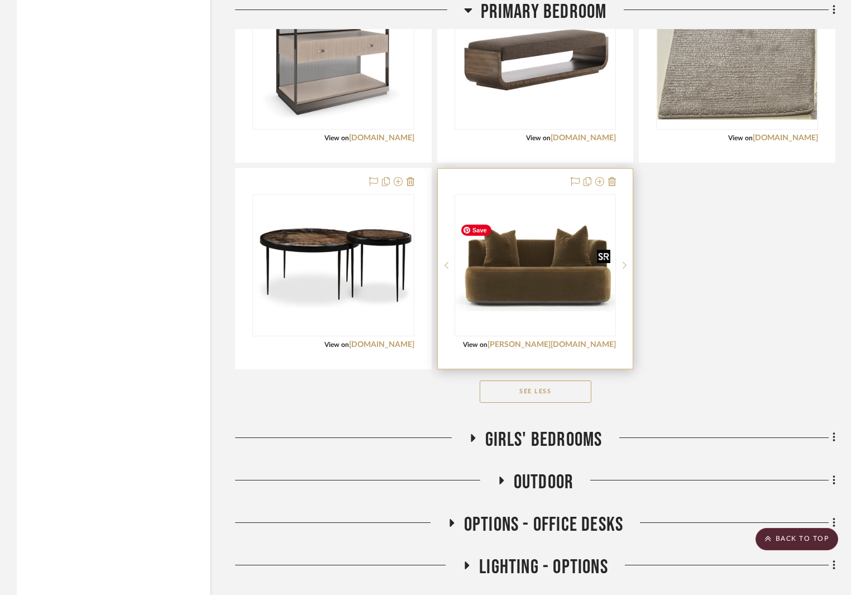
scroll to position [2293, 0]
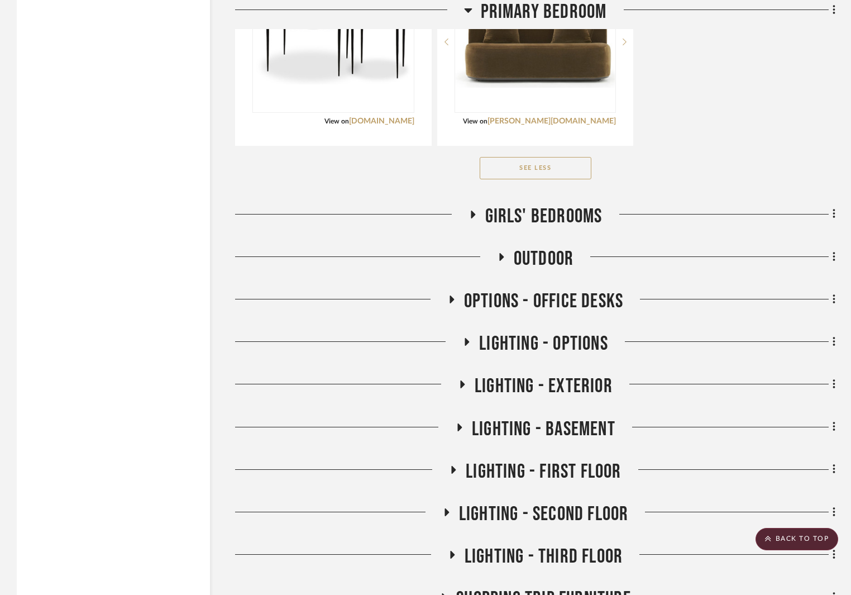
click at [499, 256] on icon at bounding box center [501, 257] width 4 height 8
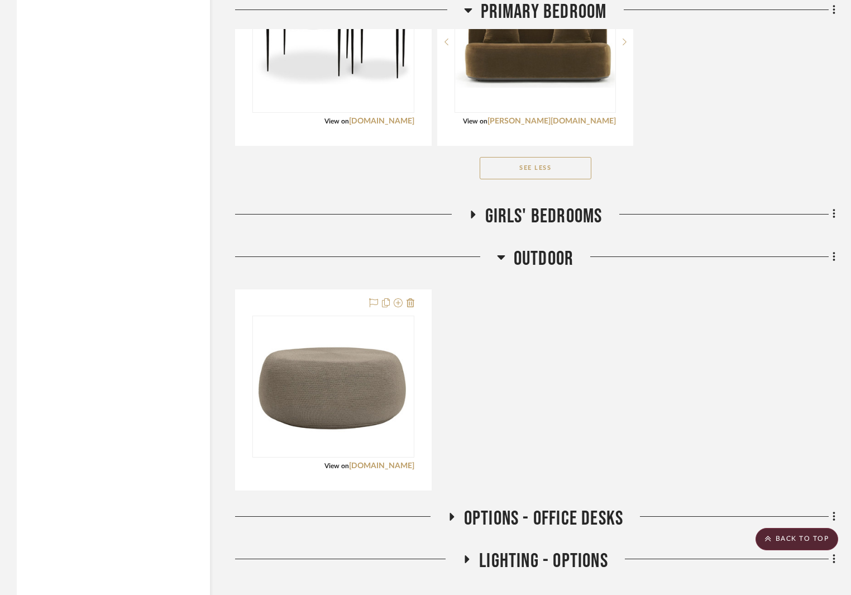
click at [499, 256] on icon at bounding box center [501, 257] width 8 height 4
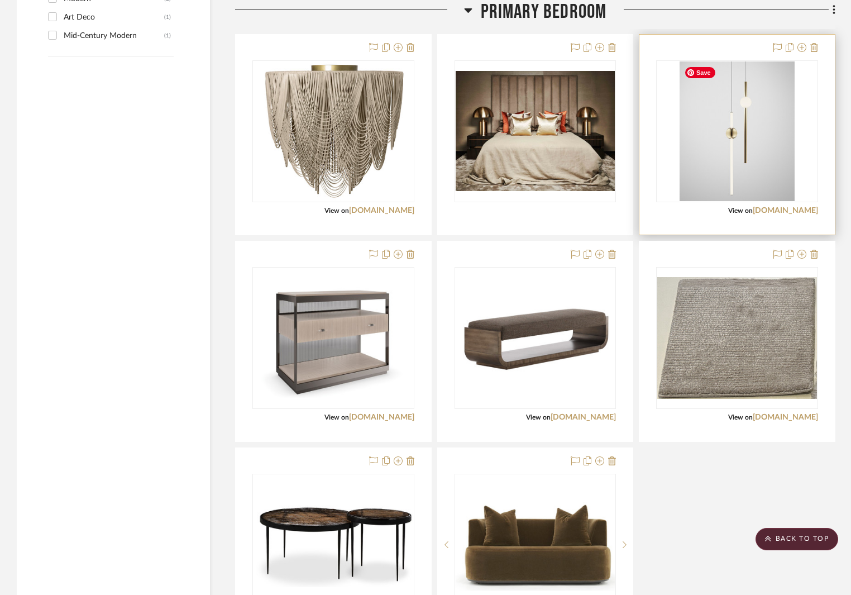
scroll to position [1623, 0]
